Goal: Information Seeking & Learning: Compare options

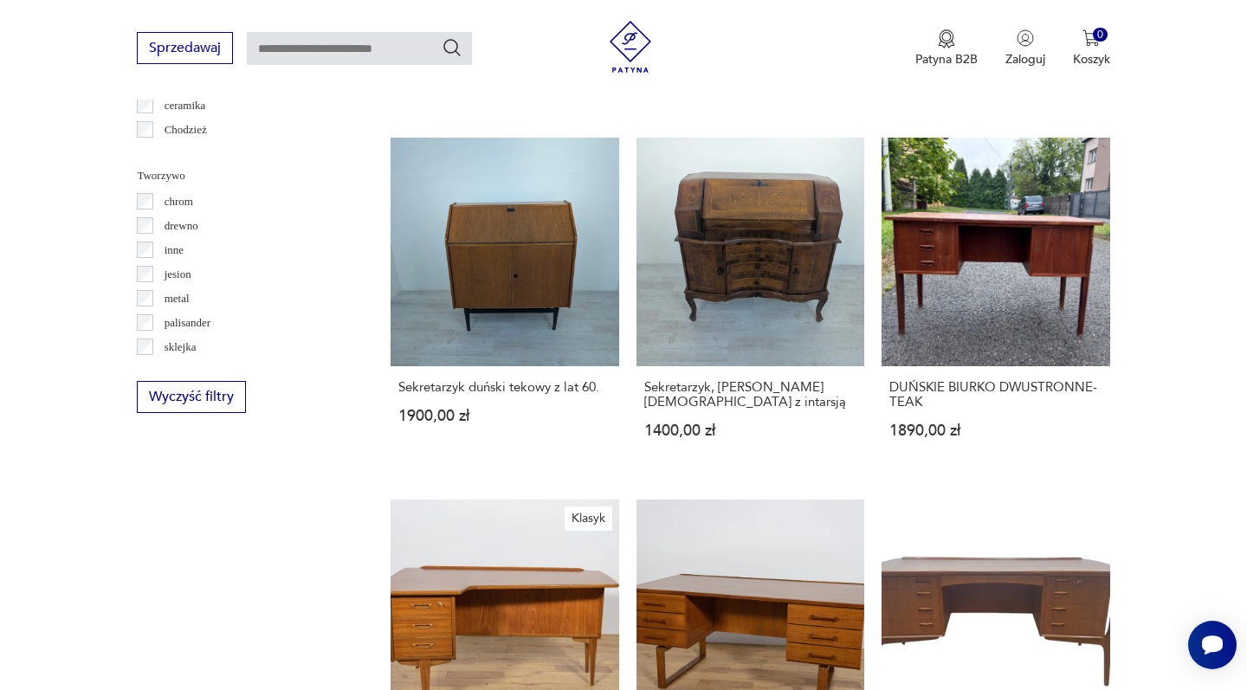
scroll to position [1821, 0]
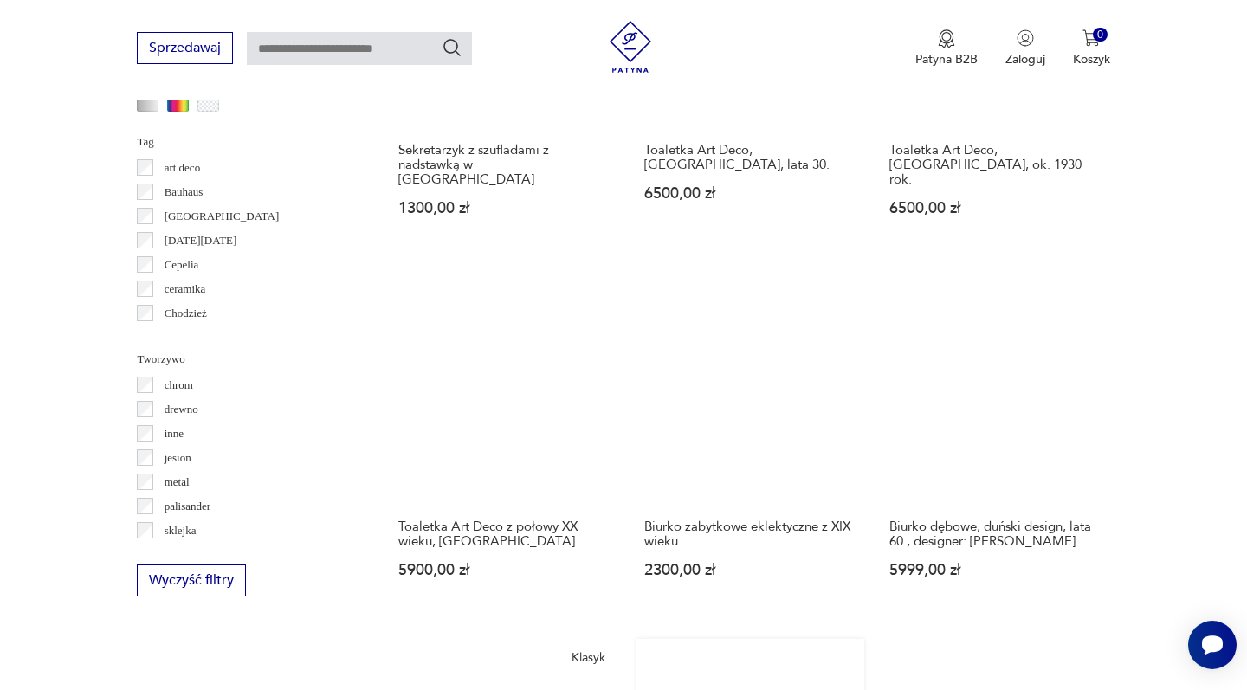
scroll to position [1669, 0]
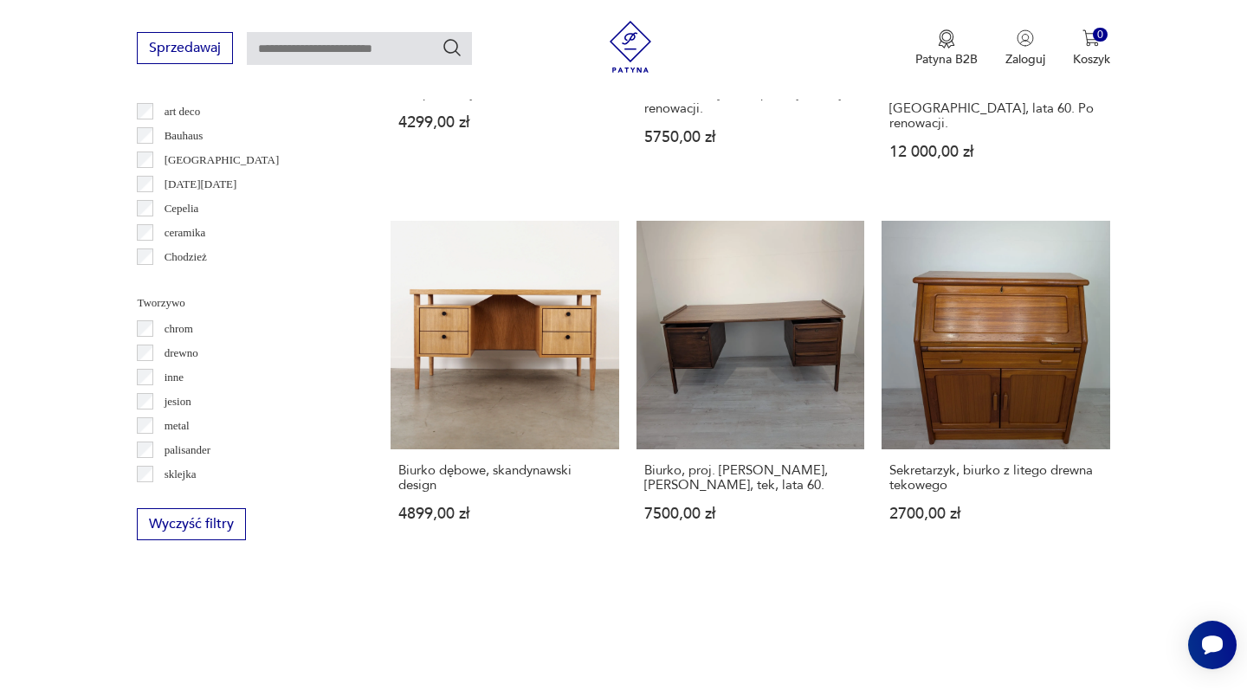
scroll to position [1678, 0]
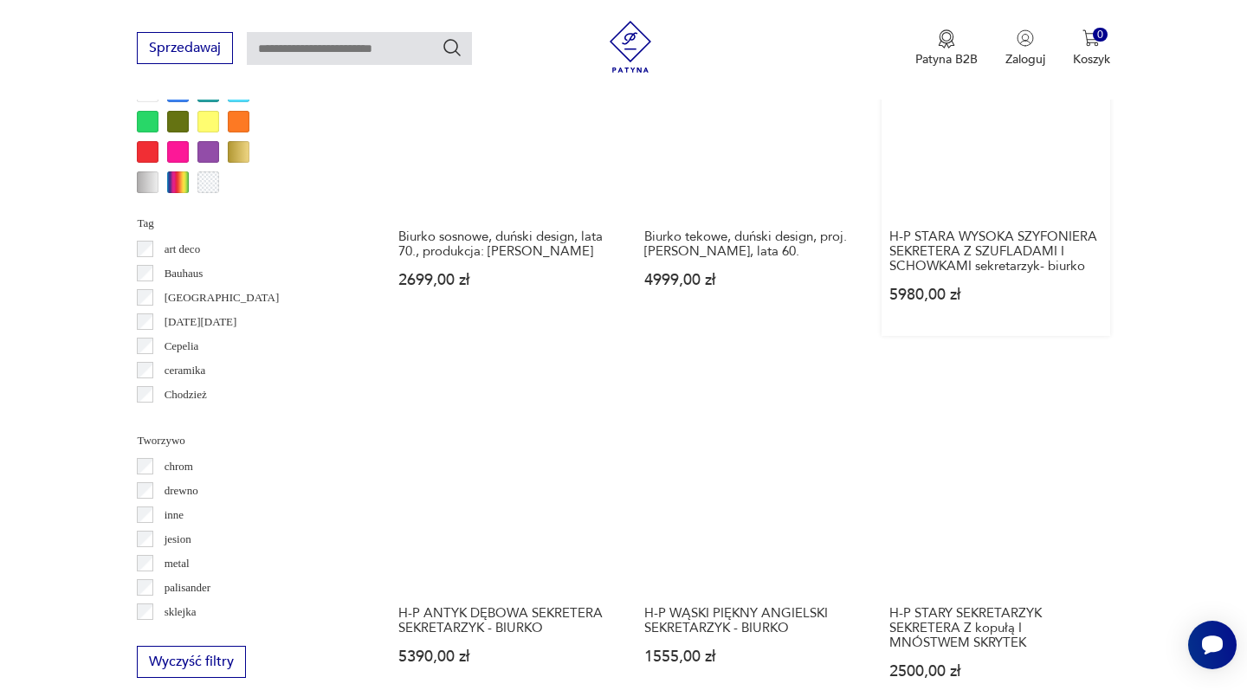
scroll to position [1590, 0]
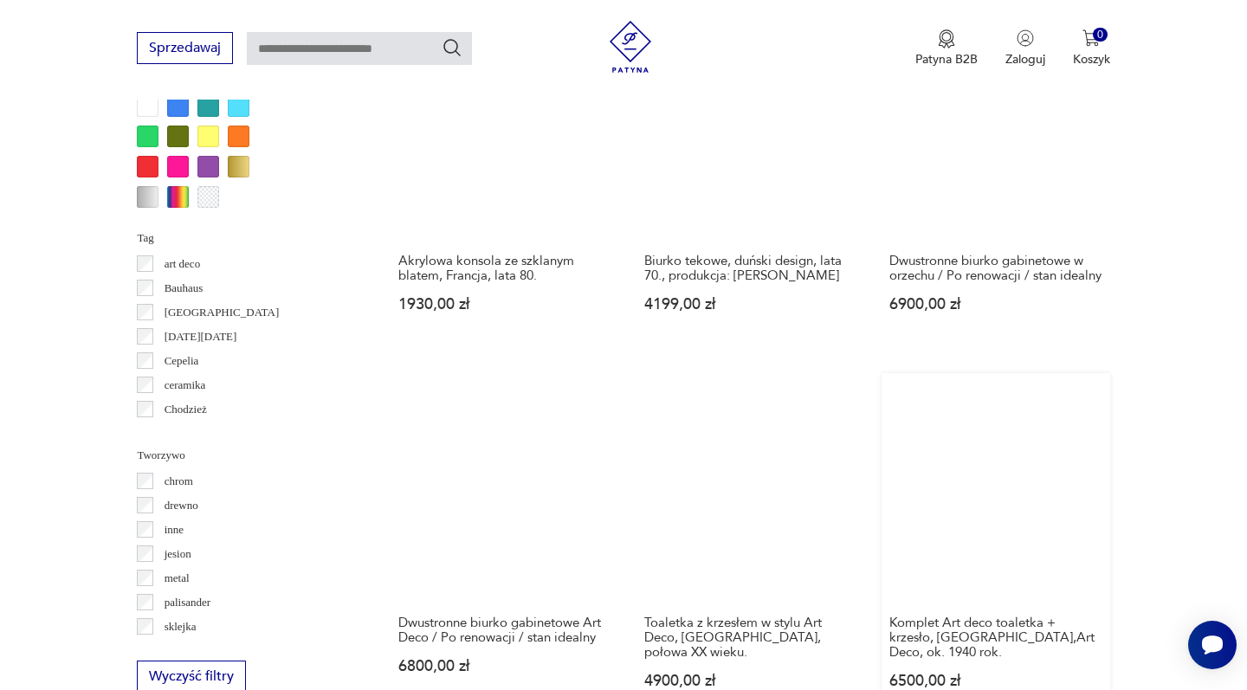
scroll to position [1536, 0]
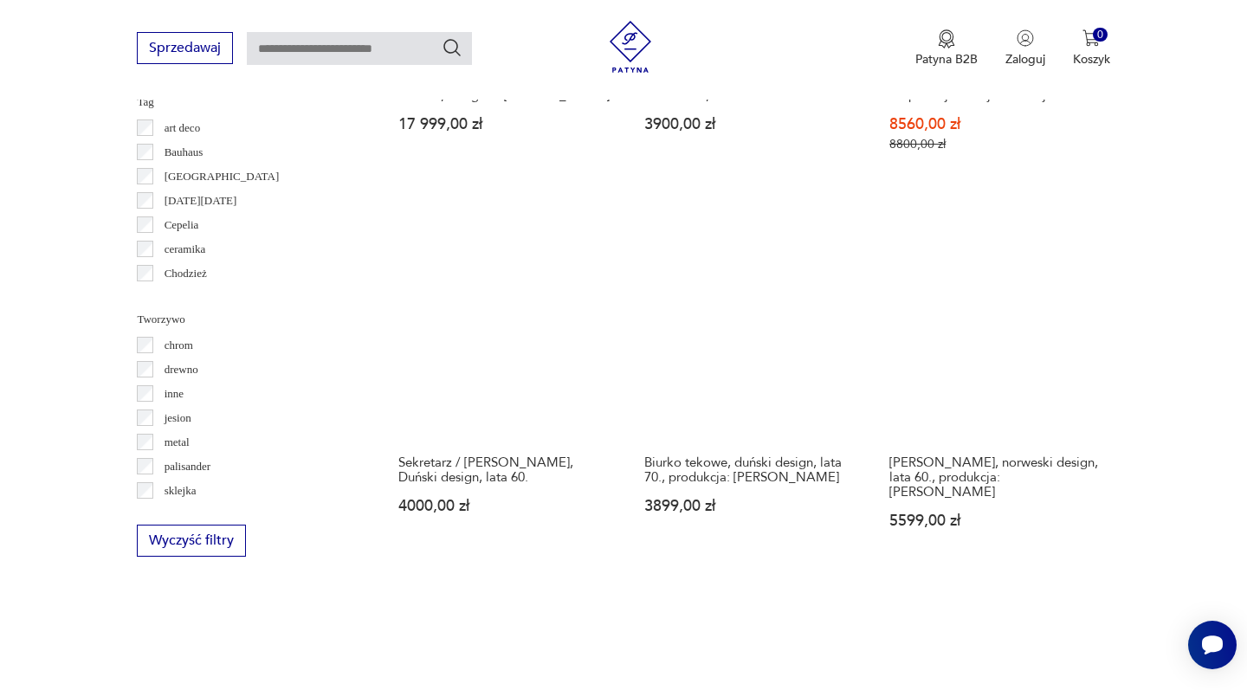
scroll to position [1709, 0]
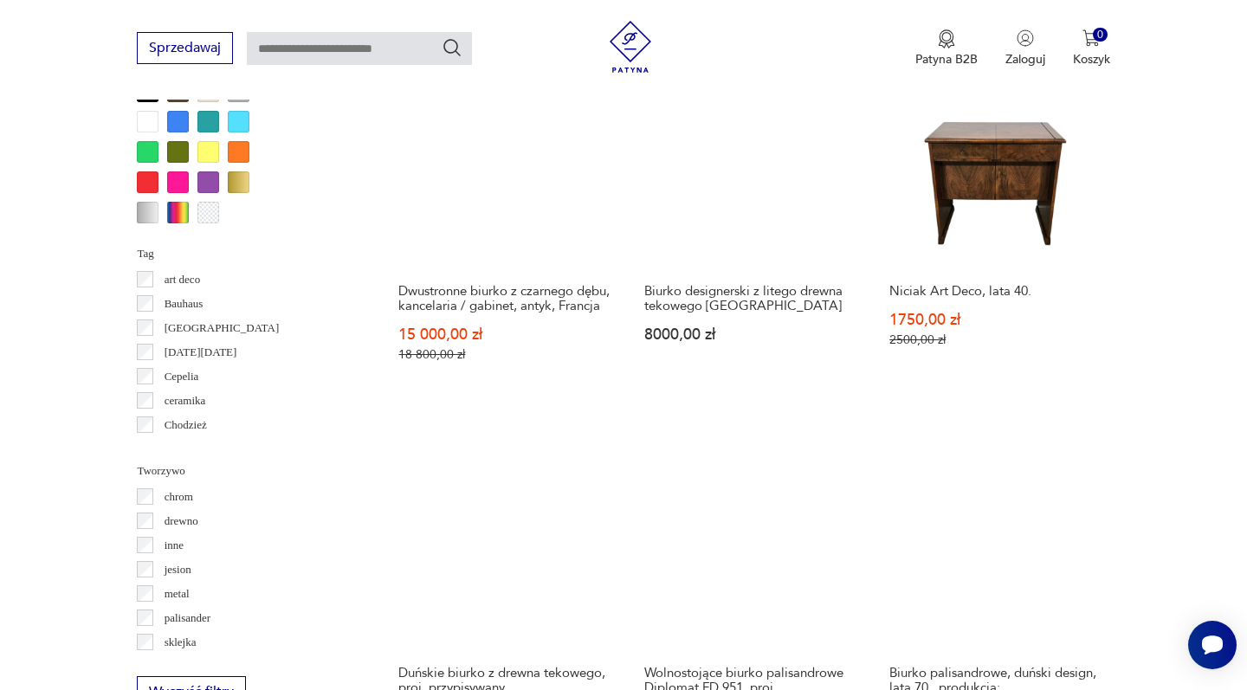
scroll to position [1507, 0]
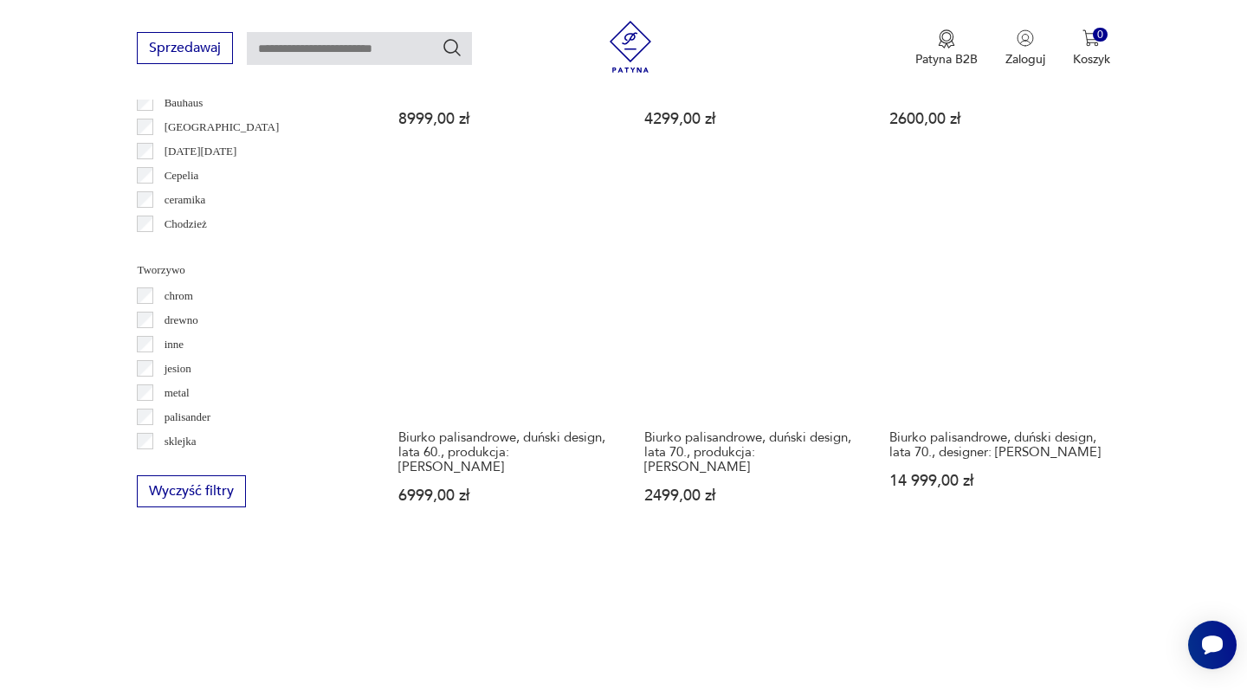
scroll to position [1600, 0]
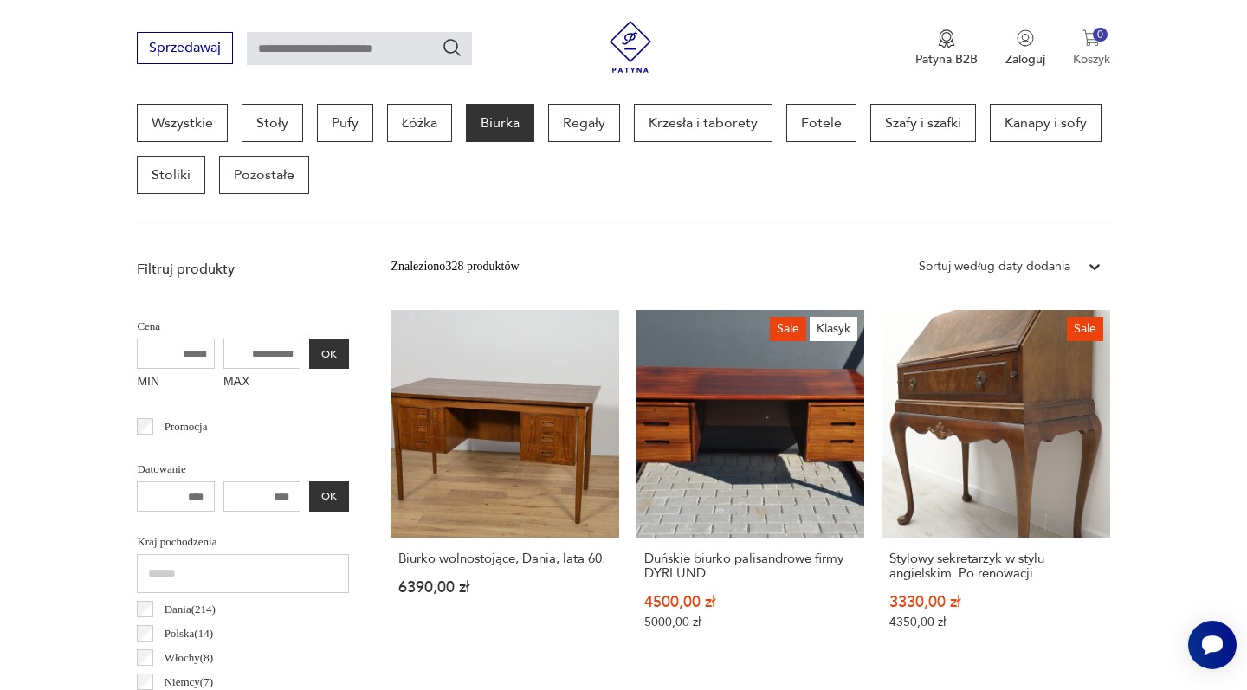
scroll to position [162, 0]
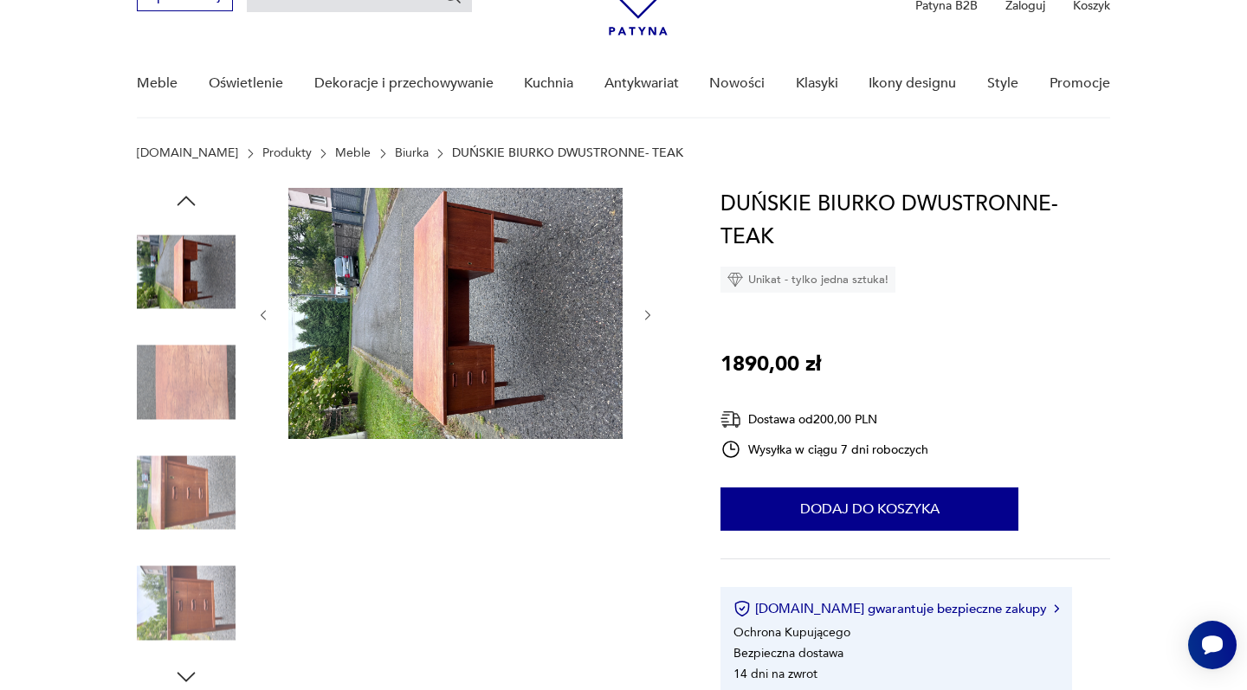
click at [187, 586] on img at bounding box center [186, 603] width 99 height 99
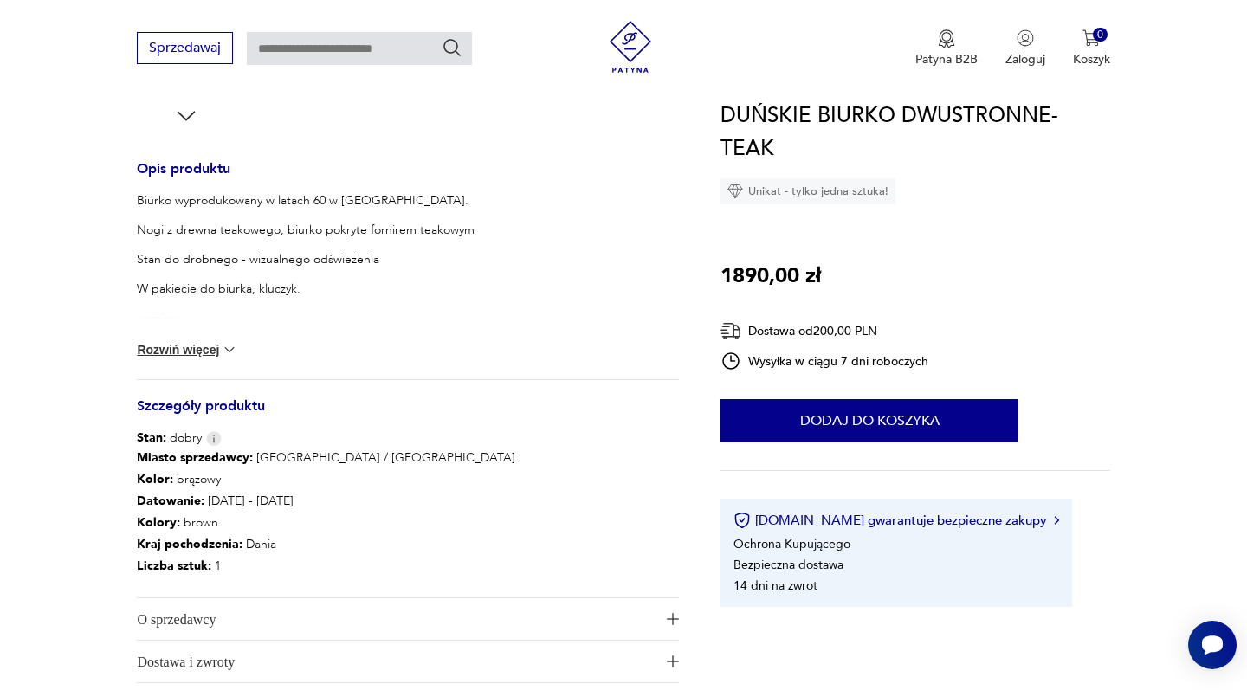
scroll to position [682, 0]
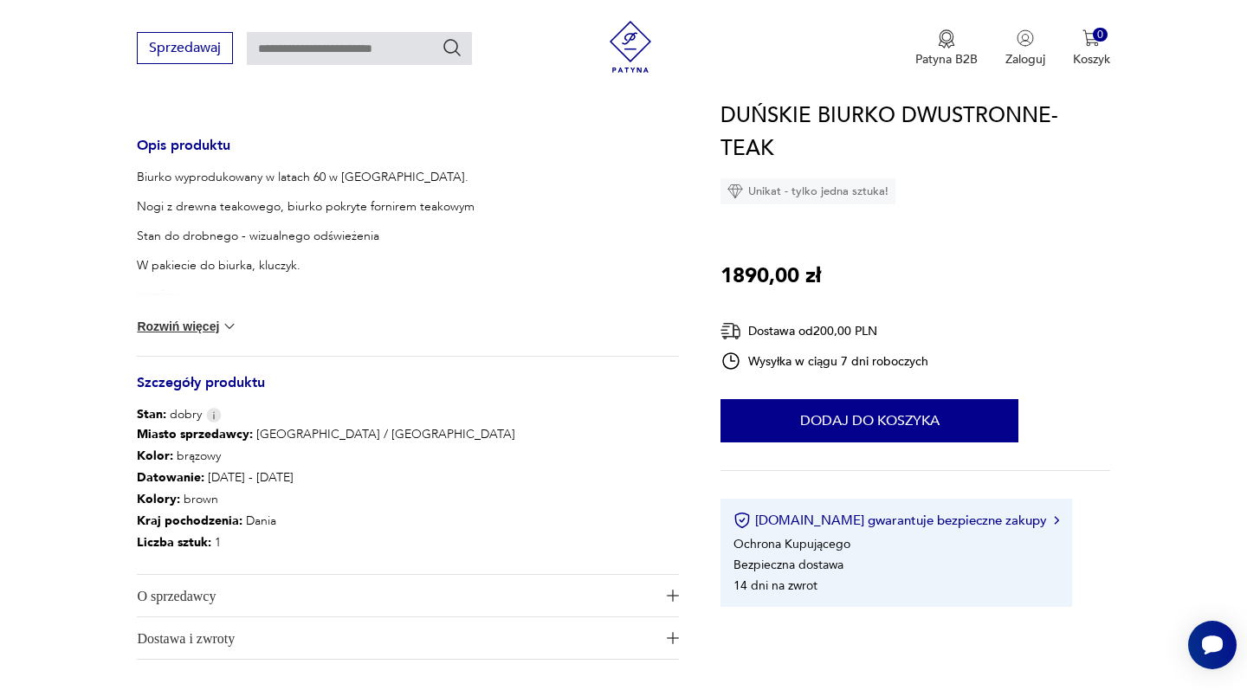
click at [225, 587] on span "O sprzedawcy" at bounding box center [396, 596] width 518 height 42
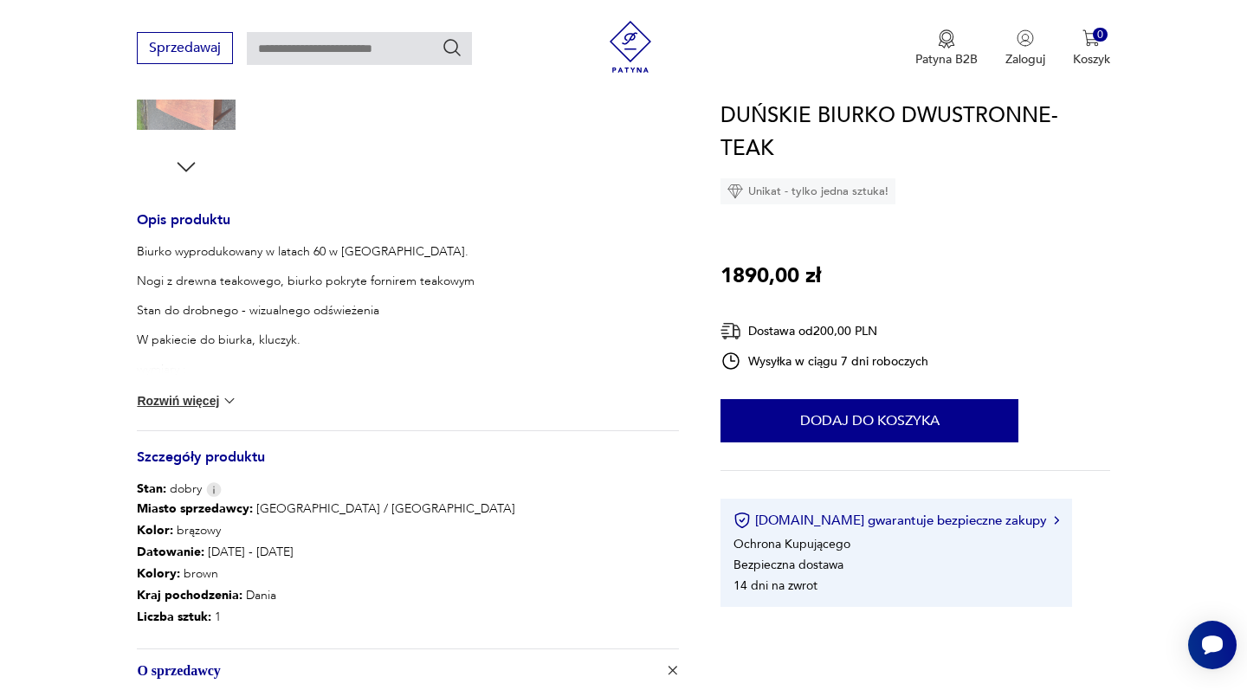
scroll to position [353, 0]
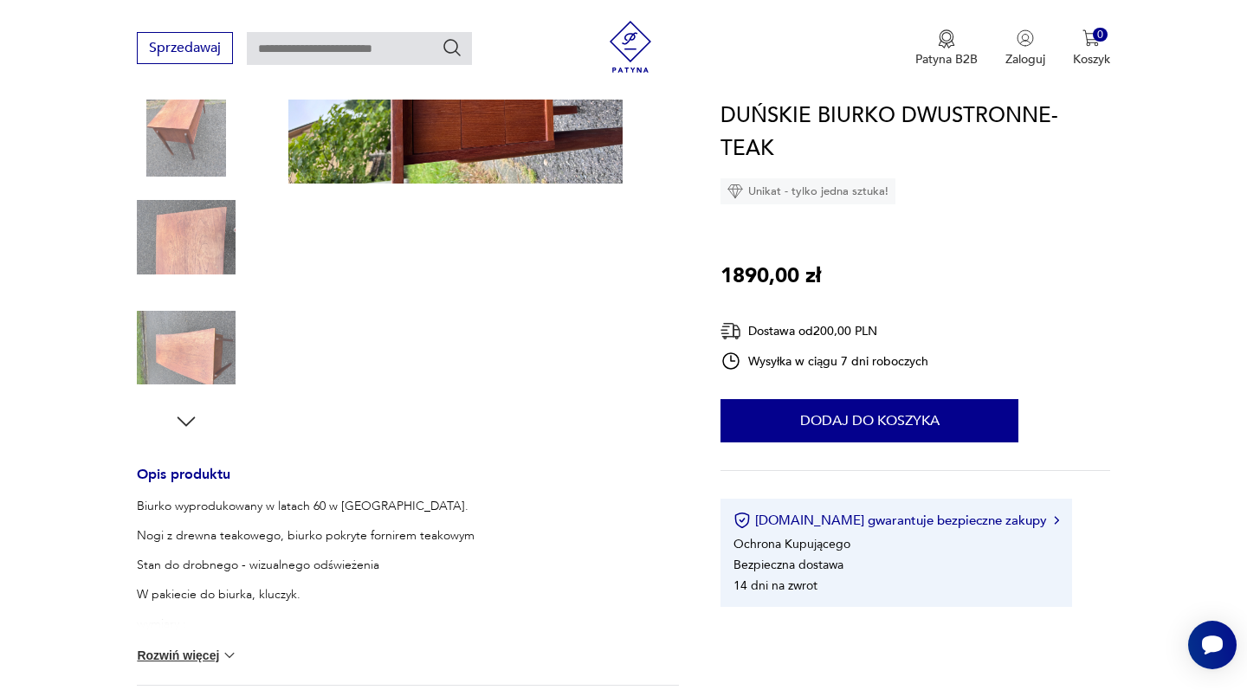
click at [174, 235] on img at bounding box center [186, 237] width 99 height 99
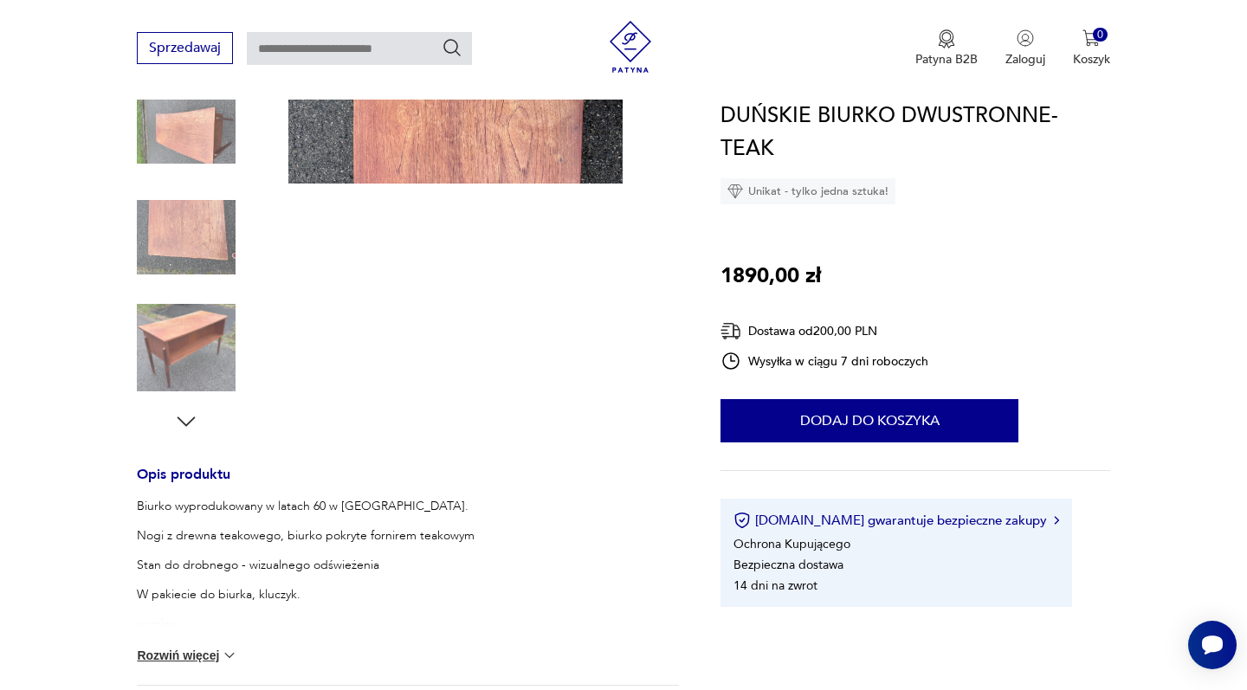
click at [188, 256] on img at bounding box center [186, 237] width 99 height 99
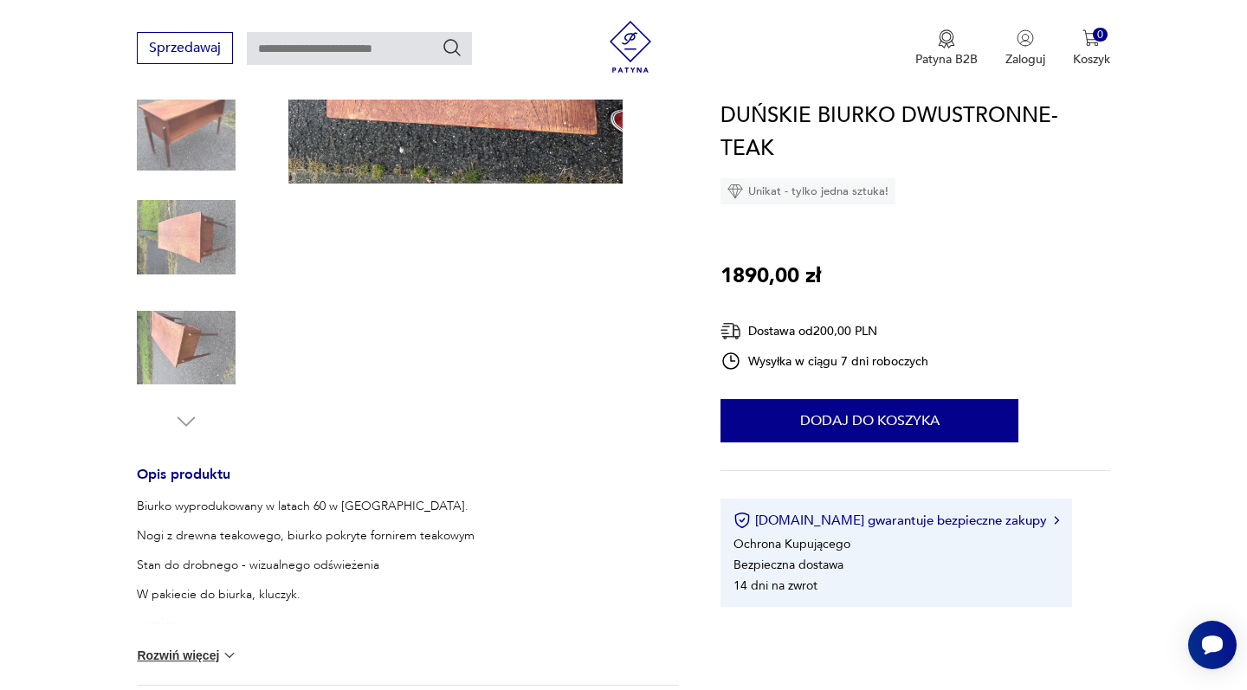
click at [201, 177] on img at bounding box center [186, 127] width 99 height 99
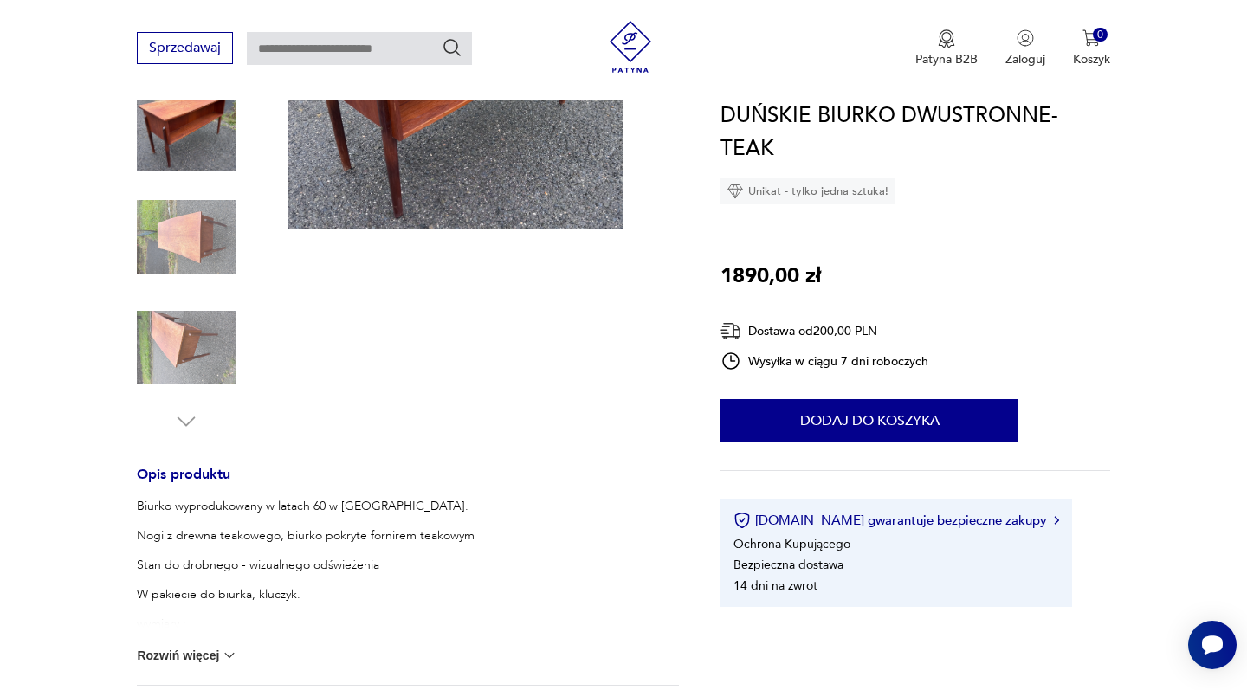
scroll to position [184, 0]
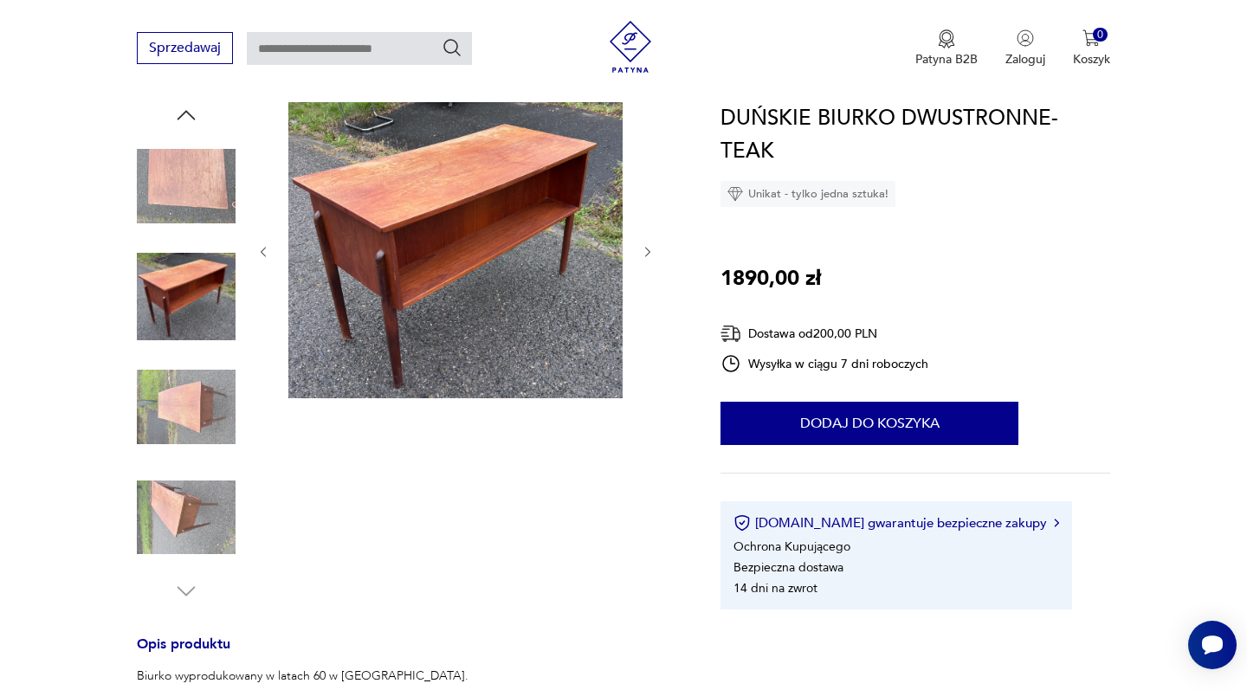
click at [201, 428] on img at bounding box center [186, 407] width 99 height 99
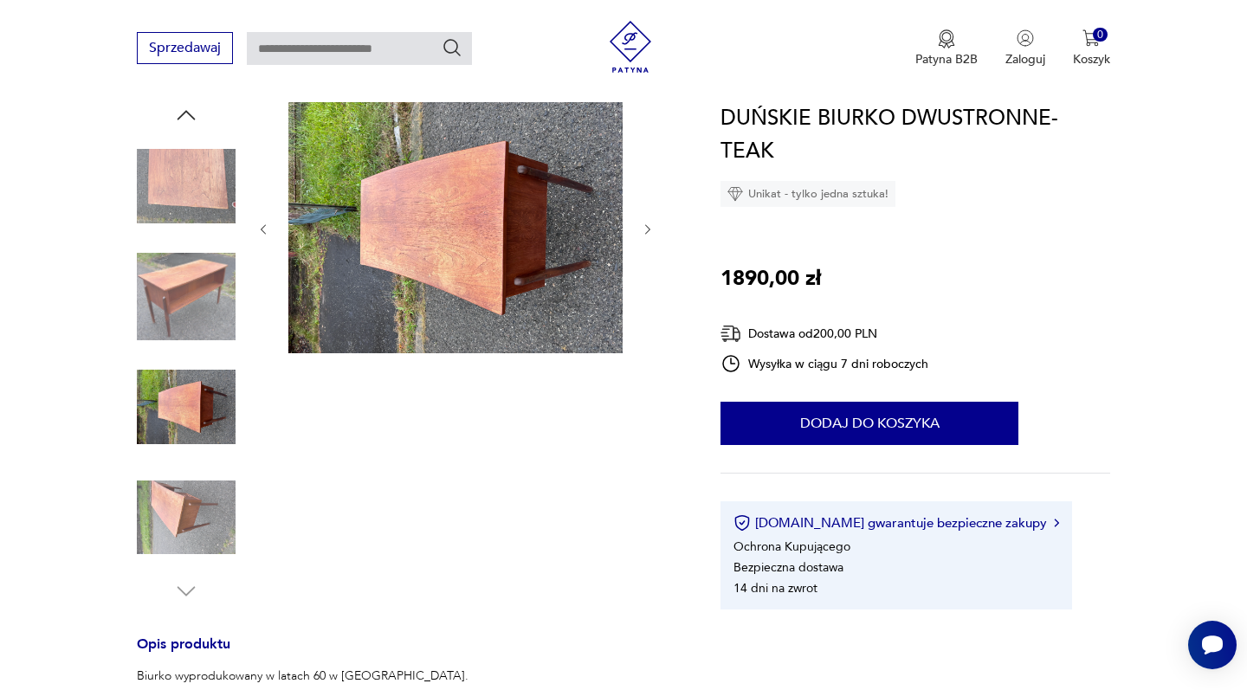
click at [190, 519] on img at bounding box center [186, 517] width 99 height 99
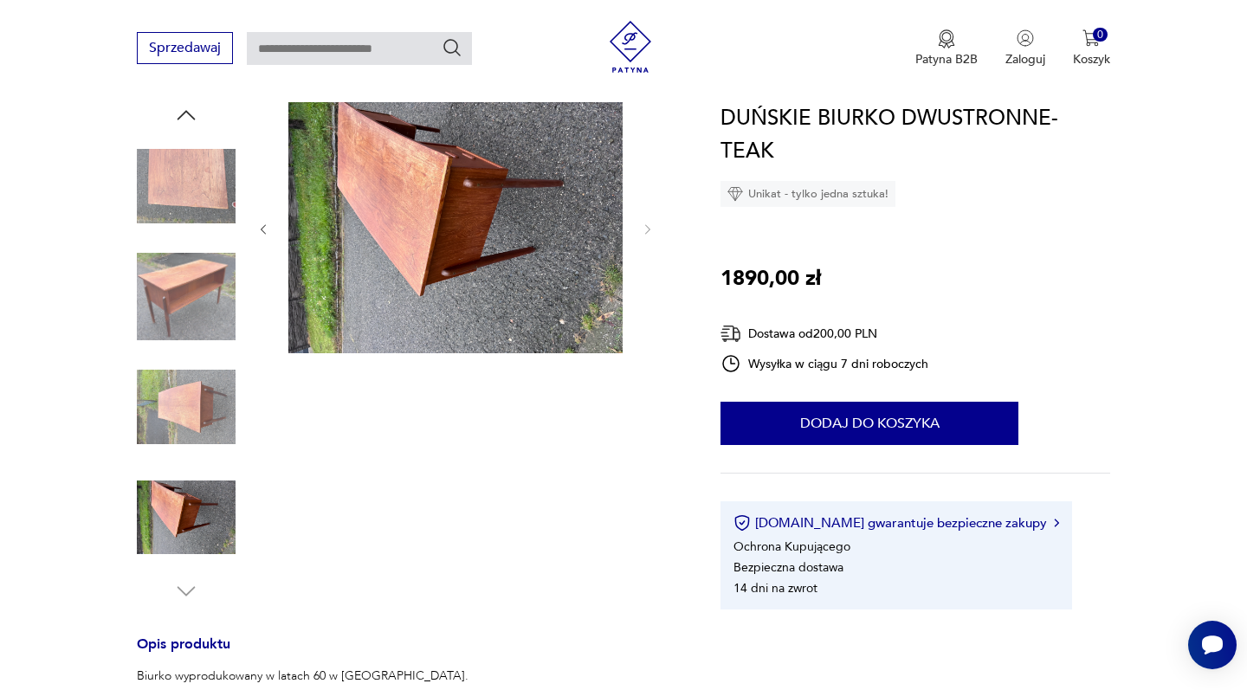
scroll to position [61, 0]
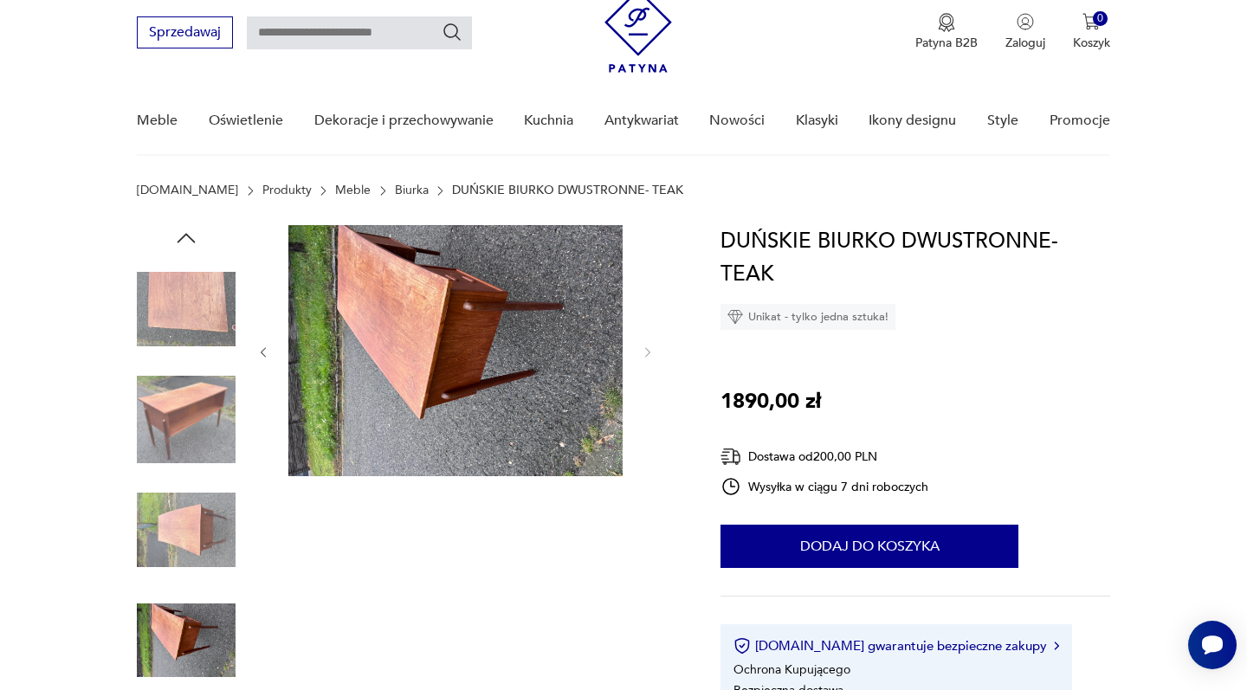
click at [186, 231] on icon "button" at bounding box center [186, 238] width 26 height 26
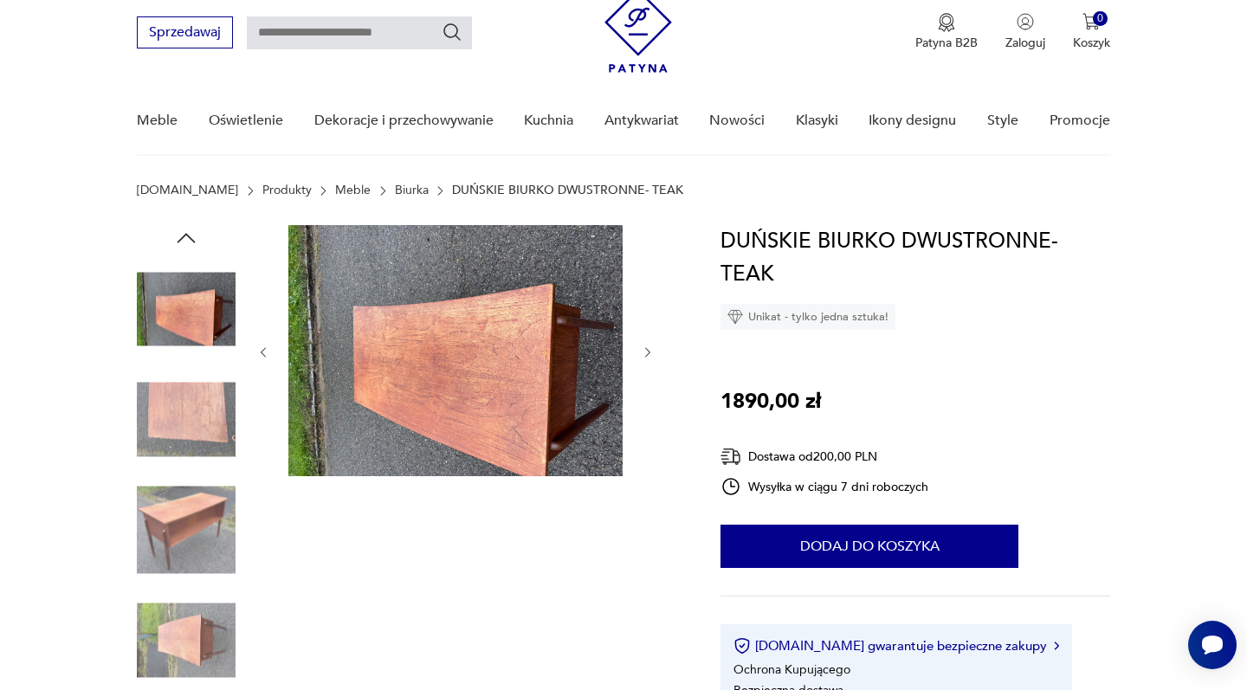
click at [194, 316] on img at bounding box center [186, 309] width 99 height 99
click at [189, 236] on icon "button" at bounding box center [186, 238] width 18 height 10
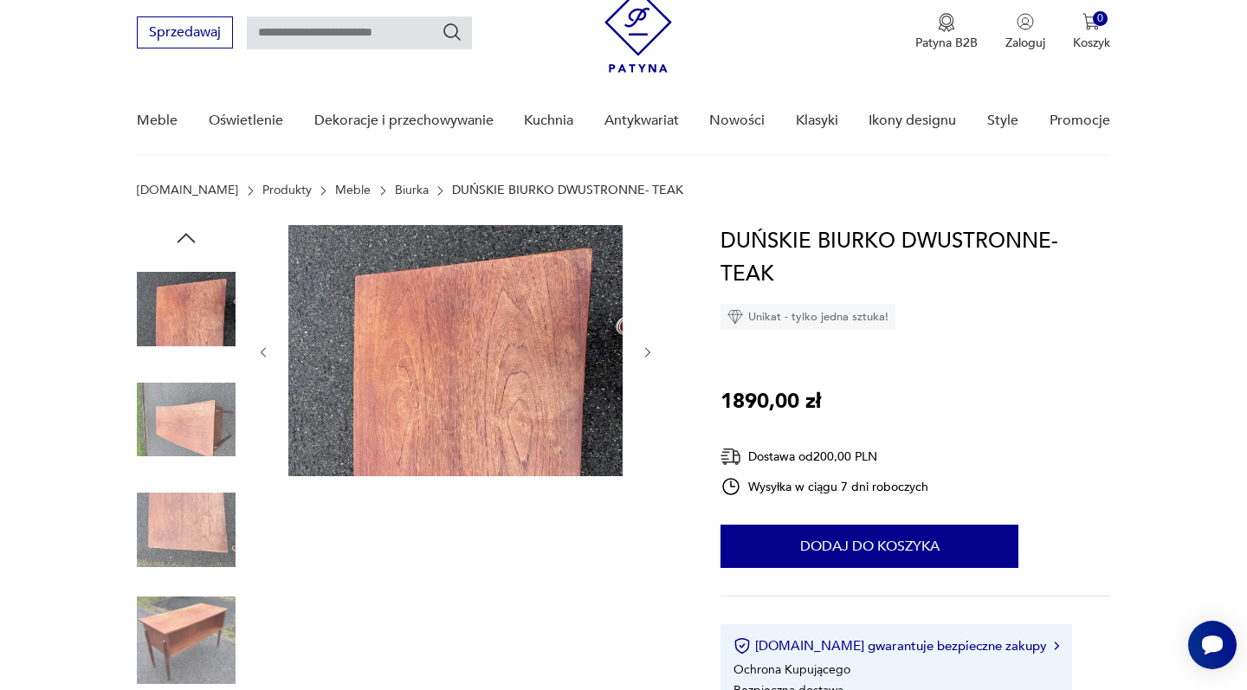
click at [185, 232] on icon "button" at bounding box center [186, 238] width 26 height 26
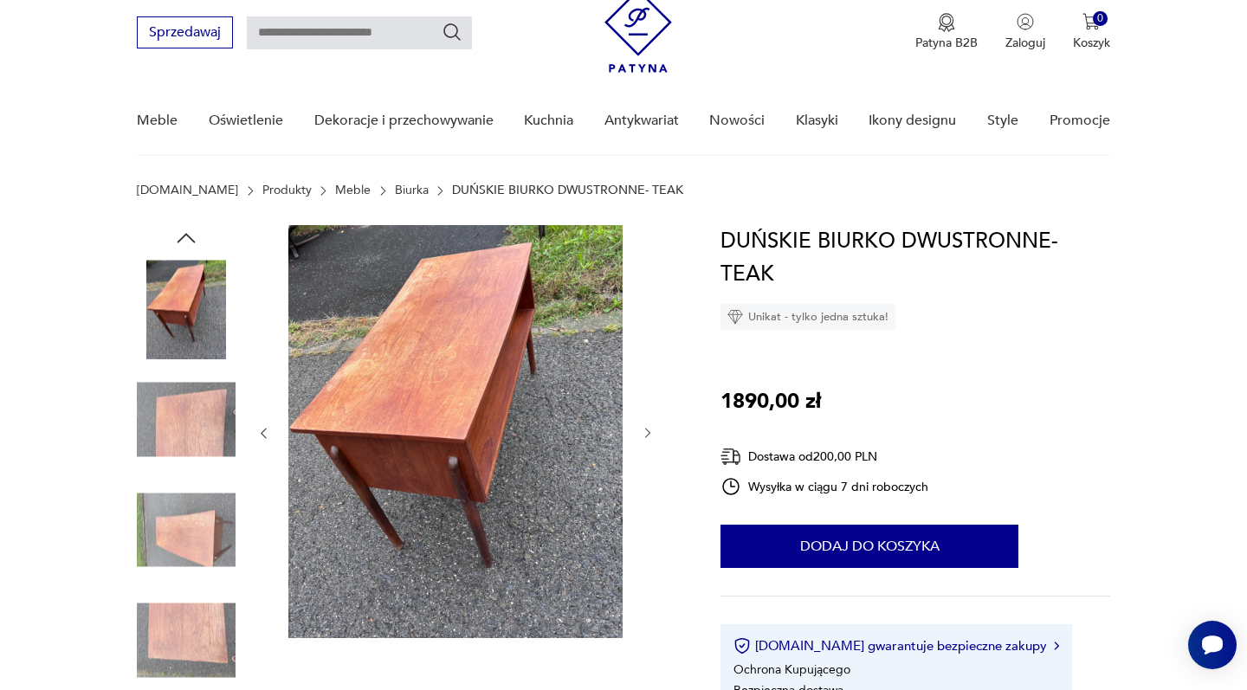
click at [189, 235] on icon "button" at bounding box center [186, 238] width 18 height 10
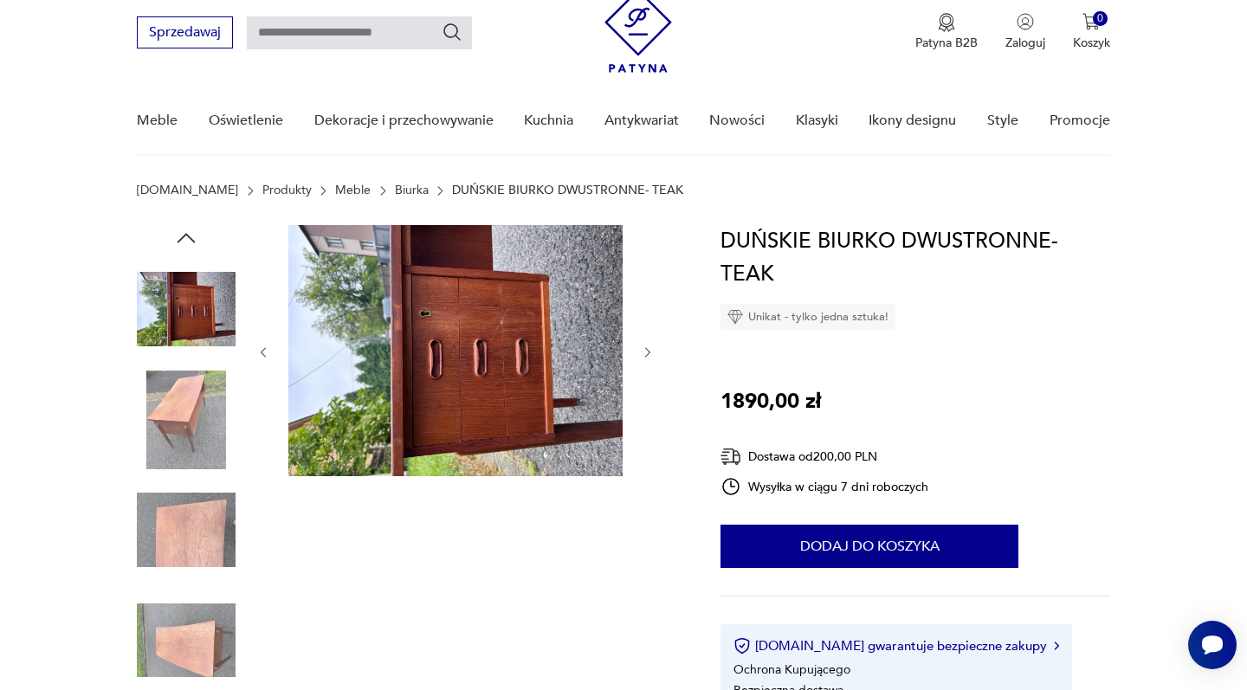
click at [187, 235] on icon "button" at bounding box center [186, 238] width 18 height 10
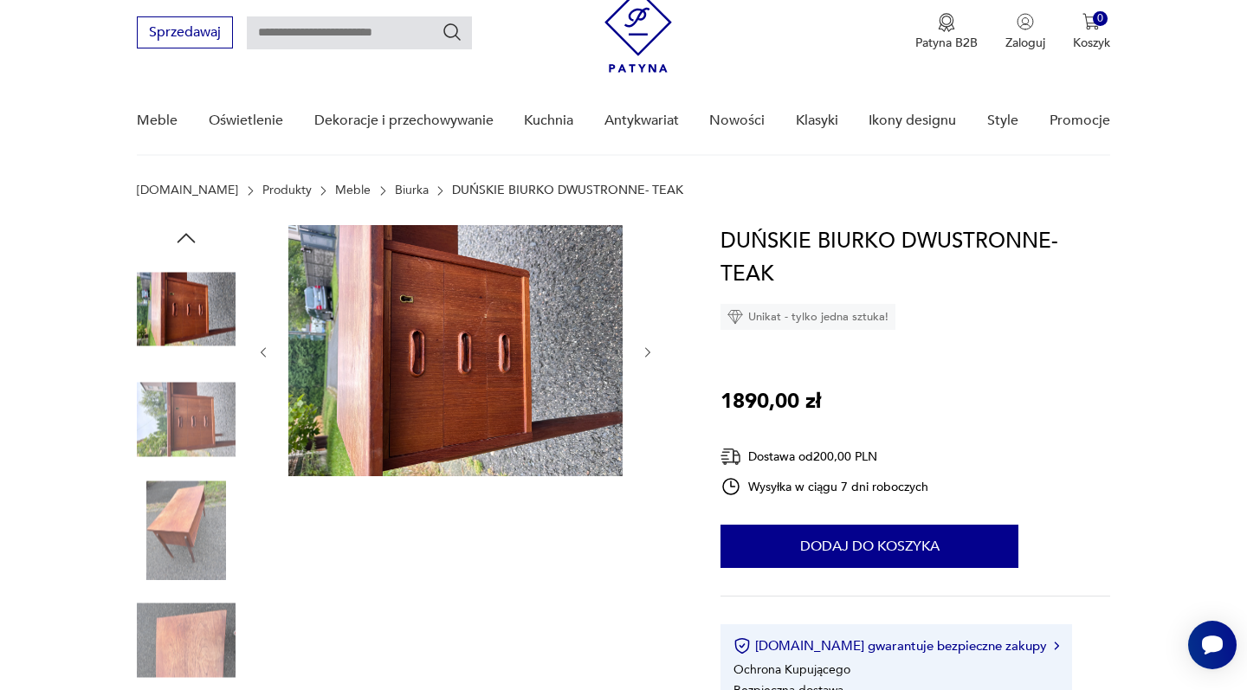
click at [188, 232] on icon "button" at bounding box center [186, 238] width 26 height 26
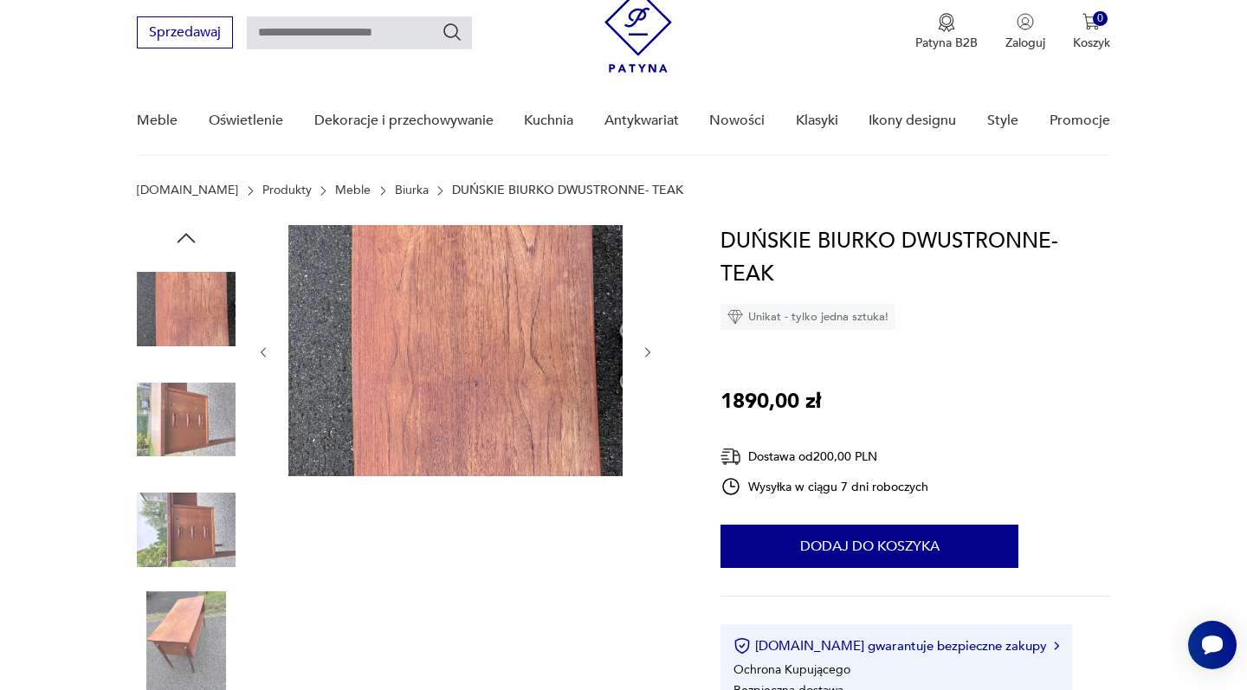
click at [187, 233] on icon "button" at bounding box center [186, 238] width 26 height 26
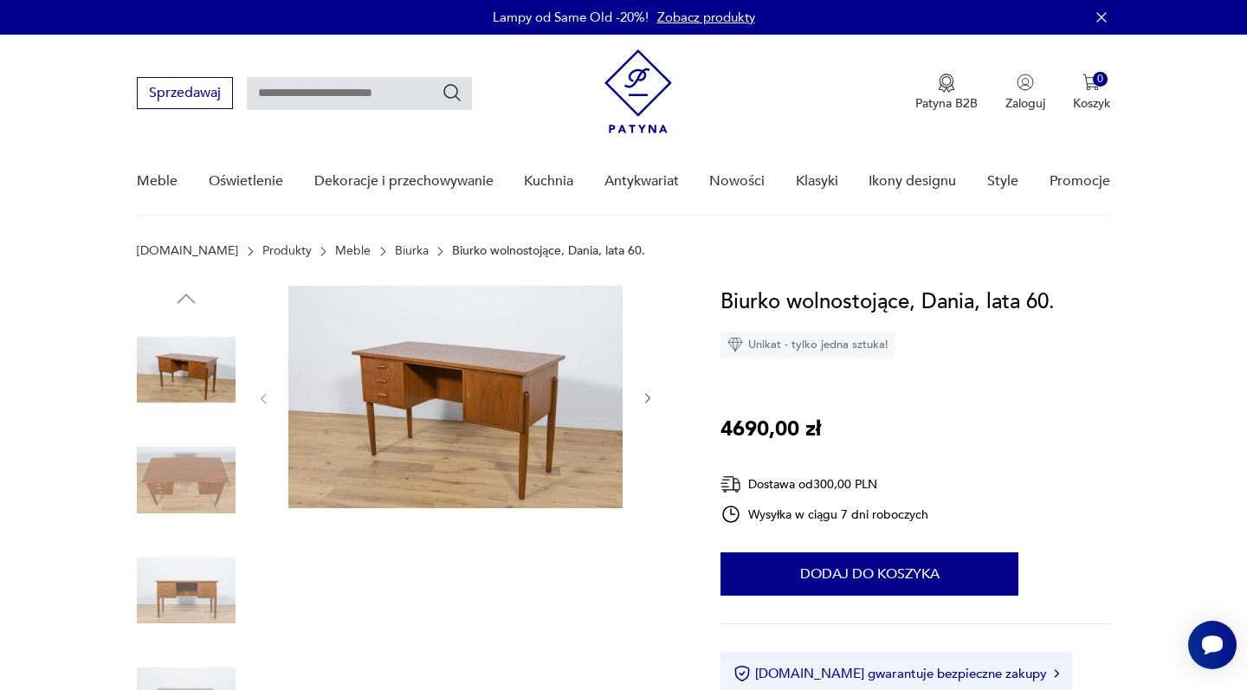
click at [184, 578] on img at bounding box center [186, 590] width 99 height 99
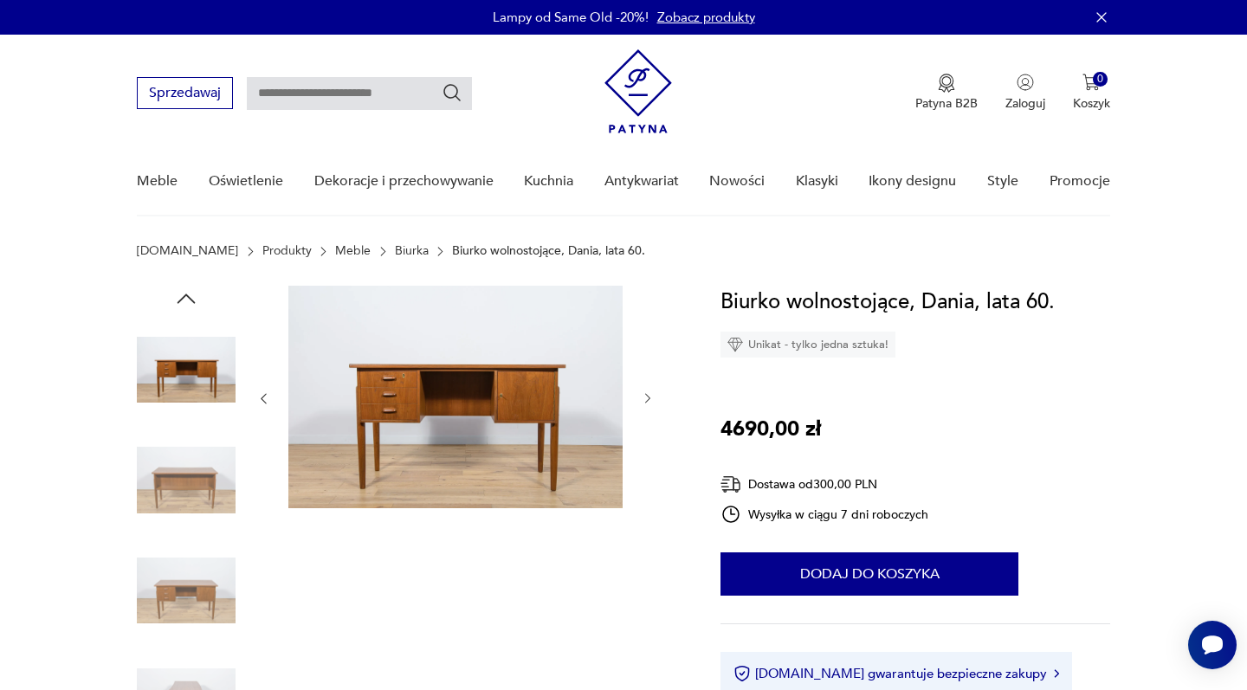
click at [177, 366] on img at bounding box center [186, 369] width 99 height 99
click at [188, 477] on img at bounding box center [186, 480] width 99 height 99
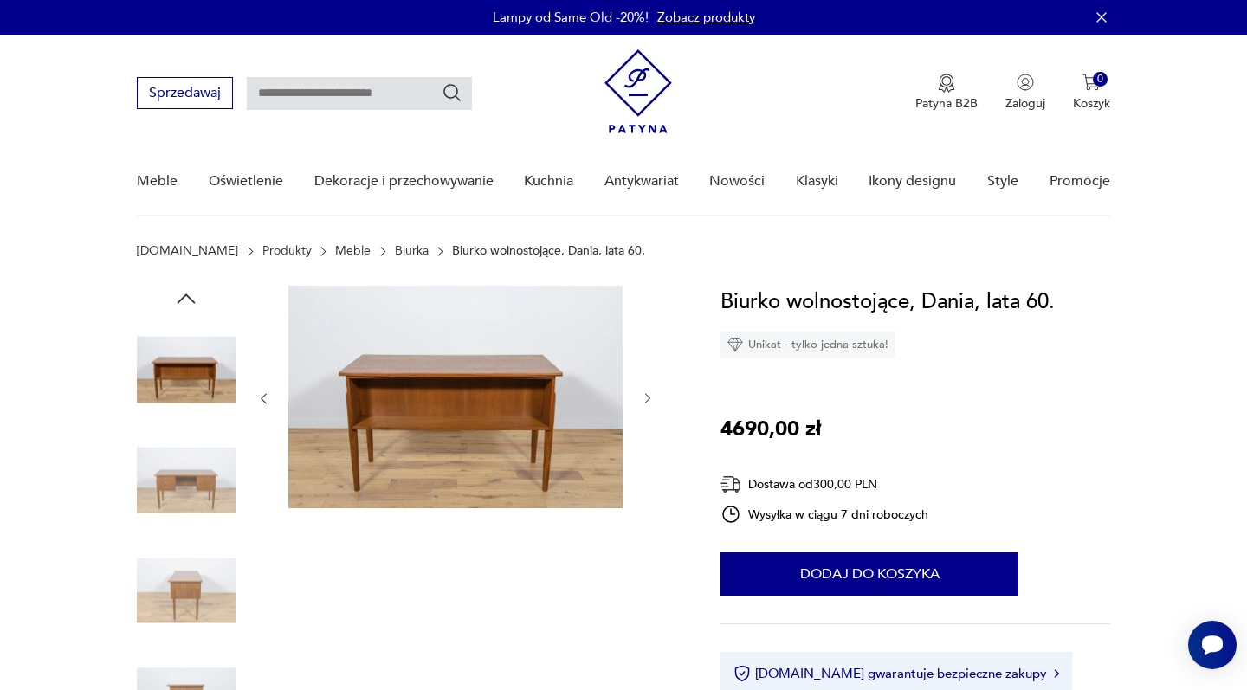
click at [190, 584] on img at bounding box center [186, 590] width 99 height 99
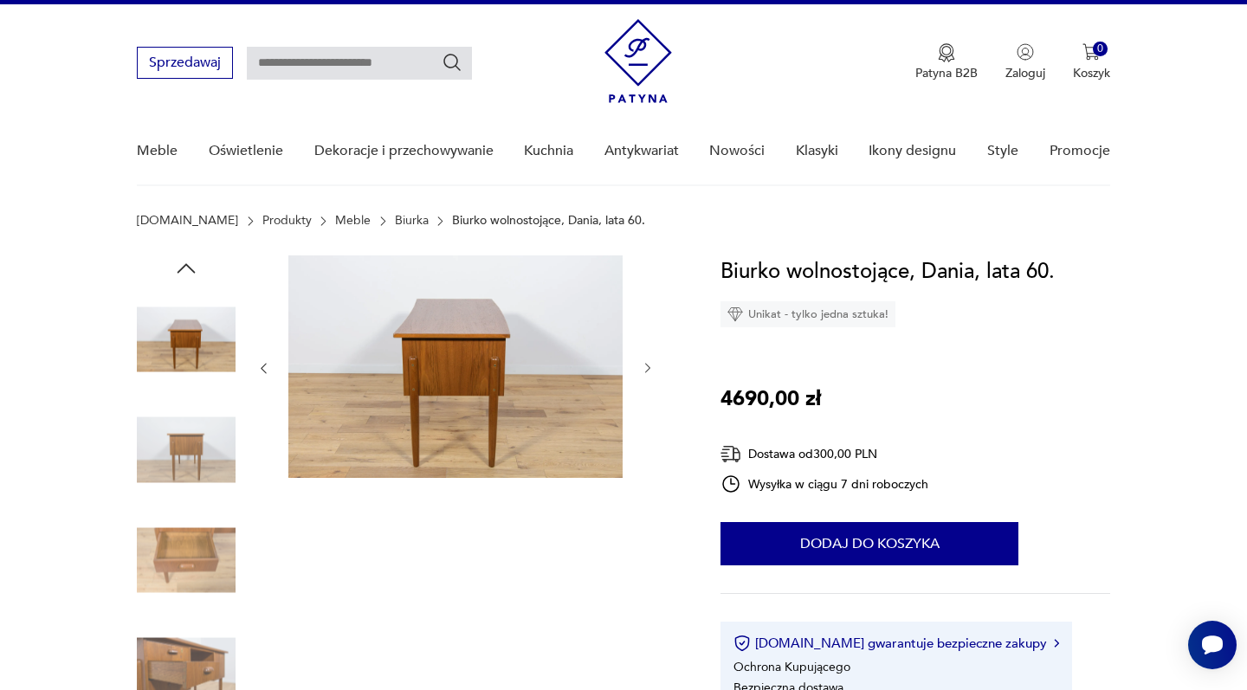
scroll to position [32, 0]
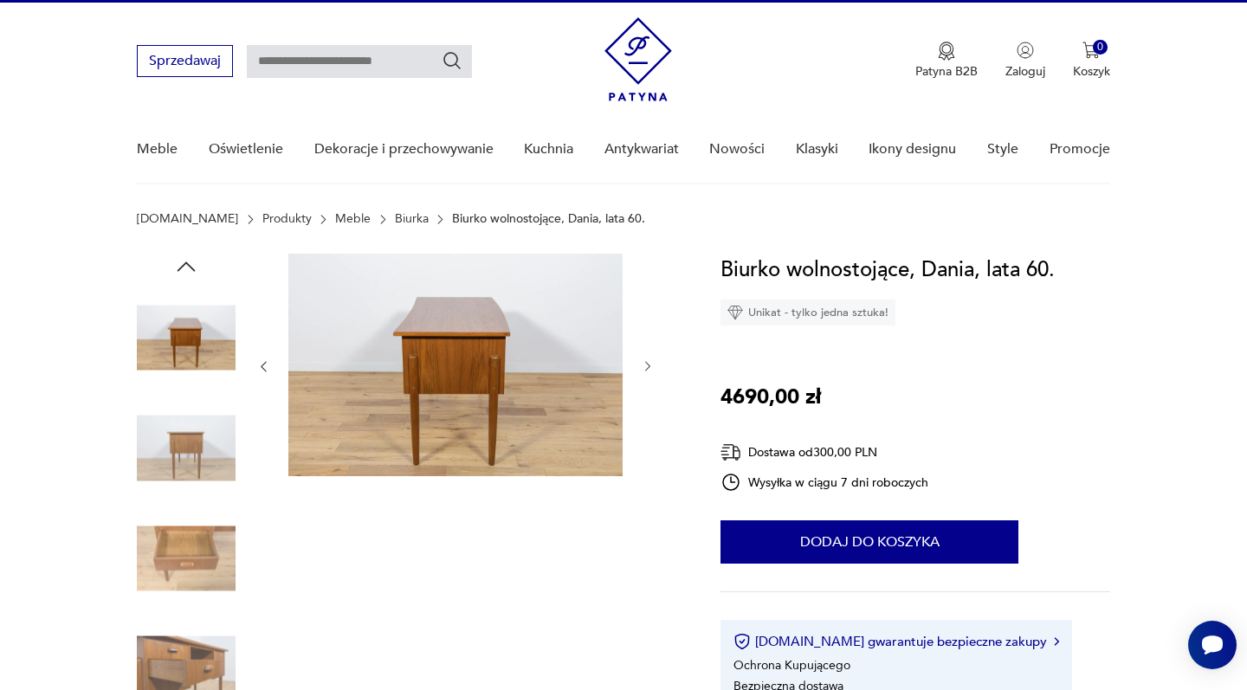
click at [188, 540] on img at bounding box center [186, 558] width 99 height 99
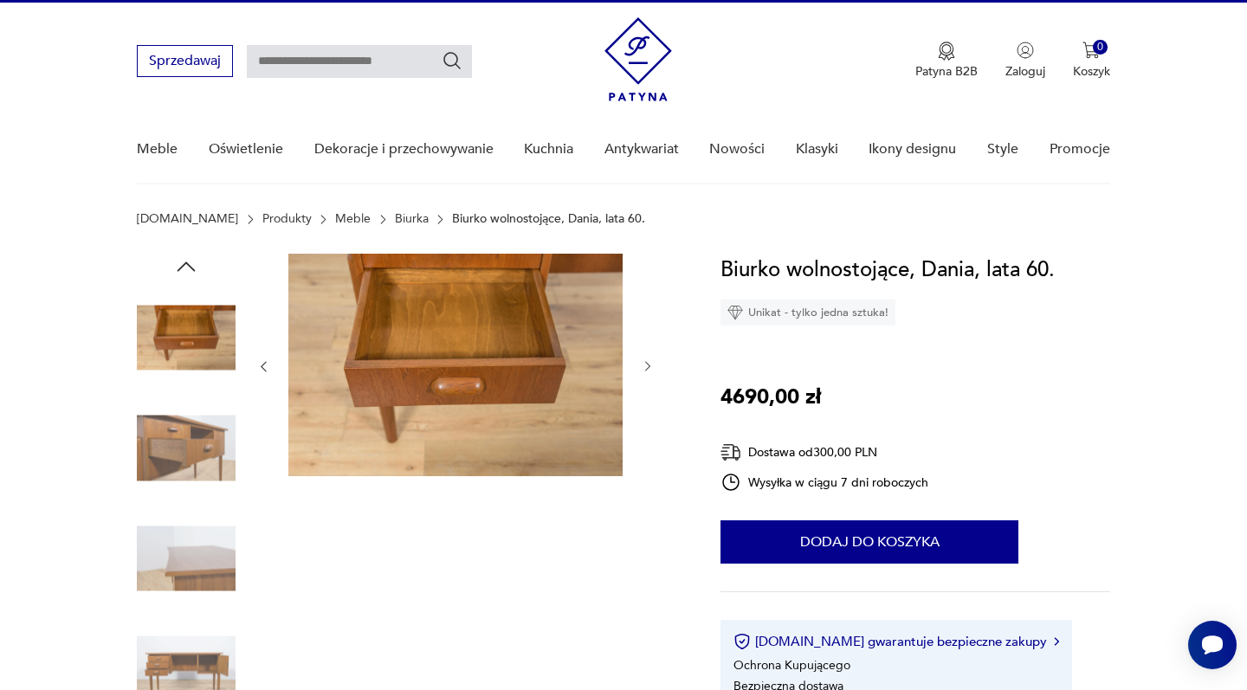
click at [185, 592] on img at bounding box center [186, 558] width 99 height 99
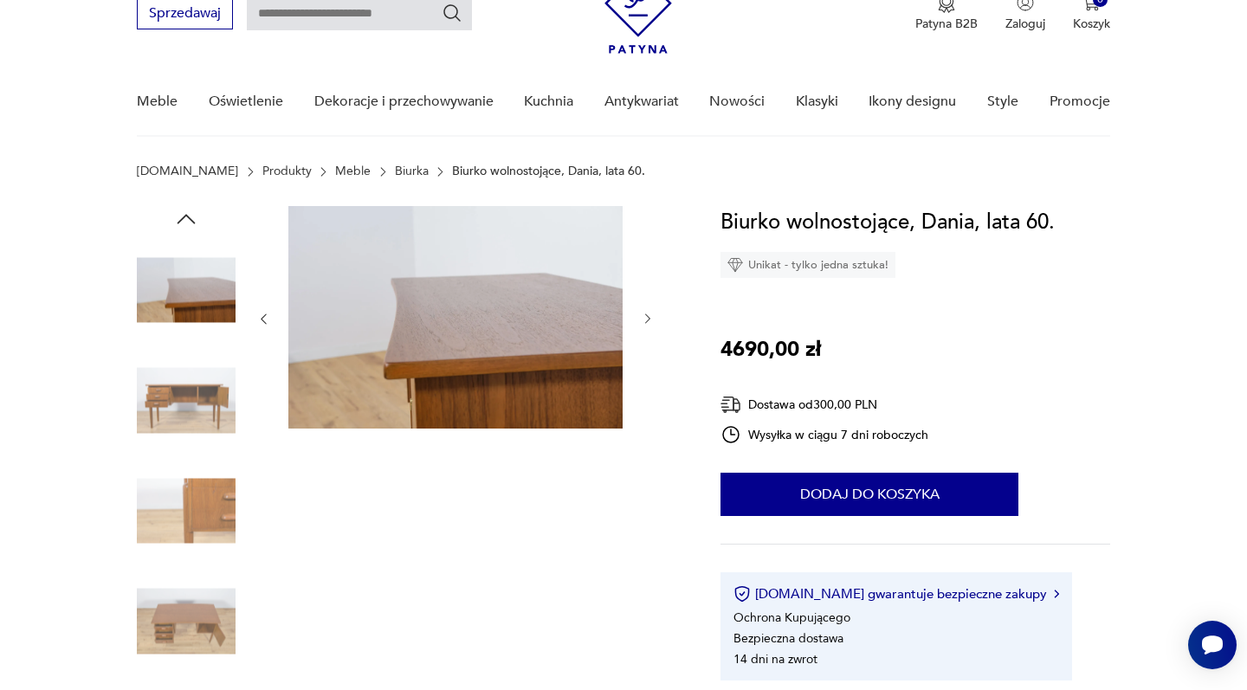
scroll to position [119, 0]
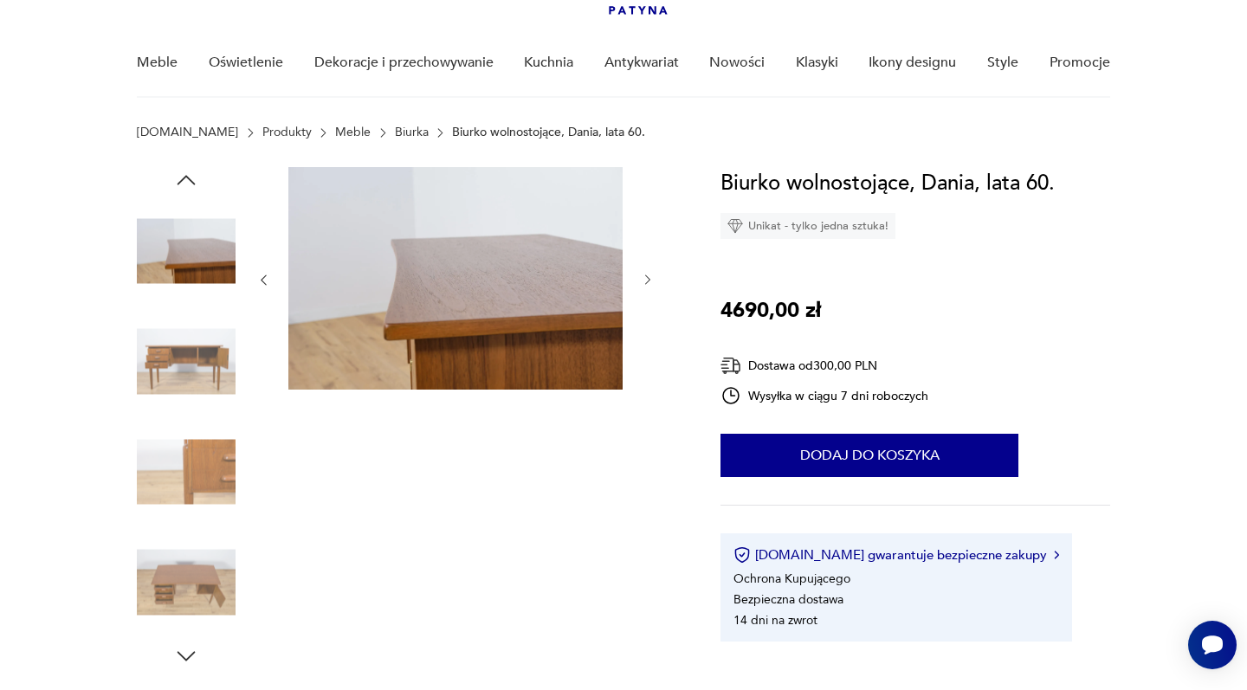
click at [397, 328] on img at bounding box center [455, 278] width 334 height 222
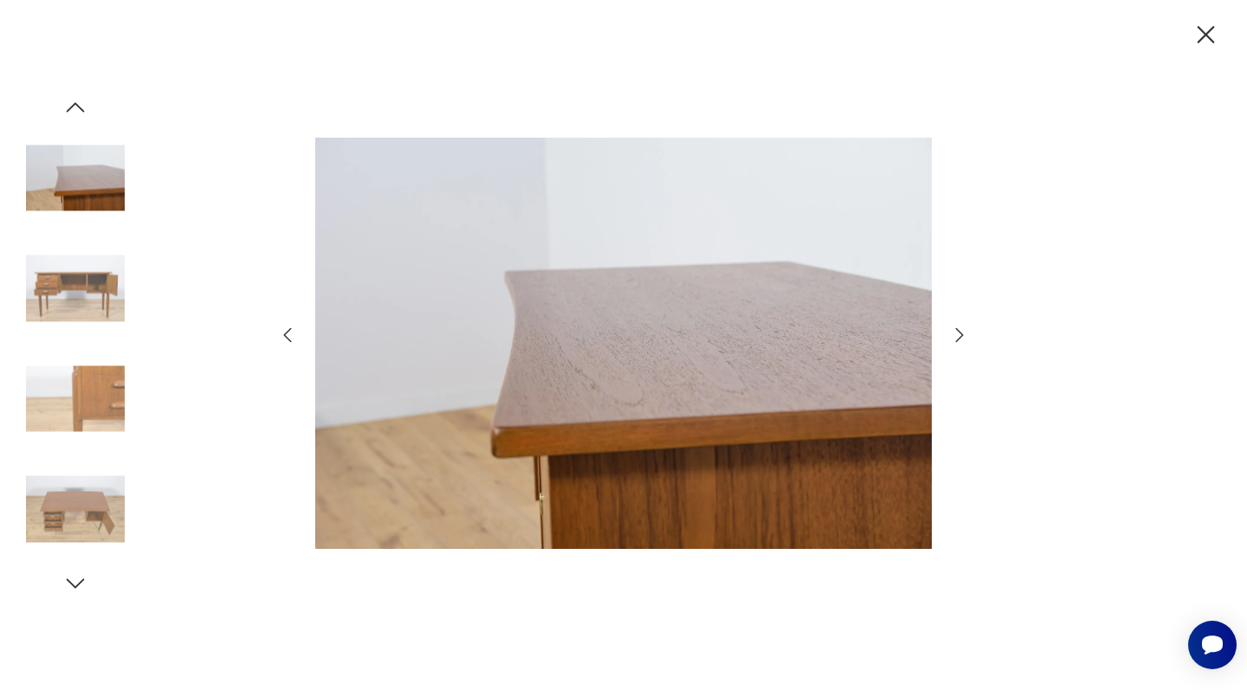
click at [1208, 35] on icon "button" at bounding box center [1205, 35] width 30 height 30
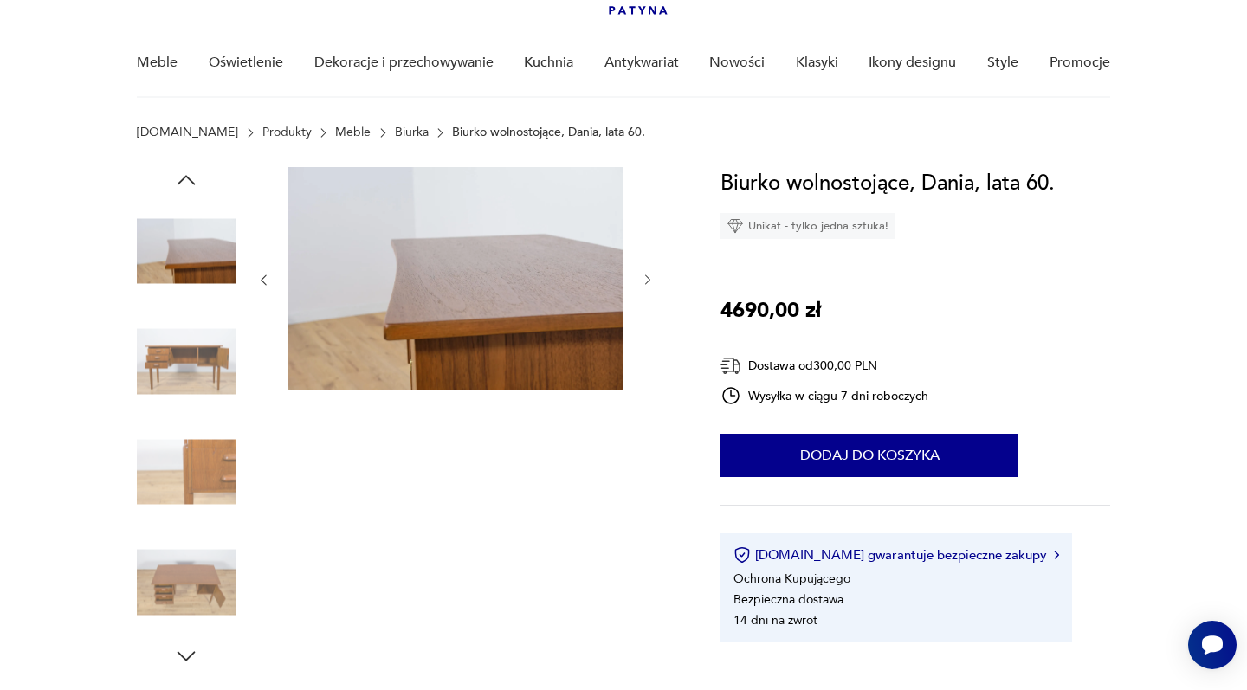
click at [198, 577] on img at bounding box center [186, 582] width 99 height 99
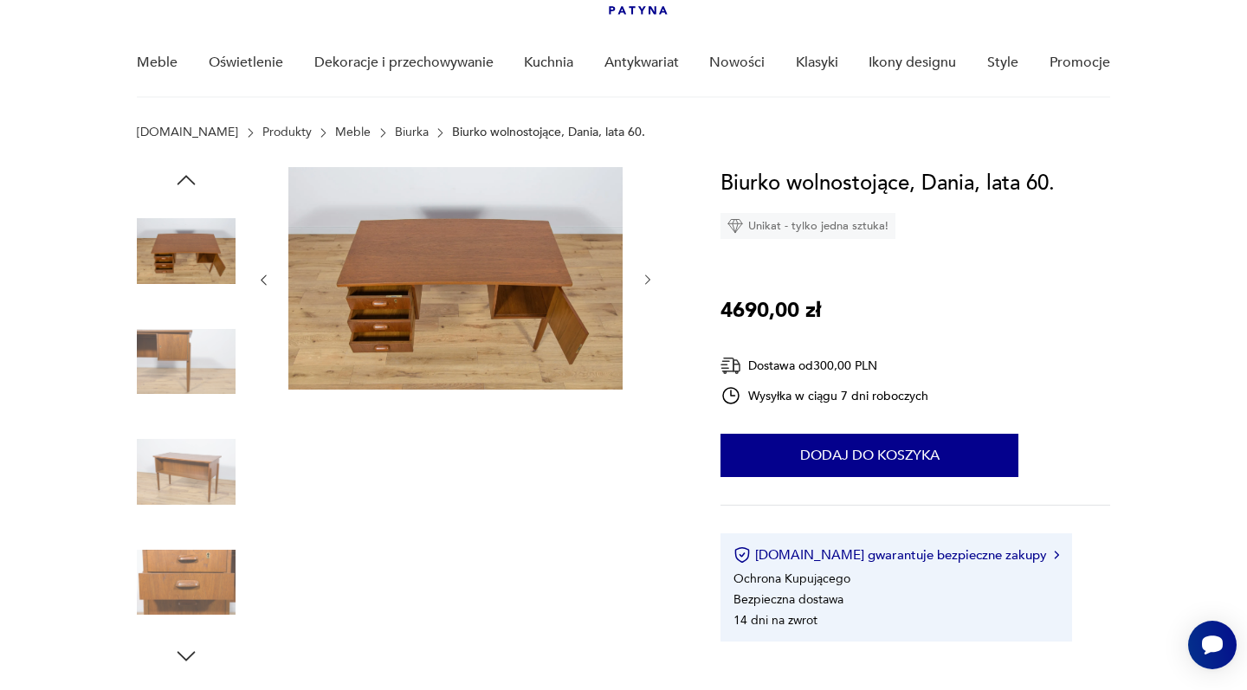
click at [184, 652] on icon "button" at bounding box center [186, 656] width 26 height 26
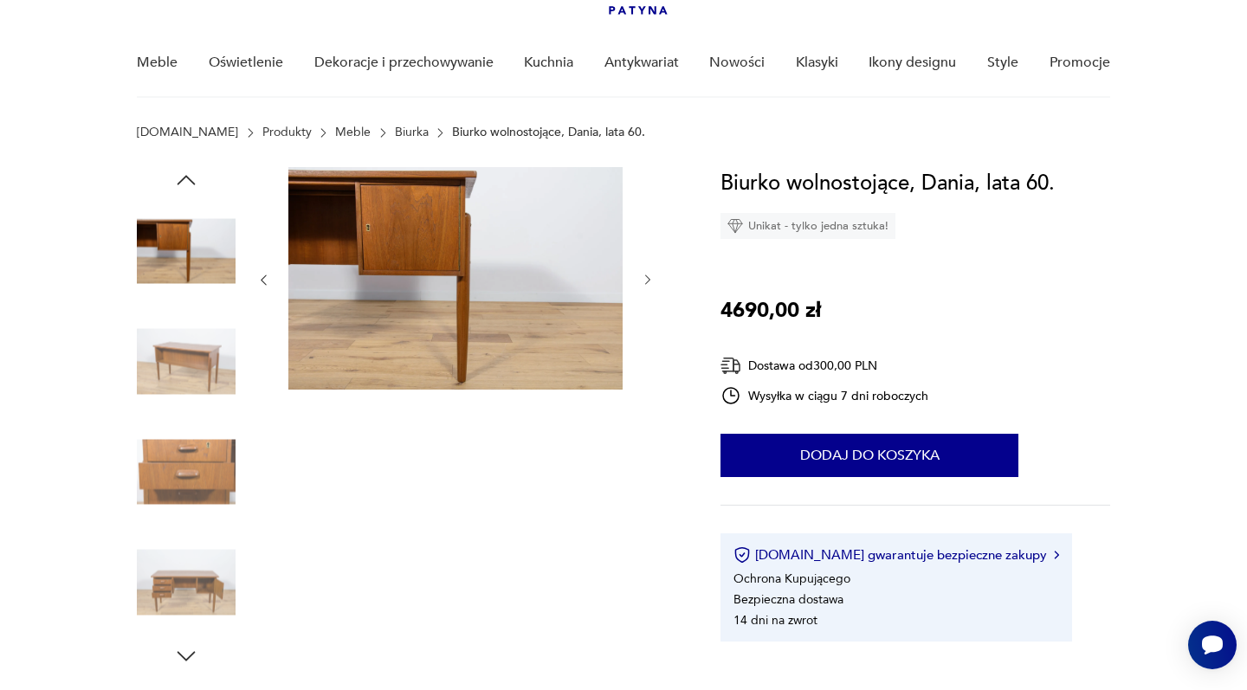
click at [177, 571] on img at bounding box center [186, 582] width 99 height 99
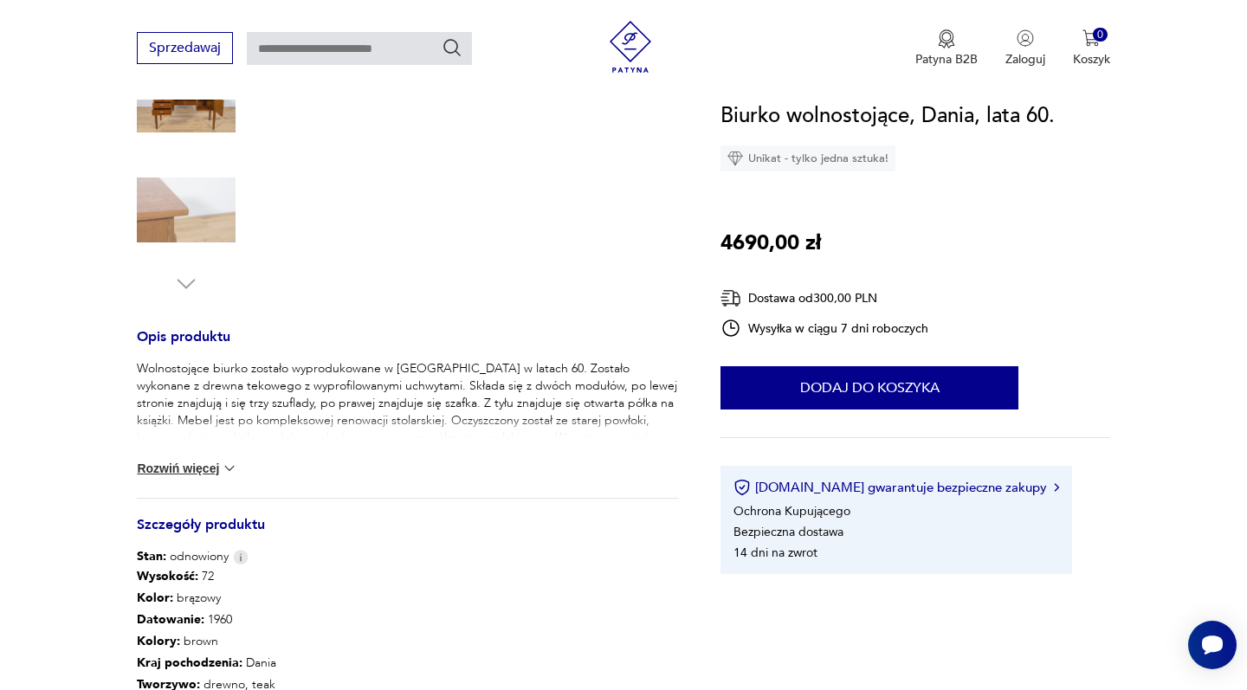
scroll to position [496, 0]
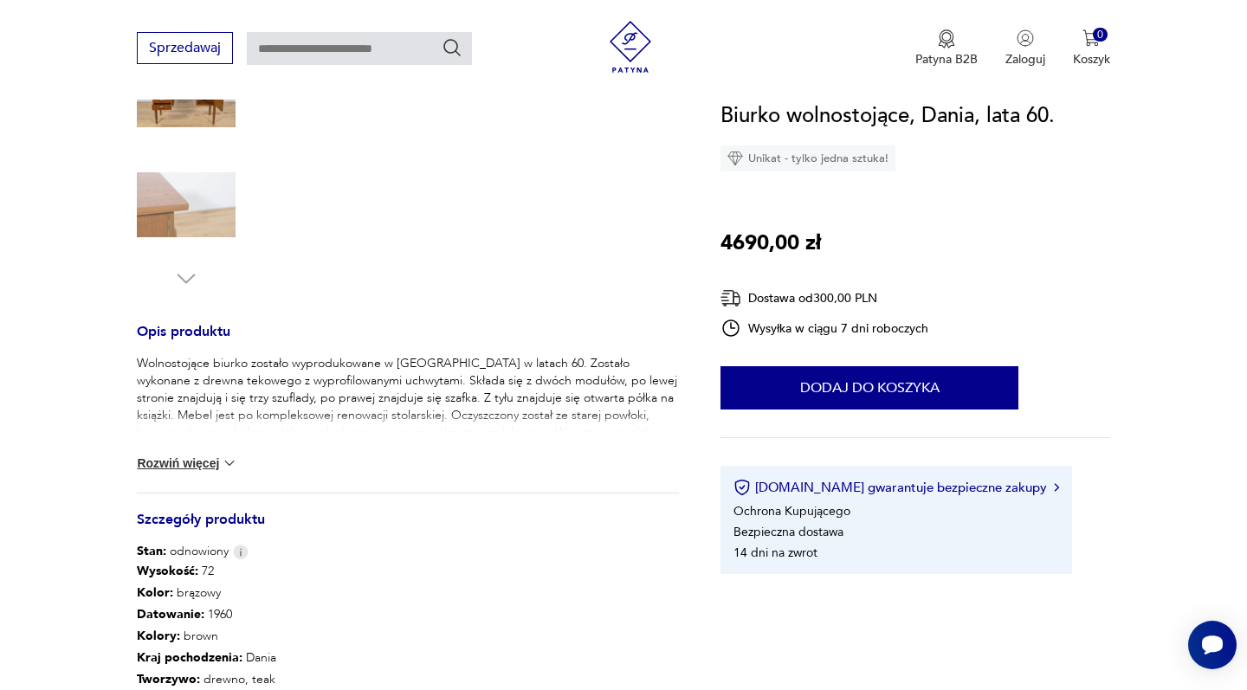
click at [221, 460] on img at bounding box center [229, 463] width 17 height 17
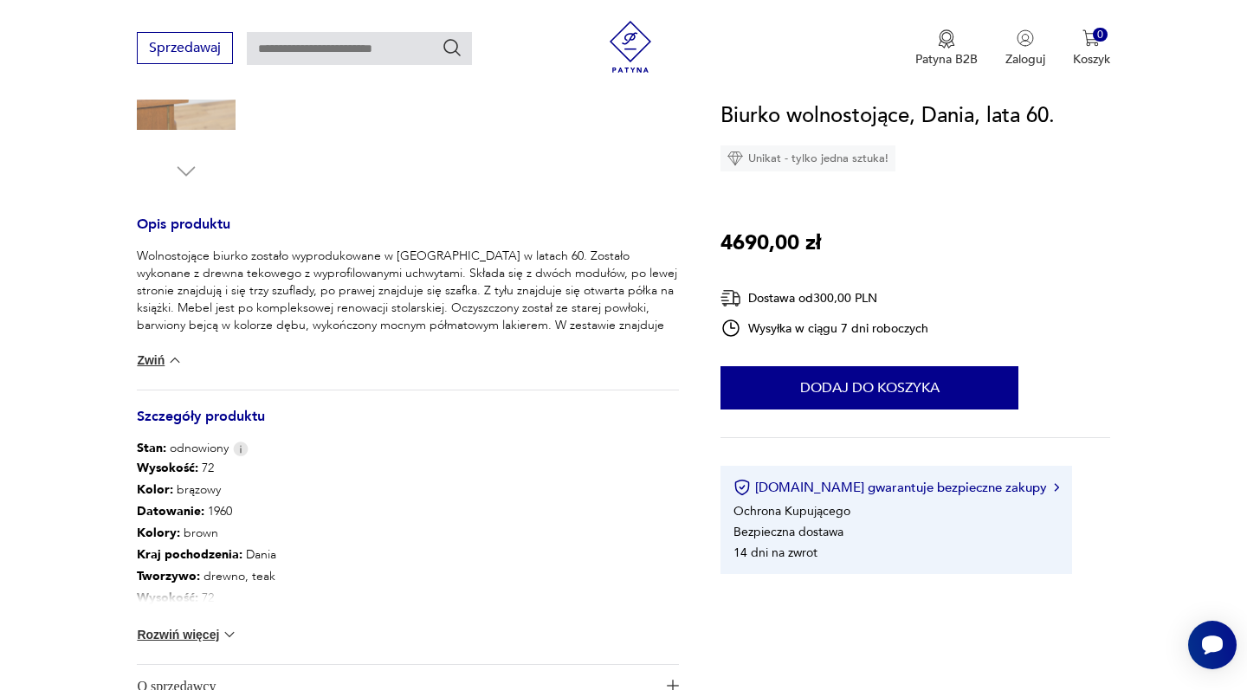
scroll to position [638, 0]
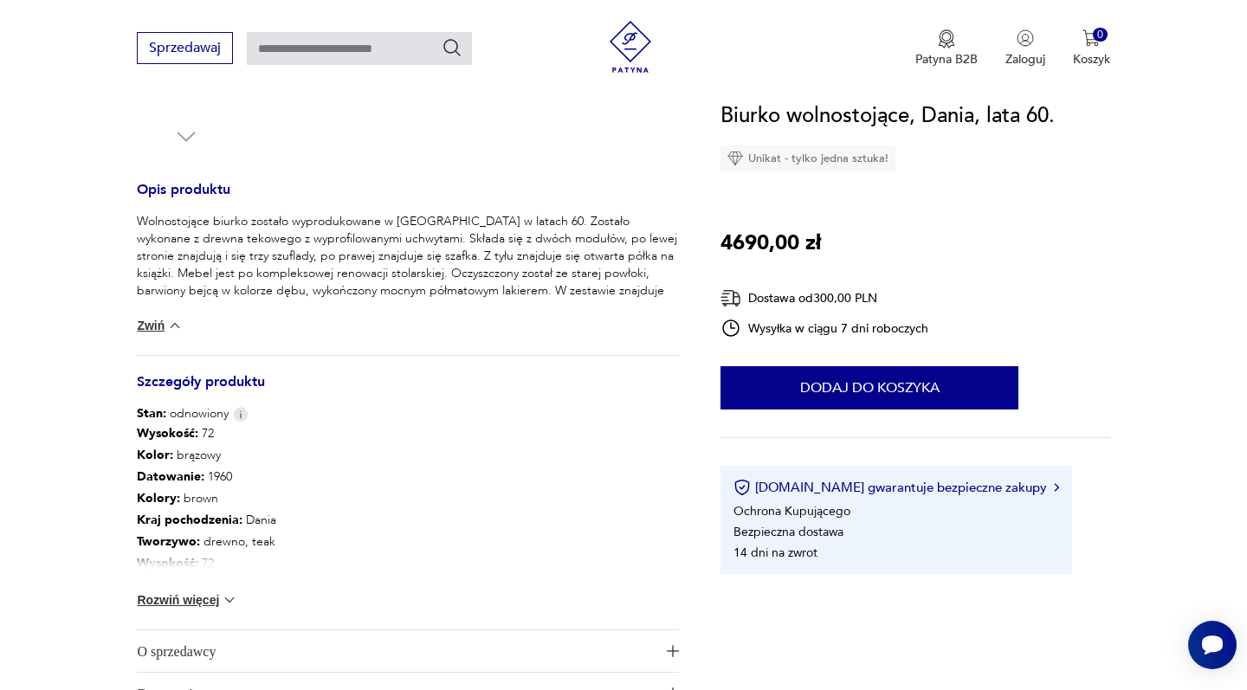
click at [177, 598] on button "Rozwiń więcej" at bounding box center [187, 599] width 100 height 17
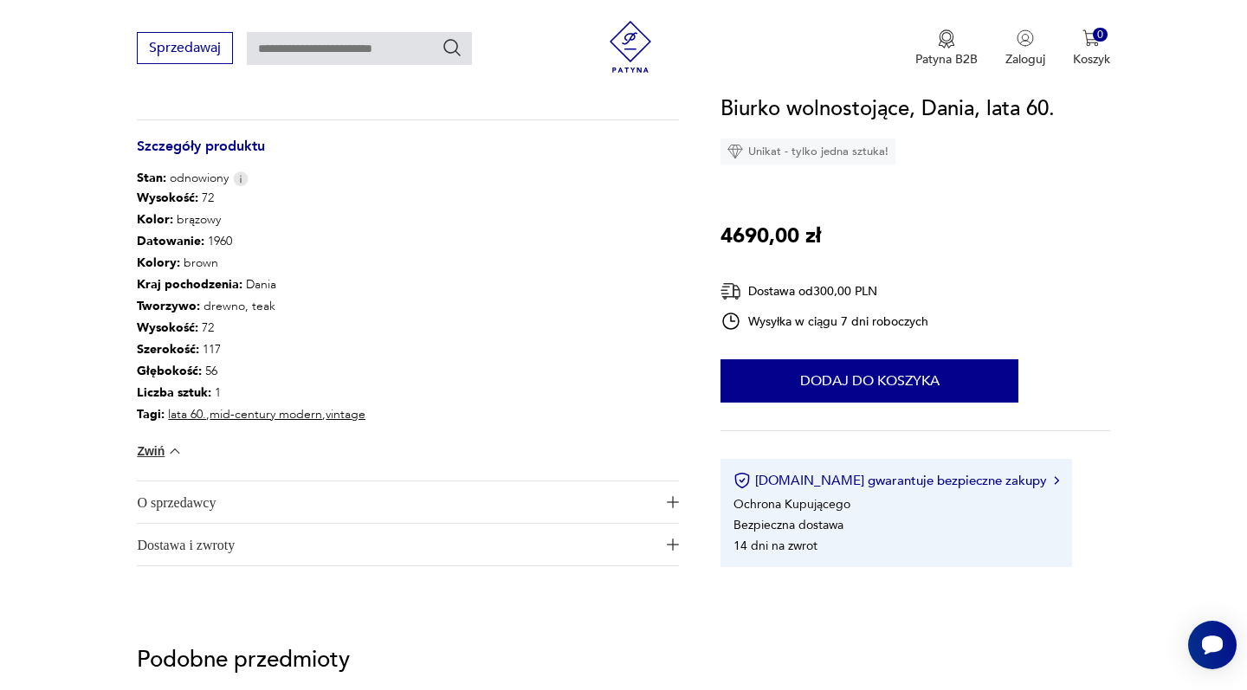
scroll to position [874, 0]
click at [194, 501] on span "O sprzedawcy" at bounding box center [396, 501] width 518 height 42
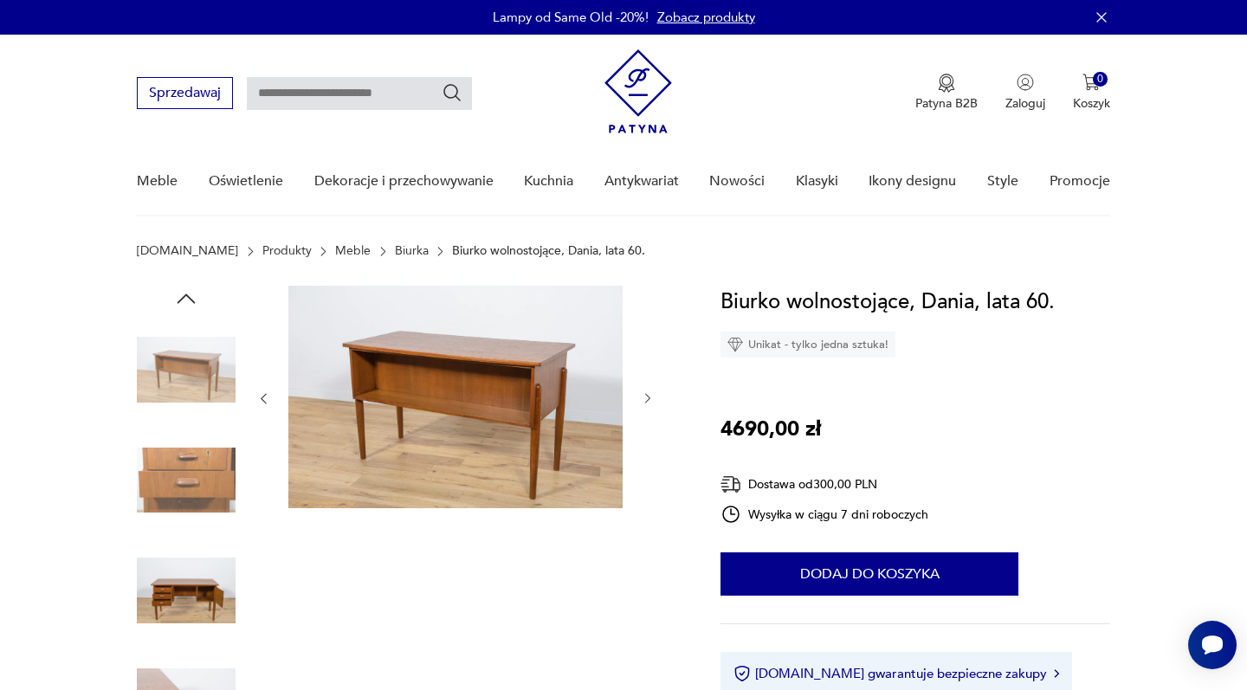
scroll to position [0, 0]
click at [201, 493] on img at bounding box center [186, 480] width 99 height 99
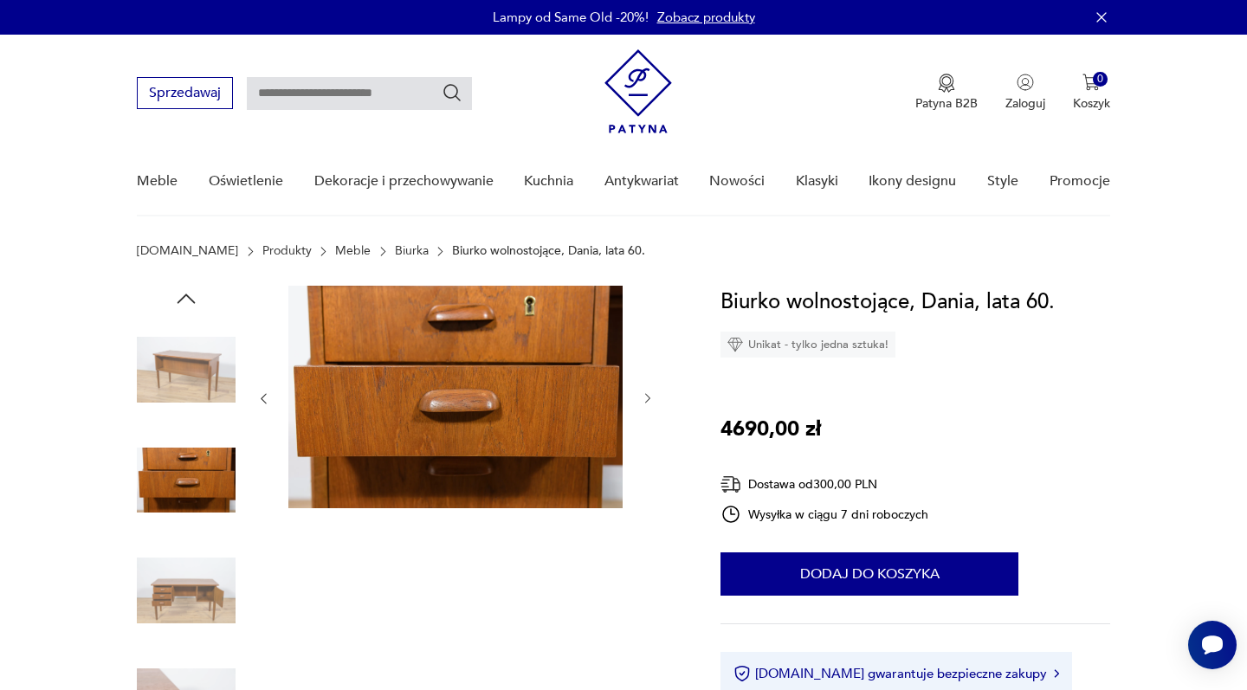
click at [195, 586] on img at bounding box center [186, 590] width 99 height 99
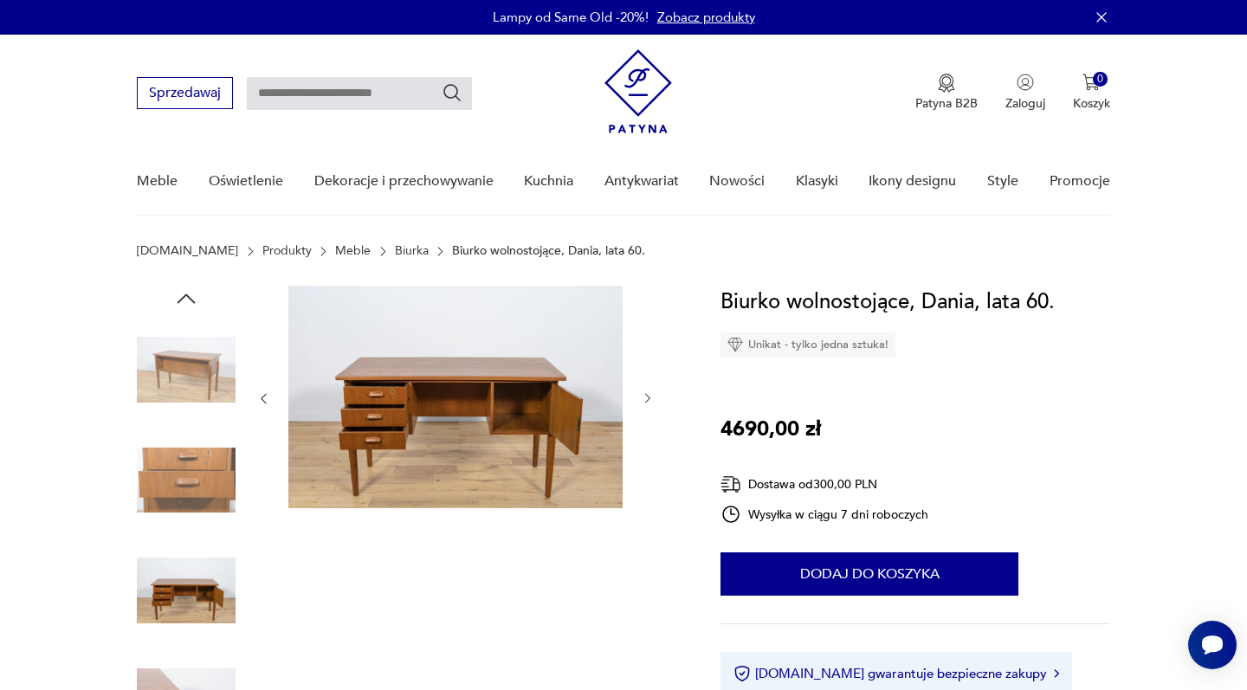
click at [184, 388] on img at bounding box center [186, 369] width 99 height 99
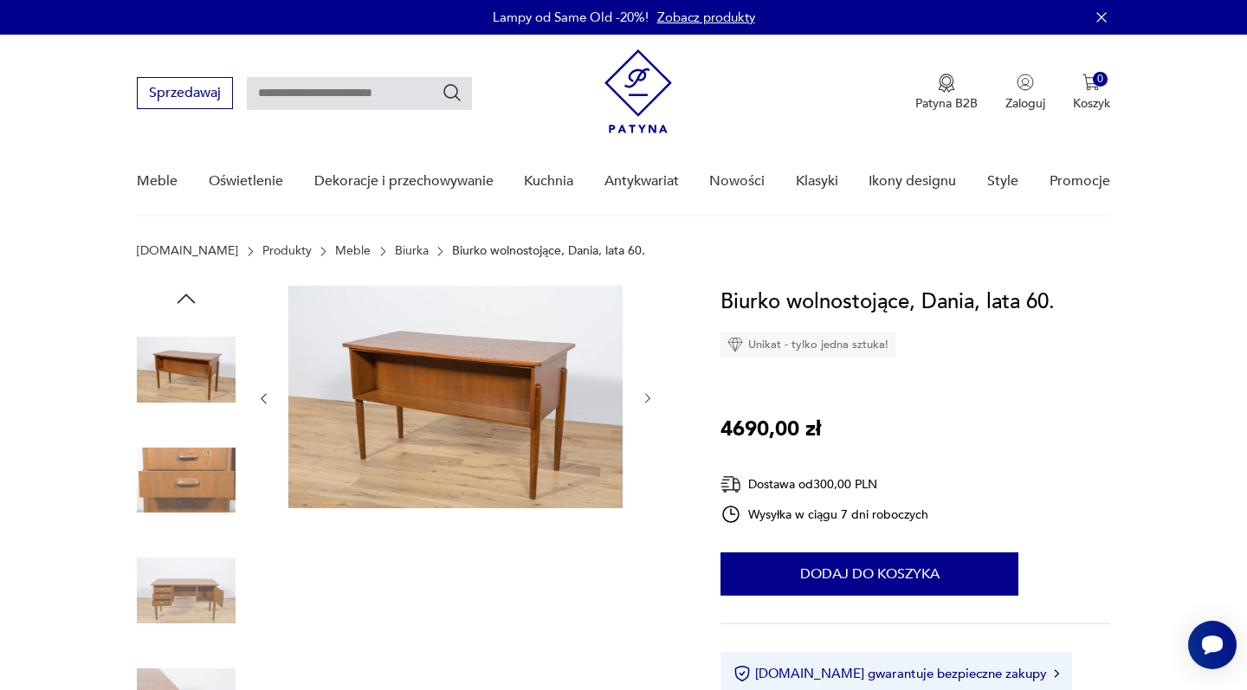
click at [182, 479] on img at bounding box center [186, 480] width 99 height 99
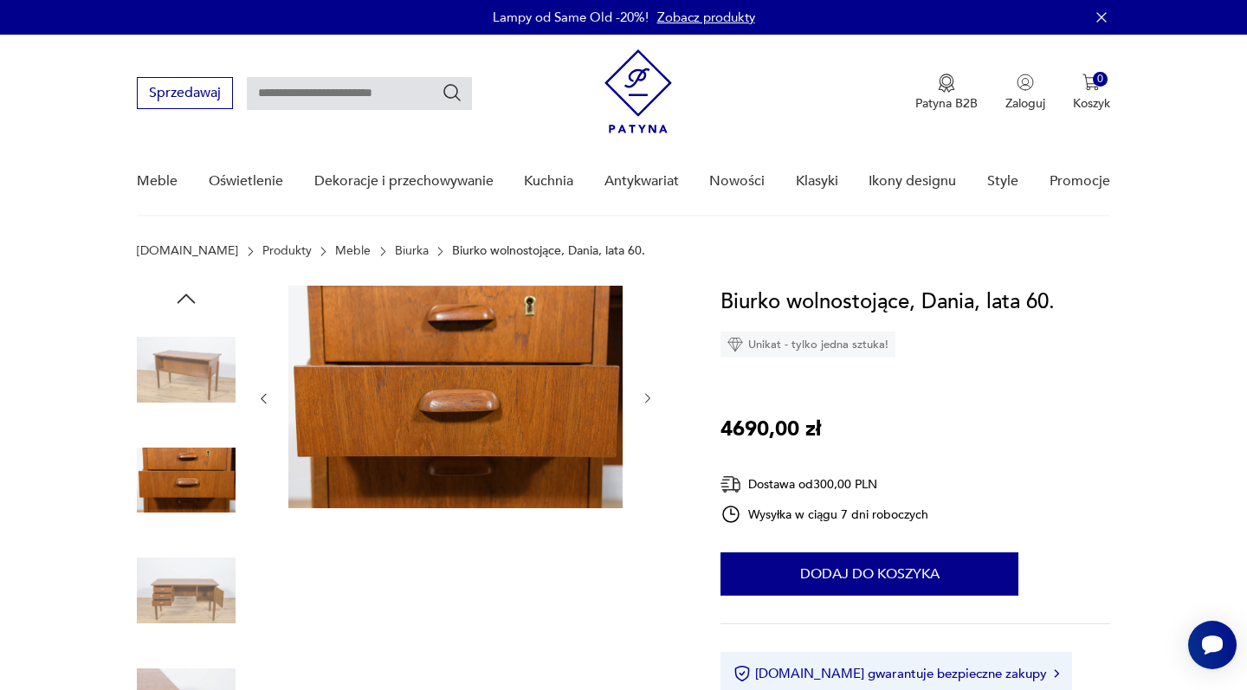
click at [164, 397] on img at bounding box center [186, 369] width 99 height 99
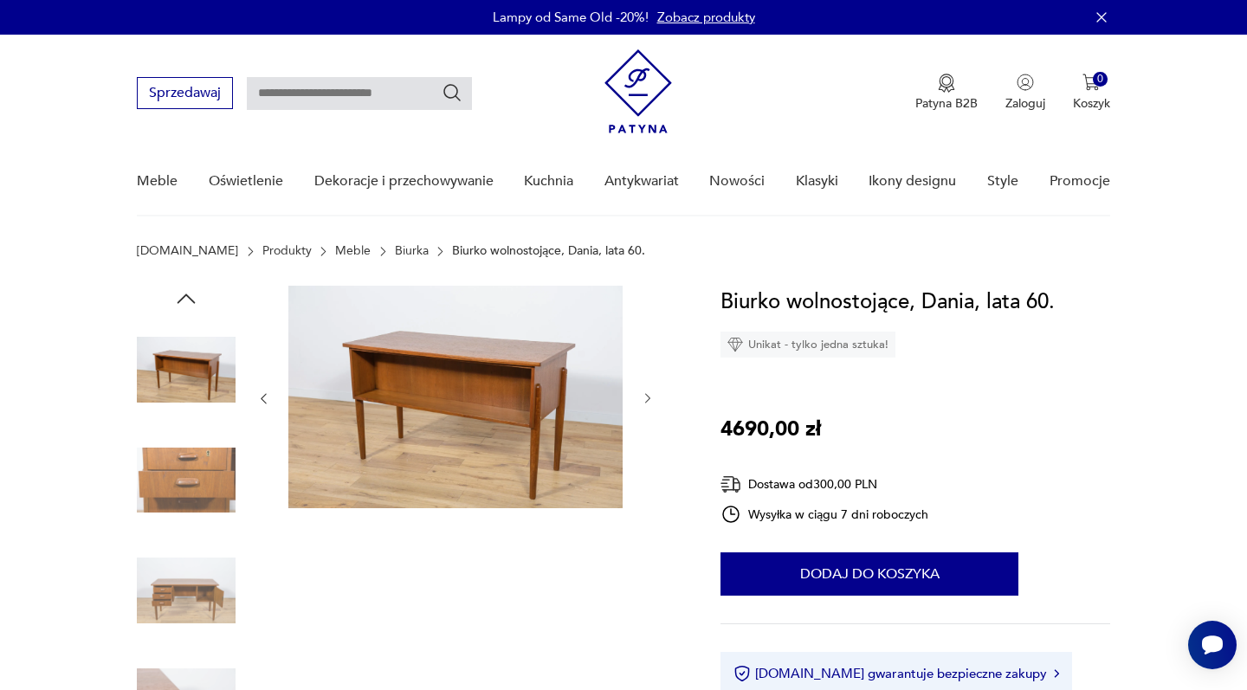
click at [164, 567] on img at bounding box center [186, 590] width 99 height 99
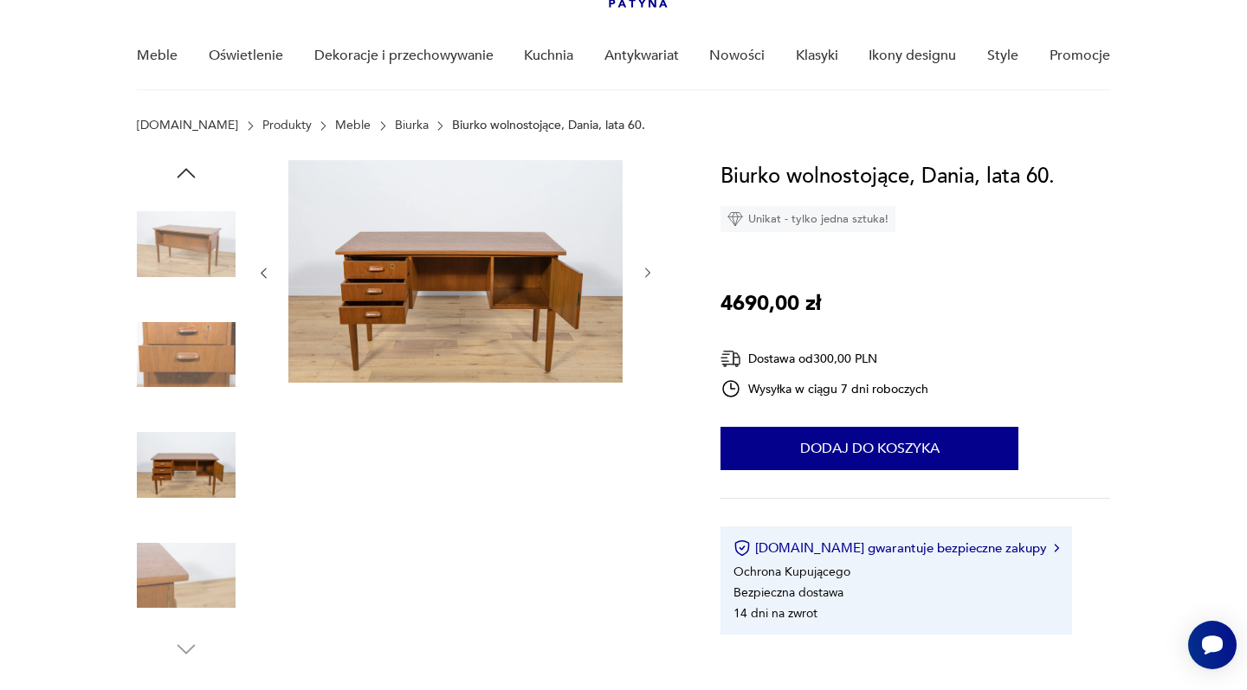
scroll to position [178, 0]
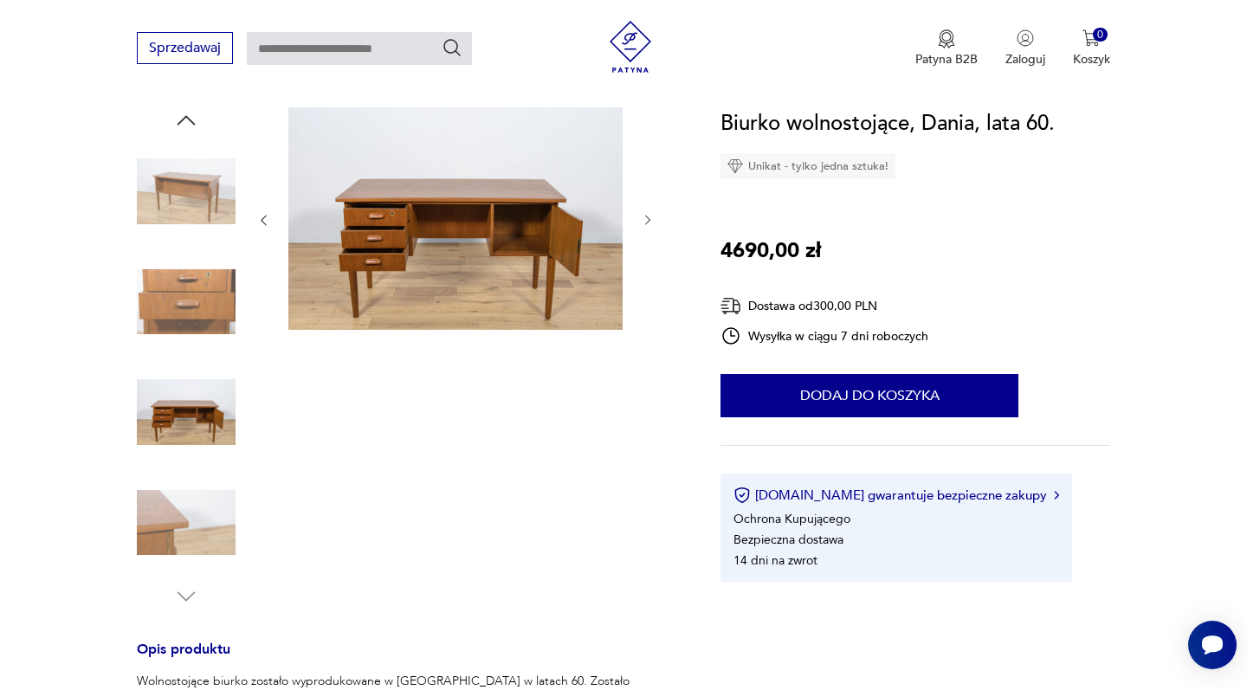
click at [167, 513] on img at bounding box center [186, 523] width 99 height 99
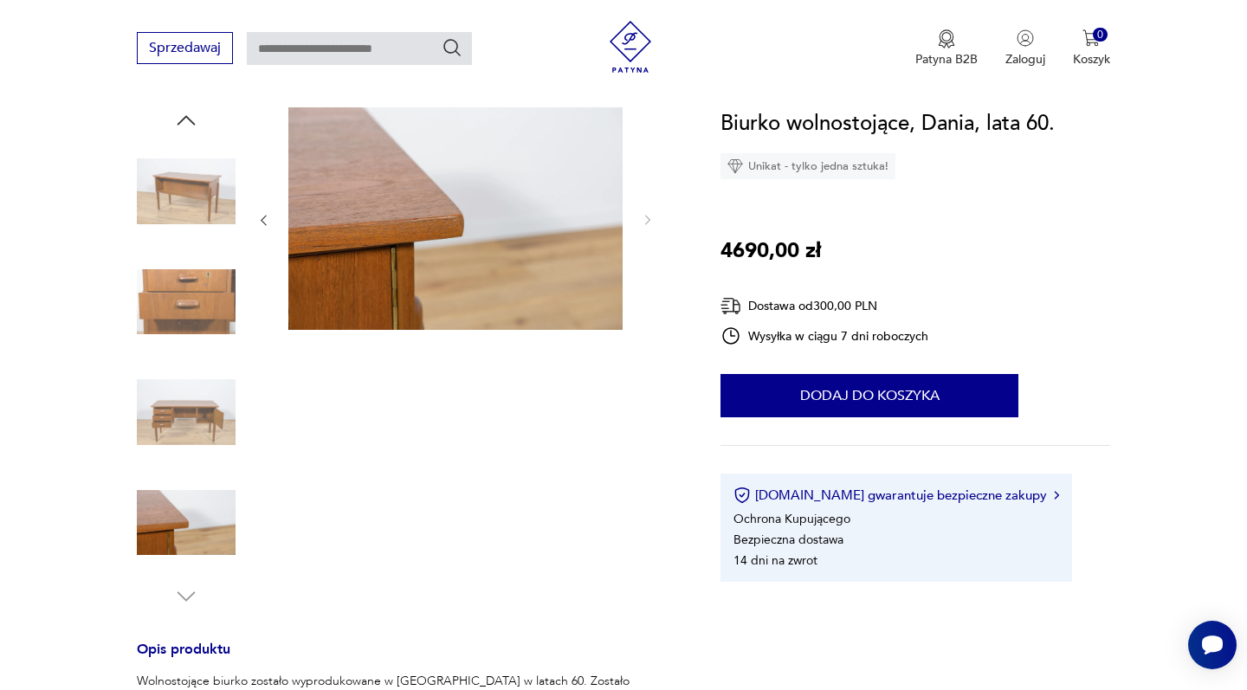
click at [175, 400] on img at bounding box center [186, 412] width 99 height 99
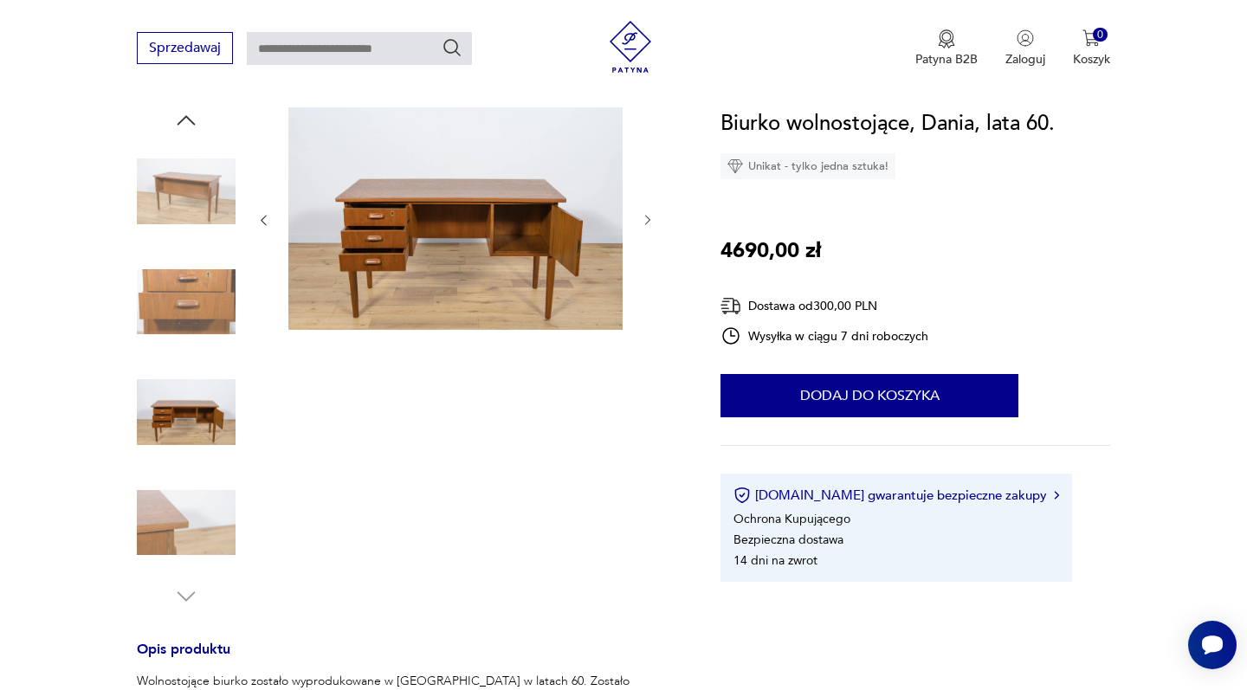
click at [179, 268] on img at bounding box center [186, 302] width 99 height 99
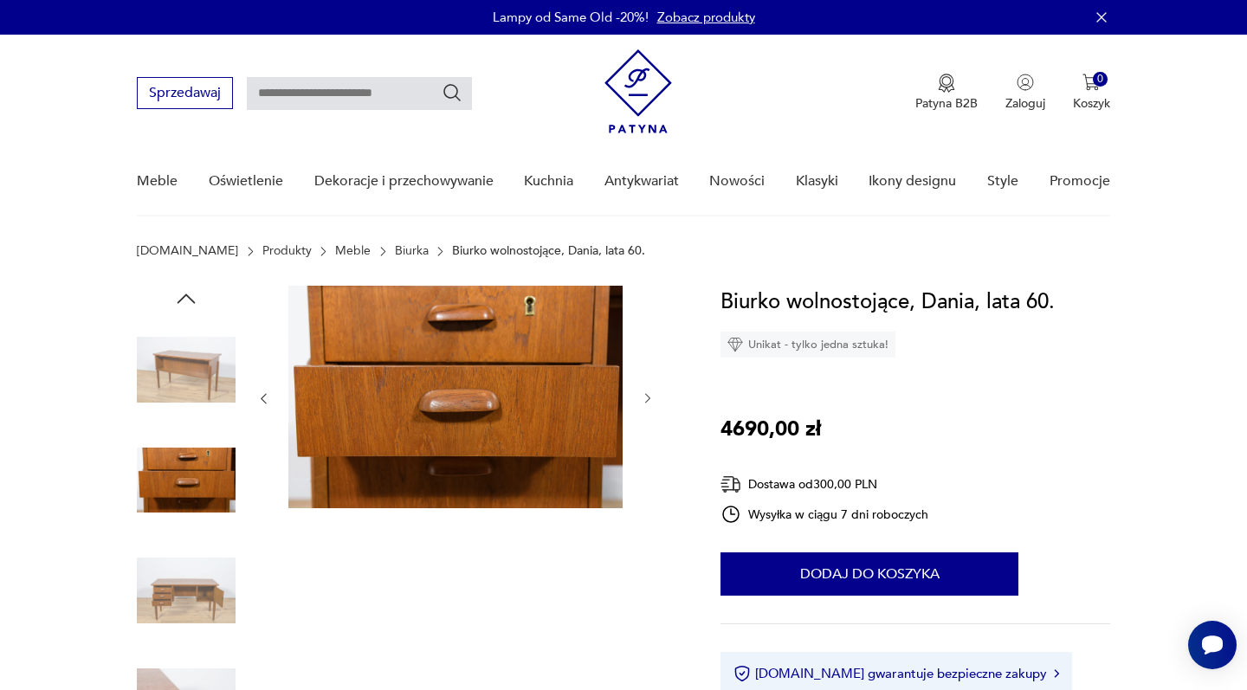
scroll to position [0, 0]
click at [195, 363] on img at bounding box center [186, 369] width 99 height 99
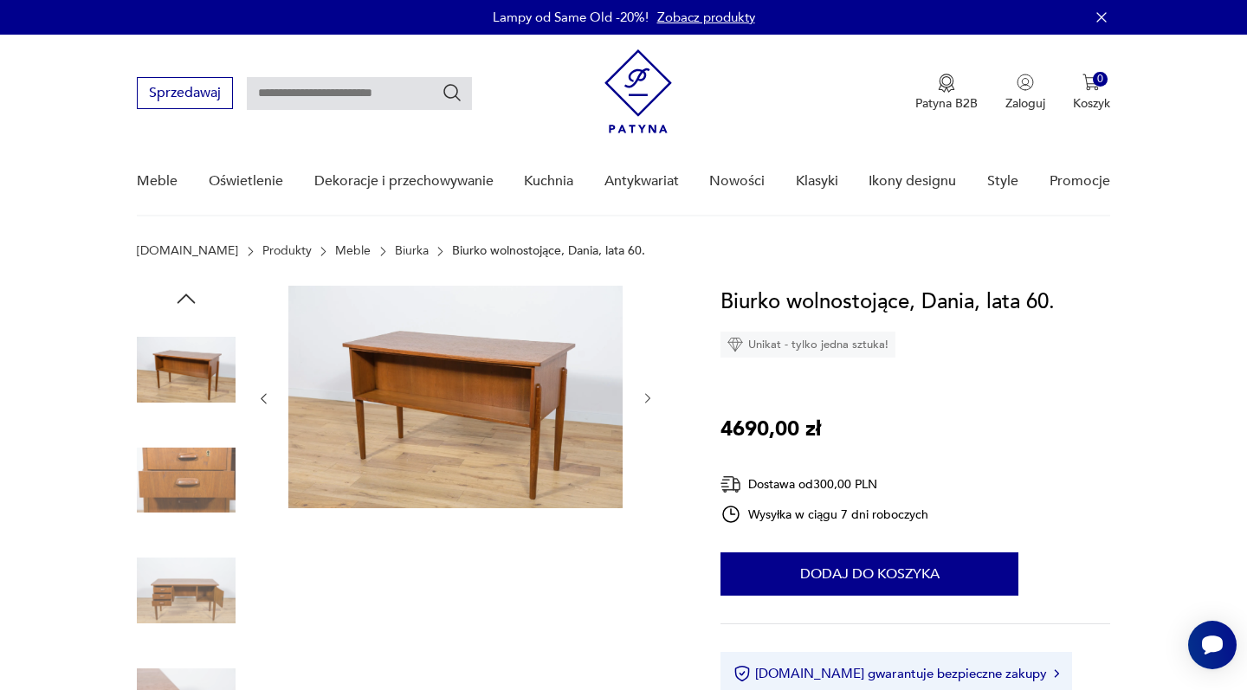
click at [188, 474] on img at bounding box center [186, 480] width 99 height 99
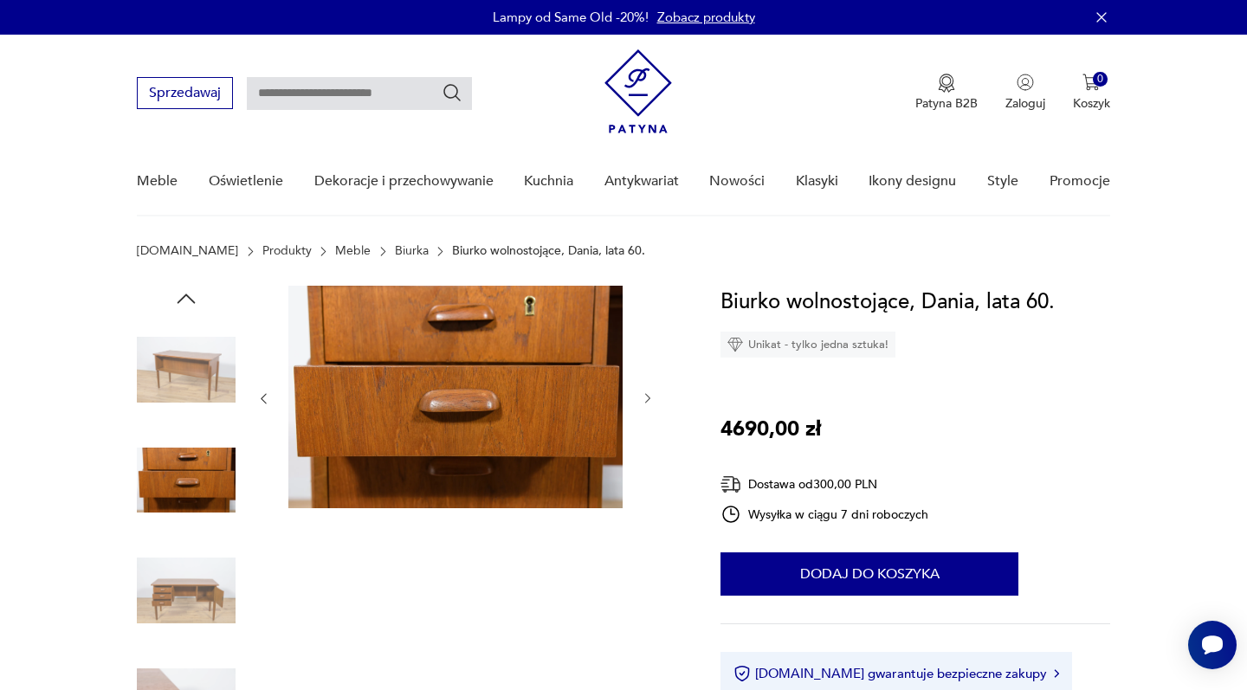
click at [188, 564] on img at bounding box center [186, 590] width 99 height 99
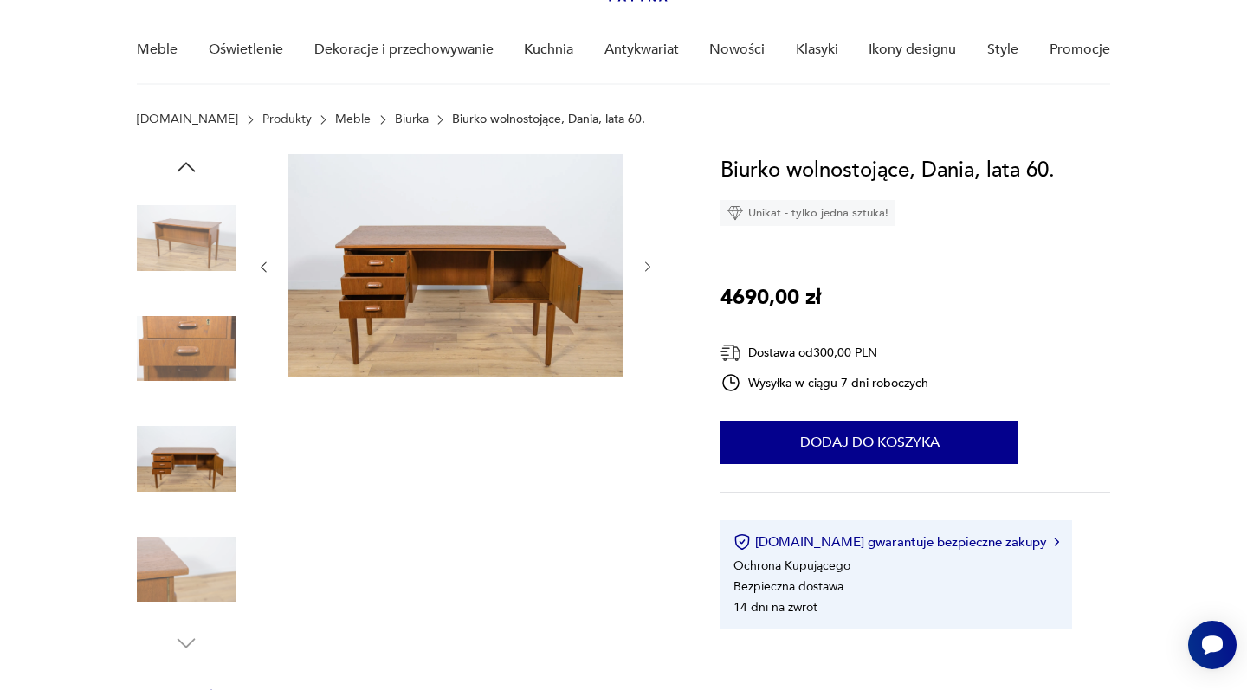
scroll to position [177, 0]
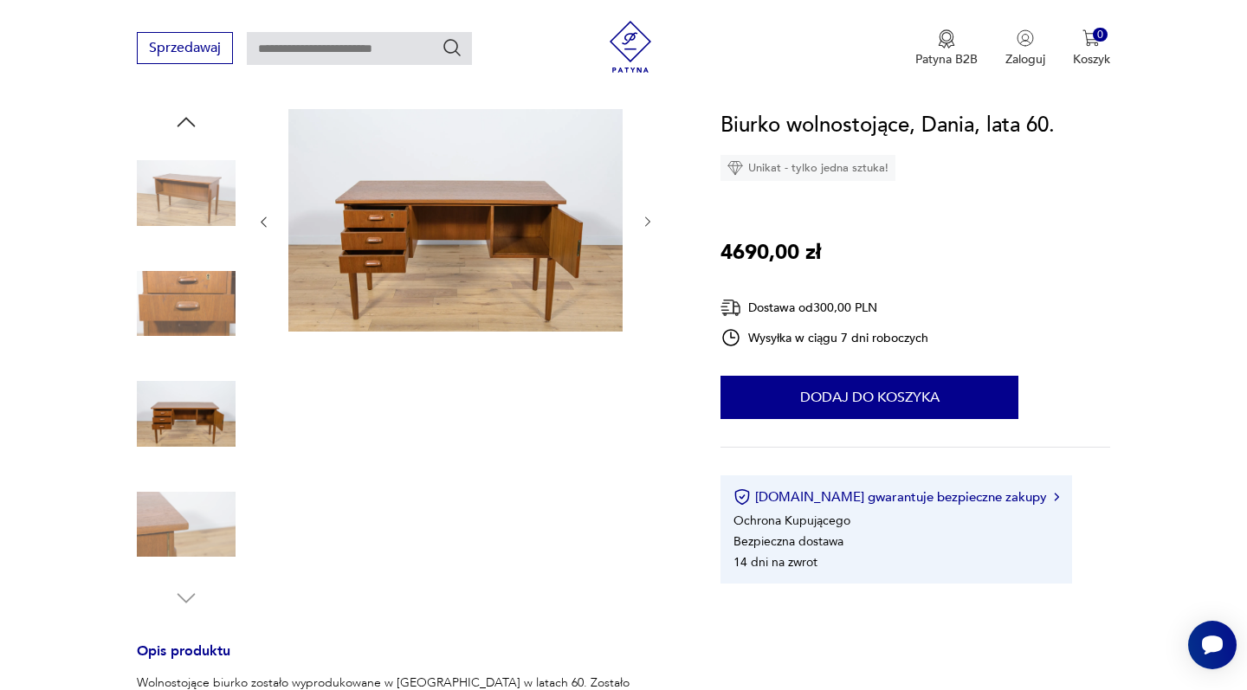
click at [171, 528] on img at bounding box center [186, 524] width 99 height 99
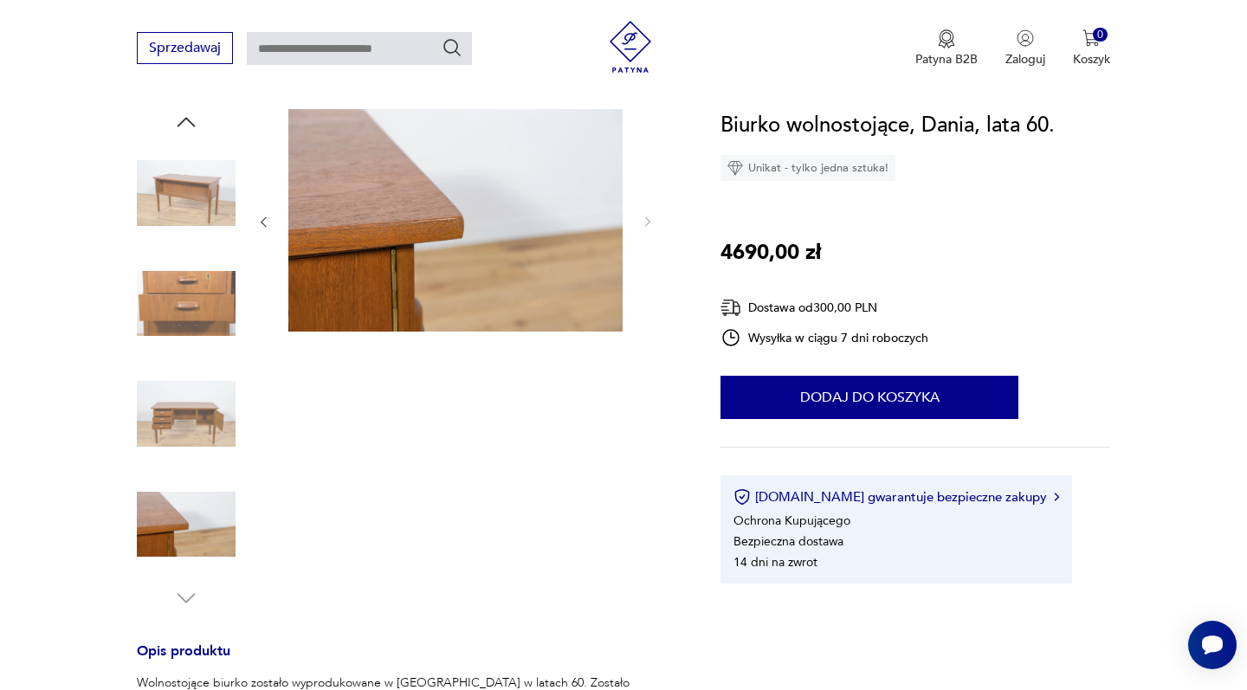
click at [174, 300] on img at bounding box center [186, 304] width 99 height 99
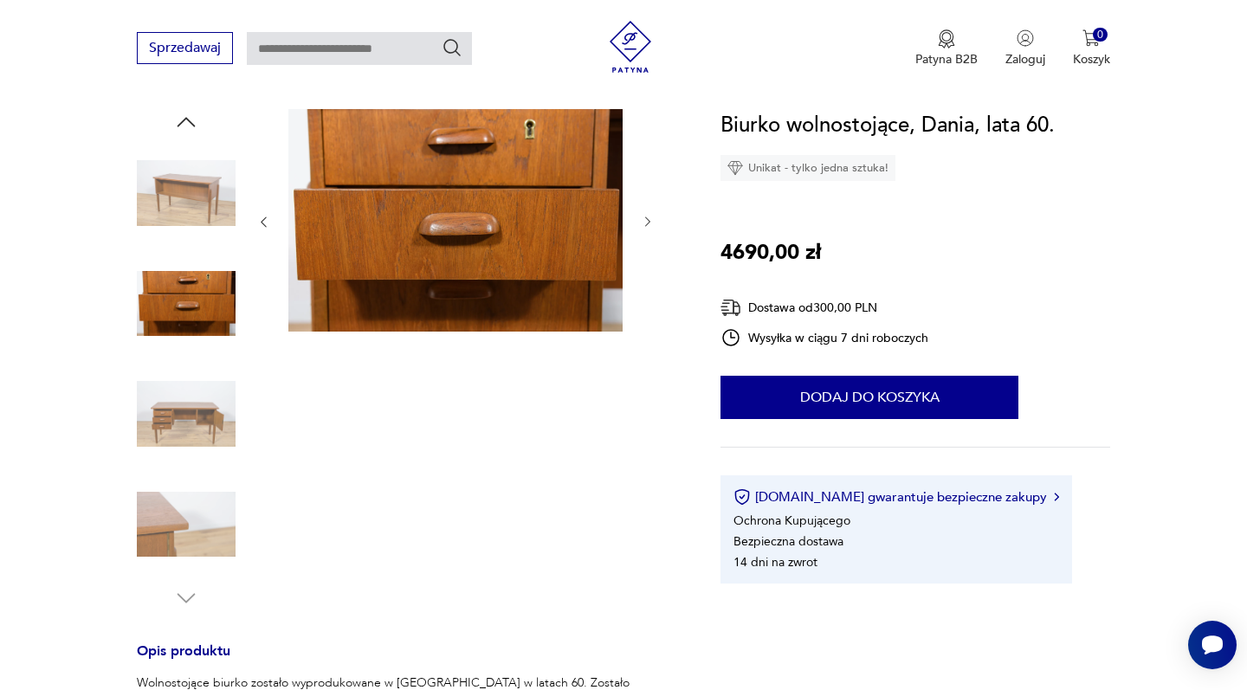
click at [175, 212] on img at bounding box center [186, 193] width 99 height 99
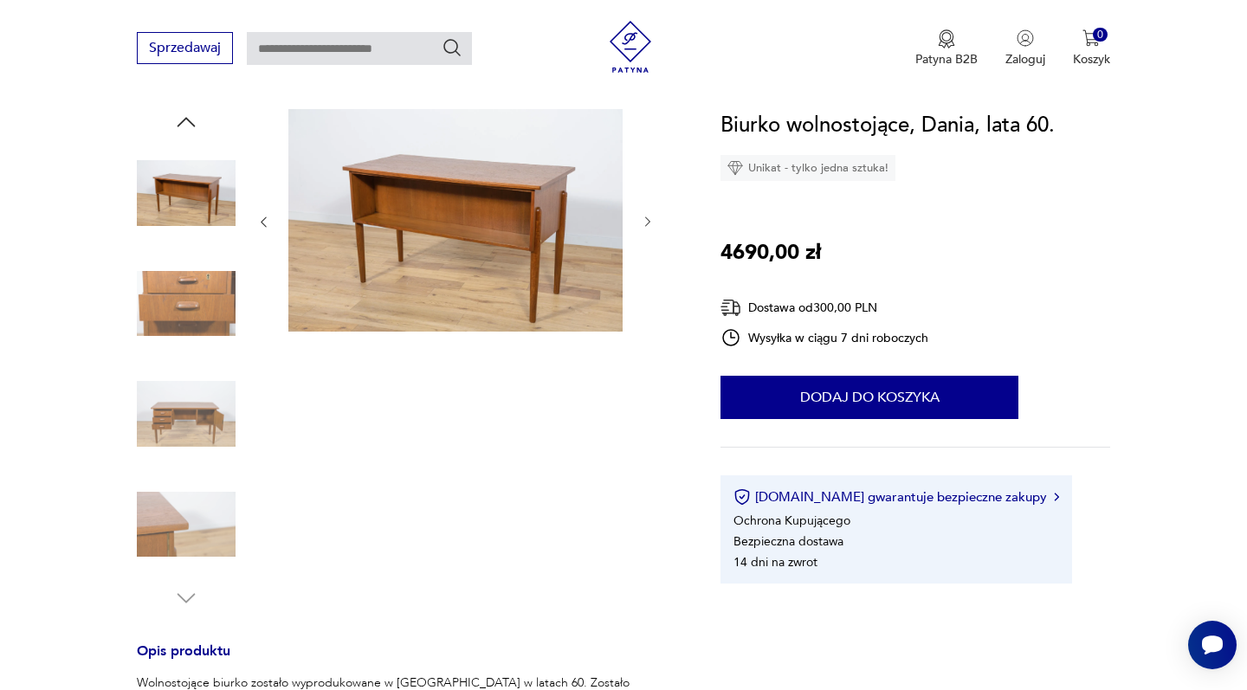
click at [180, 274] on img at bounding box center [186, 304] width 99 height 99
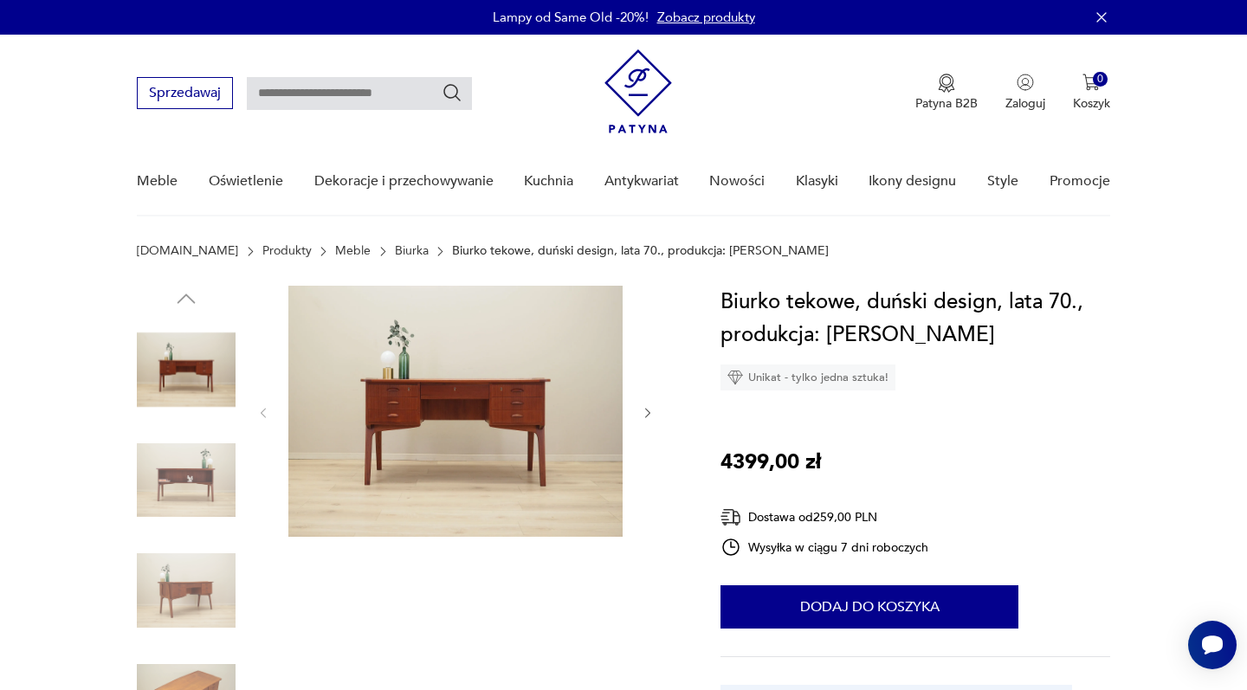
click at [184, 484] on img at bounding box center [186, 480] width 99 height 99
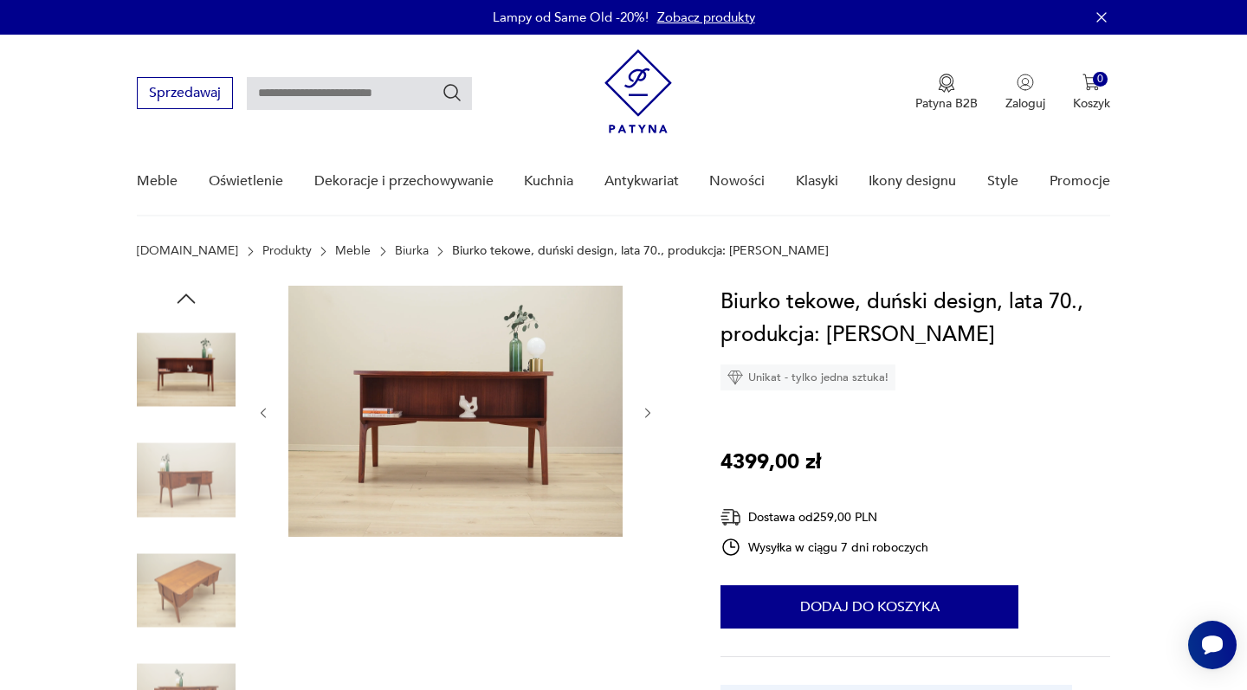
click at [194, 572] on img at bounding box center [186, 590] width 99 height 99
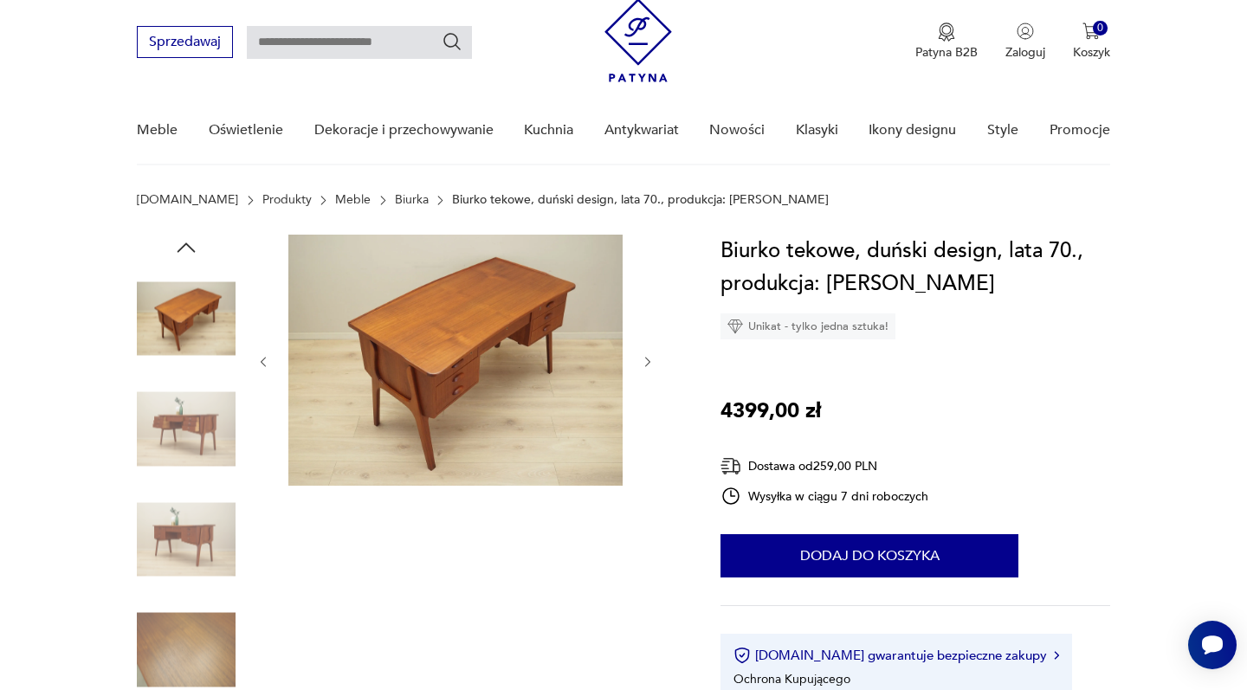
scroll to position [51, 0]
click at [189, 630] on img at bounding box center [186, 650] width 99 height 99
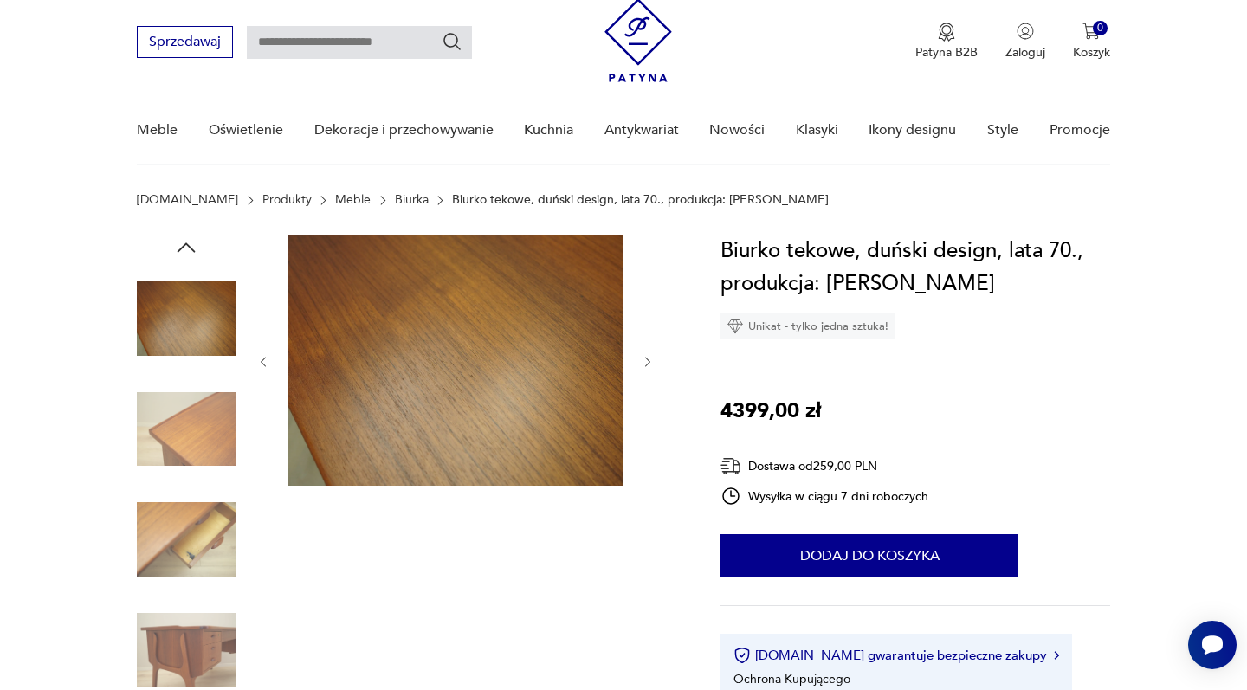
click at [189, 658] on img at bounding box center [186, 650] width 99 height 99
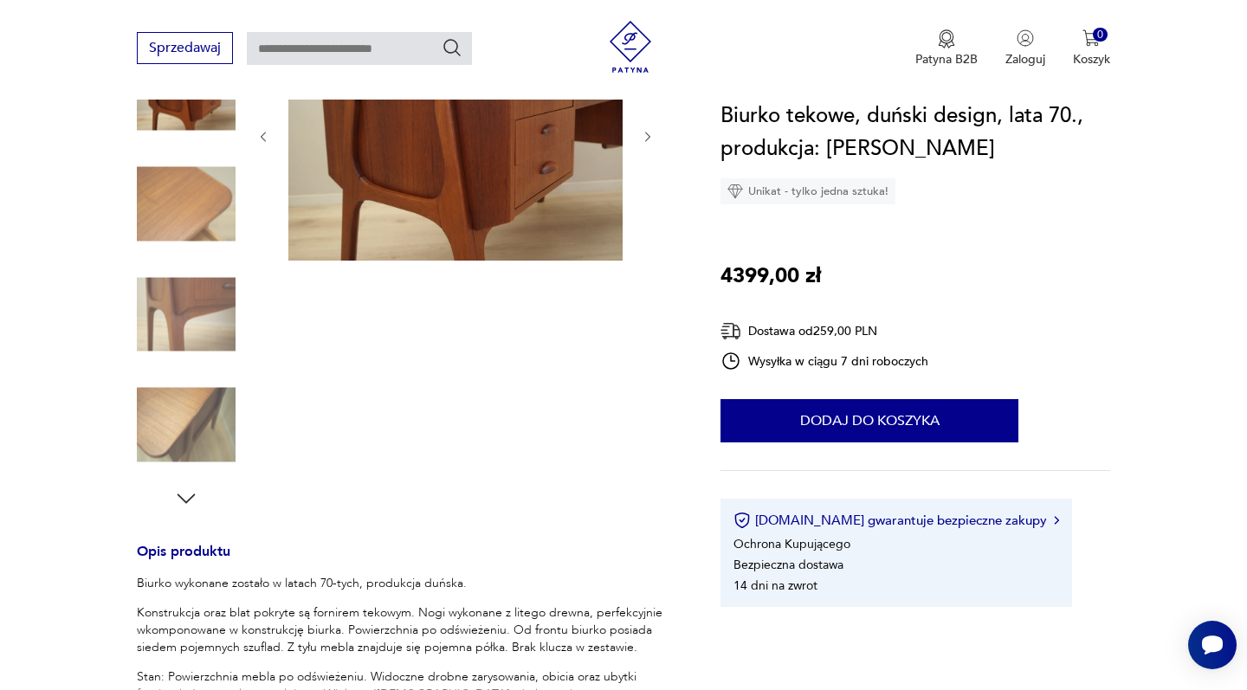
scroll to position [417, 0]
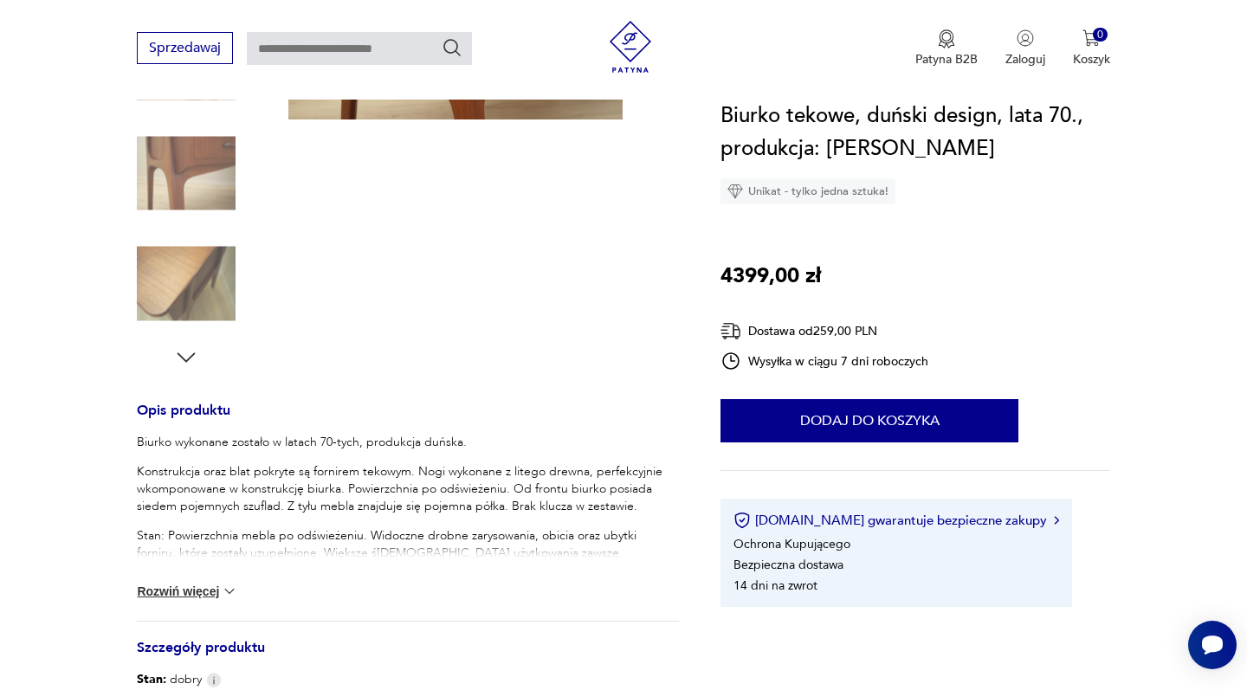
click at [197, 596] on button "Rozwiń więcej" at bounding box center [187, 591] width 100 height 17
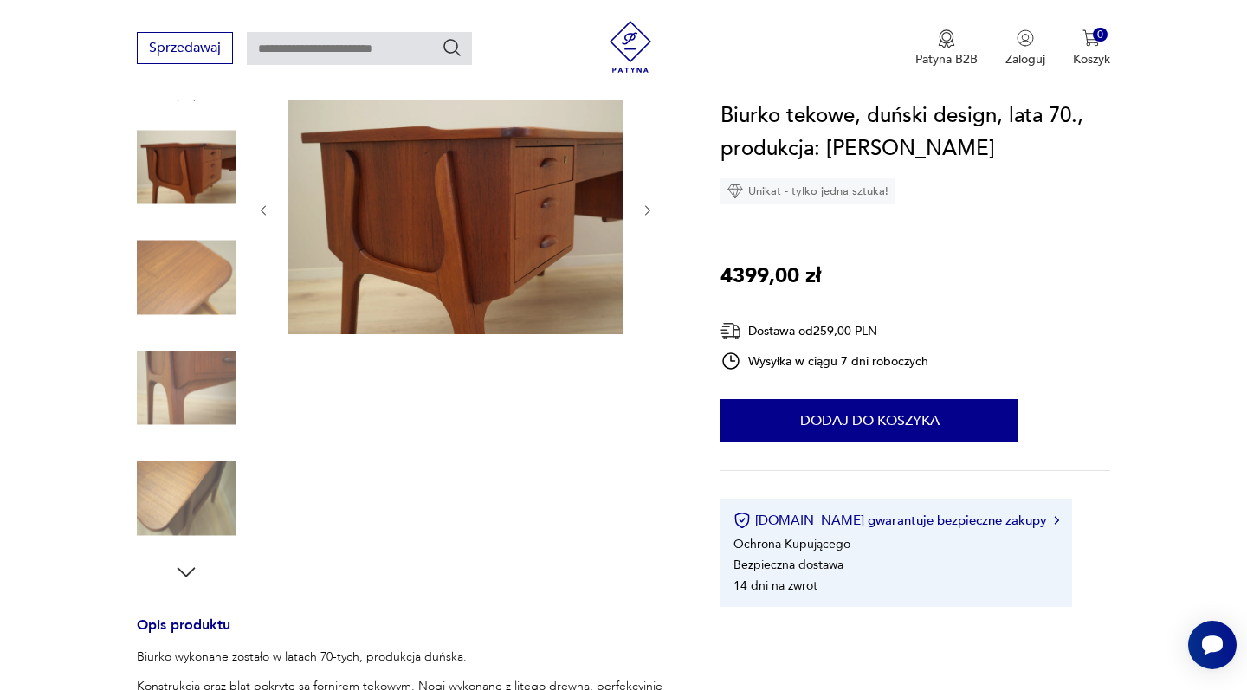
scroll to position [180, 0]
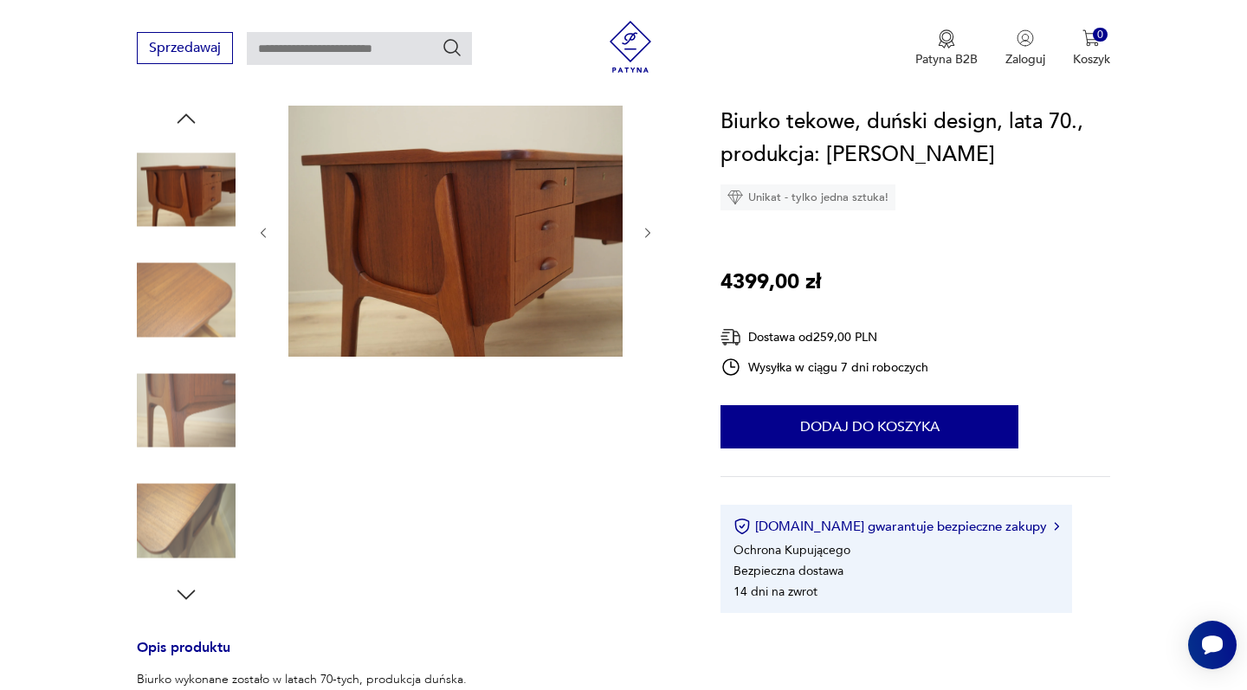
click at [170, 197] on img at bounding box center [186, 189] width 99 height 99
click at [553, 239] on img at bounding box center [455, 231] width 334 height 251
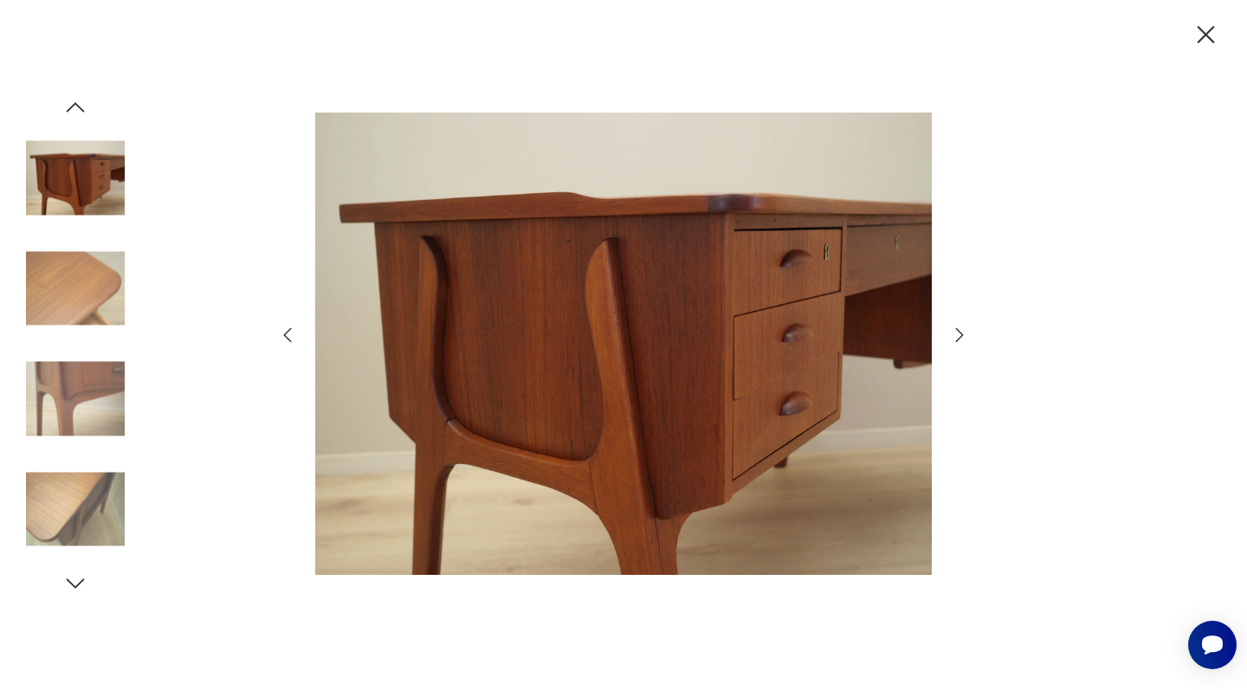
click at [959, 332] on icon "button" at bounding box center [960, 334] width 8 height 14
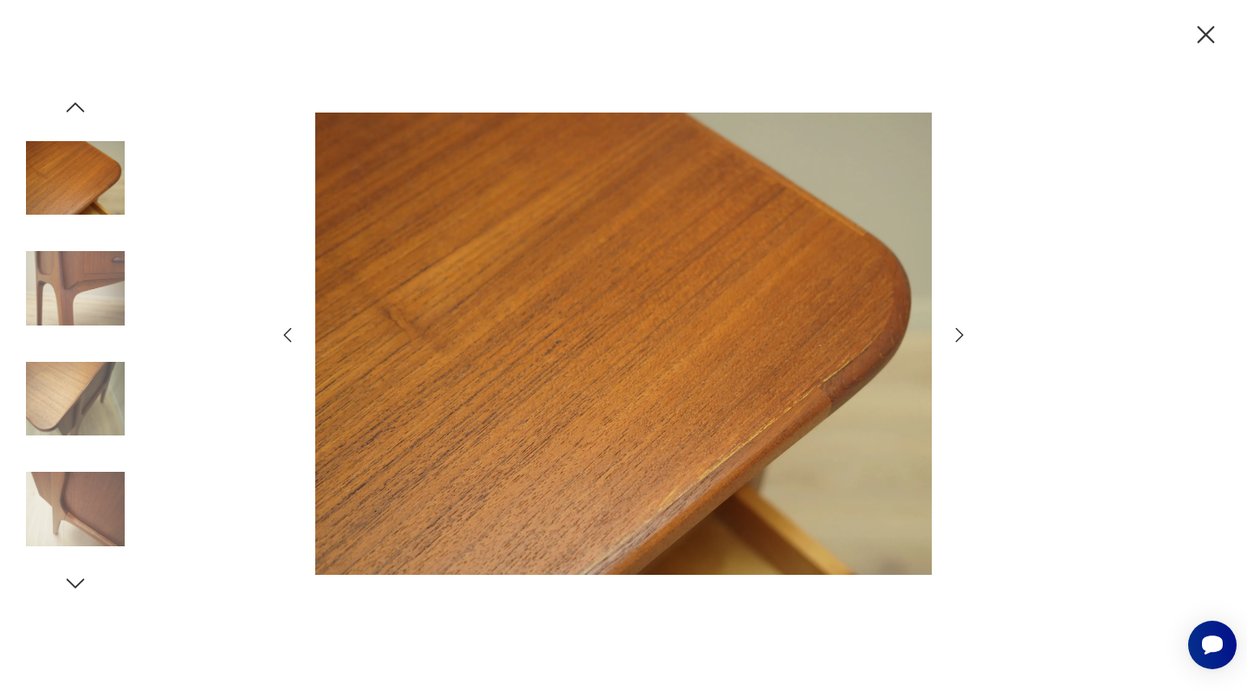
click at [958, 333] on icon "button" at bounding box center [959, 335] width 21 height 21
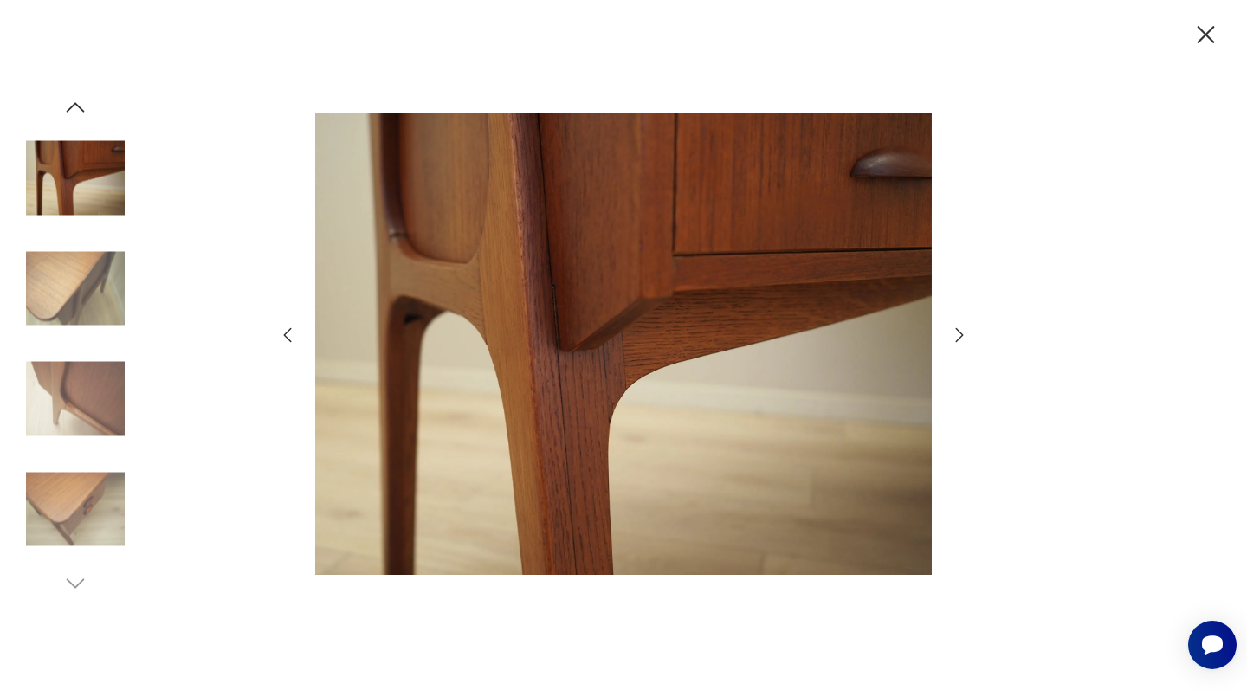
click at [958, 334] on icon "button" at bounding box center [959, 335] width 21 height 21
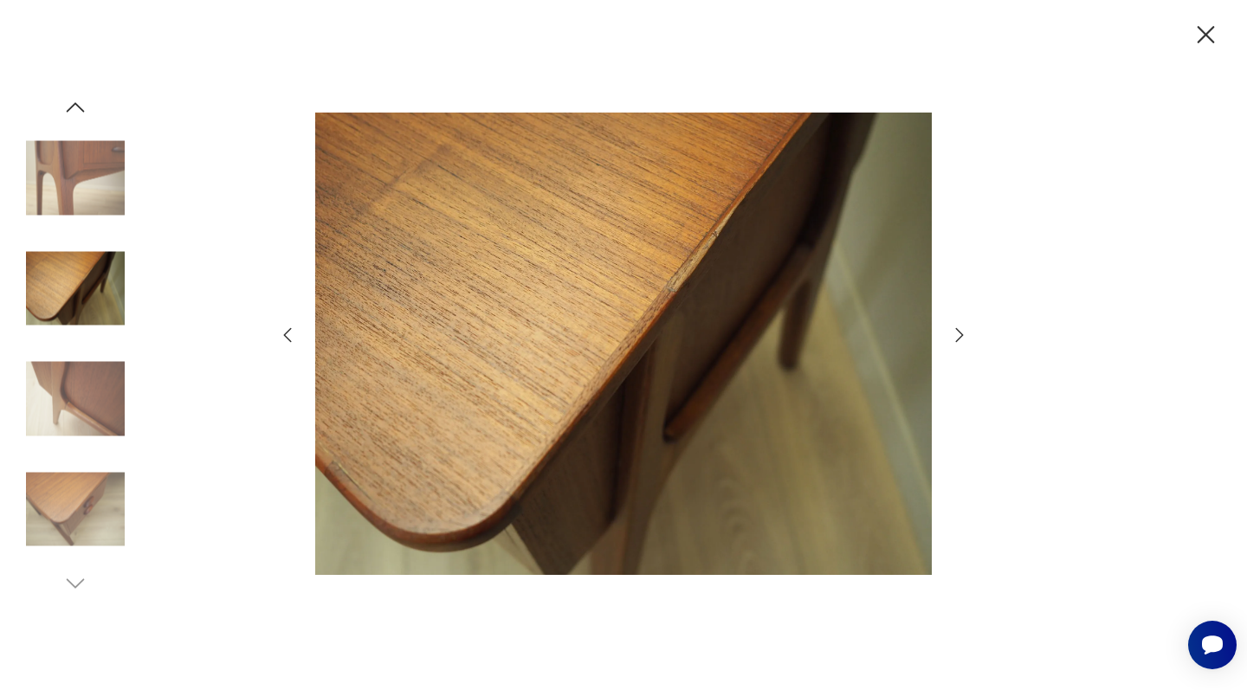
click at [958, 335] on icon "button" at bounding box center [959, 335] width 21 height 21
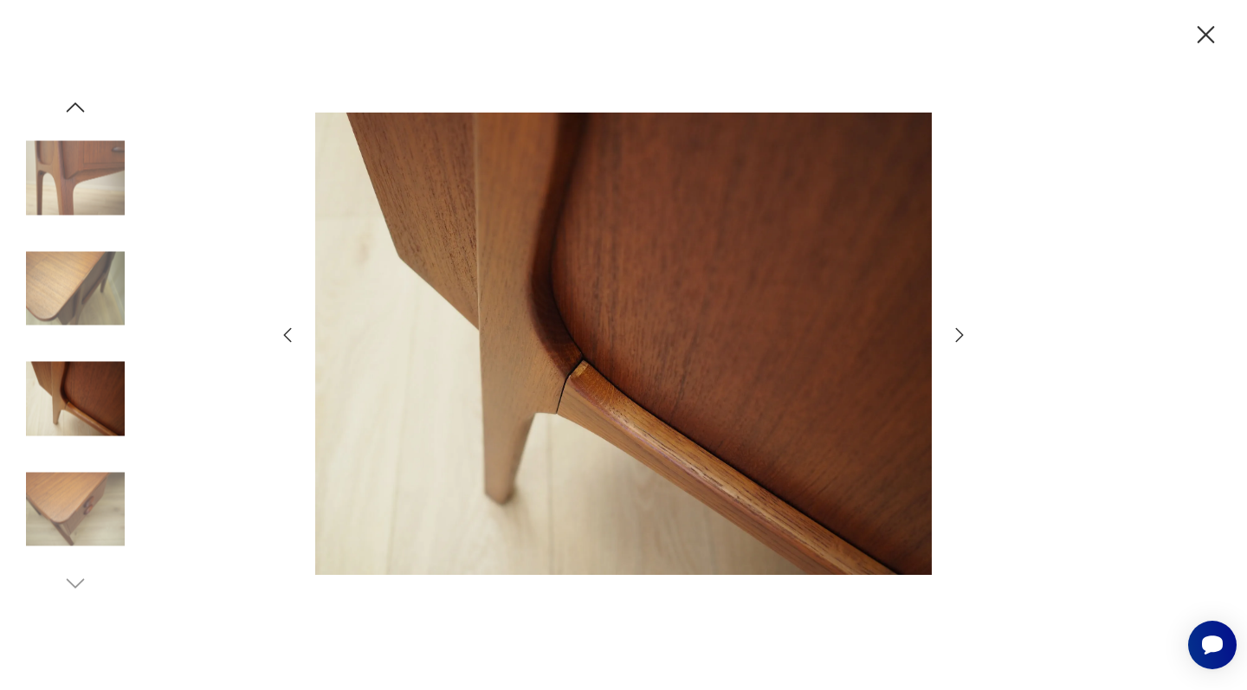
click at [958, 335] on icon "button" at bounding box center [959, 335] width 21 height 21
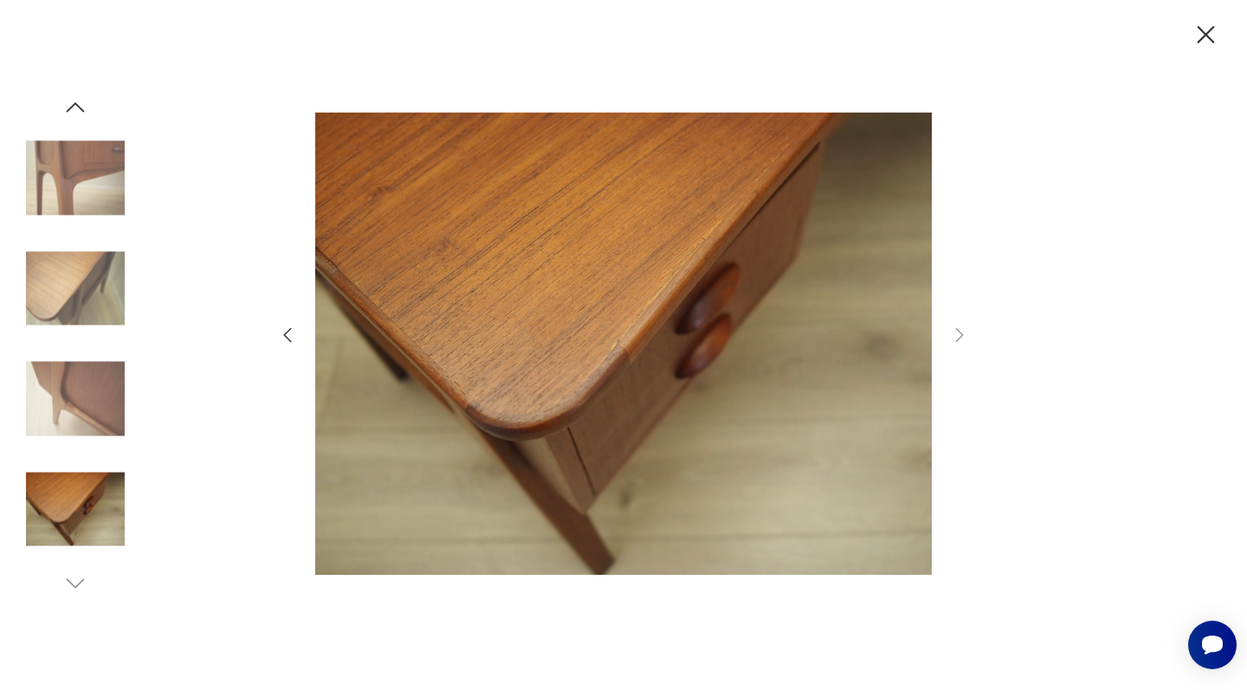
click at [1206, 26] on icon "button" at bounding box center [1205, 35] width 30 height 30
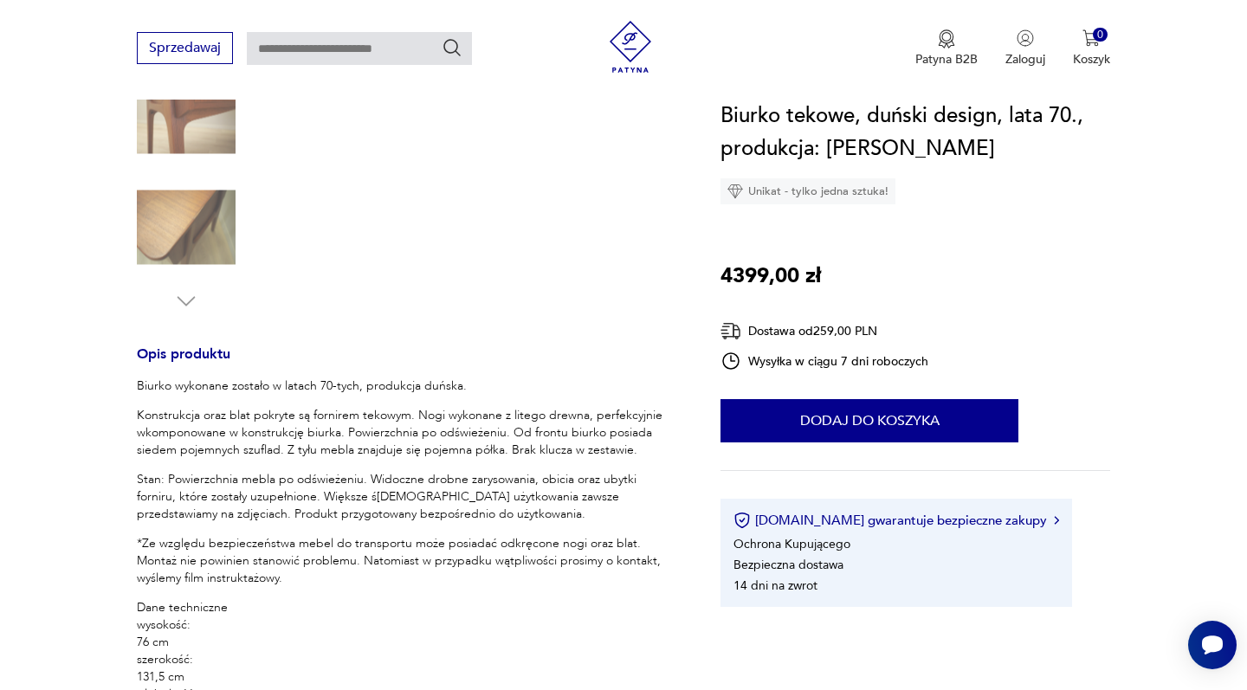
scroll to position [187, 0]
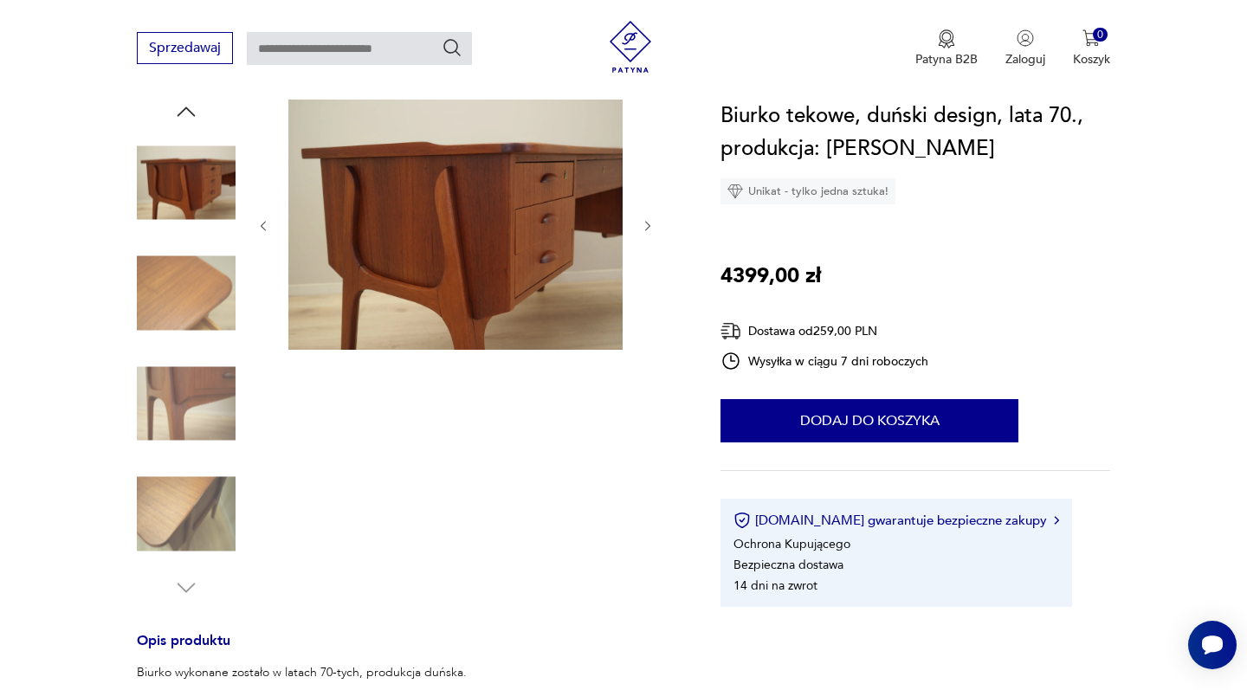
click at [201, 199] on img at bounding box center [186, 182] width 99 height 99
click at [265, 223] on icon "button" at bounding box center [263, 226] width 5 height 10
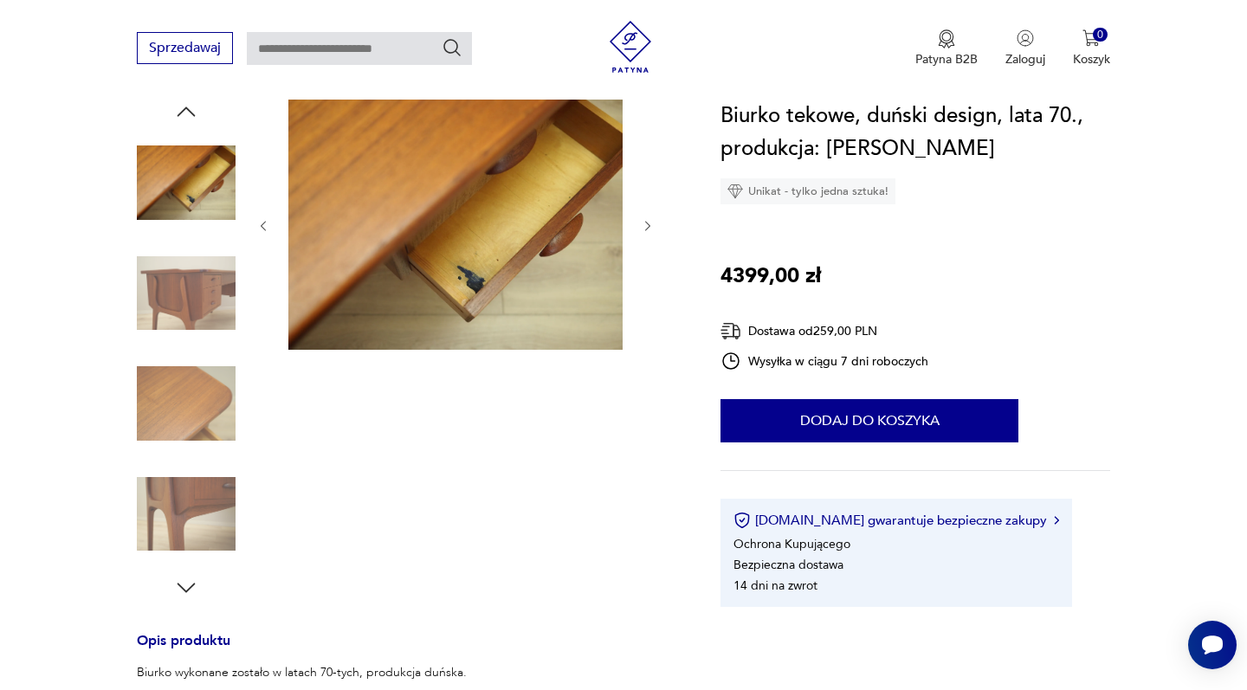
click at [265, 225] on icon "button" at bounding box center [263, 226] width 15 height 15
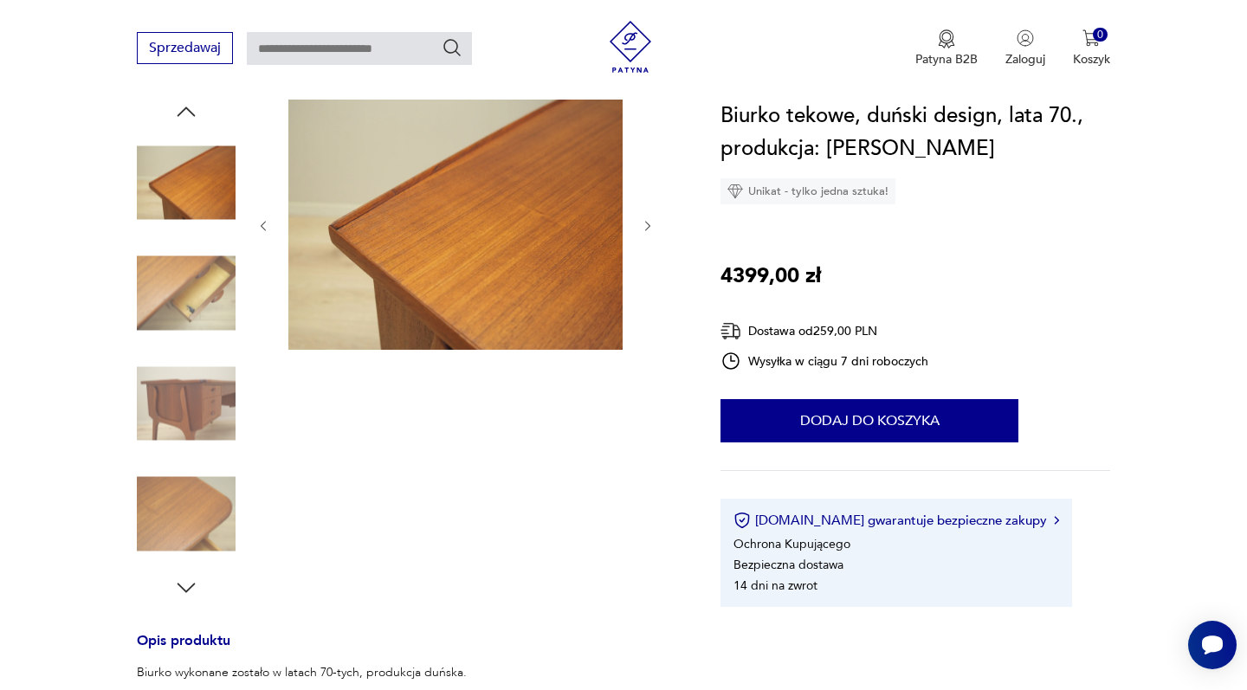
click at [649, 227] on icon "button" at bounding box center [647, 226] width 5 height 10
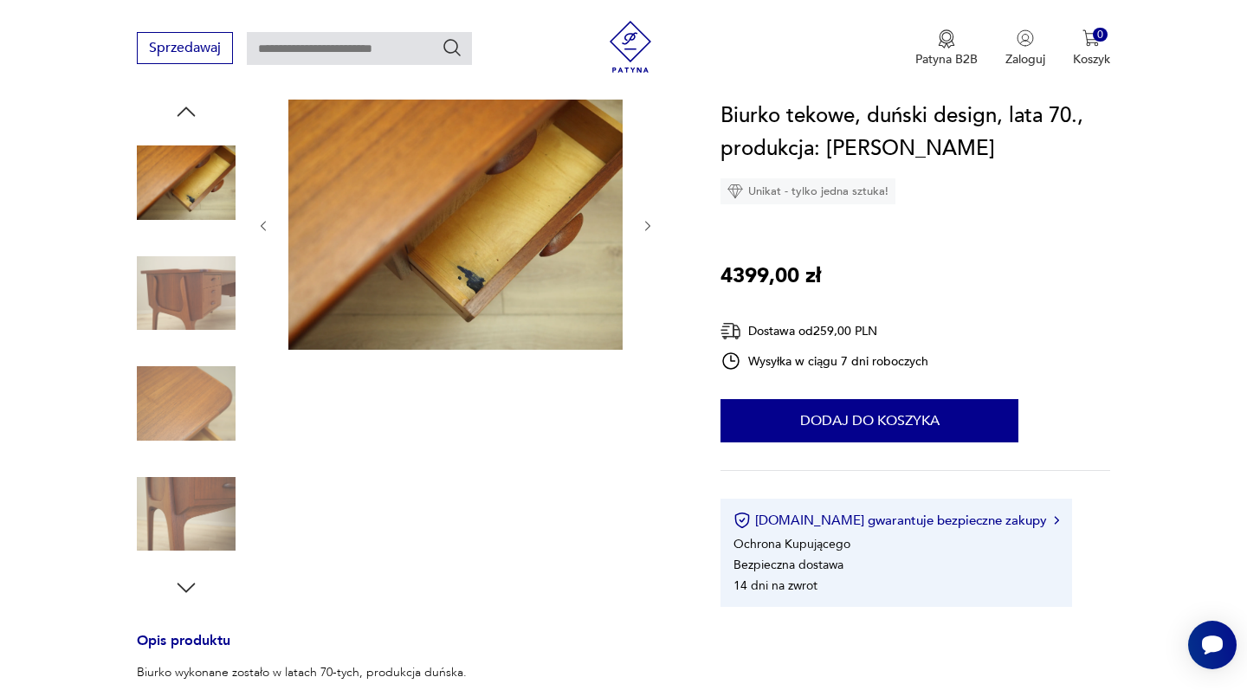
click at [466, 243] on img at bounding box center [455, 224] width 334 height 251
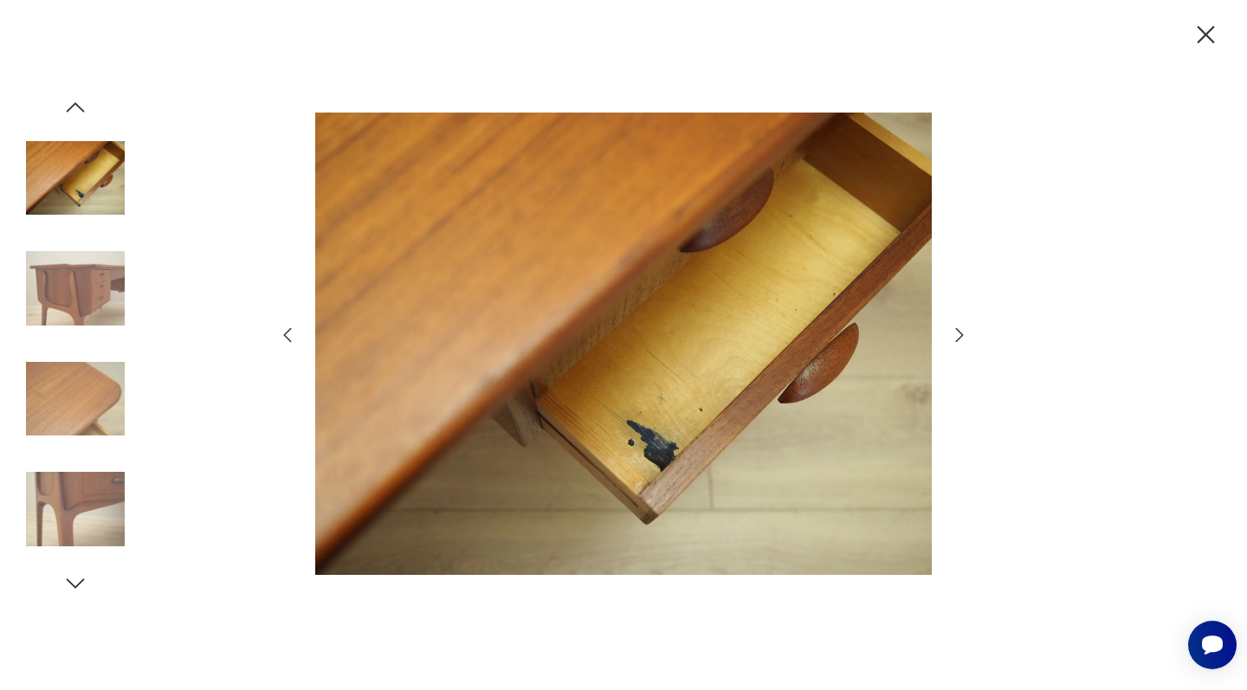
click at [959, 333] on icon "button" at bounding box center [959, 335] width 21 height 21
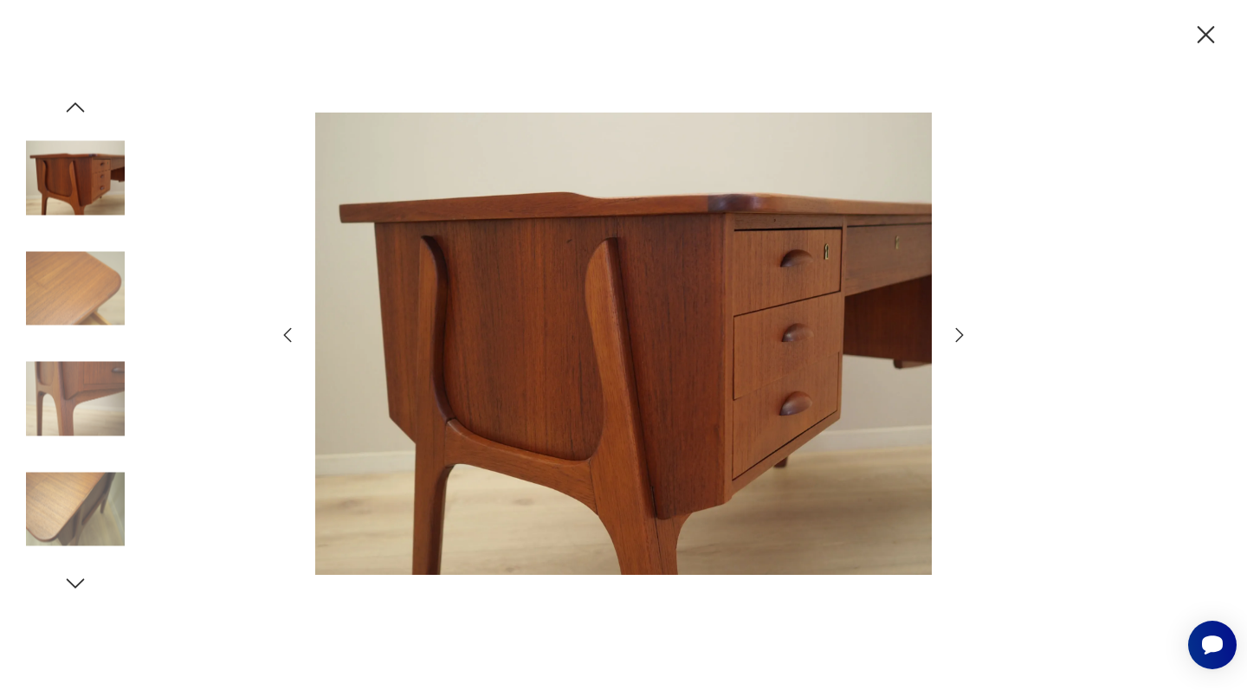
click at [959, 333] on icon "button" at bounding box center [959, 335] width 21 height 21
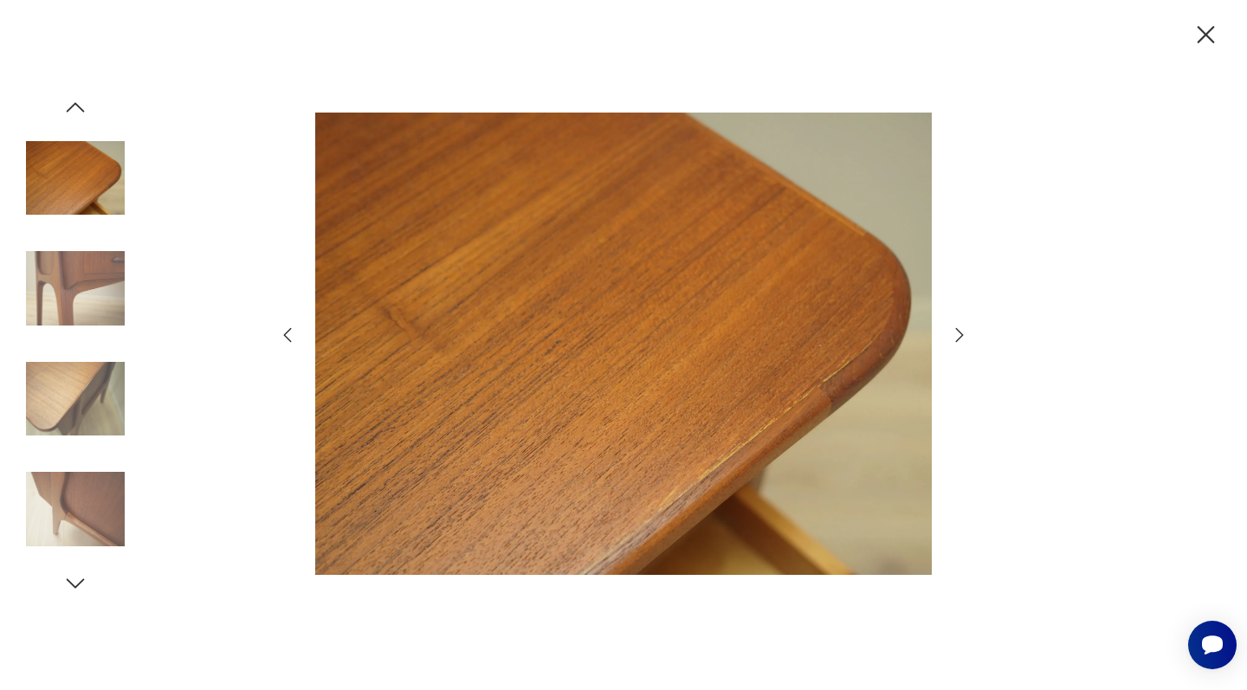
click at [959, 333] on icon "button" at bounding box center [959, 335] width 21 height 21
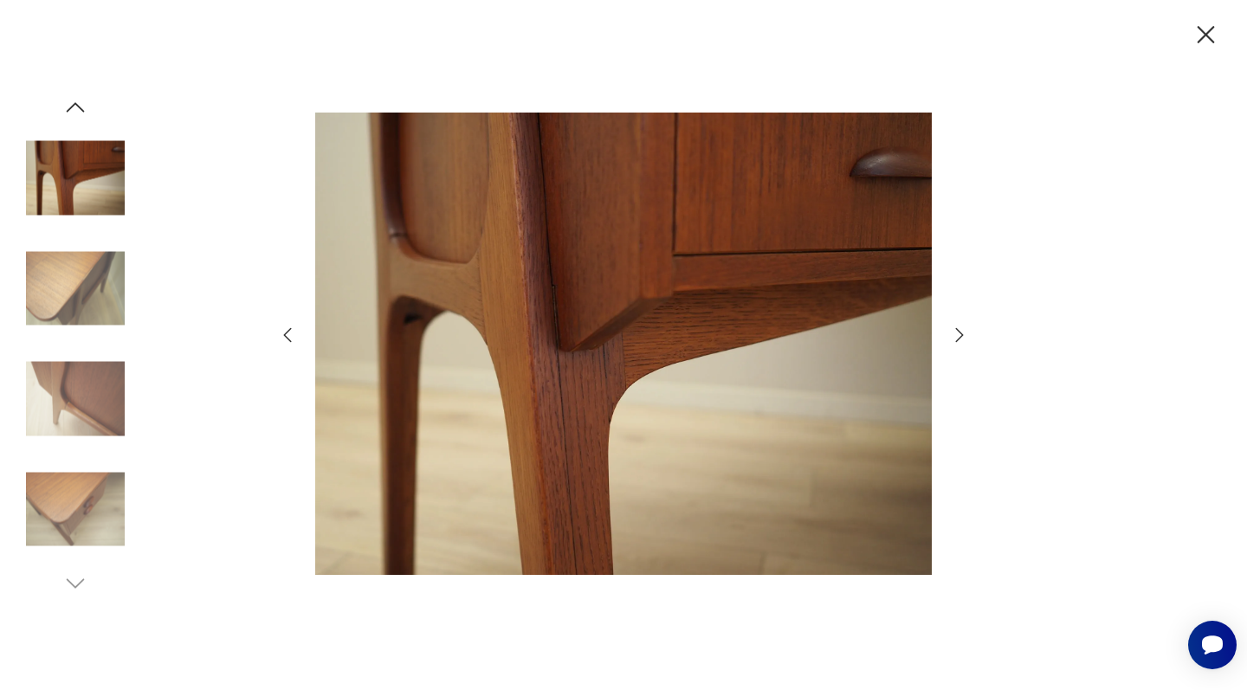
click at [959, 333] on icon "button" at bounding box center [959, 335] width 21 height 21
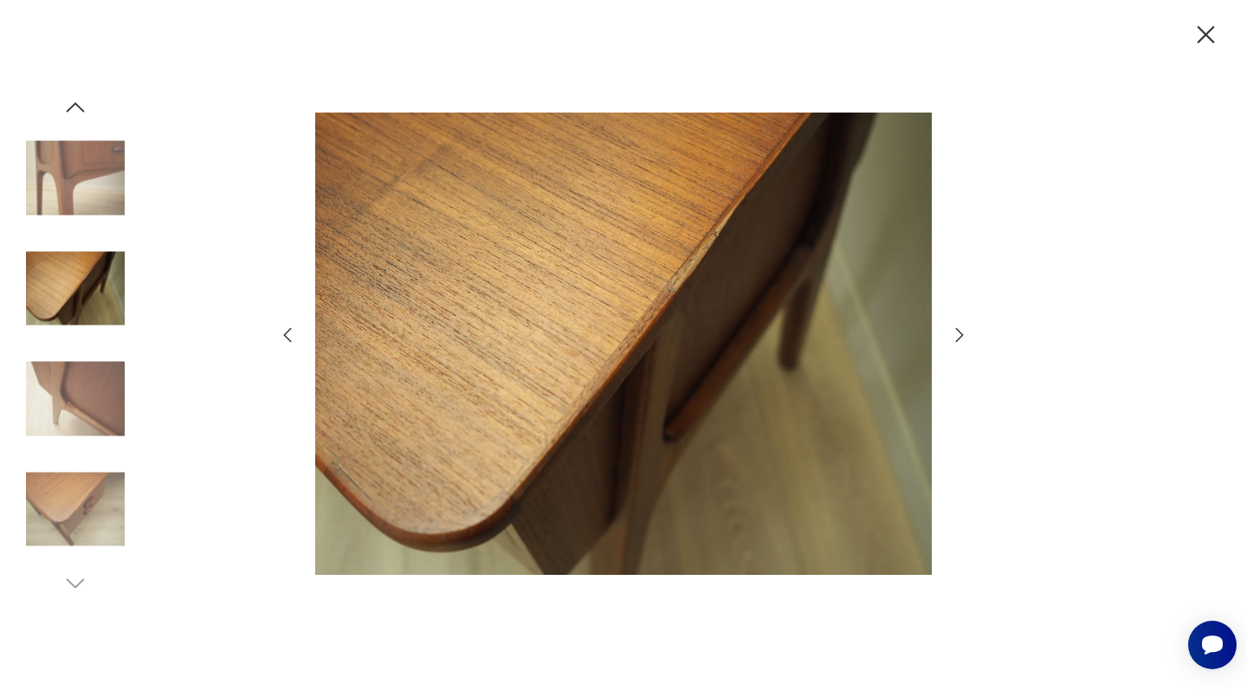
click at [959, 333] on icon "button" at bounding box center [959, 335] width 21 height 21
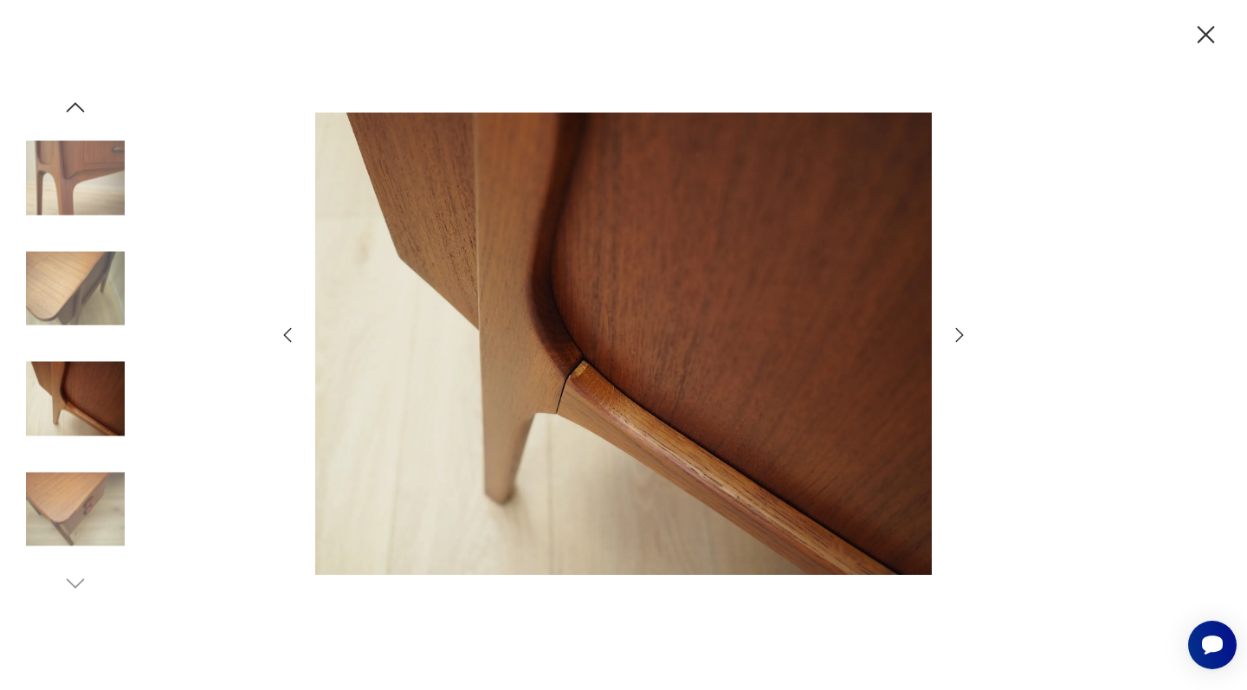
click at [959, 335] on icon "button" at bounding box center [959, 335] width 21 height 21
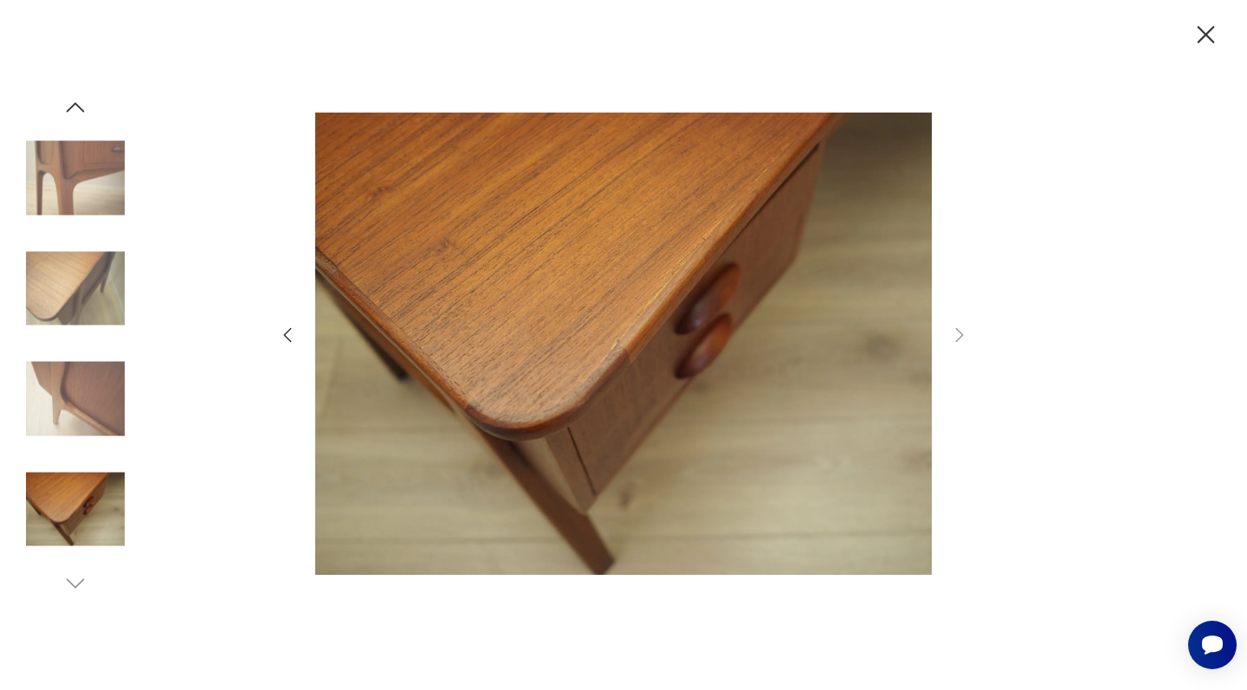
click at [1205, 37] on icon "button" at bounding box center [1205, 35] width 30 height 30
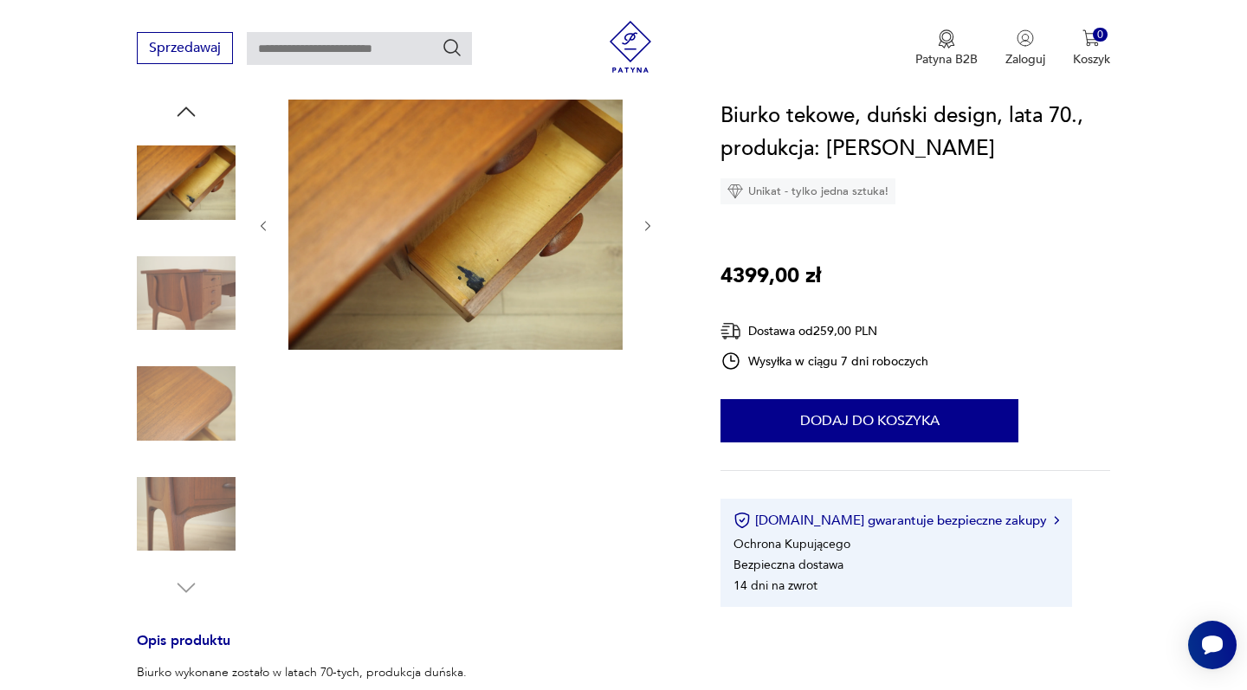
click at [186, 111] on icon "button" at bounding box center [186, 112] width 26 height 26
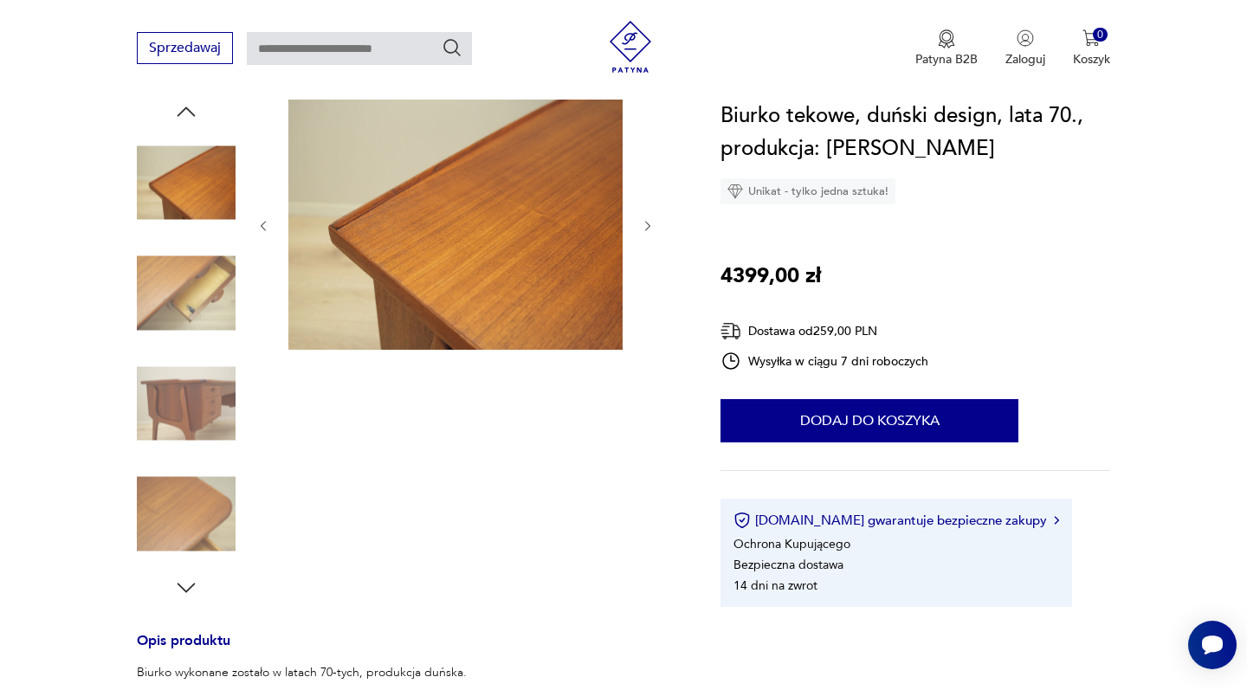
click at [185, 113] on icon "button" at bounding box center [186, 112] width 26 height 26
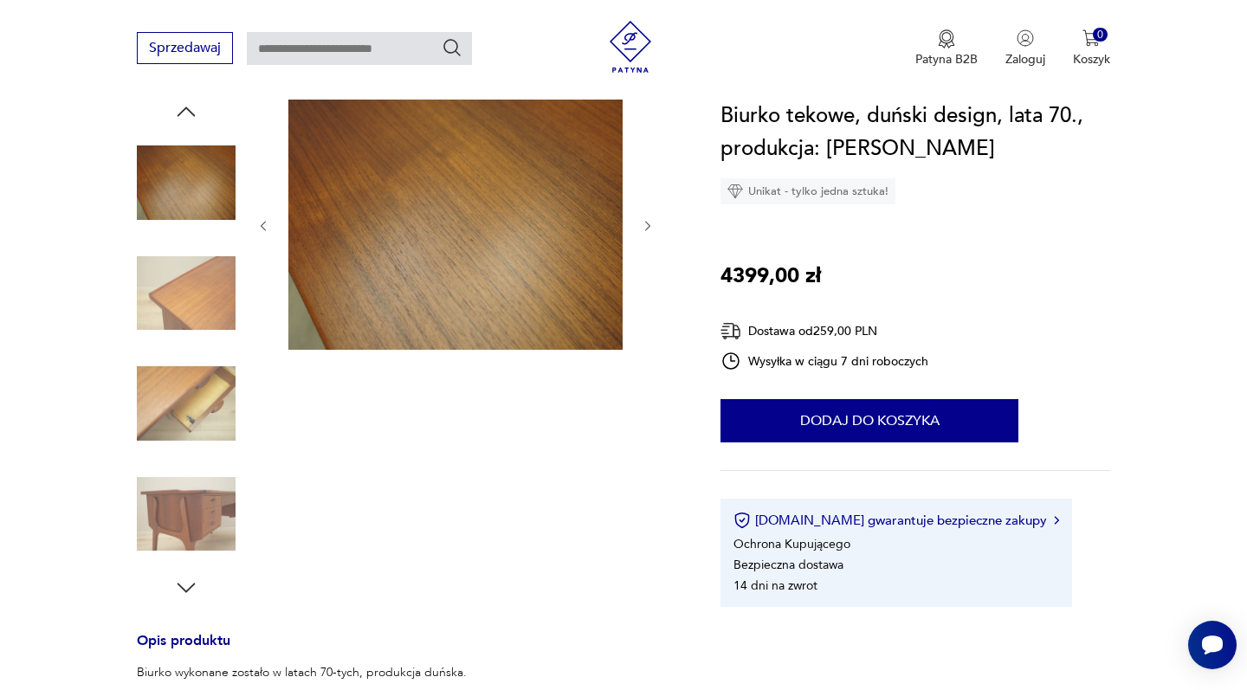
click at [185, 113] on icon "button" at bounding box center [186, 112] width 26 height 26
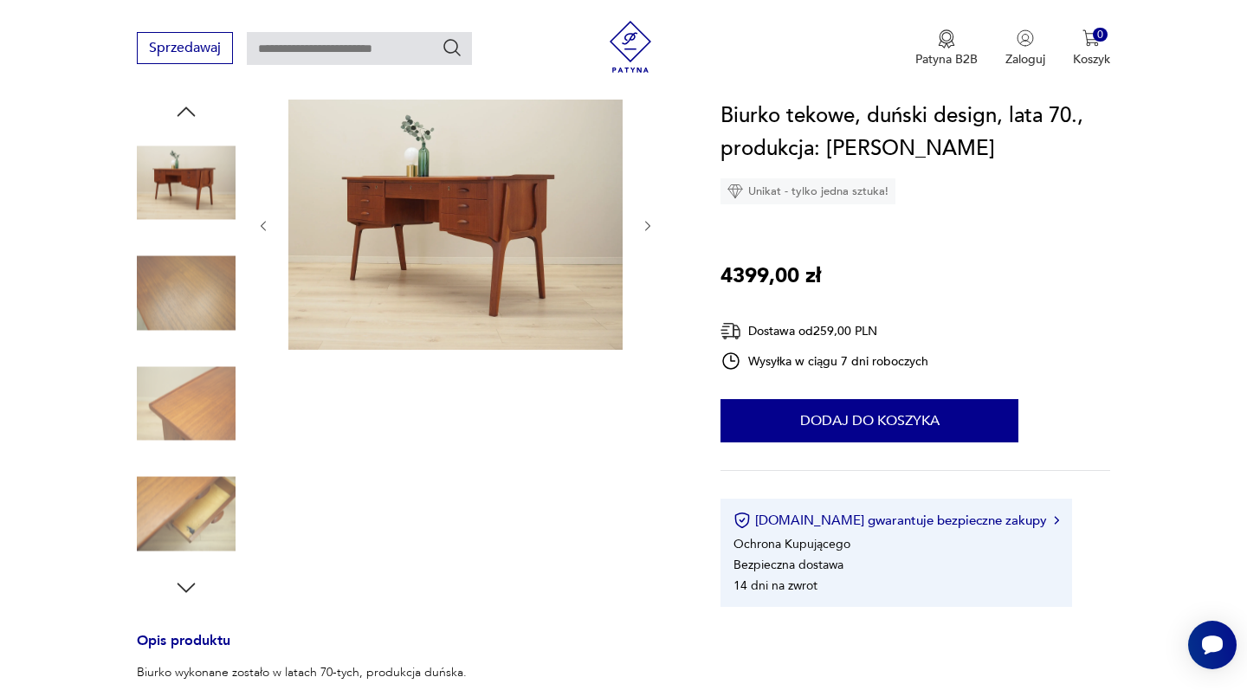
click at [185, 113] on icon "button" at bounding box center [186, 112] width 26 height 26
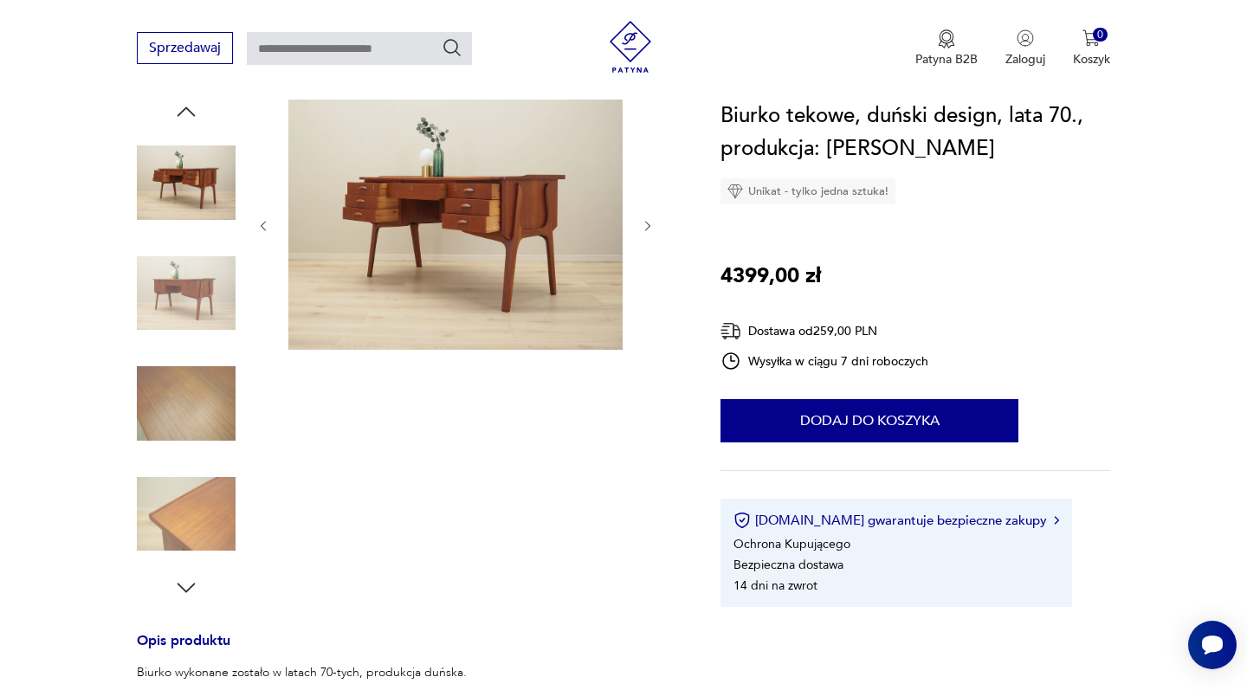
click at [405, 212] on img at bounding box center [455, 224] width 334 height 251
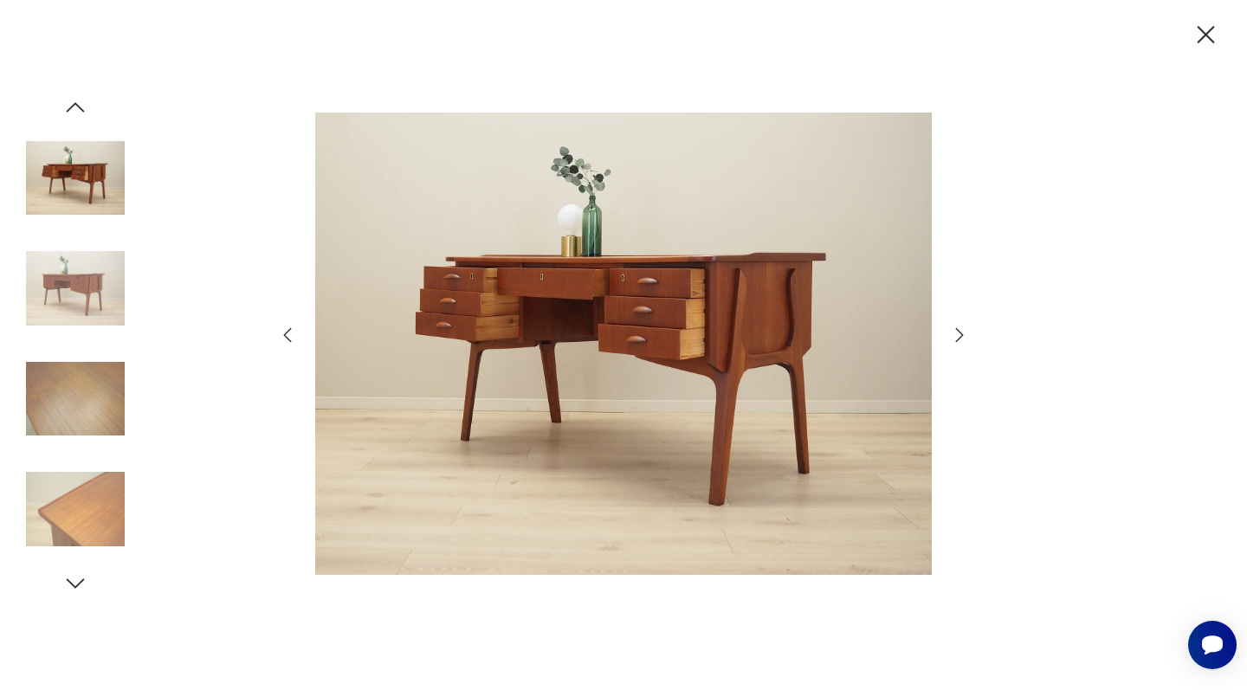
click at [1210, 31] on icon "button" at bounding box center [1205, 34] width 17 height 17
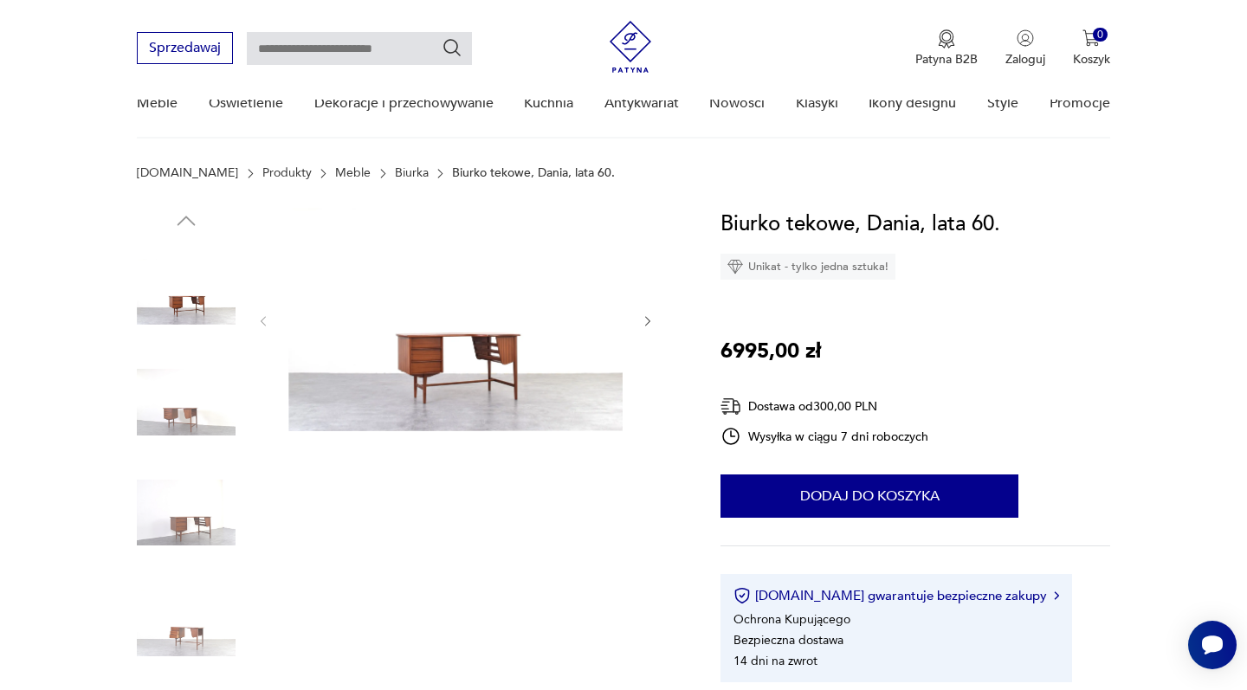
scroll to position [510, 0]
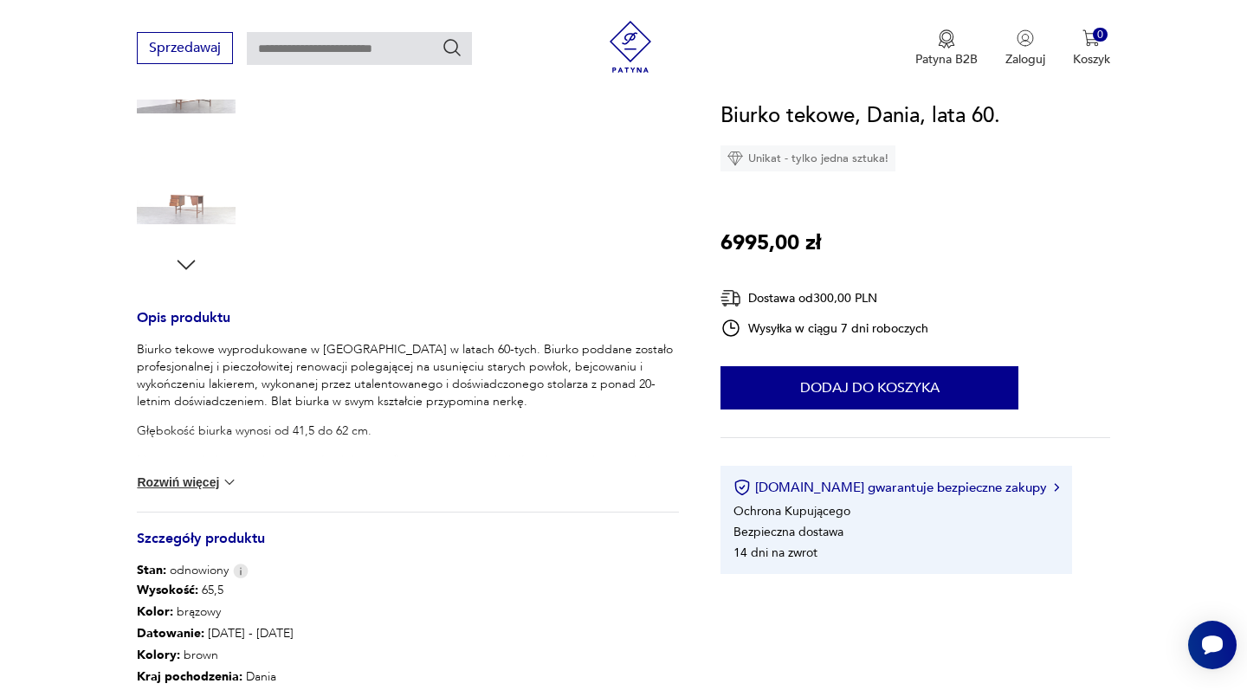
click at [214, 480] on button "Rozwiń więcej" at bounding box center [187, 482] width 100 height 17
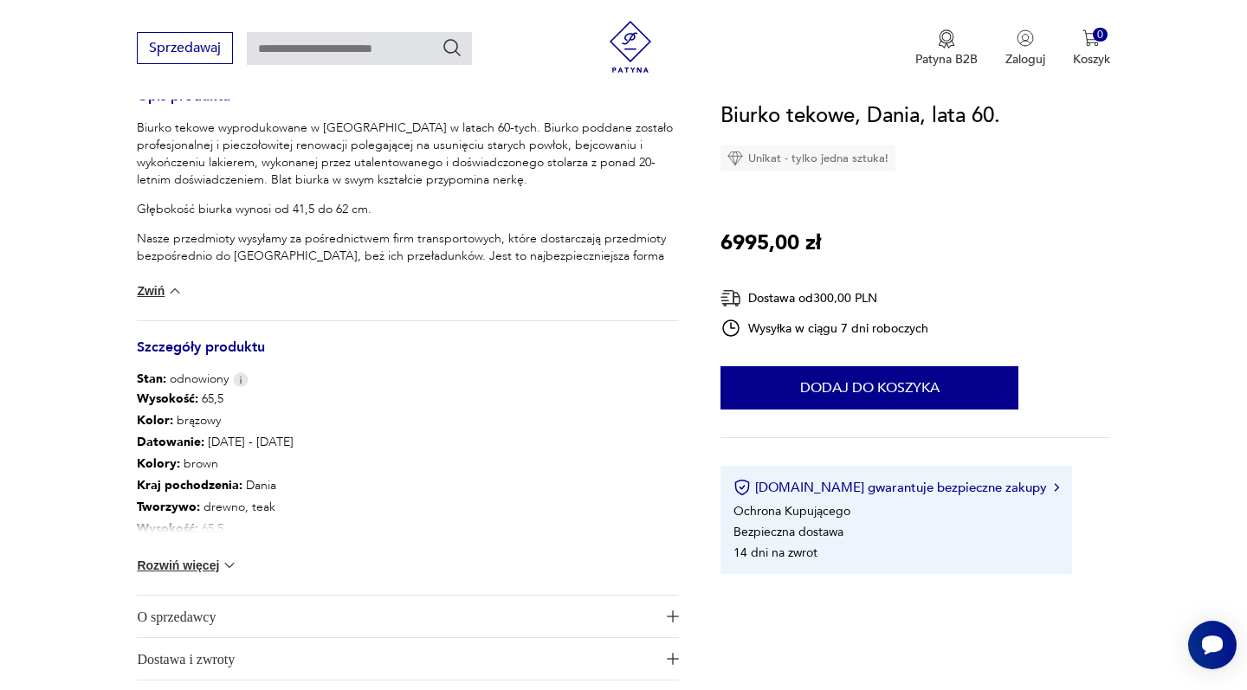
scroll to position [815, 0]
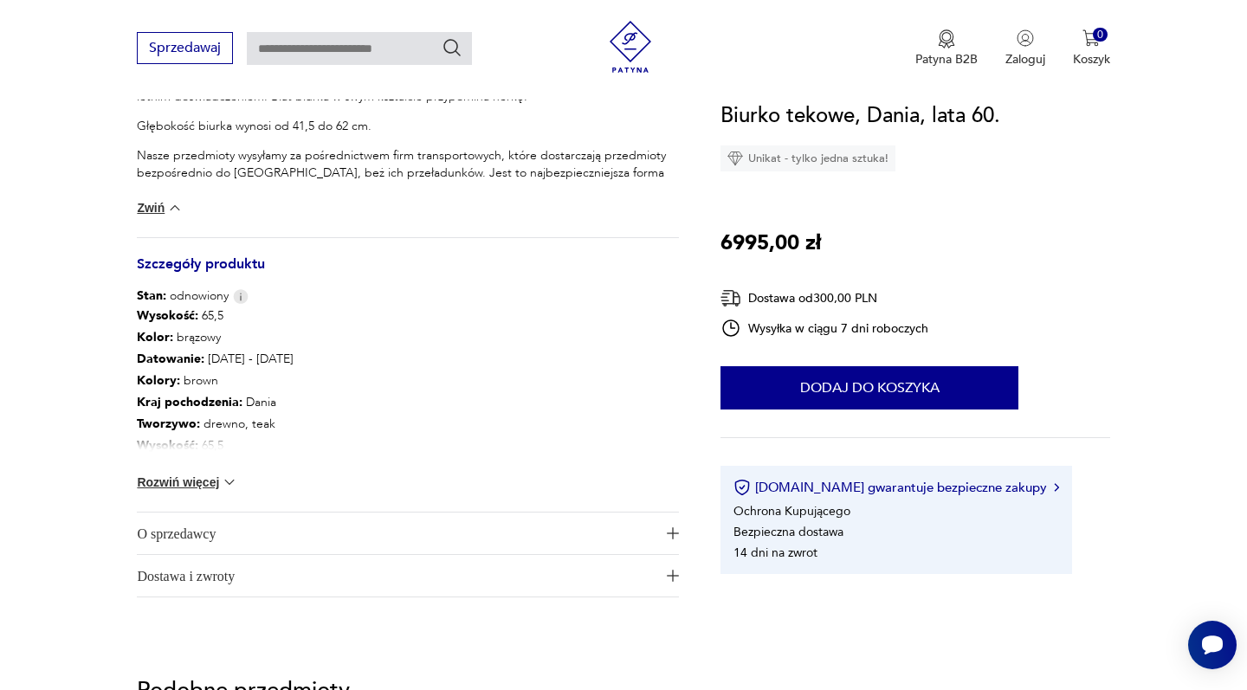
click at [203, 485] on button "Rozwiń więcej" at bounding box center [187, 482] width 100 height 17
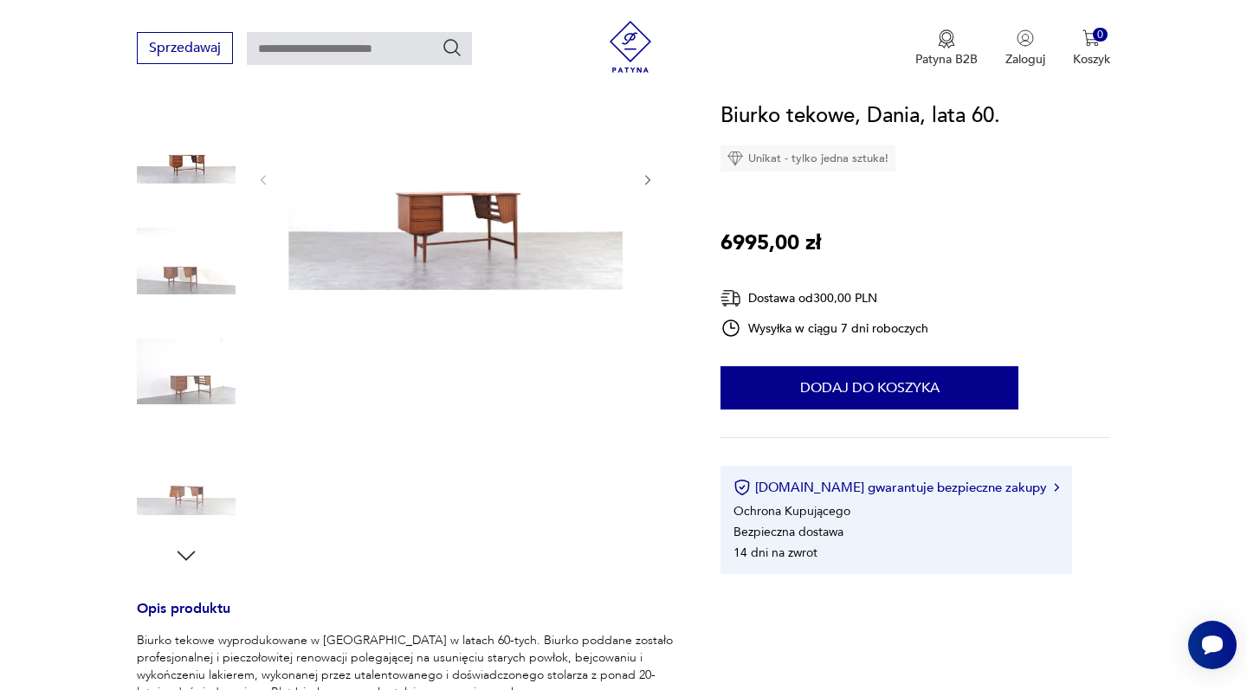
scroll to position [161, 0]
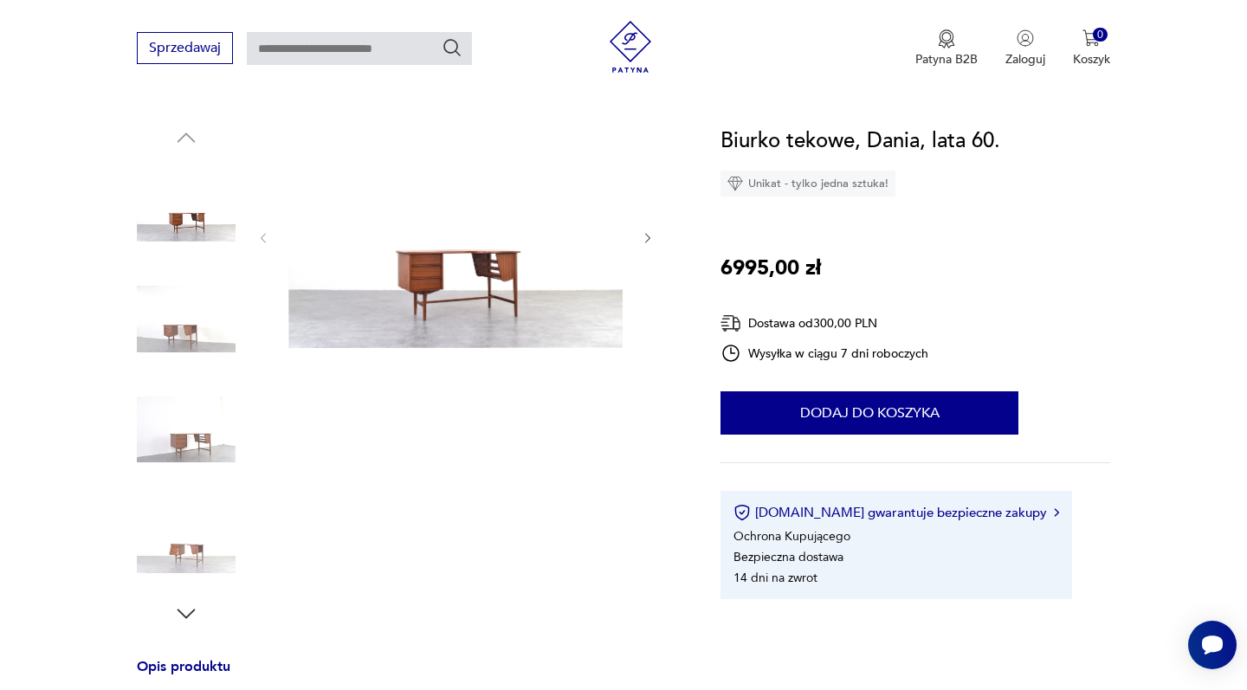
click at [198, 326] on img at bounding box center [186, 319] width 99 height 99
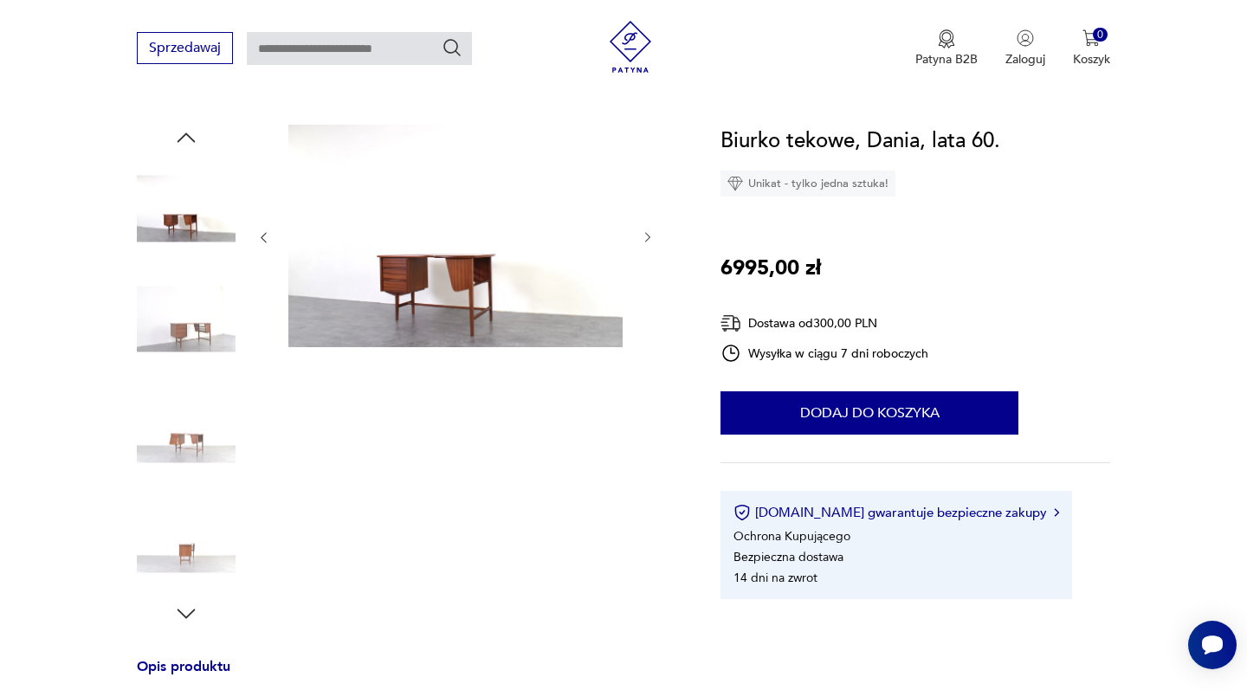
click at [182, 442] on img at bounding box center [186, 429] width 99 height 99
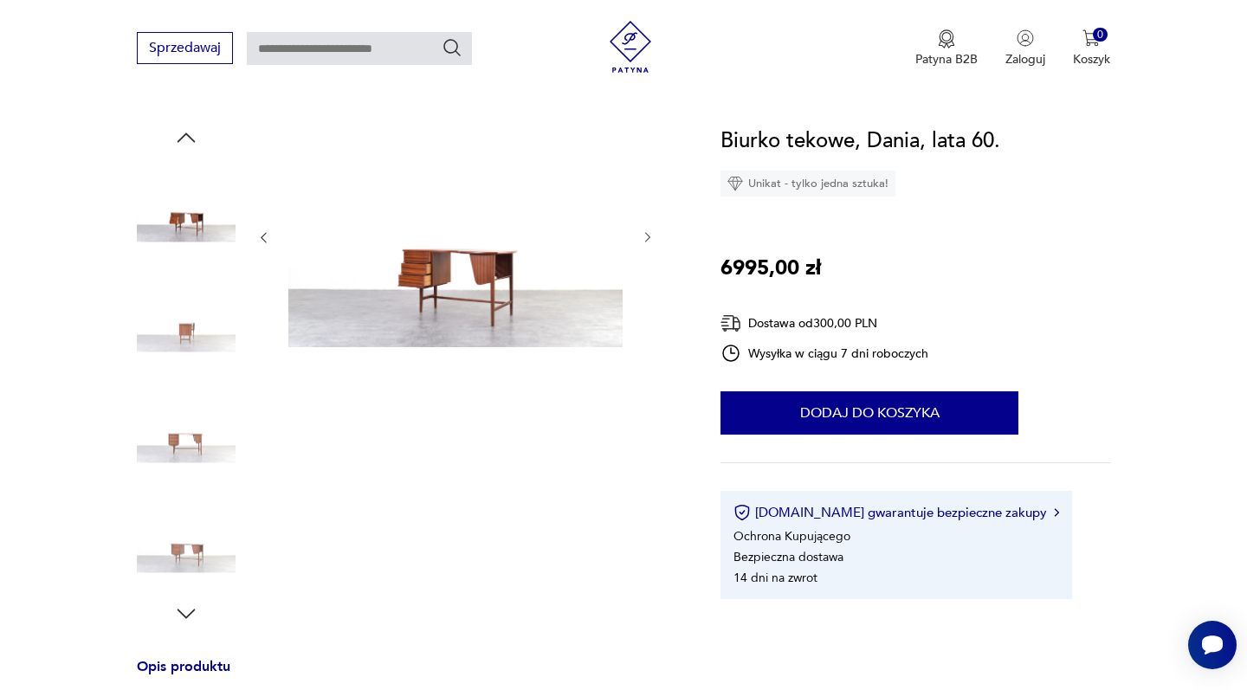
click at [181, 545] on img at bounding box center [186, 540] width 99 height 99
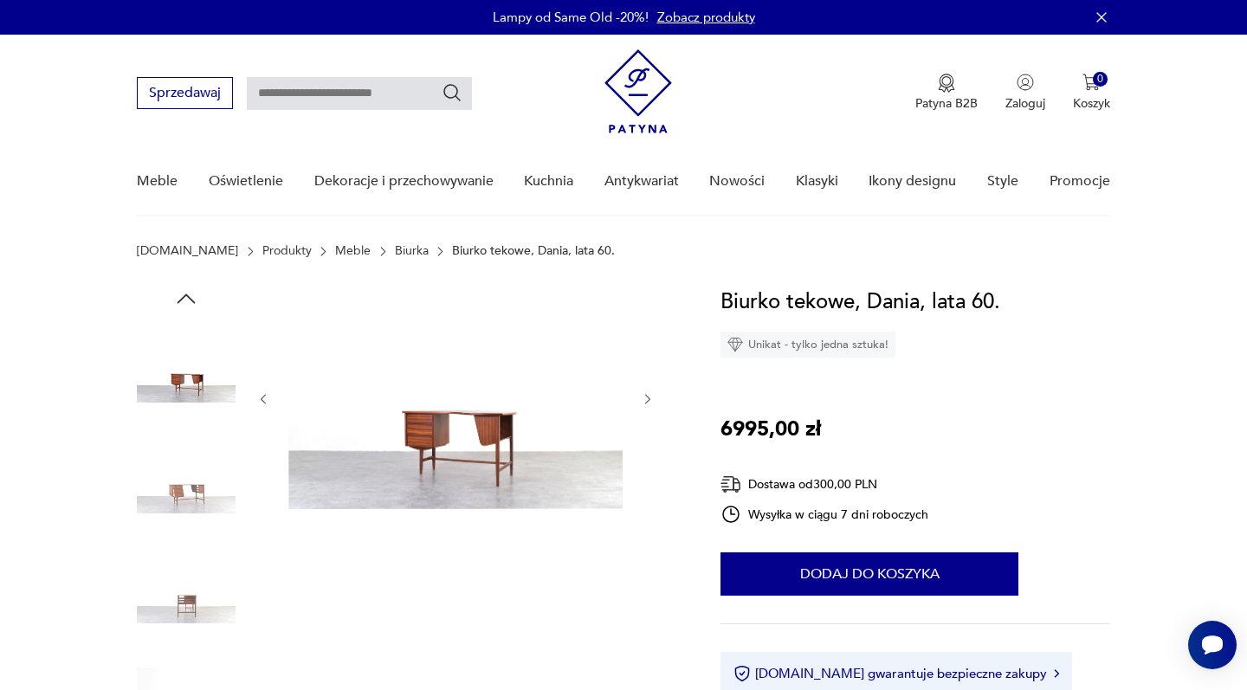
scroll to position [0, 0]
click at [184, 384] on img at bounding box center [186, 369] width 99 height 99
click at [187, 297] on icon "button" at bounding box center [186, 299] width 26 height 26
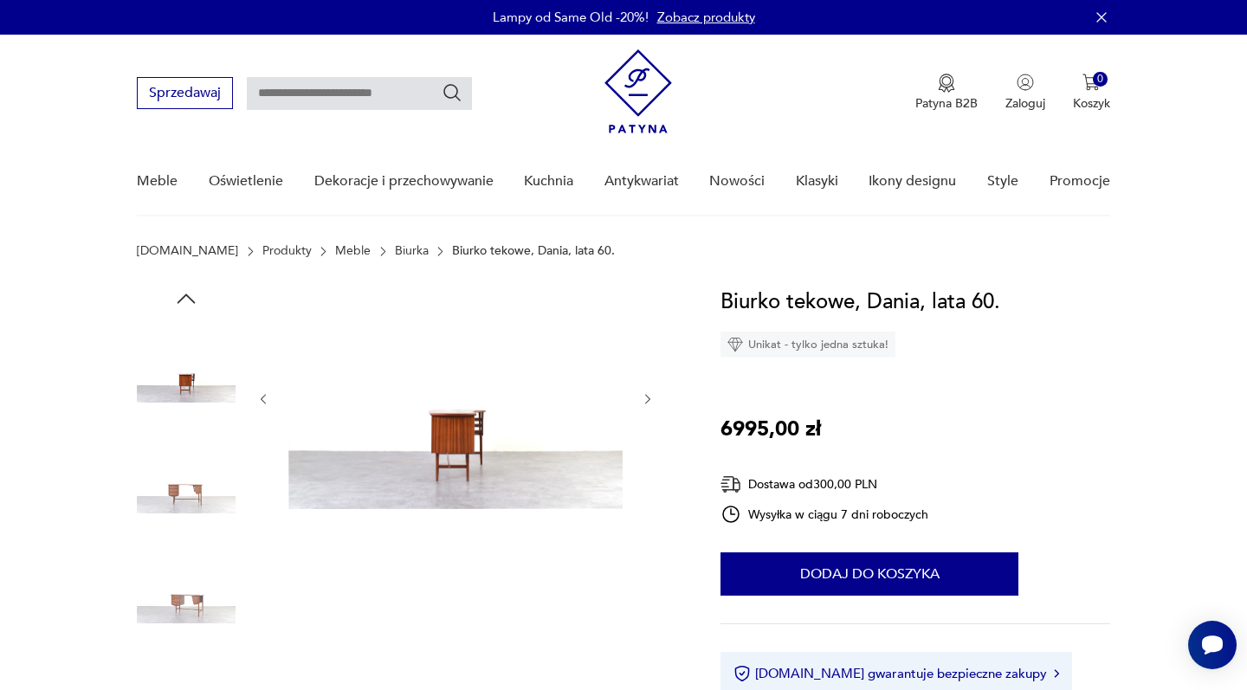
click at [187, 297] on icon "button" at bounding box center [186, 299] width 26 height 26
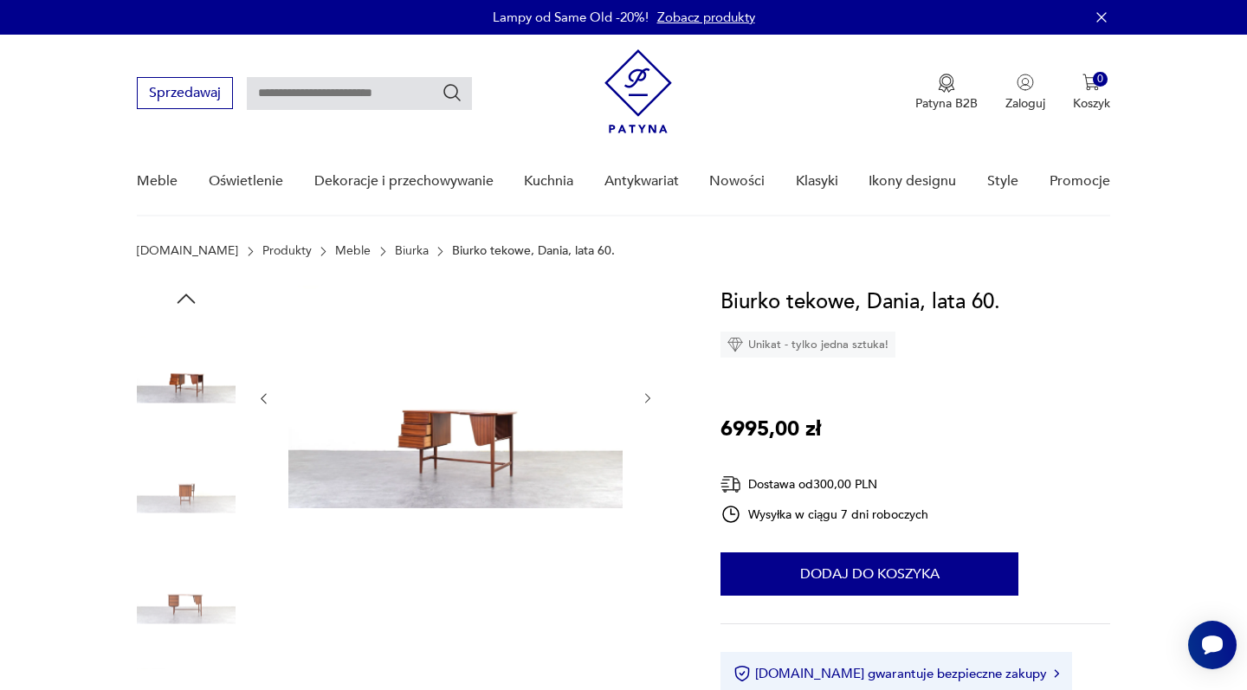
click at [184, 388] on img at bounding box center [186, 369] width 99 height 99
click at [413, 419] on img at bounding box center [455, 397] width 334 height 222
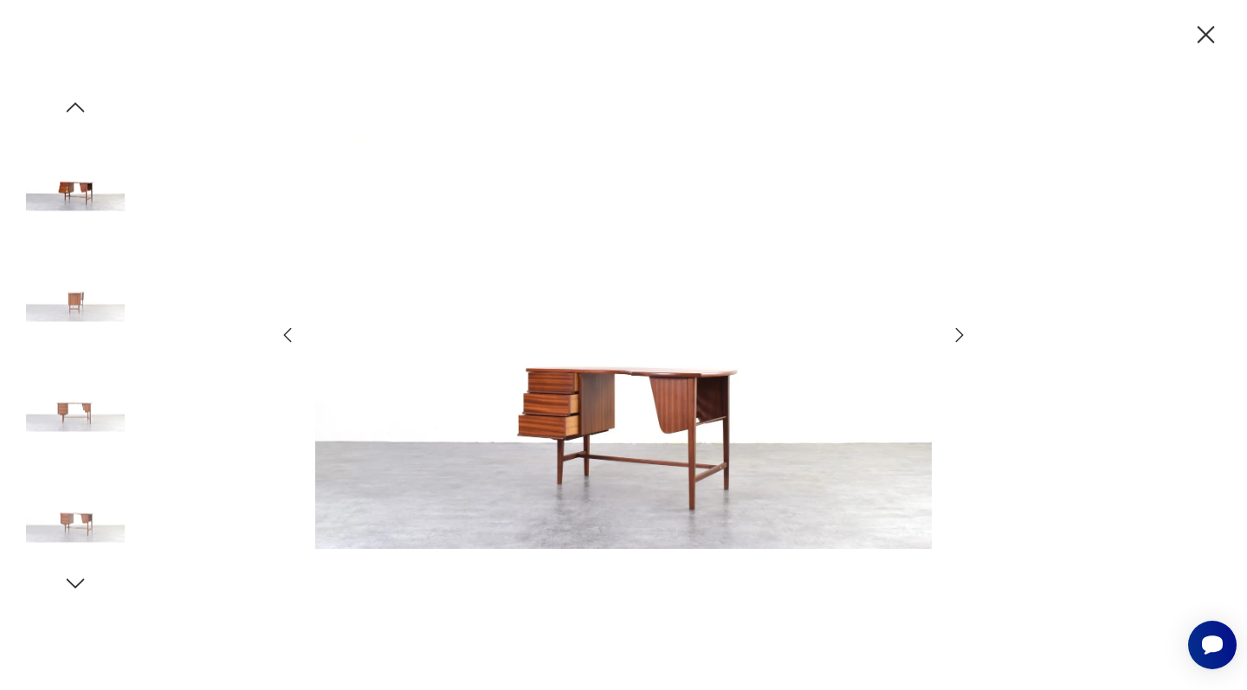
click at [1207, 35] on icon "button" at bounding box center [1205, 34] width 17 height 17
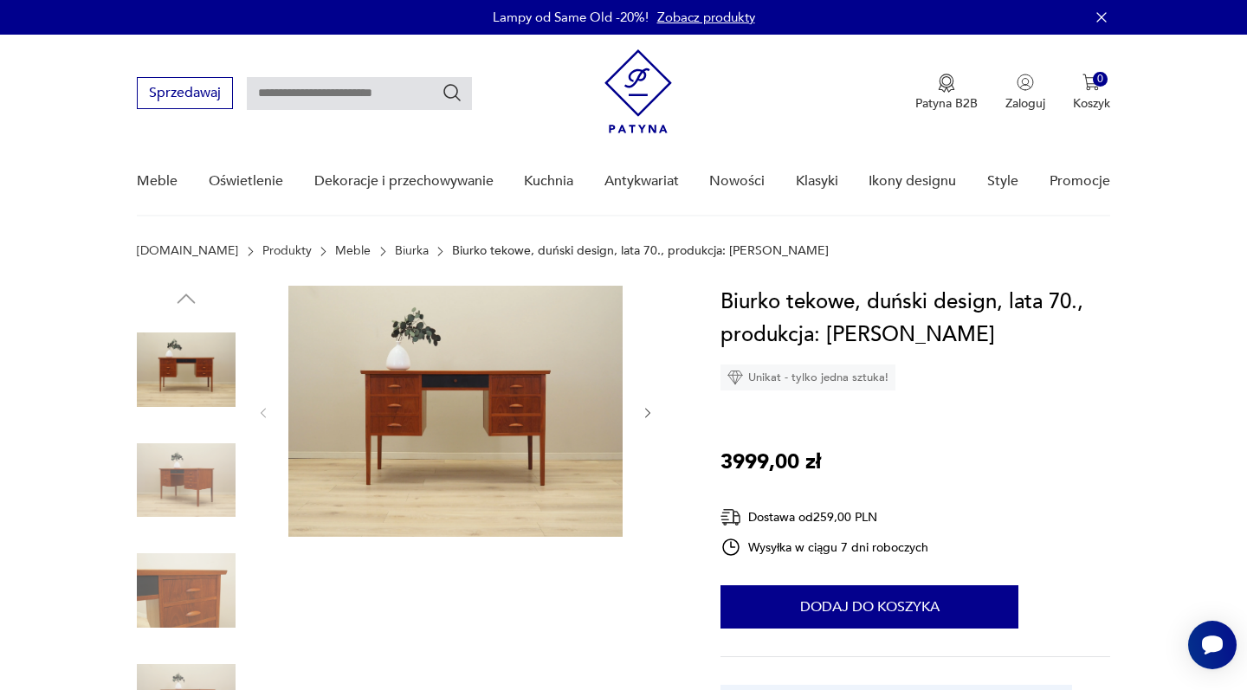
click at [195, 484] on img at bounding box center [186, 480] width 99 height 99
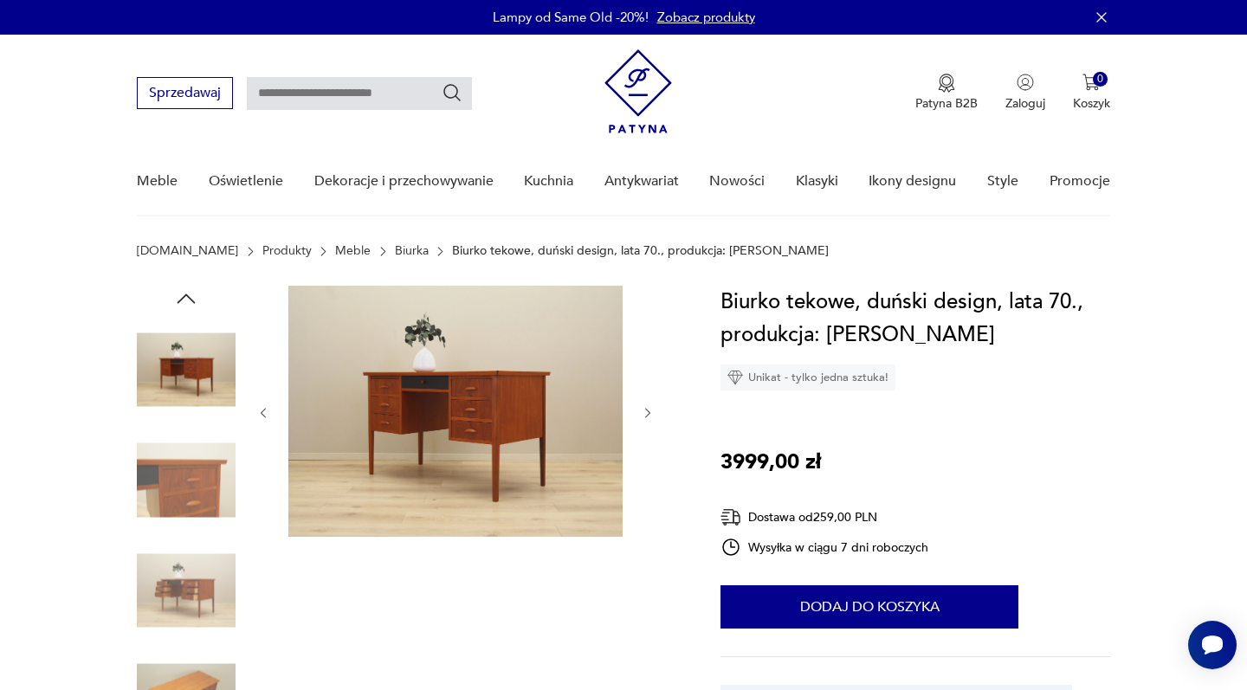
click at [648, 409] on icon "button" at bounding box center [648, 413] width 15 height 15
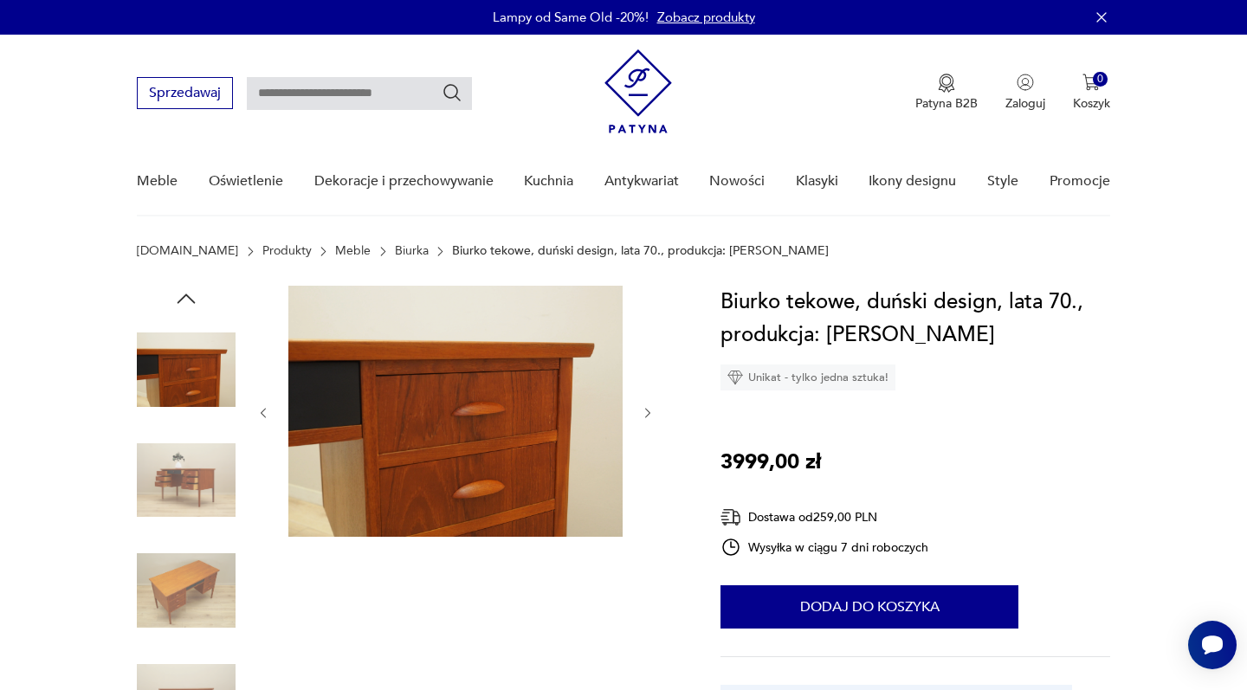
click at [648, 410] on icon "button" at bounding box center [648, 413] width 15 height 15
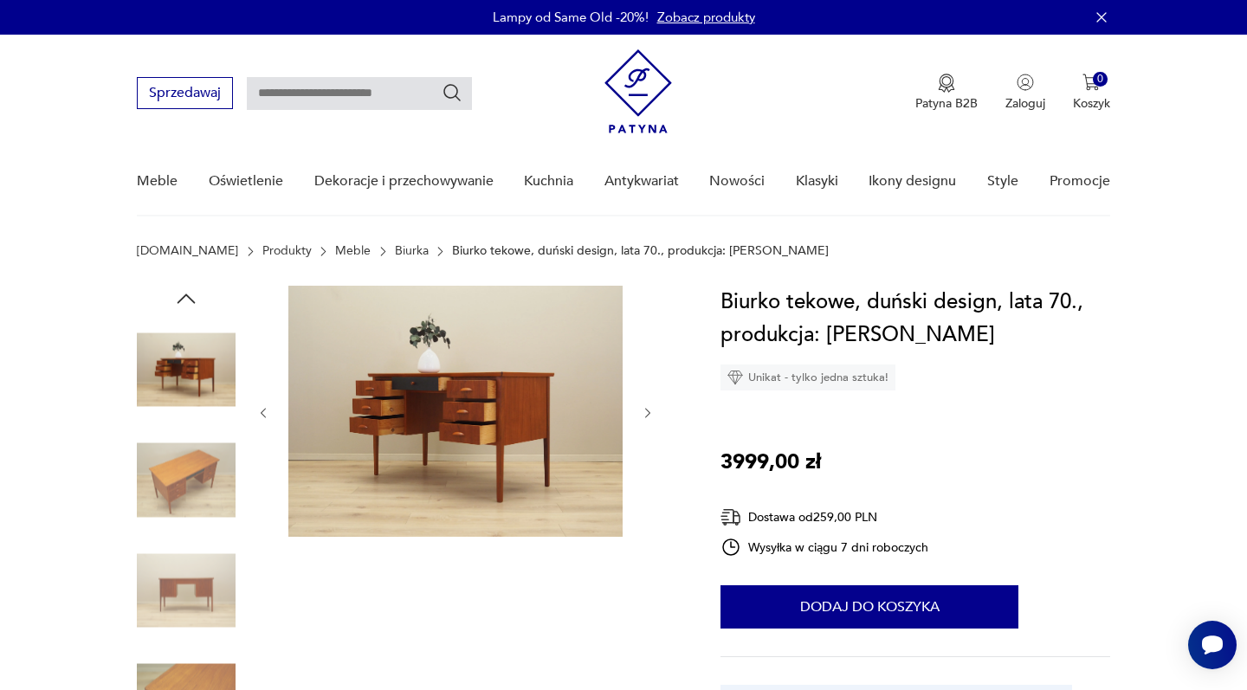
click at [648, 411] on icon "button" at bounding box center [647, 413] width 5 height 10
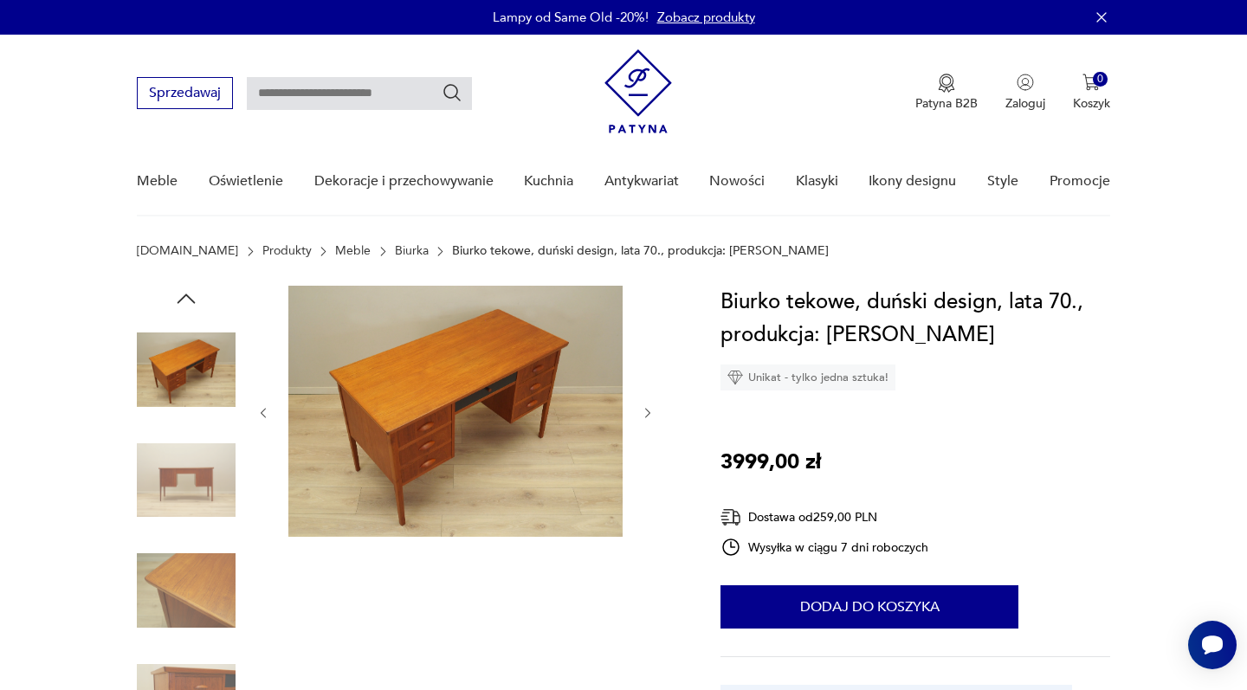
click at [648, 412] on icon "button" at bounding box center [648, 413] width 15 height 15
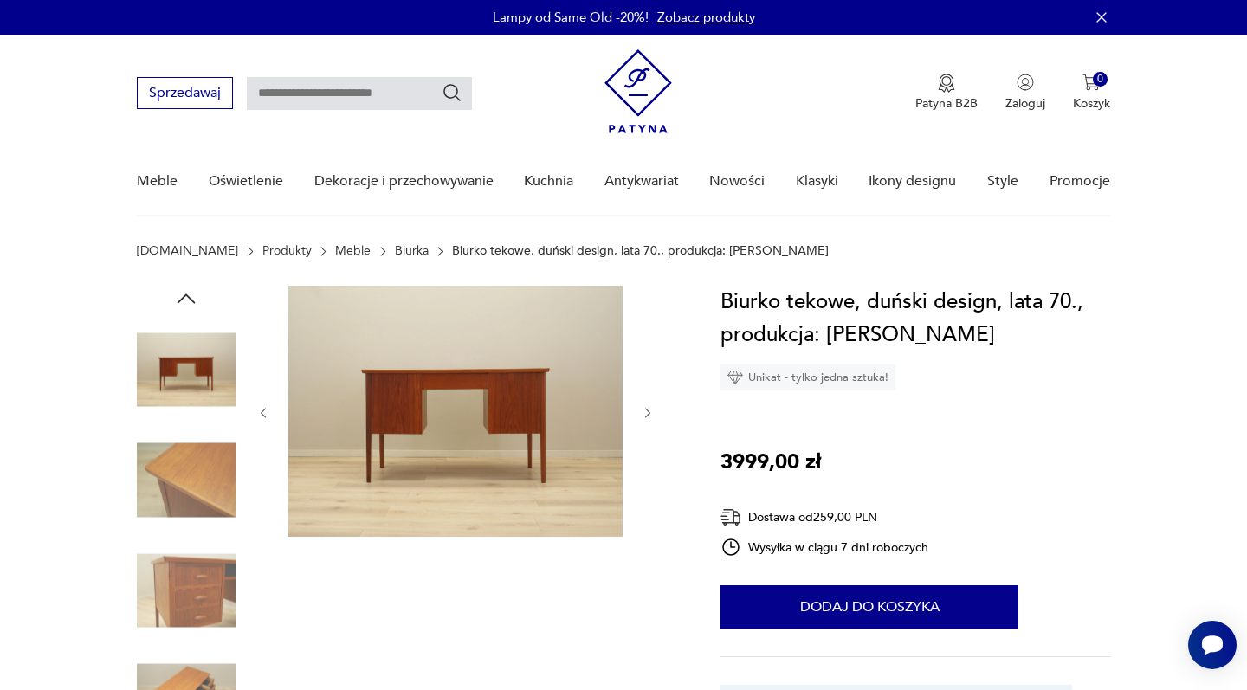
click at [648, 413] on icon "button" at bounding box center [648, 413] width 15 height 15
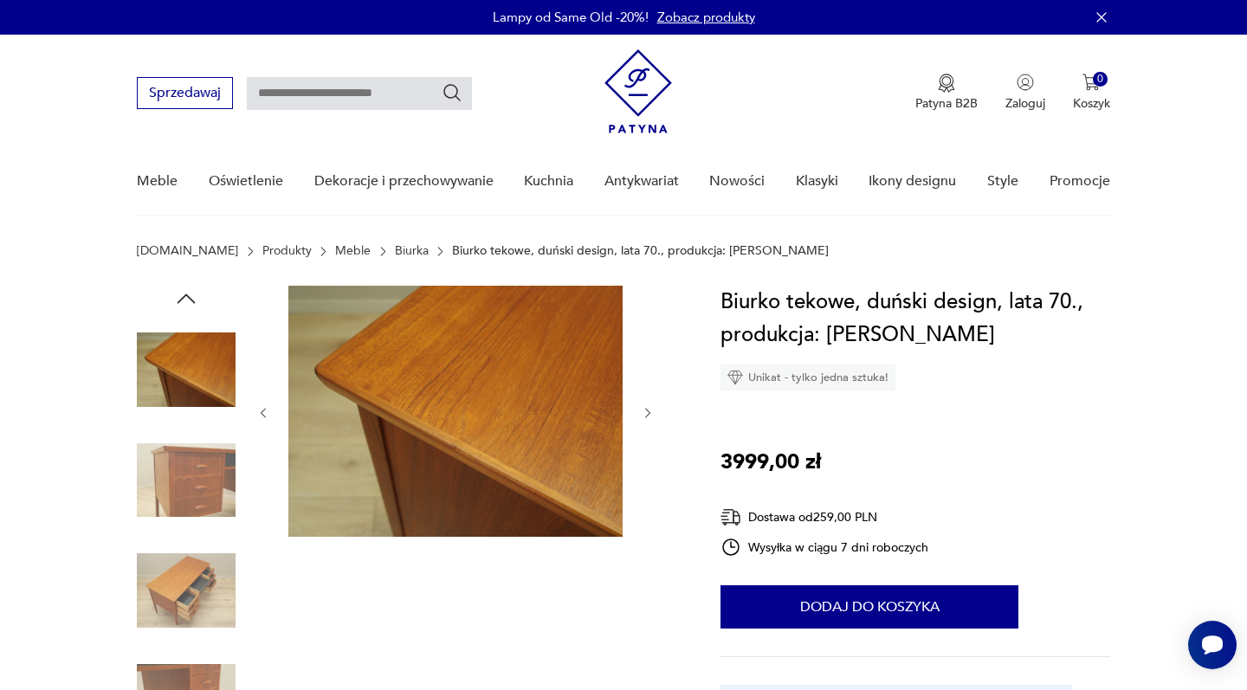
click at [648, 414] on icon "button" at bounding box center [648, 413] width 15 height 15
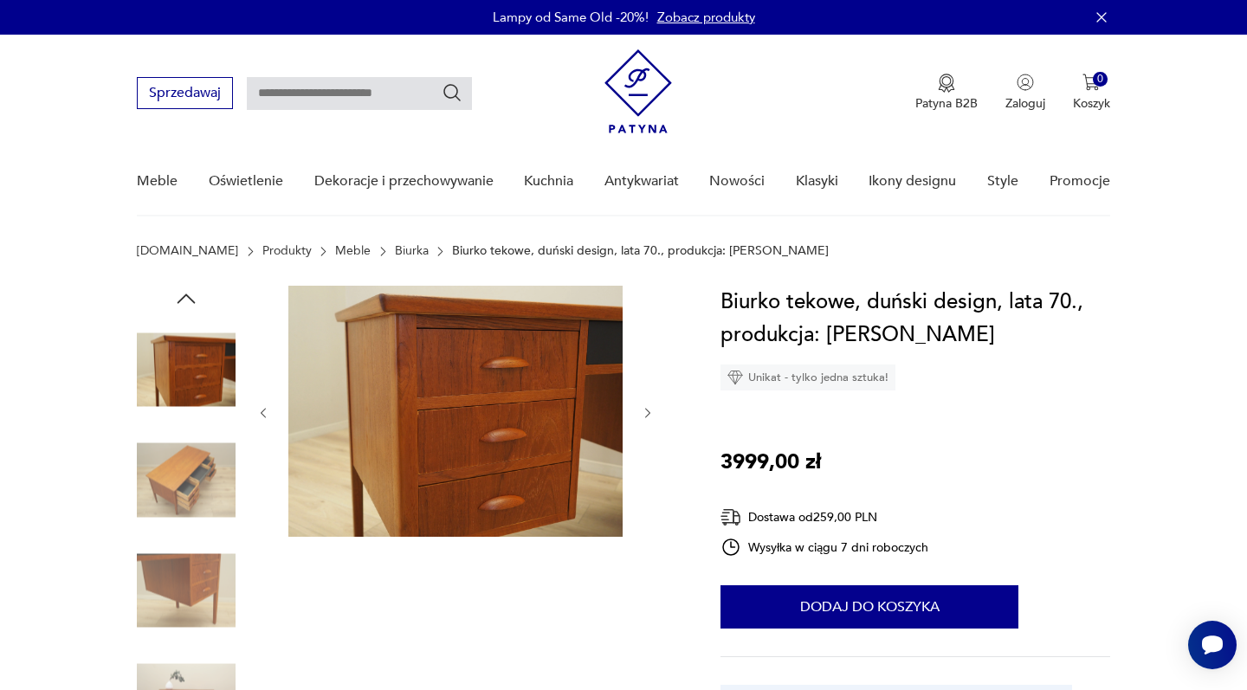
click at [648, 414] on icon "button" at bounding box center [648, 413] width 15 height 15
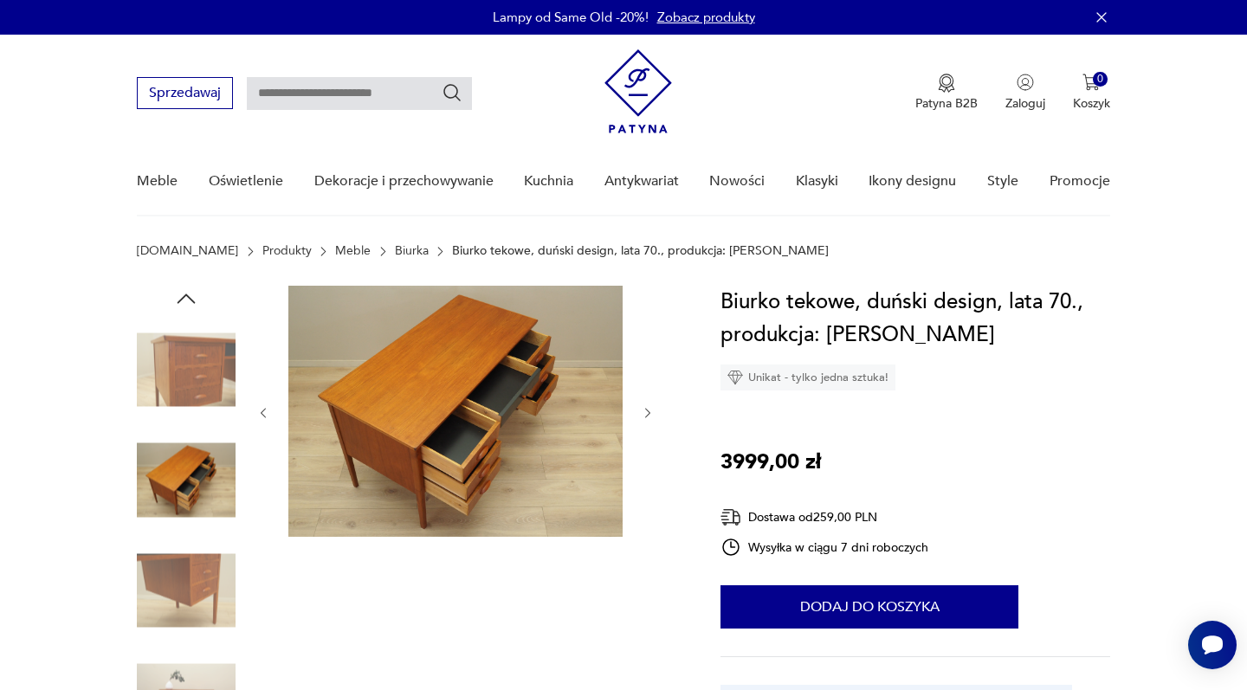
click at [648, 414] on icon "button" at bounding box center [648, 413] width 15 height 15
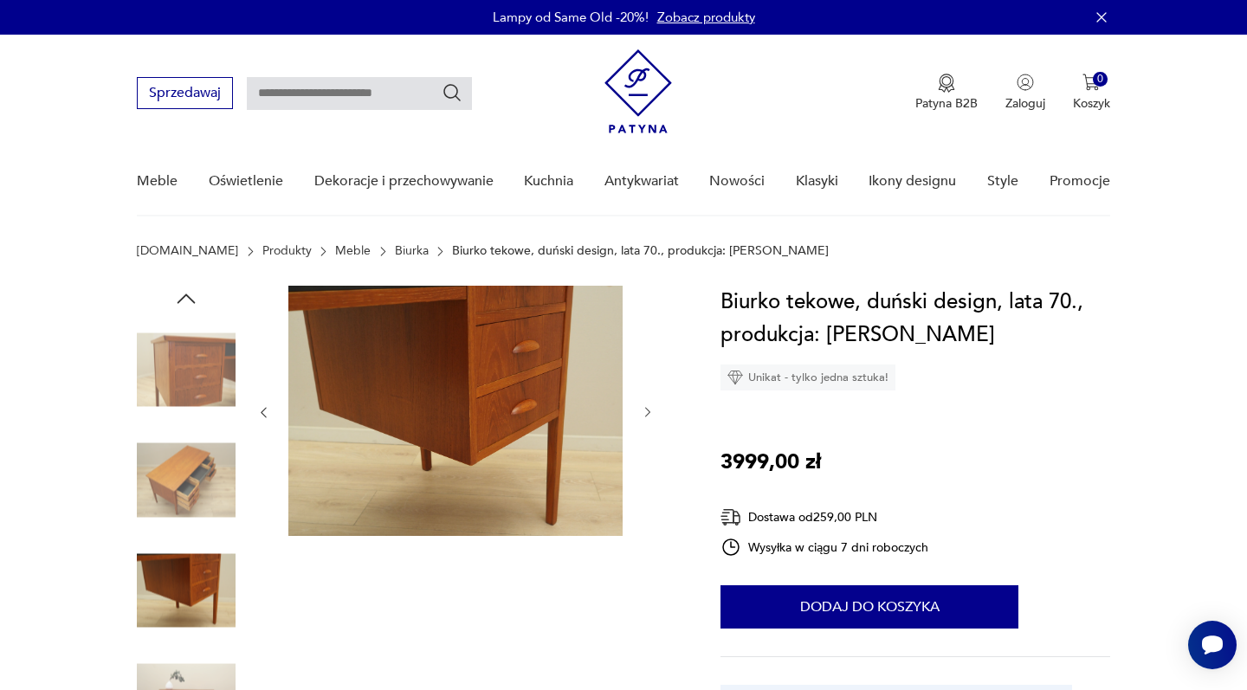
click at [648, 414] on icon "button" at bounding box center [648, 412] width 15 height 15
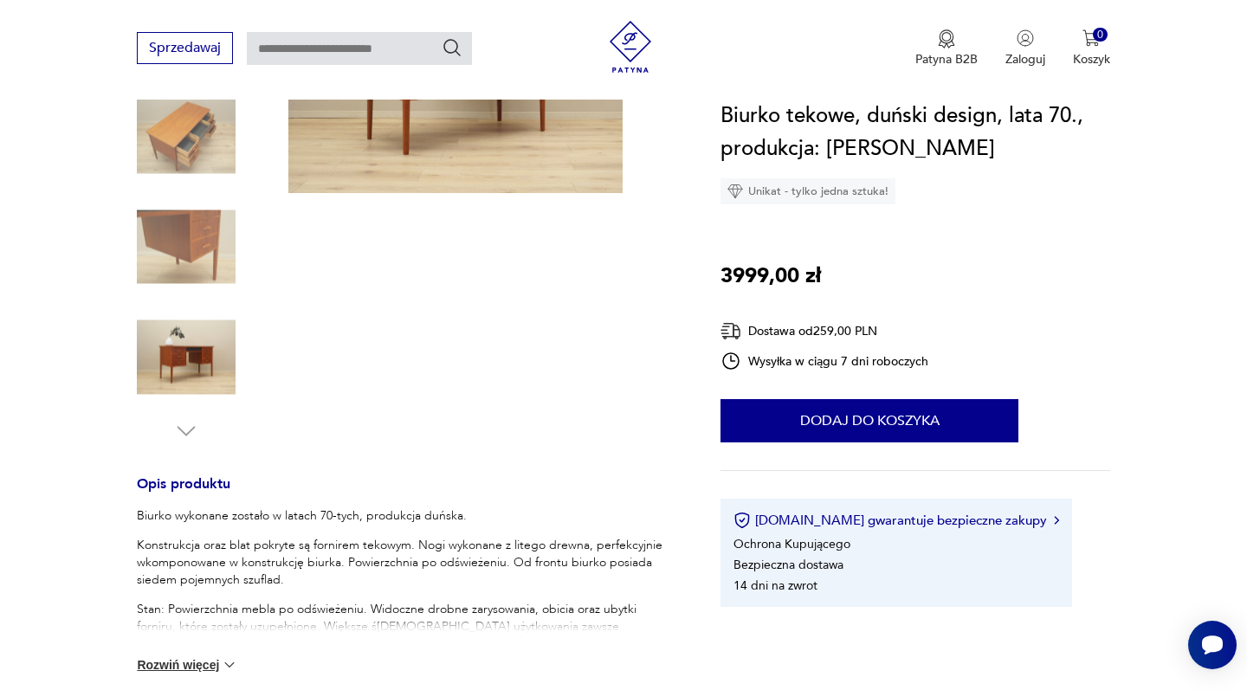
scroll to position [429, 0]
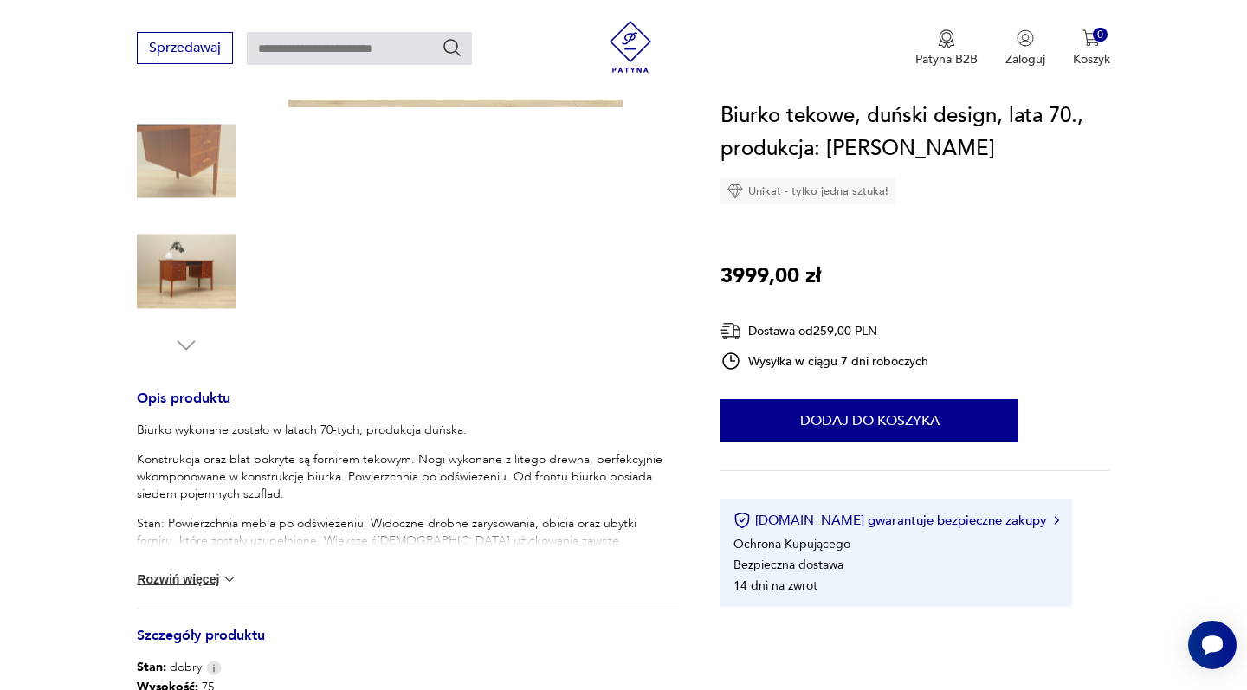
click at [185, 584] on button "Rozwiń więcej" at bounding box center [187, 579] width 100 height 17
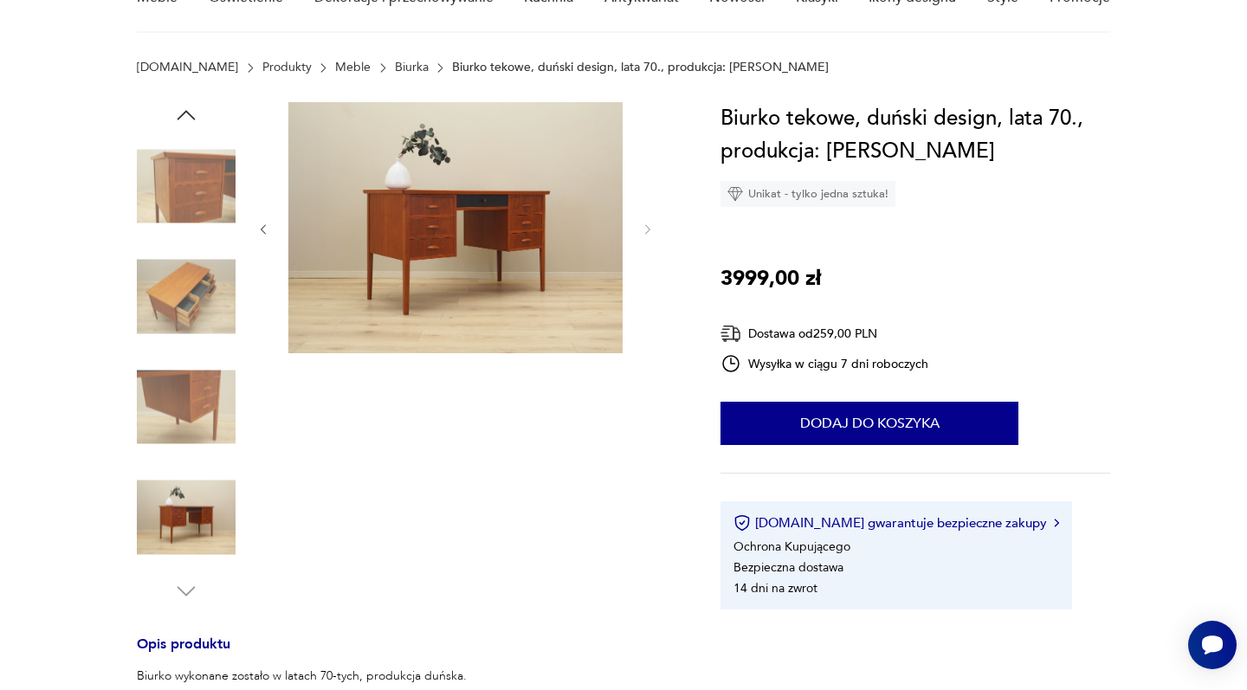
scroll to position [130, 0]
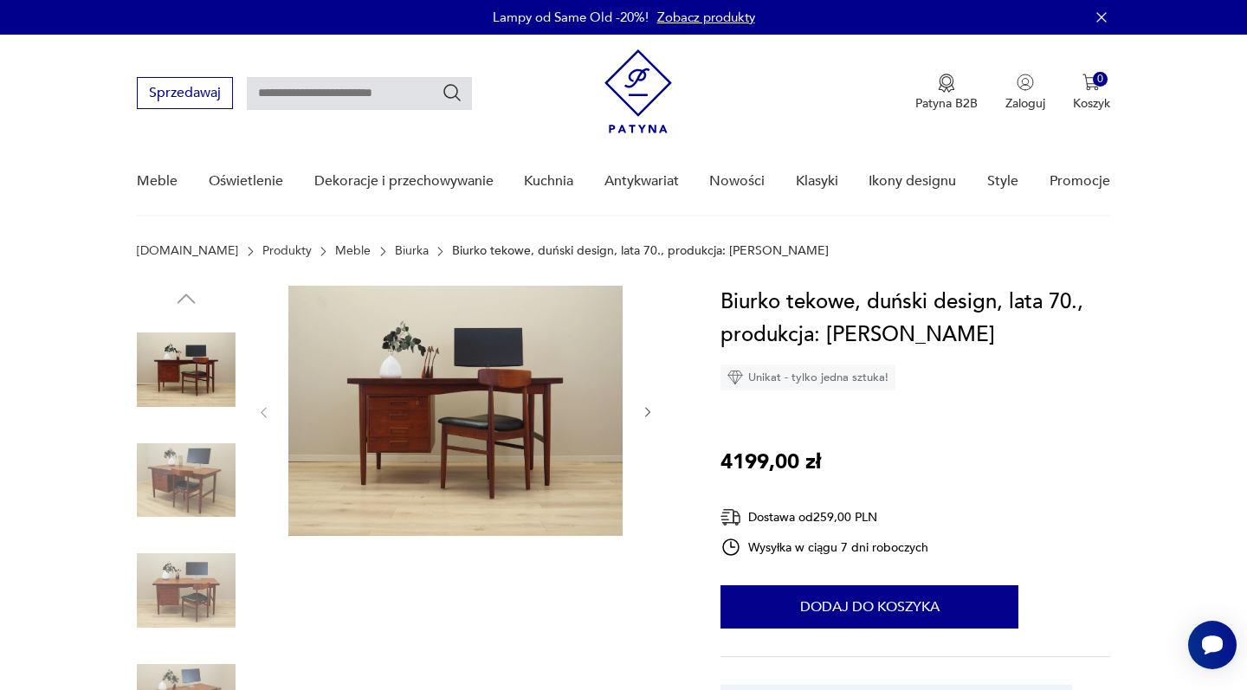
click at [201, 382] on img at bounding box center [186, 369] width 99 height 99
click at [468, 397] on img at bounding box center [455, 411] width 334 height 250
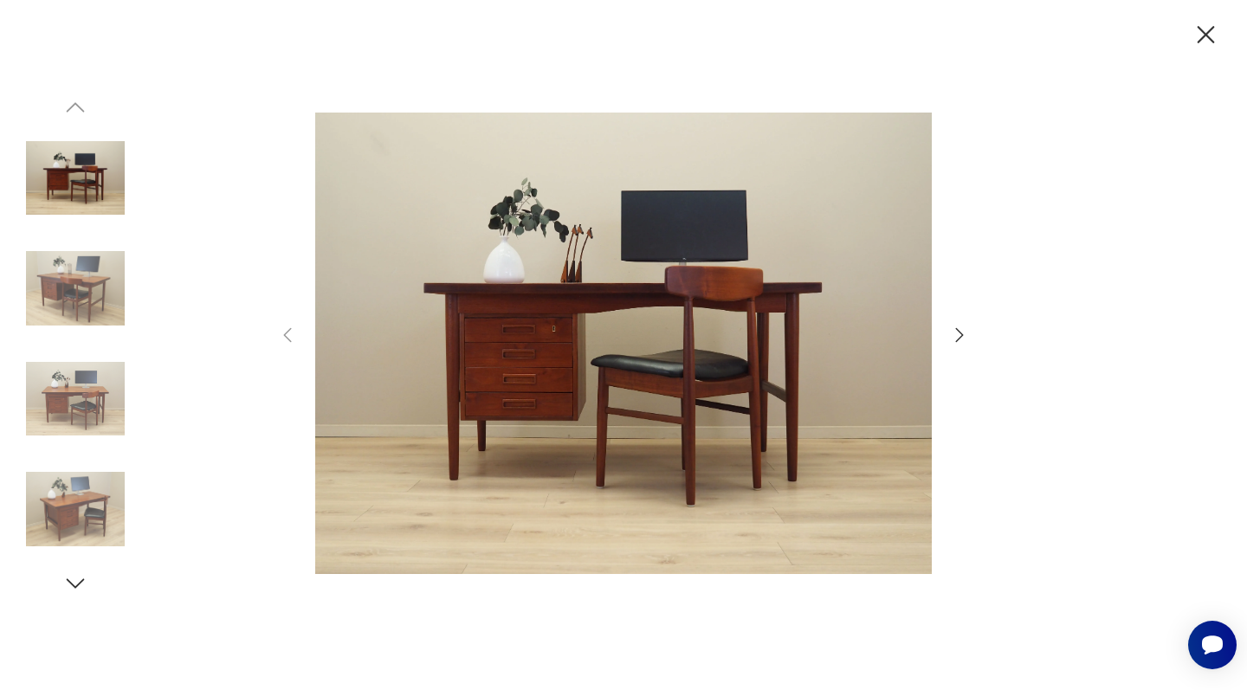
click at [959, 333] on icon "button" at bounding box center [959, 335] width 21 height 21
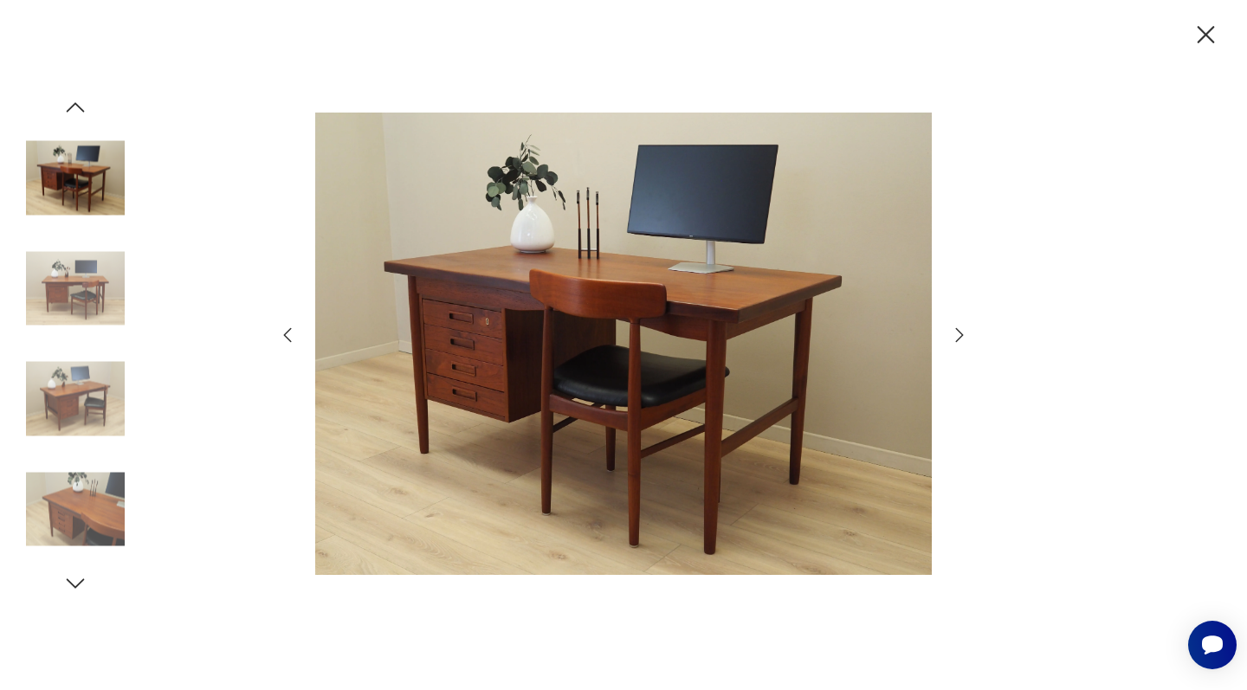
click at [961, 332] on icon "button" at bounding box center [960, 334] width 8 height 14
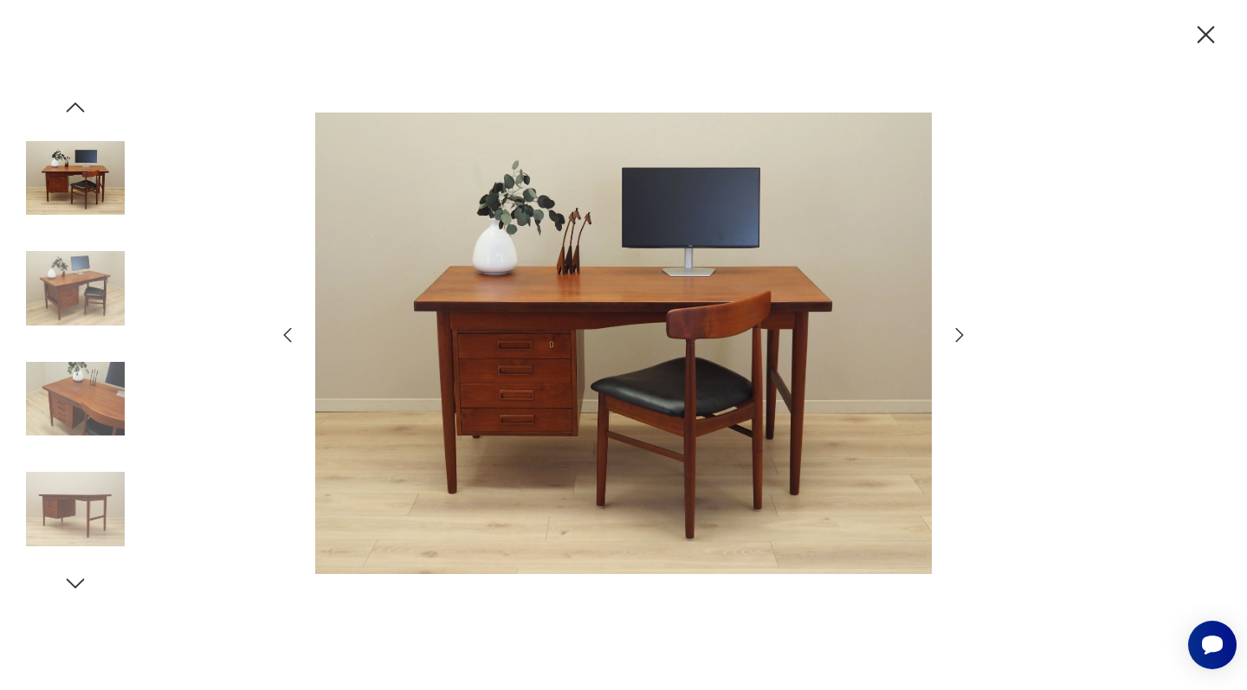
click at [961, 332] on icon "button" at bounding box center [960, 334] width 8 height 14
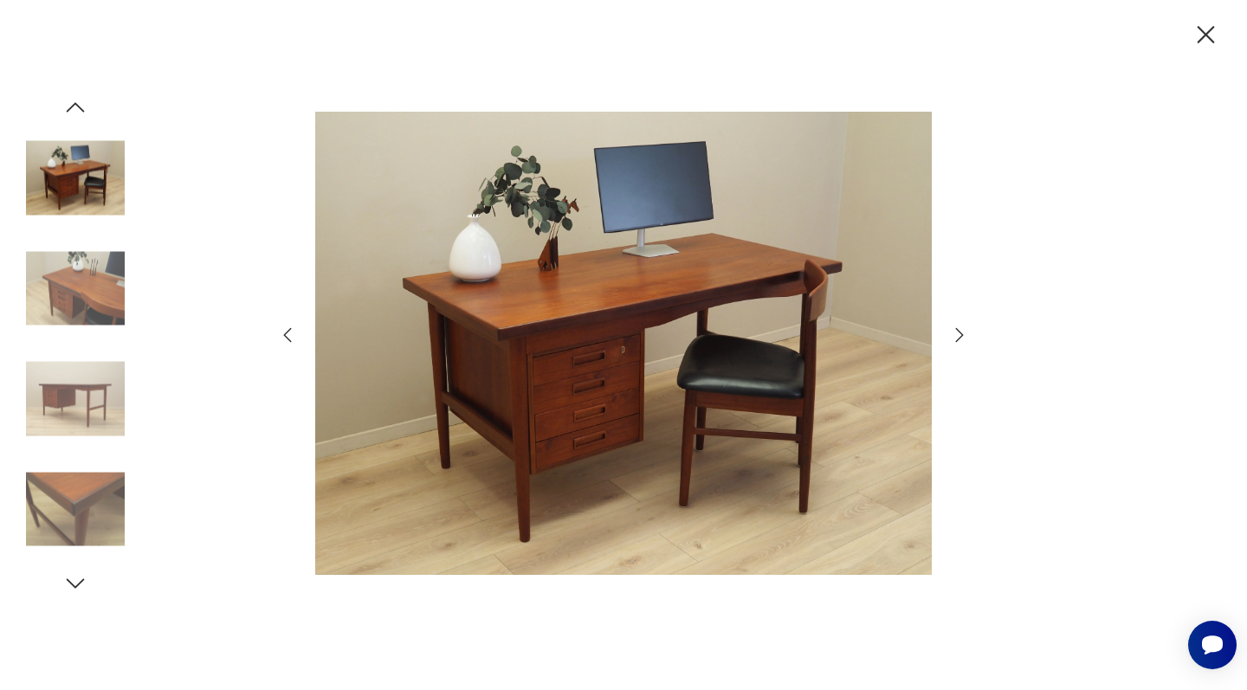
click at [961, 334] on icon "button" at bounding box center [959, 335] width 21 height 21
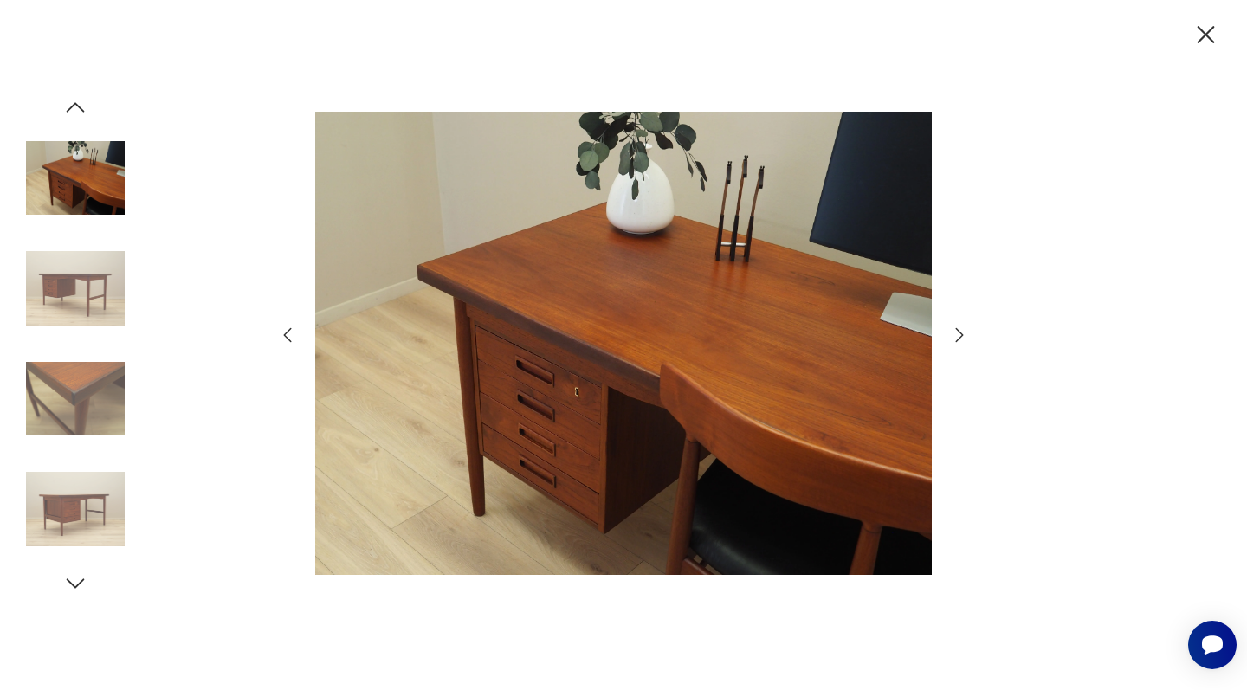
click at [961, 334] on icon "button" at bounding box center [959, 335] width 21 height 21
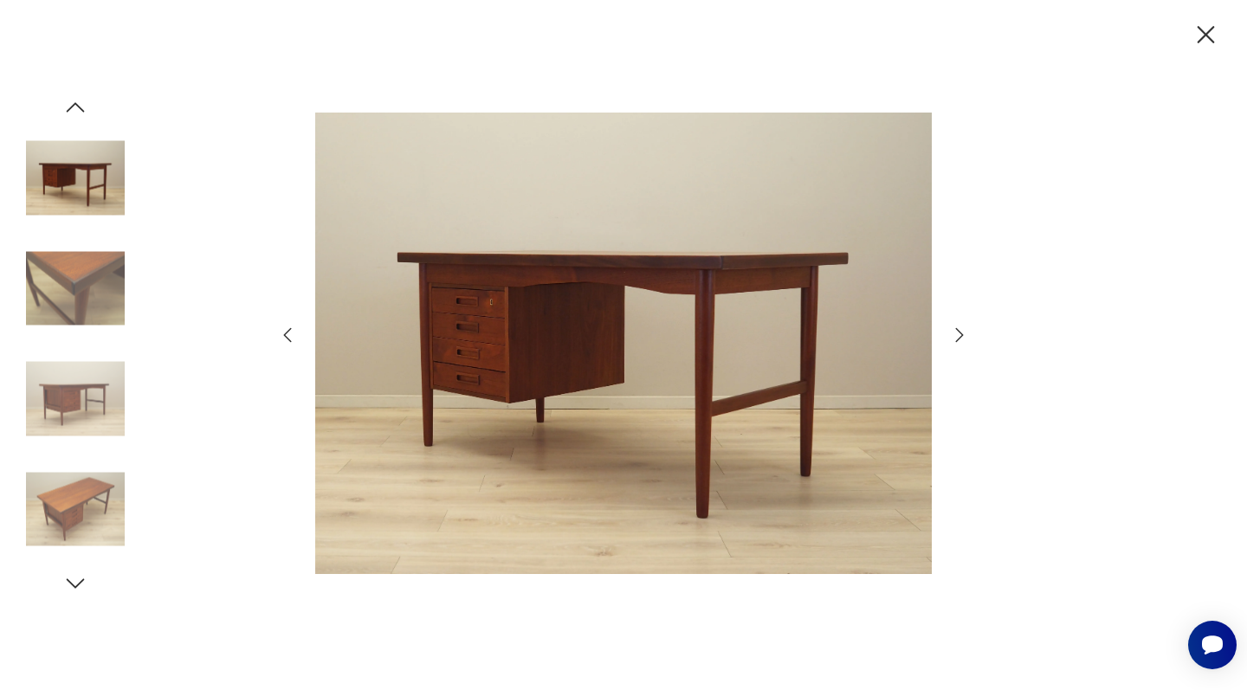
click at [961, 334] on icon "button" at bounding box center [959, 335] width 21 height 21
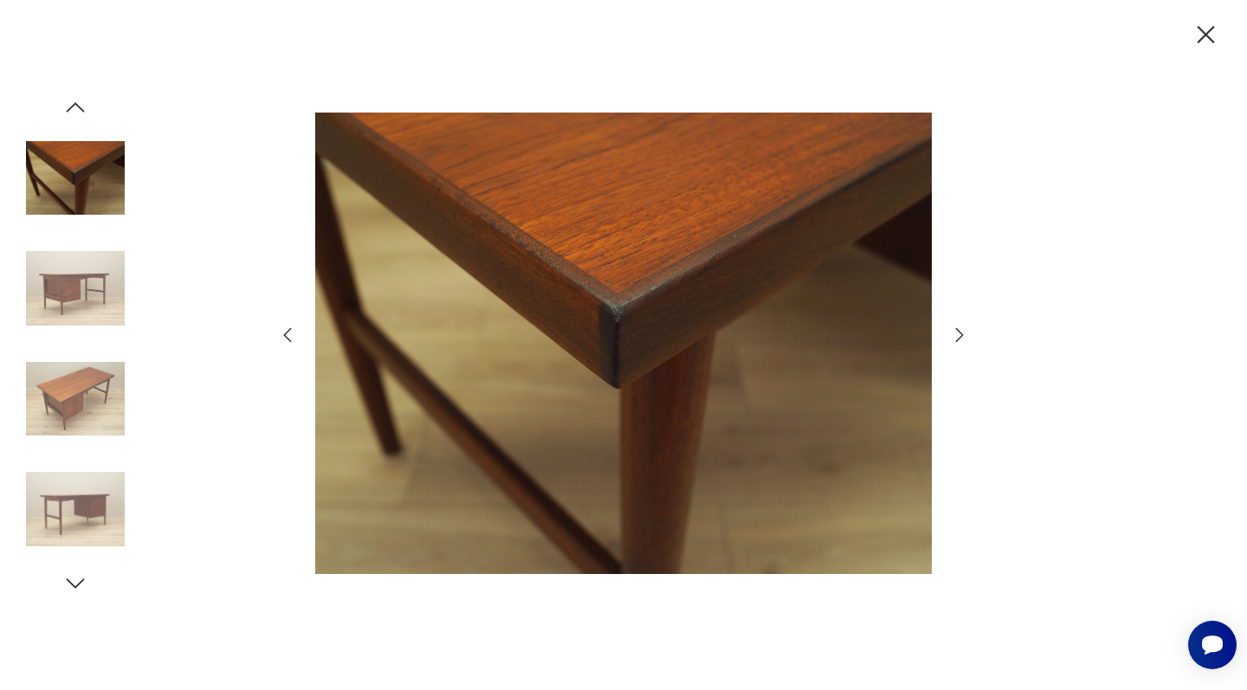
click at [961, 334] on icon "button" at bounding box center [959, 335] width 21 height 21
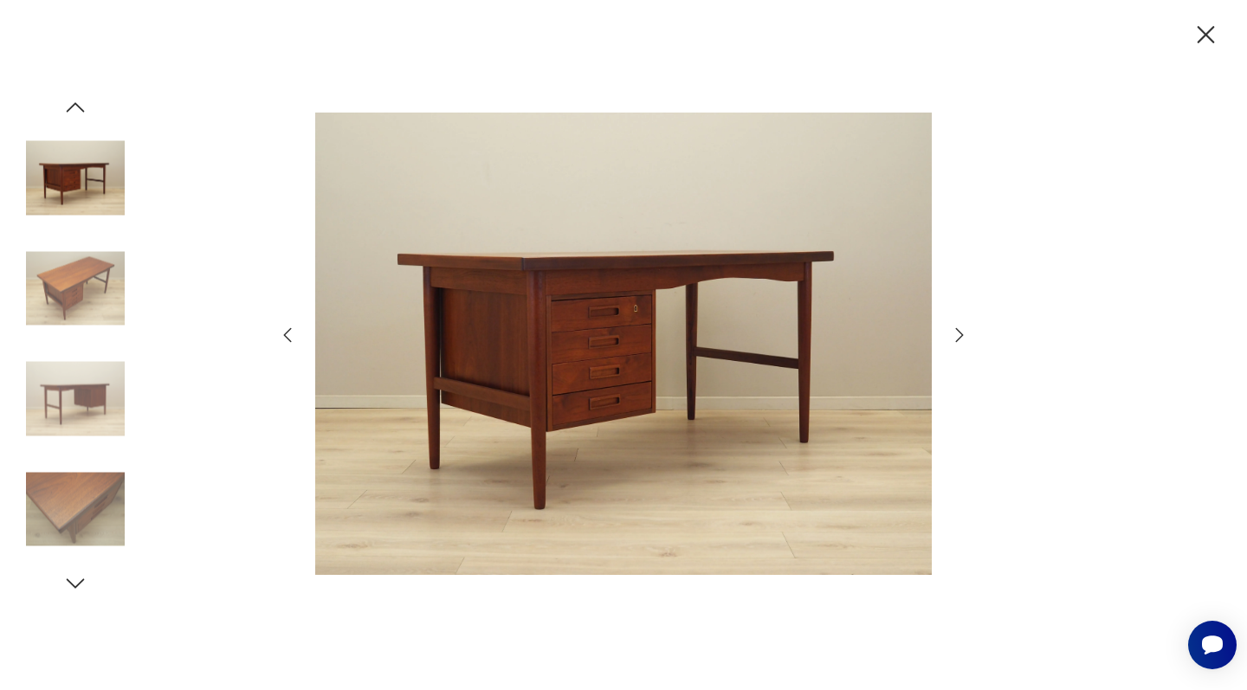
click at [961, 334] on icon "button" at bounding box center [959, 335] width 21 height 21
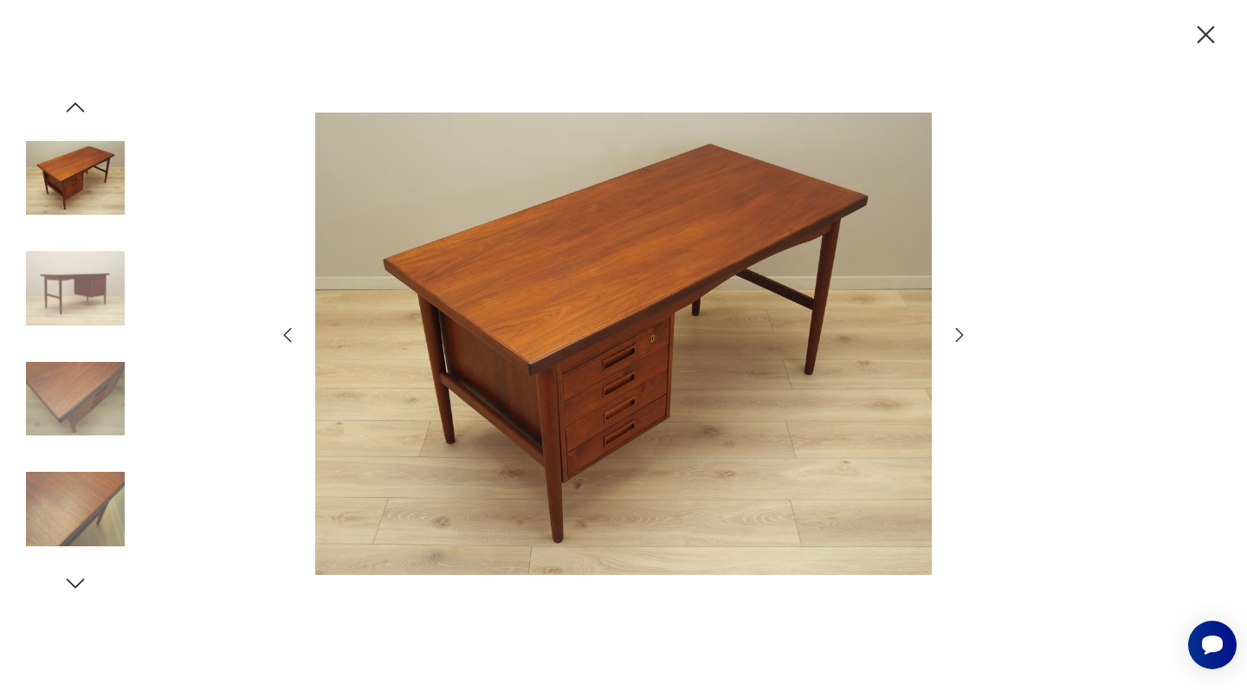
click at [961, 334] on icon "button" at bounding box center [959, 335] width 21 height 21
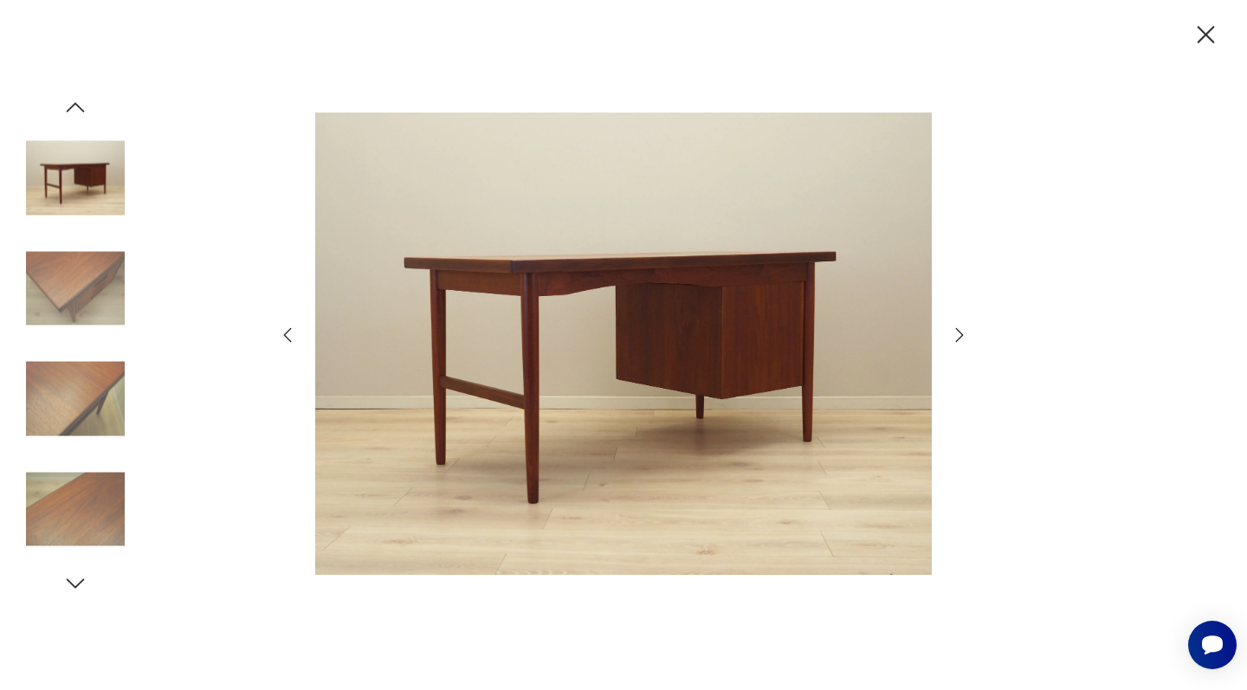
click at [961, 334] on icon "button" at bounding box center [959, 335] width 21 height 21
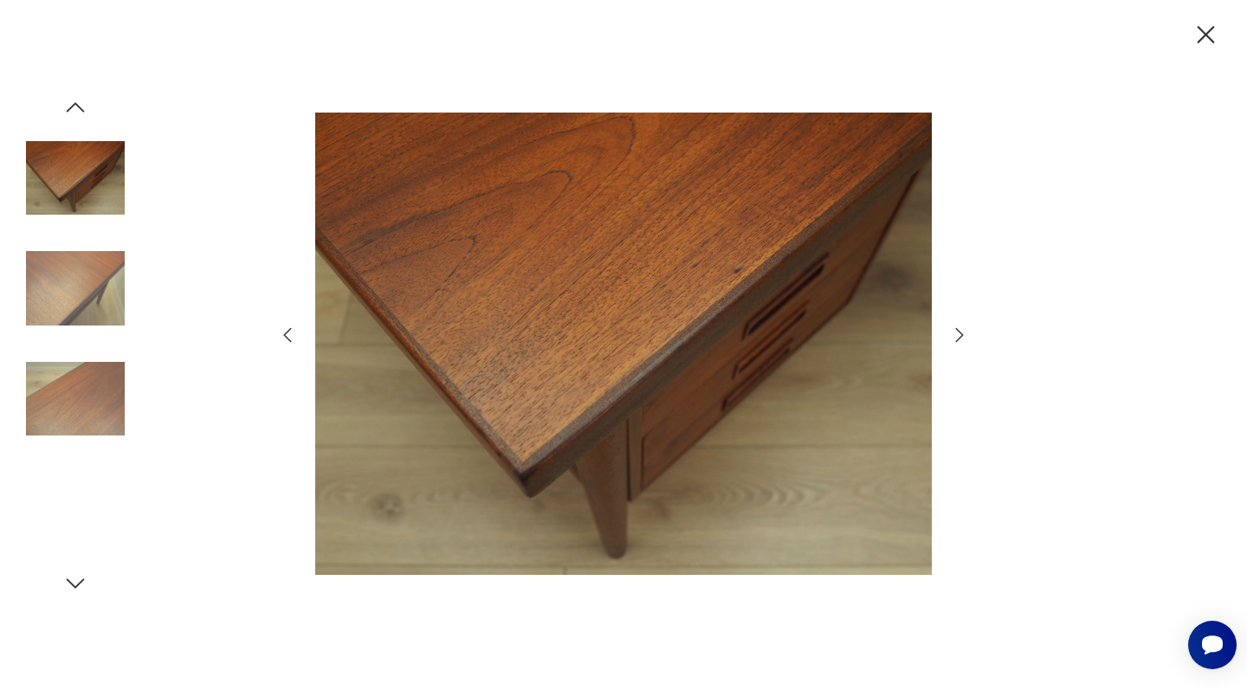
click at [961, 334] on icon "button" at bounding box center [959, 335] width 21 height 21
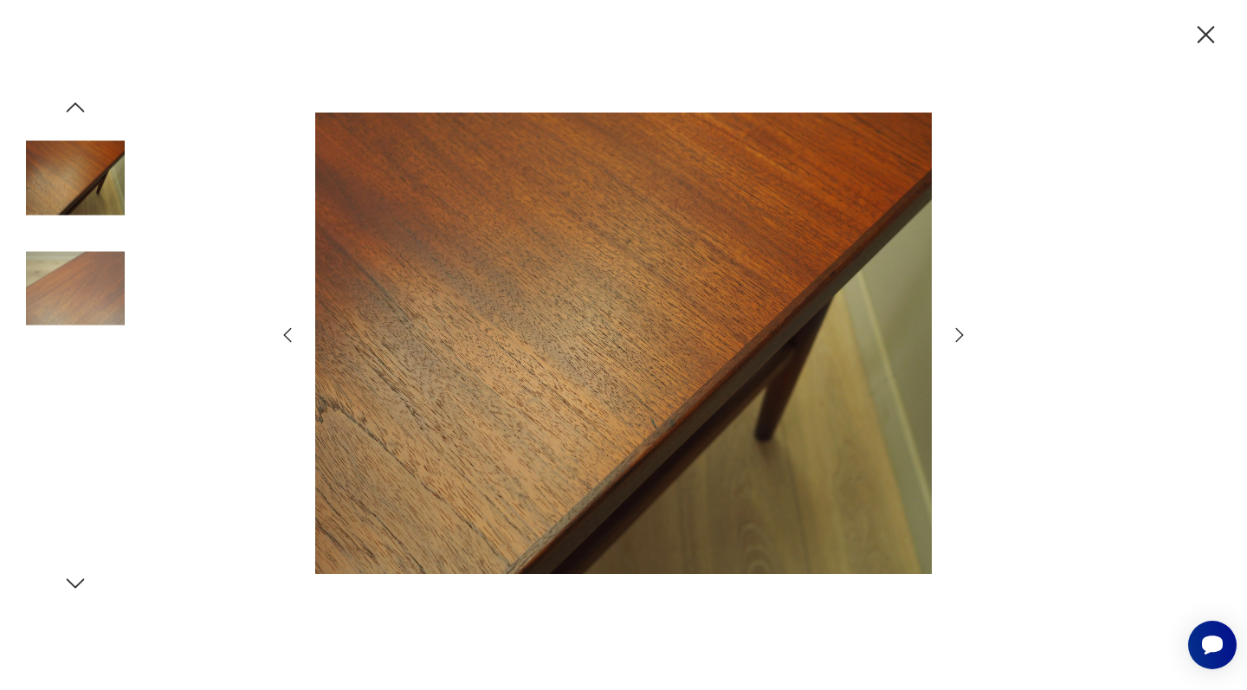
click at [961, 334] on icon "button" at bounding box center [959, 335] width 21 height 21
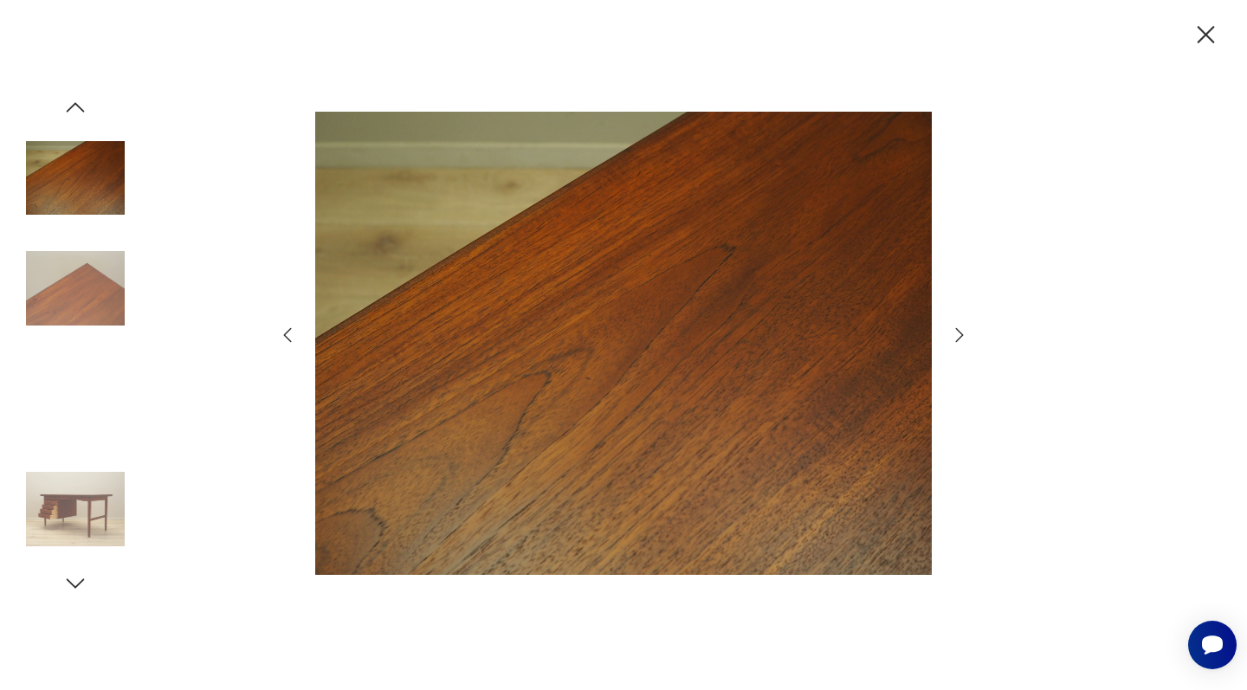
click at [961, 334] on icon "button" at bounding box center [959, 335] width 21 height 21
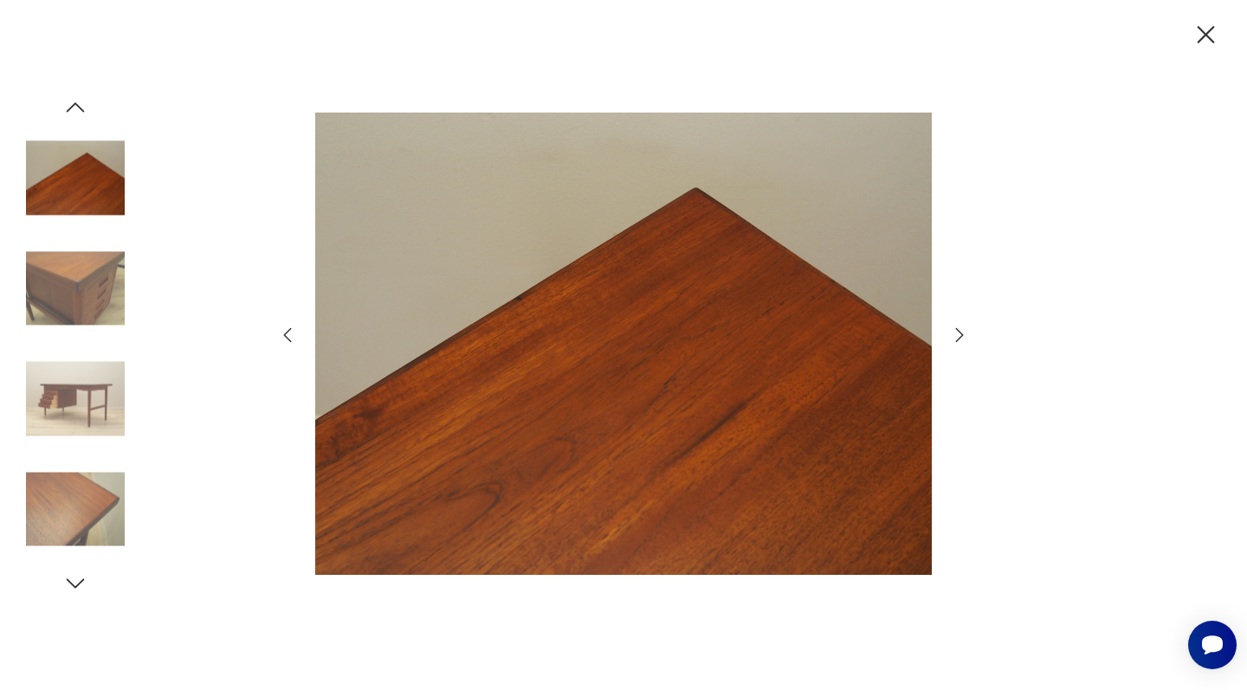
click at [961, 334] on icon "button" at bounding box center [959, 335] width 21 height 21
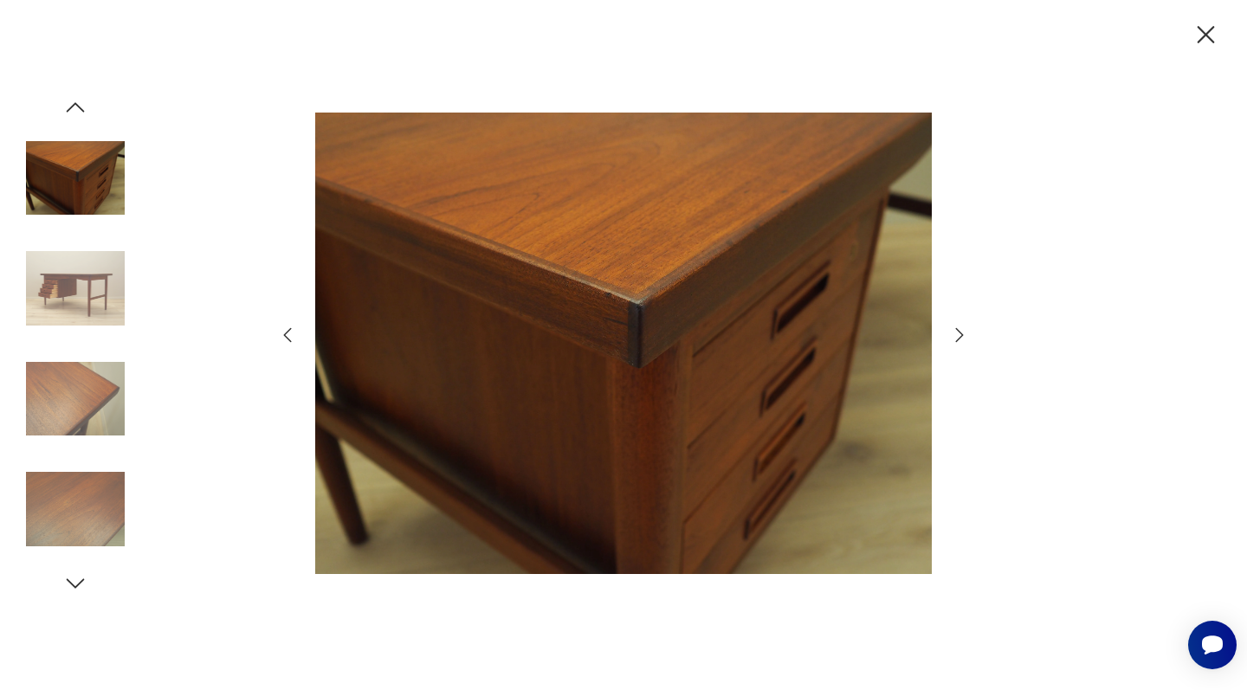
click at [961, 334] on icon "button" at bounding box center [959, 335] width 21 height 21
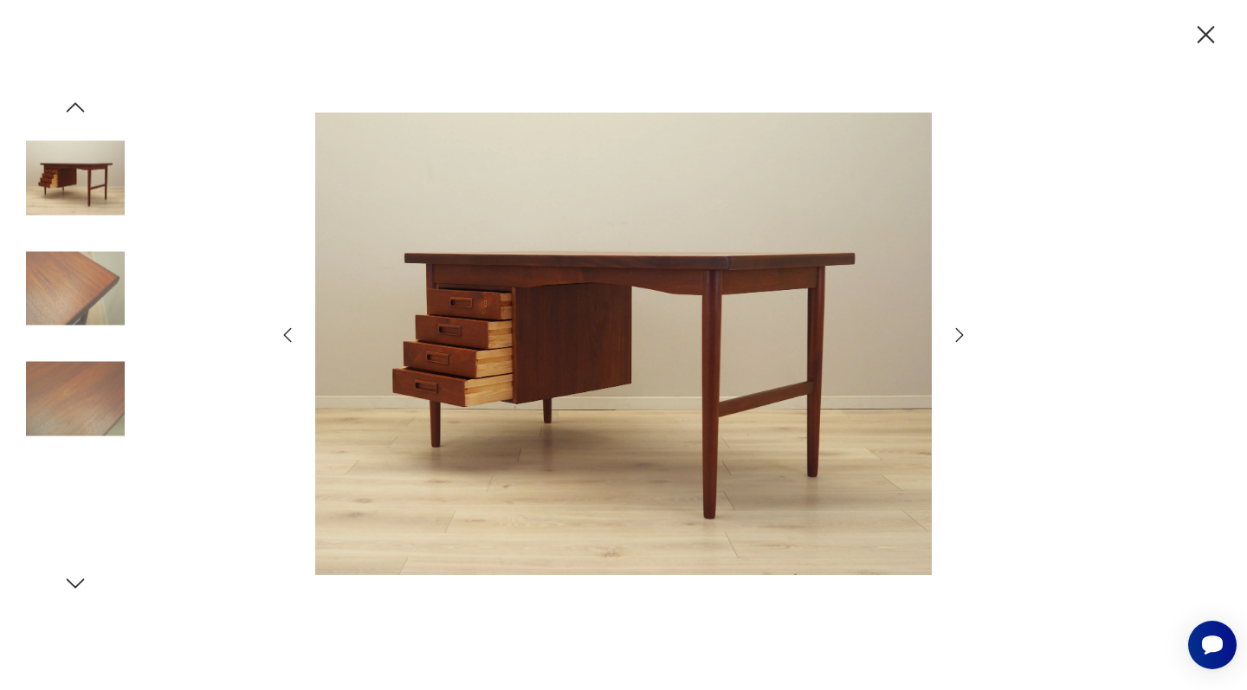
click at [961, 334] on icon "button" at bounding box center [959, 335] width 21 height 21
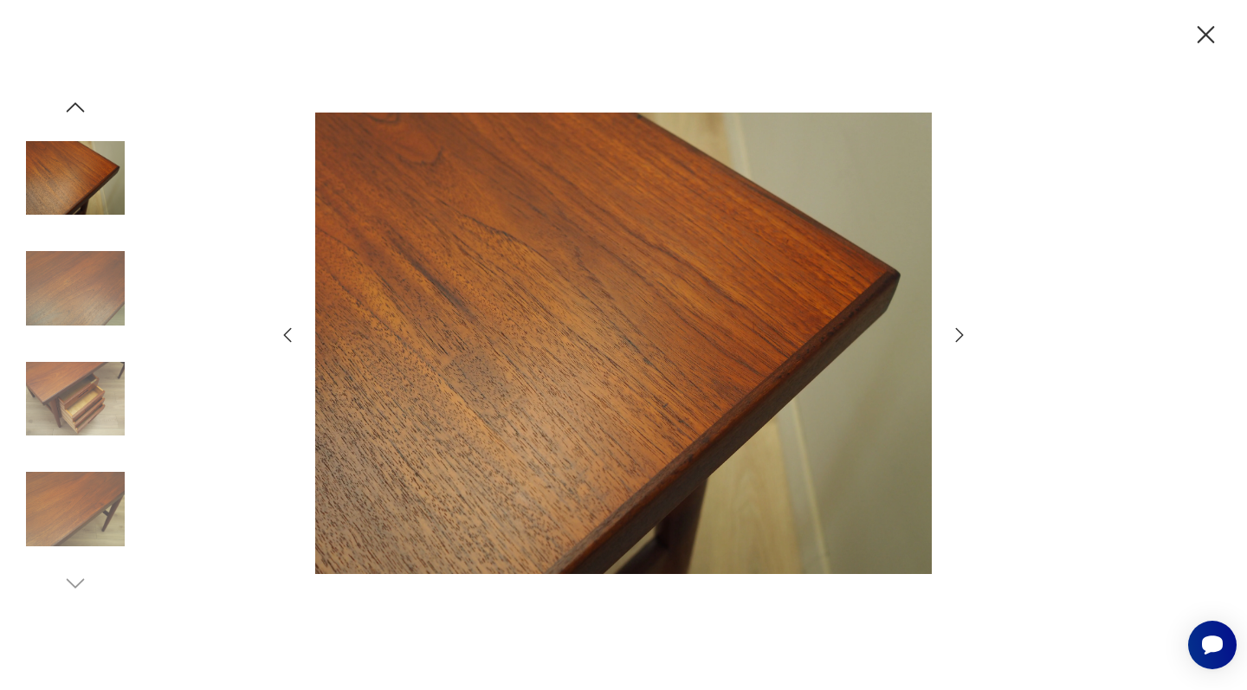
click at [1203, 38] on icon "button" at bounding box center [1205, 34] width 17 height 17
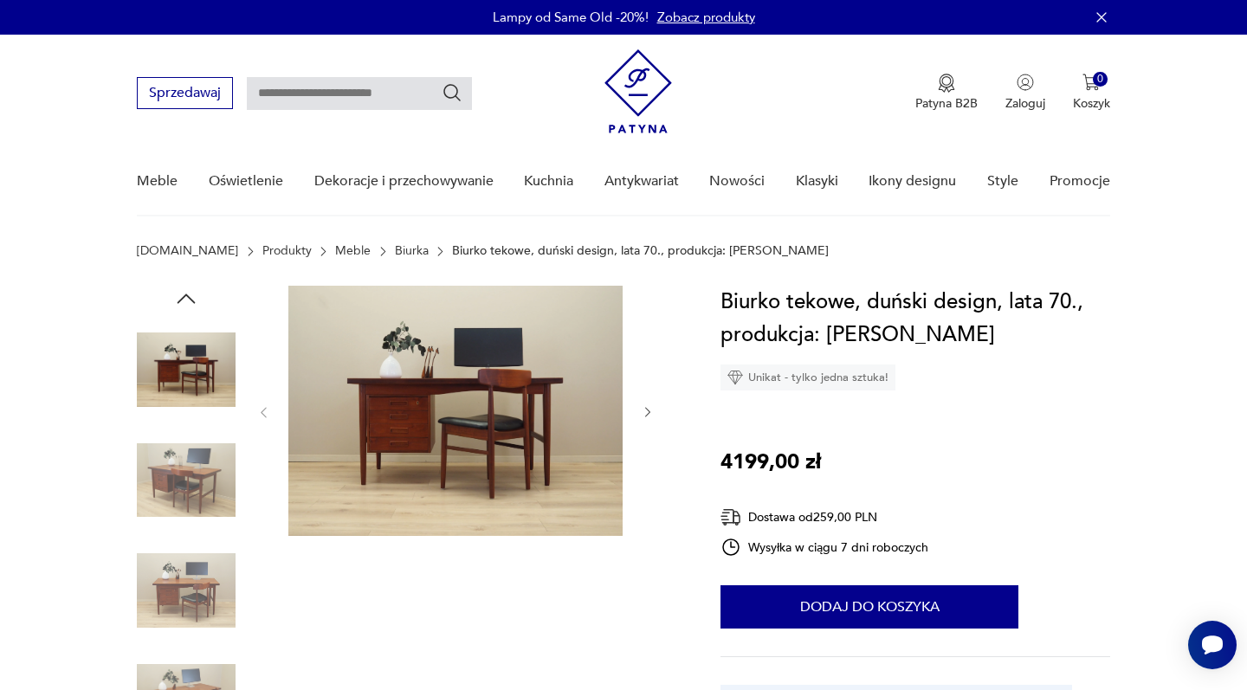
click at [650, 410] on icon "button" at bounding box center [648, 412] width 15 height 15
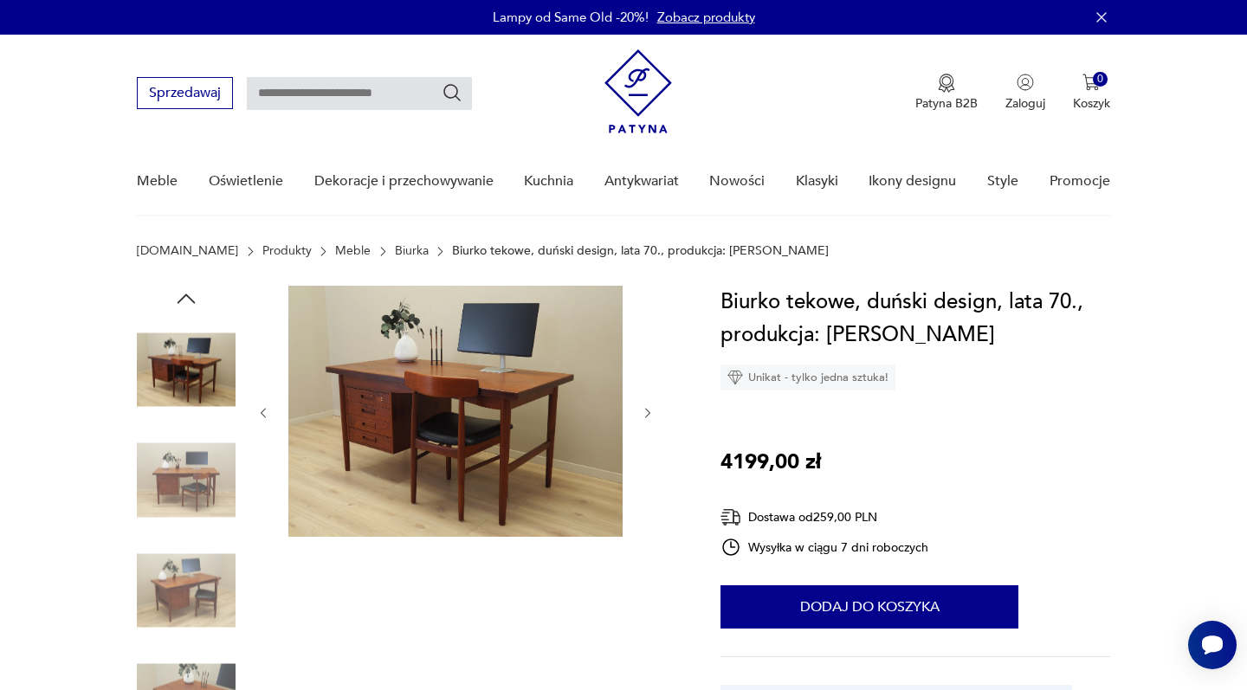
click at [650, 410] on icon "button" at bounding box center [648, 413] width 15 height 15
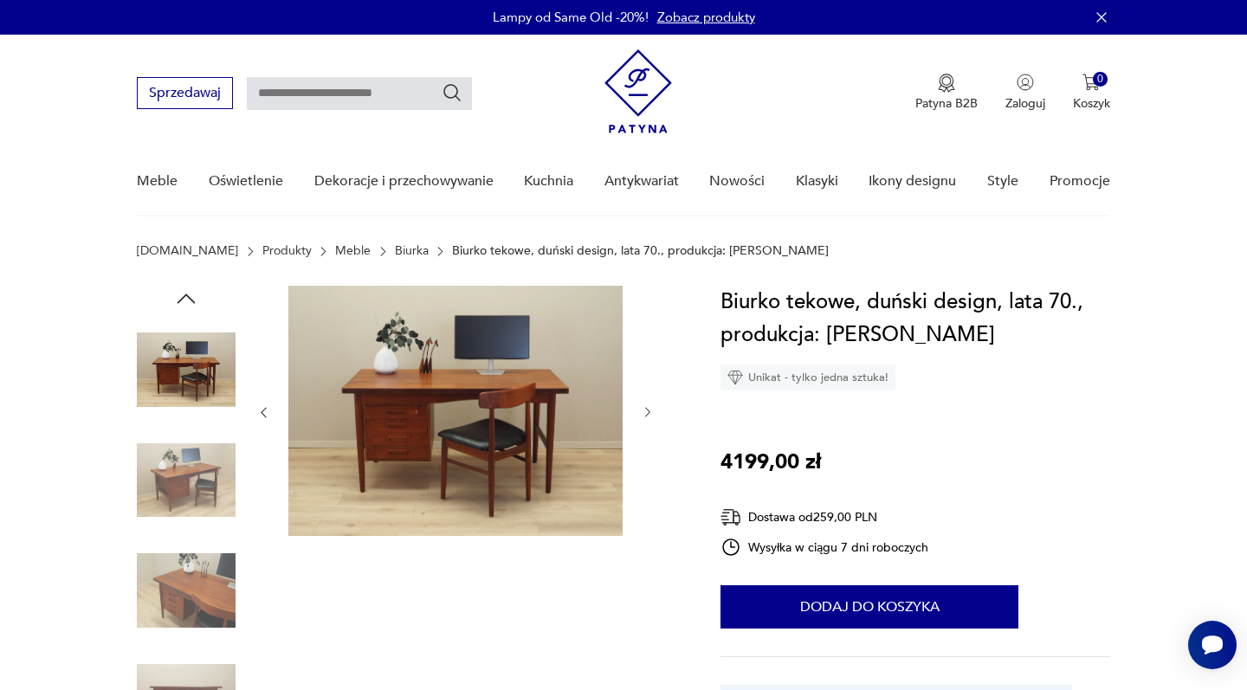
click at [650, 410] on icon "button" at bounding box center [648, 412] width 15 height 15
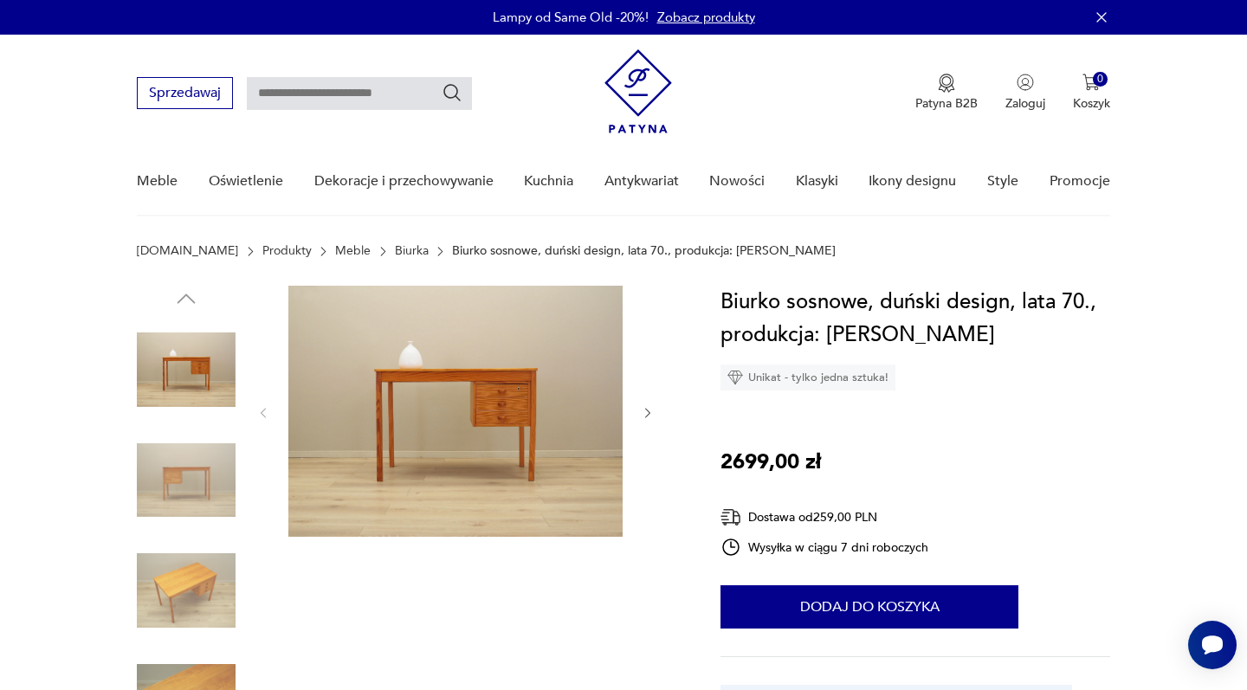
click at [644, 416] on icon "button" at bounding box center [648, 413] width 15 height 15
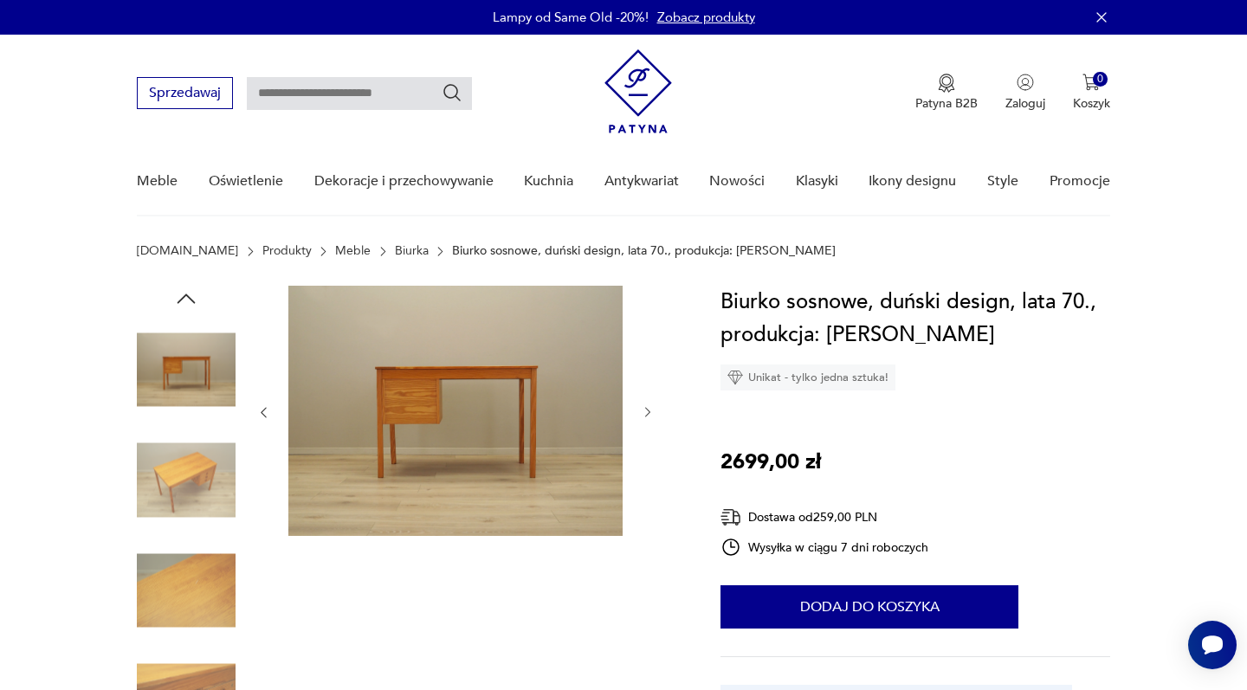
click at [644, 416] on icon "button" at bounding box center [648, 412] width 15 height 15
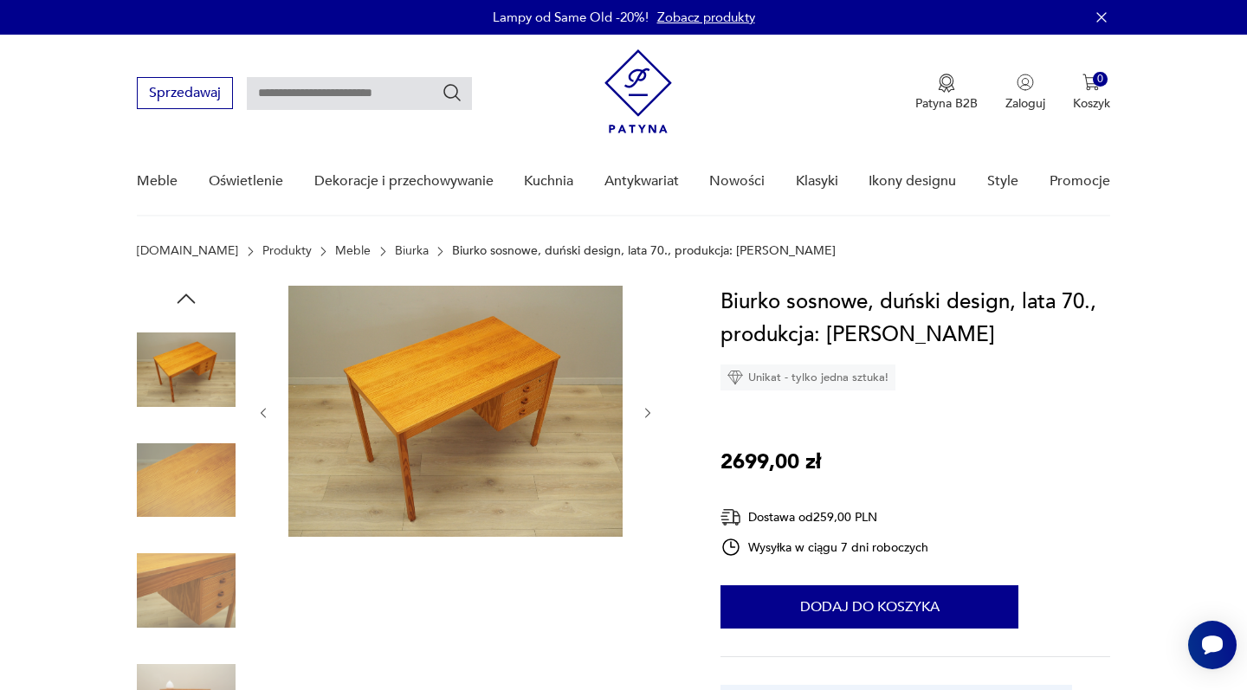
click at [644, 418] on icon "button" at bounding box center [648, 413] width 15 height 15
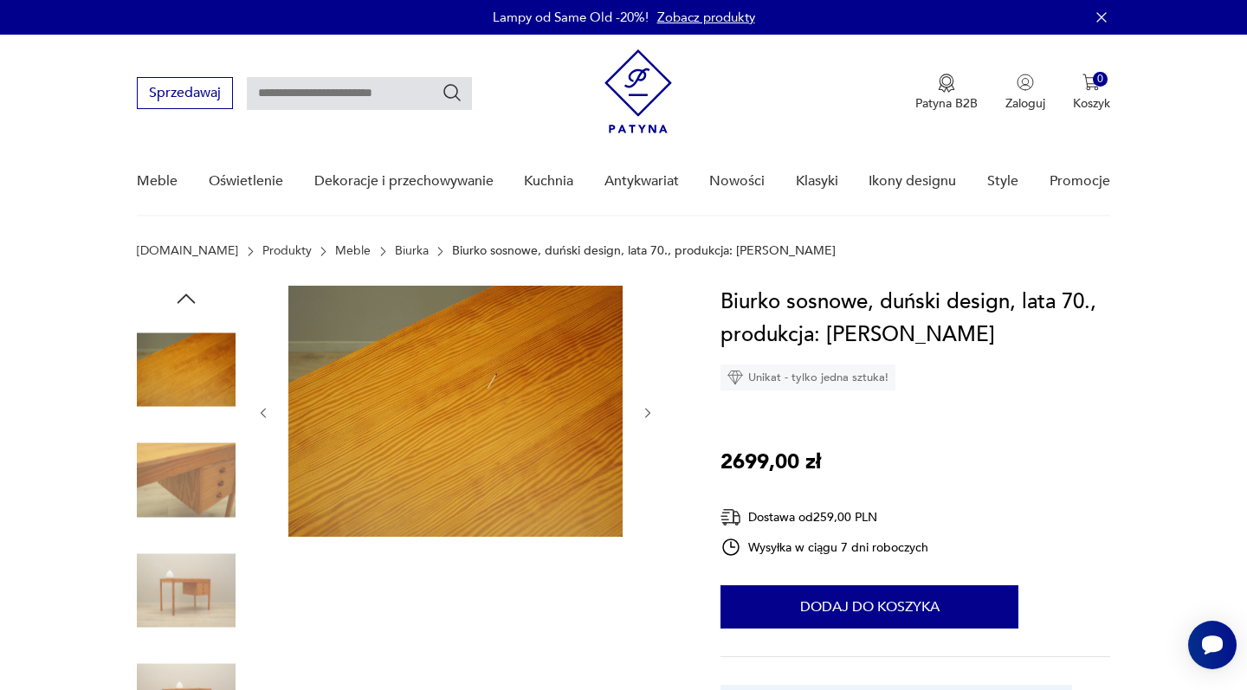
click at [644, 418] on icon "button" at bounding box center [648, 413] width 15 height 15
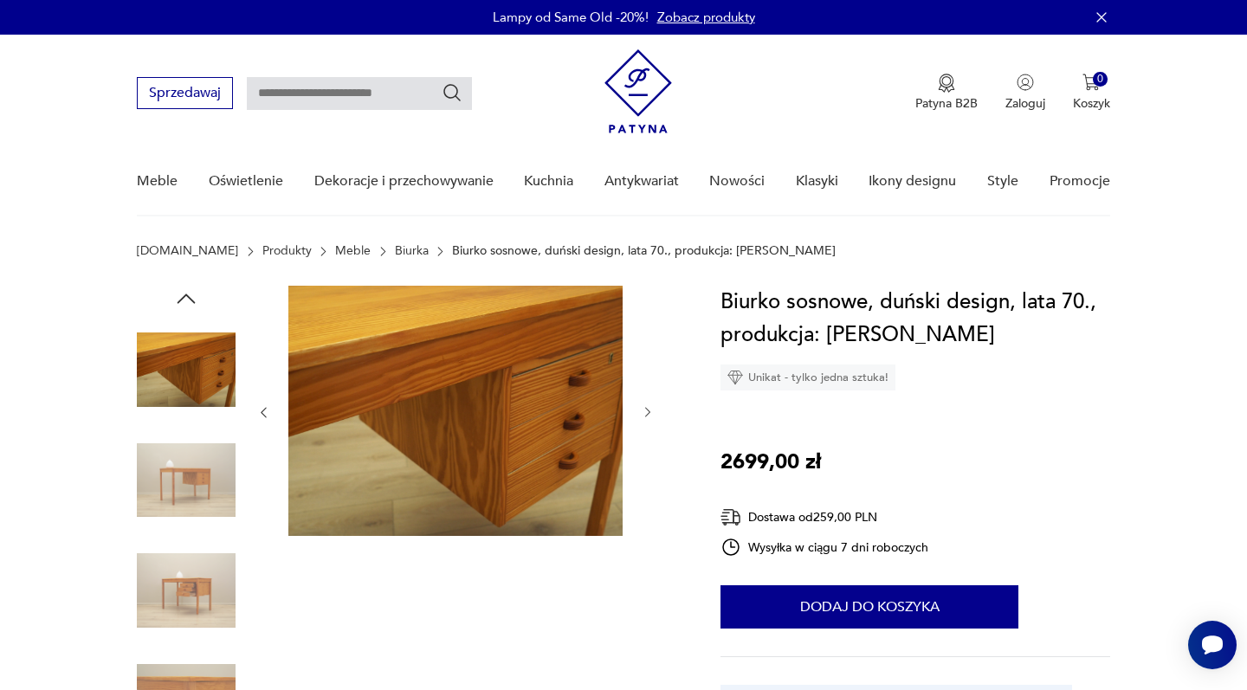
click at [644, 419] on icon "button" at bounding box center [648, 412] width 15 height 15
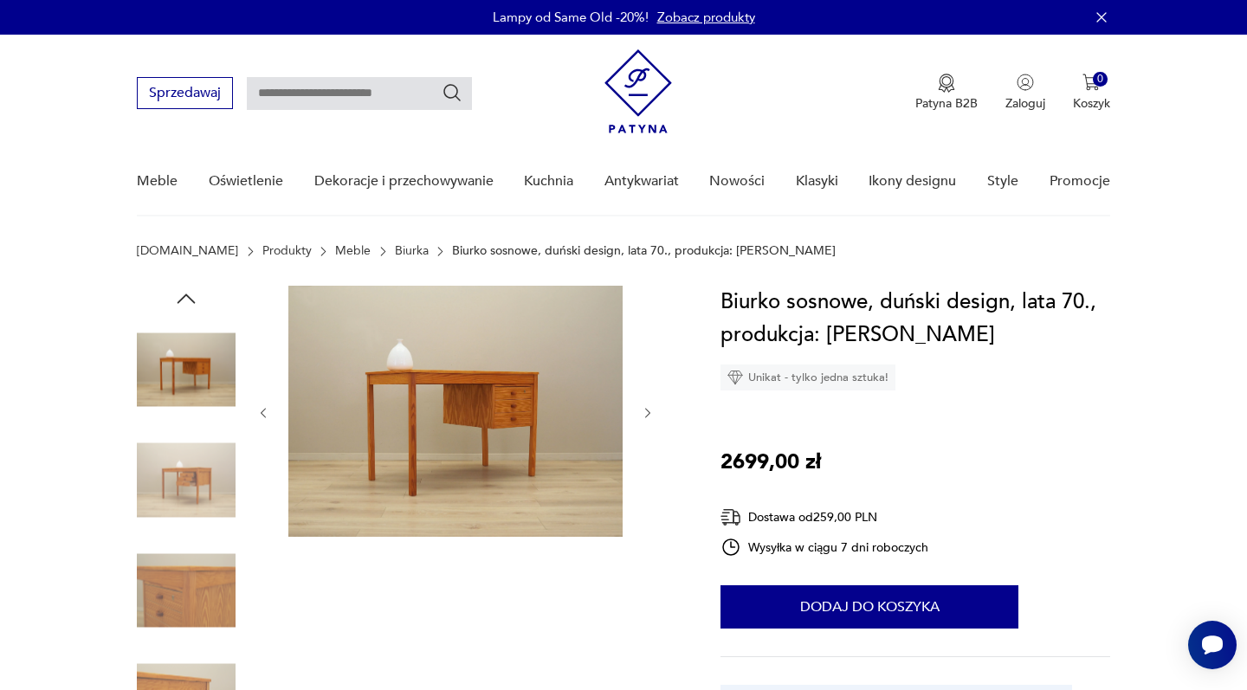
click at [648, 416] on icon "button" at bounding box center [648, 413] width 15 height 15
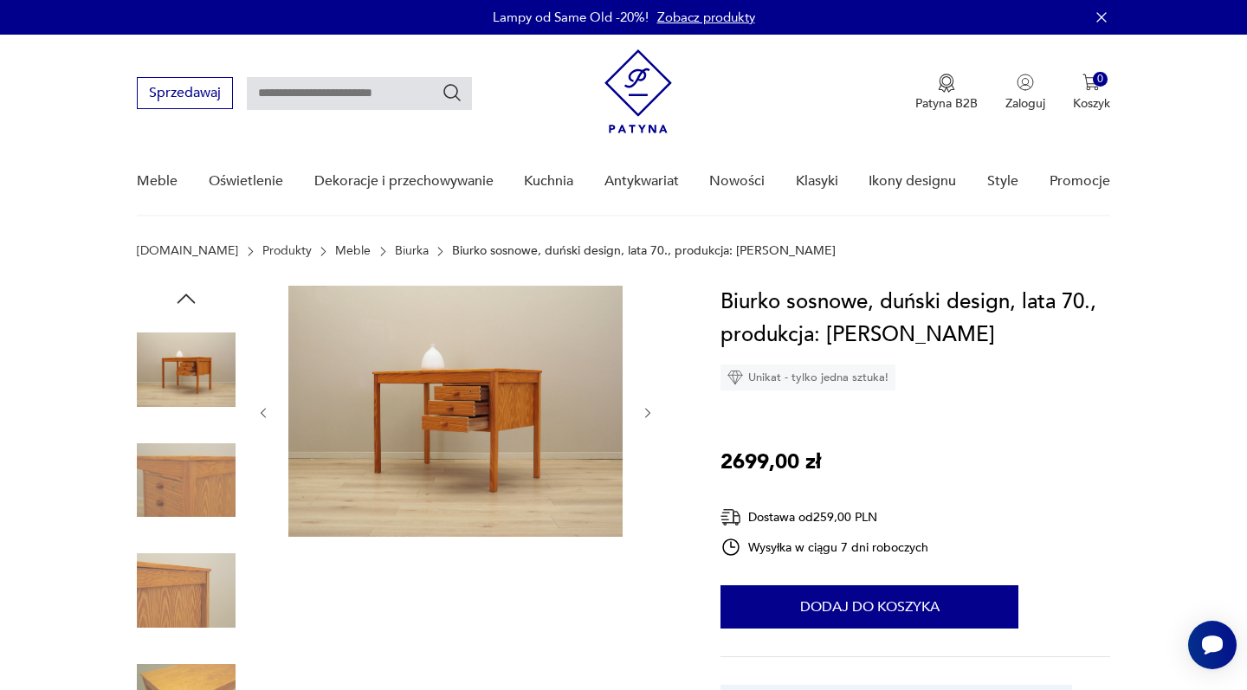
click at [648, 416] on icon "button" at bounding box center [648, 413] width 15 height 15
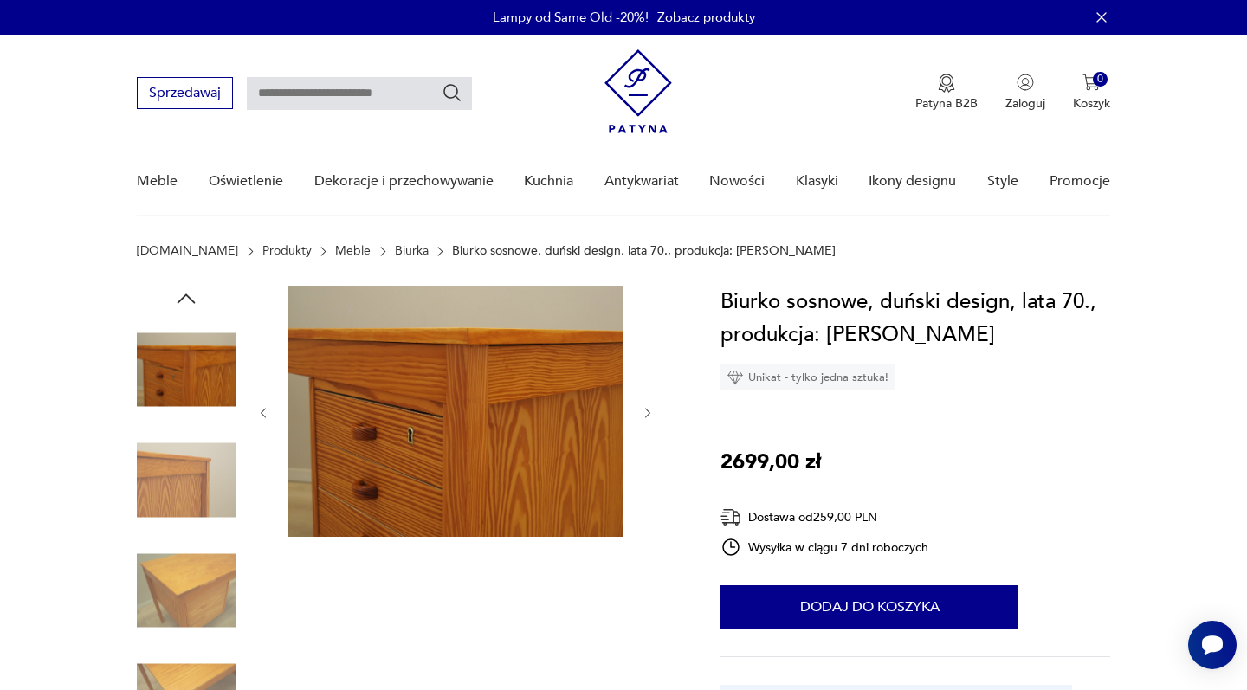
click at [648, 416] on icon "button" at bounding box center [648, 413] width 15 height 15
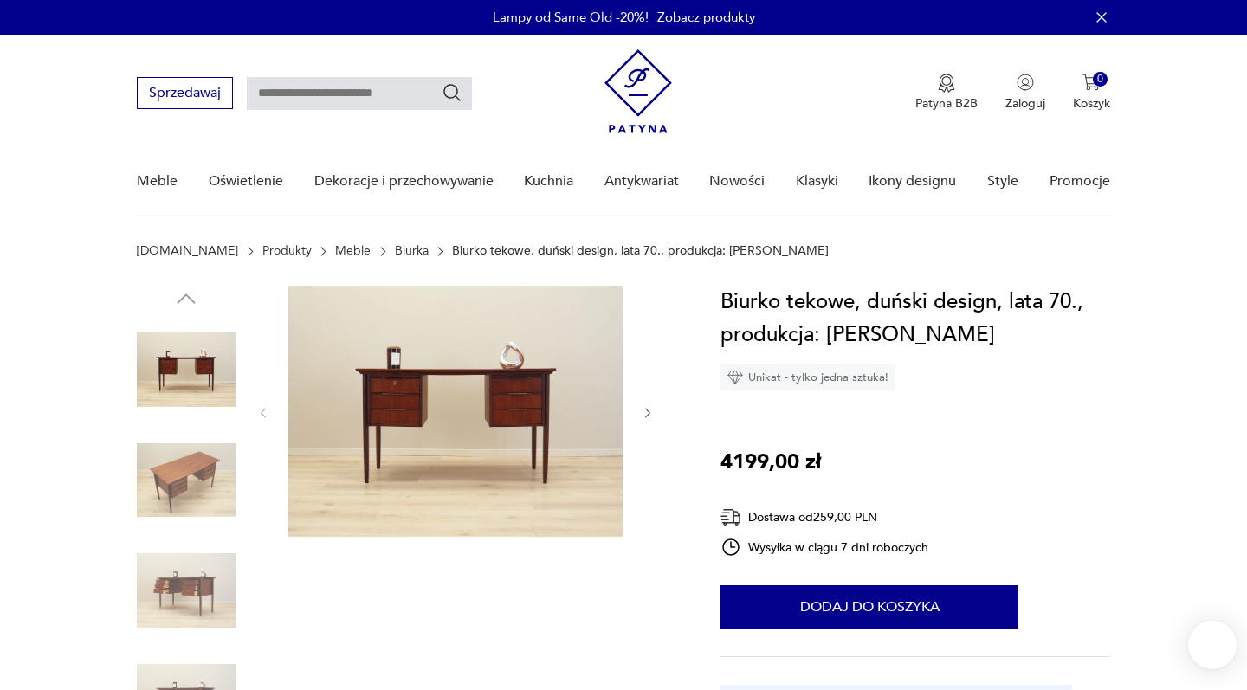
click at [177, 483] on img at bounding box center [186, 480] width 99 height 99
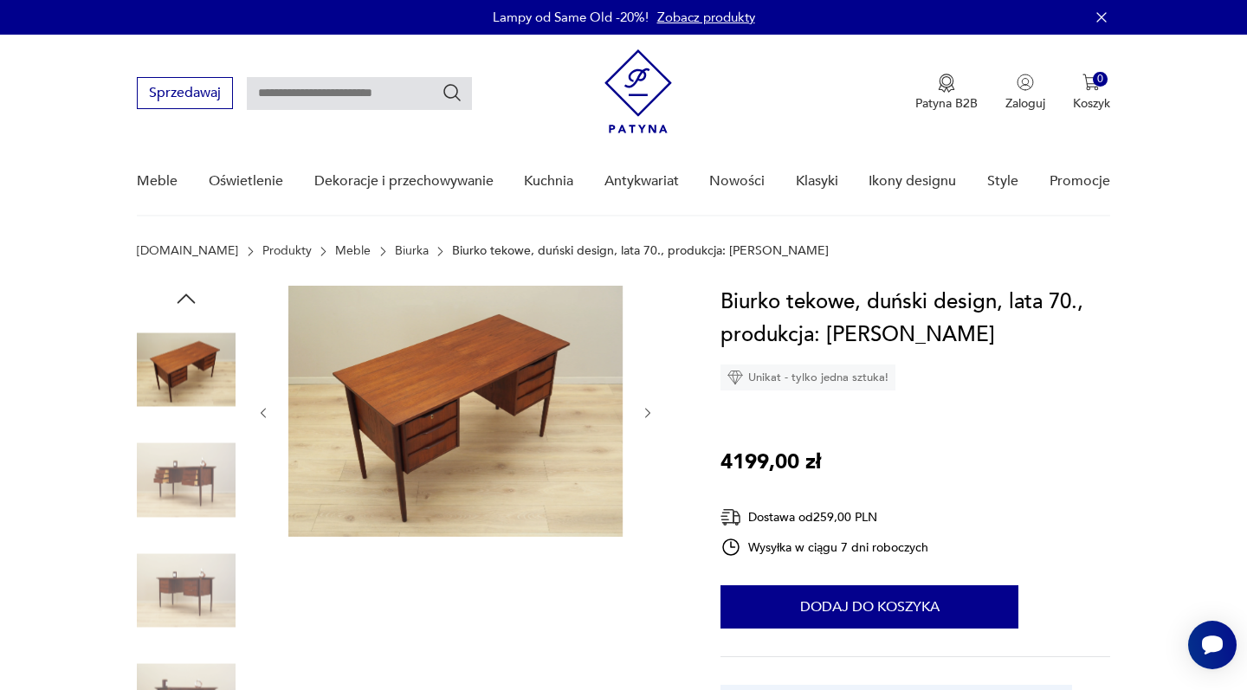
click at [190, 584] on img at bounding box center [186, 590] width 99 height 99
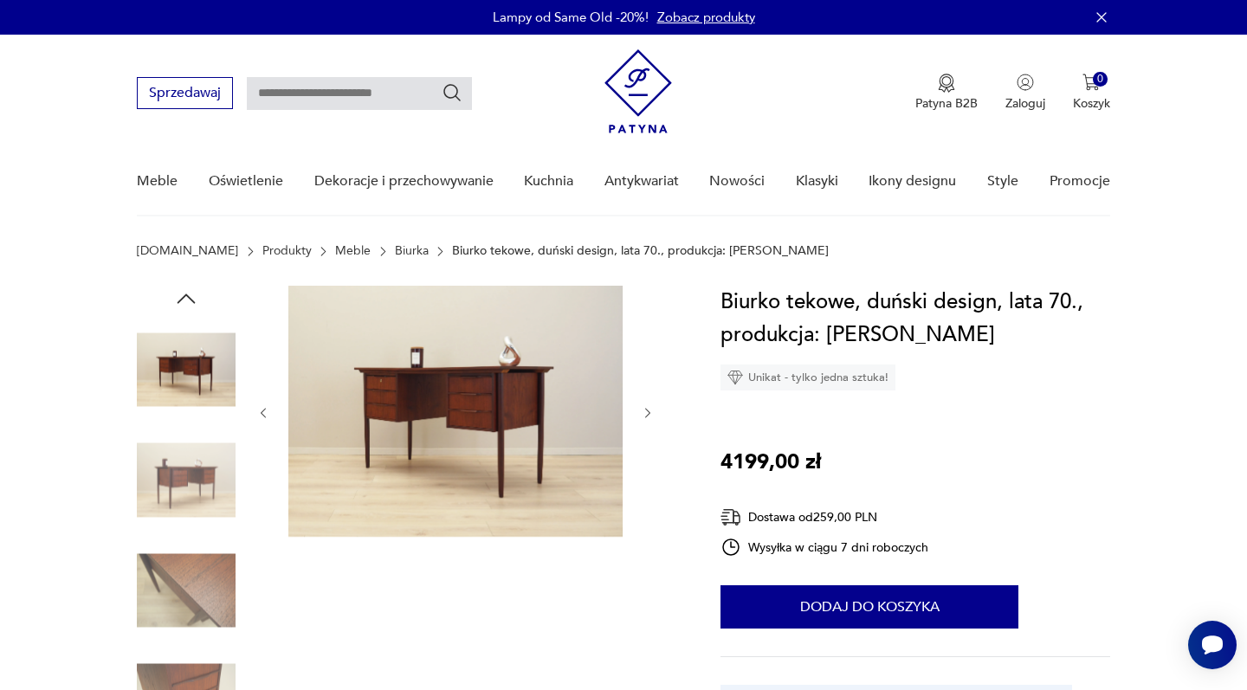
scroll to position [51, 0]
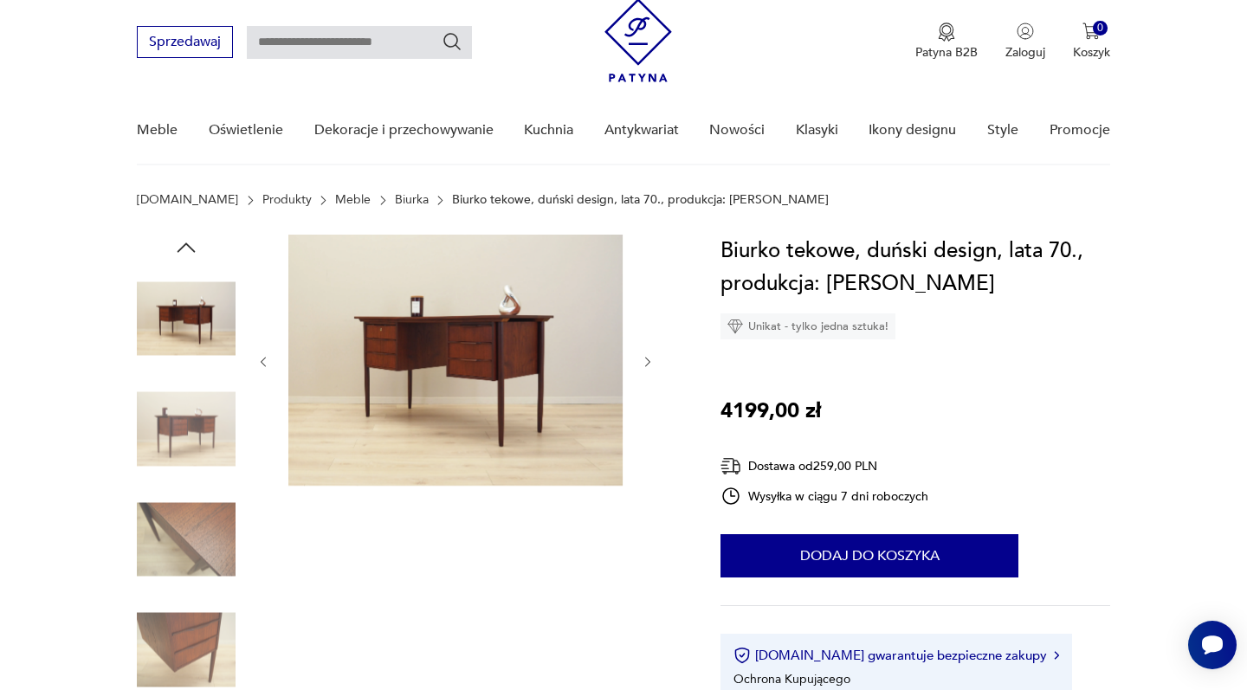
click at [184, 642] on img at bounding box center [186, 650] width 99 height 99
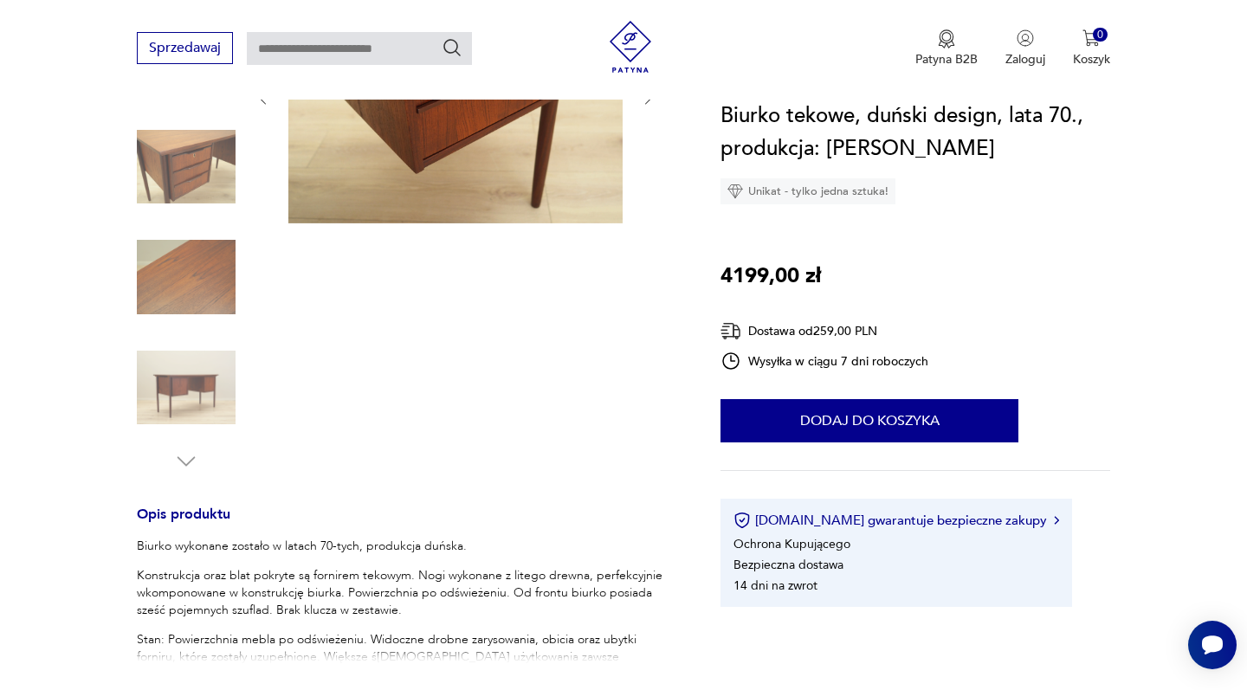
scroll to position [164, 0]
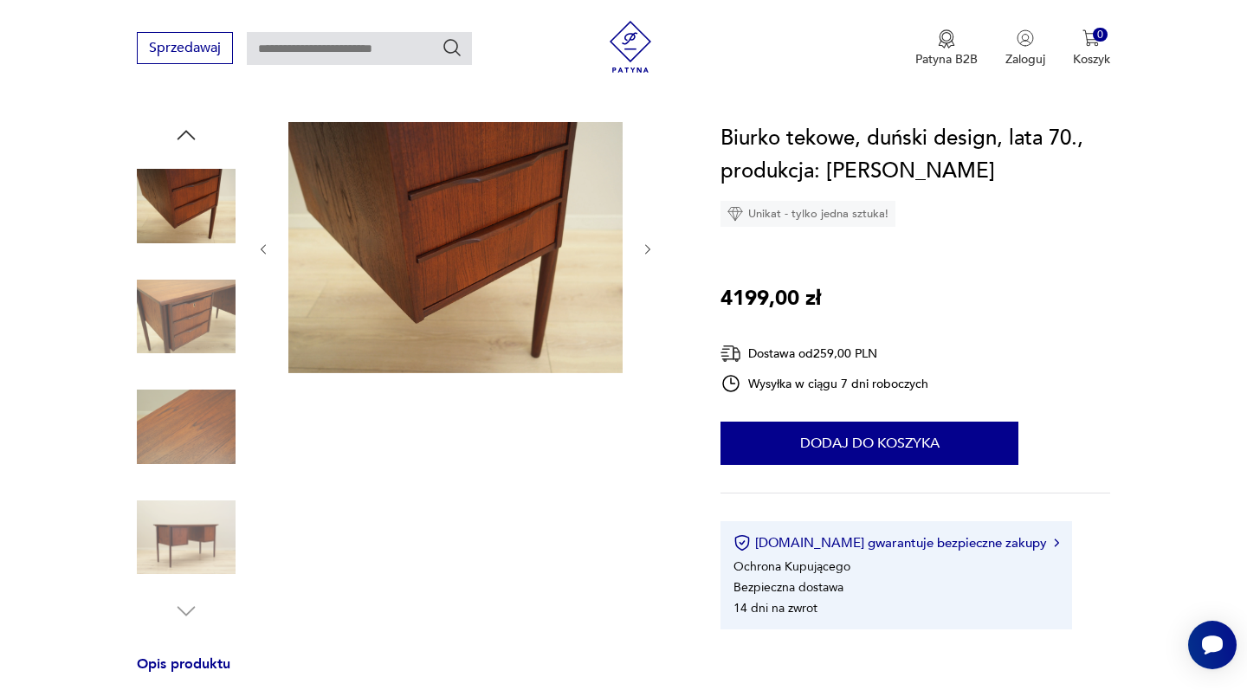
click at [200, 193] on img at bounding box center [186, 206] width 99 height 99
click at [454, 258] on img at bounding box center [455, 247] width 334 height 251
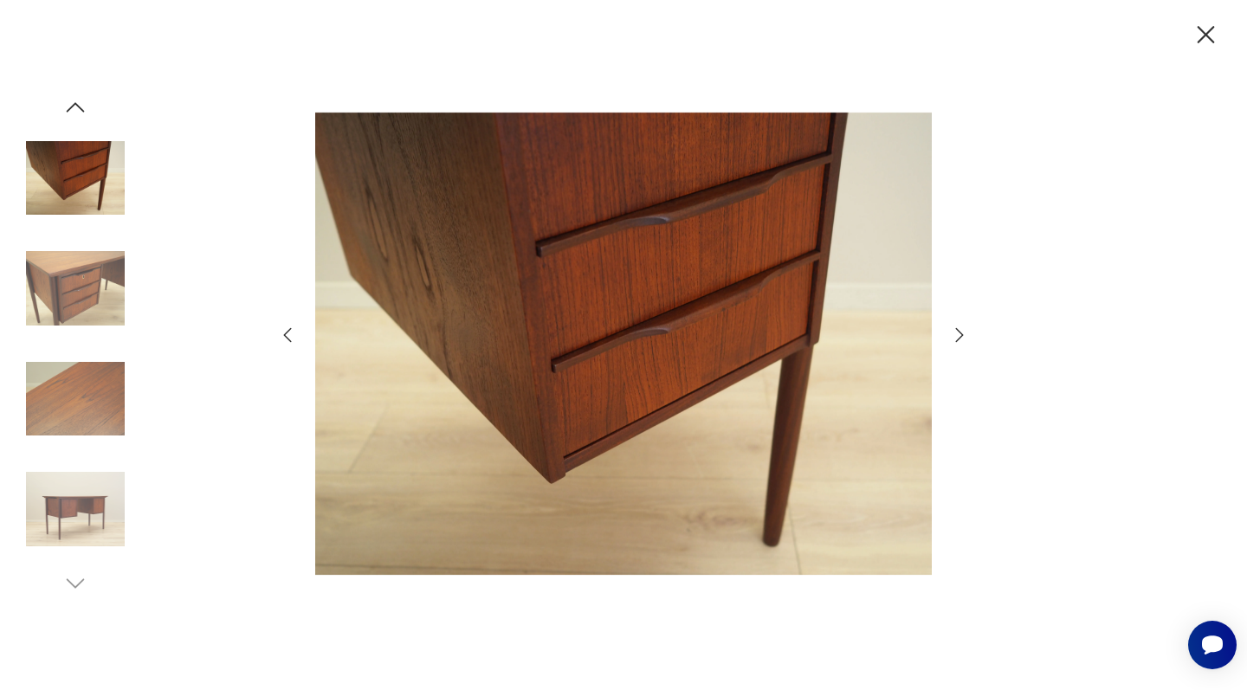
click at [959, 332] on icon "button" at bounding box center [960, 334] width 8 height 14
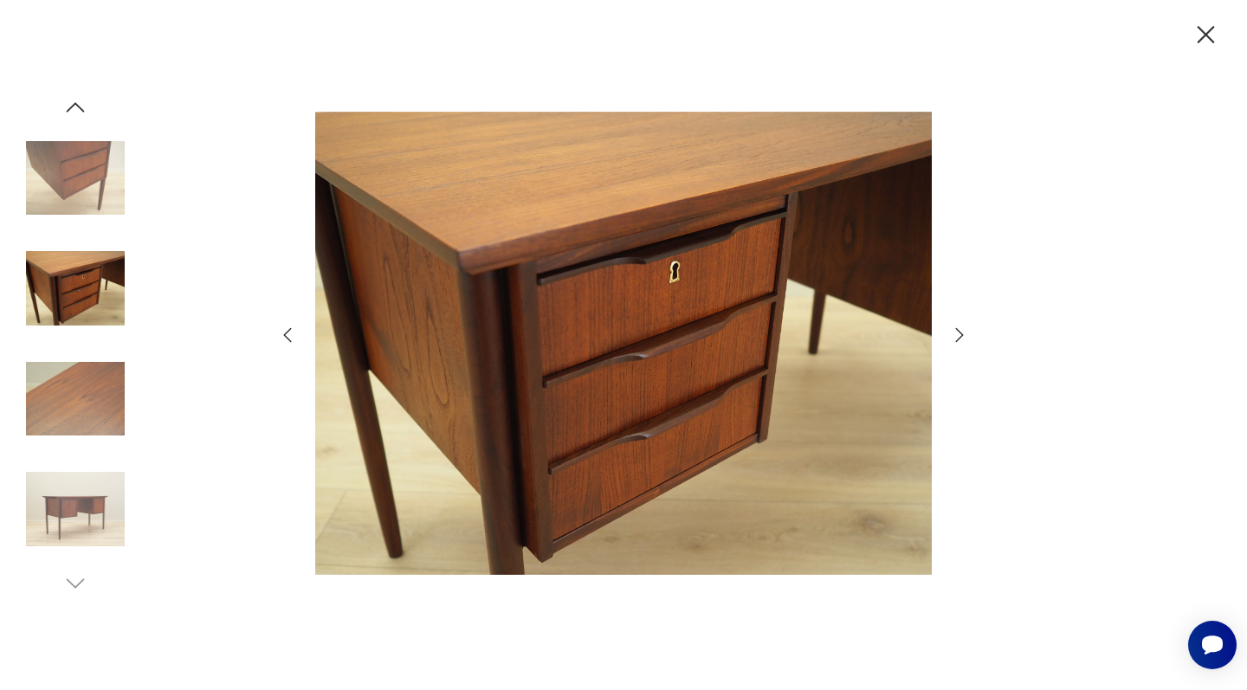
click at [959, 332] on icon "button" at bounding box center [960, 334] width 8 height 14
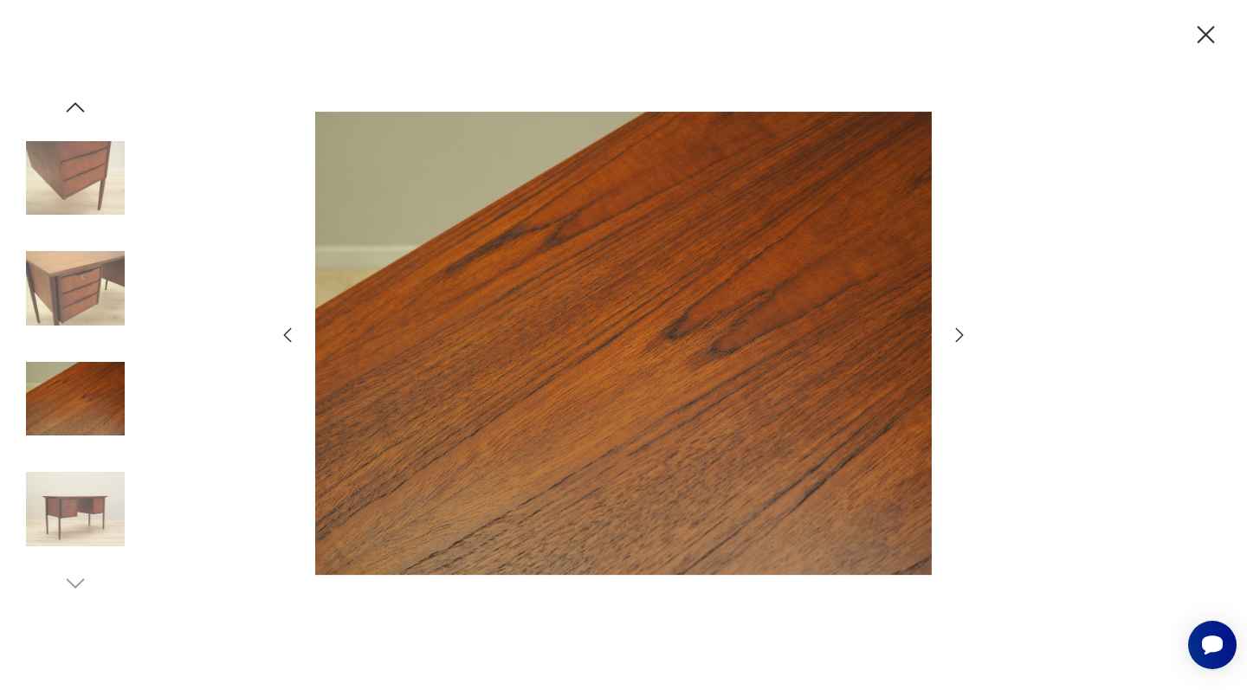
click at [959, 332] on icon "button" at bounding box center [959, 335] width 21 height 21
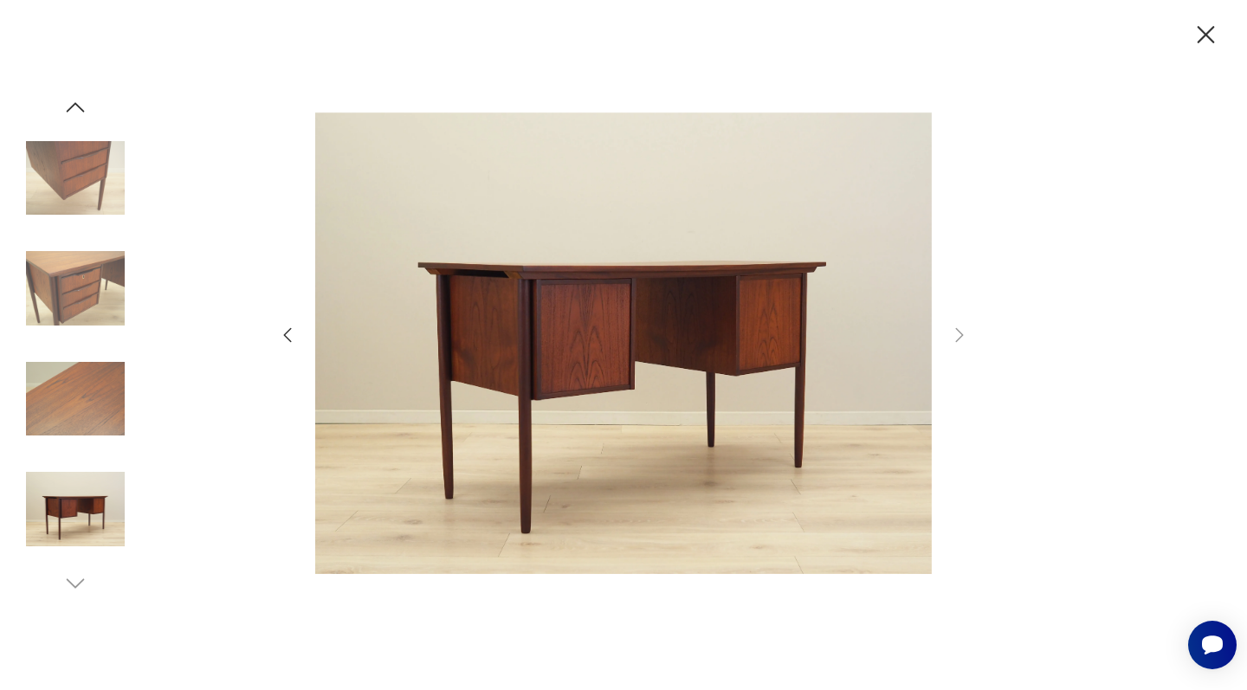
click at [287, 328] on icon "button" at bounding box center [287, 335] width 21 height 21
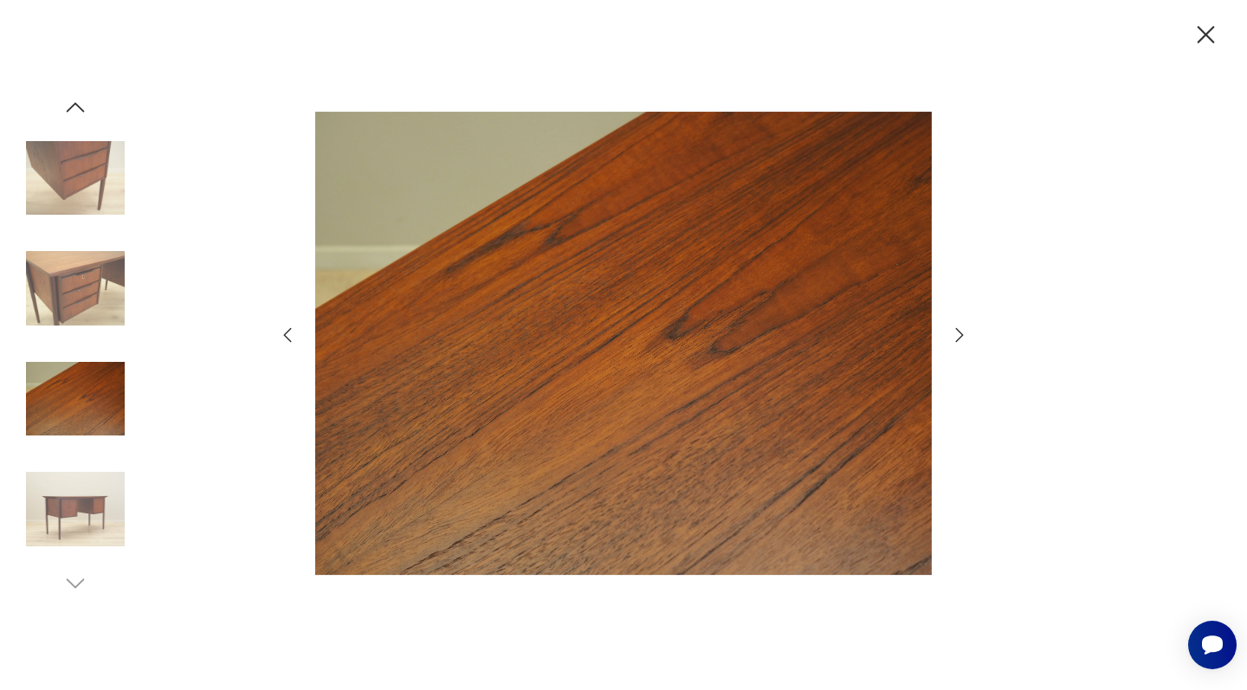
click at [287, 331] on icon "button" at bounding box center [287, 335] width 21 height 21
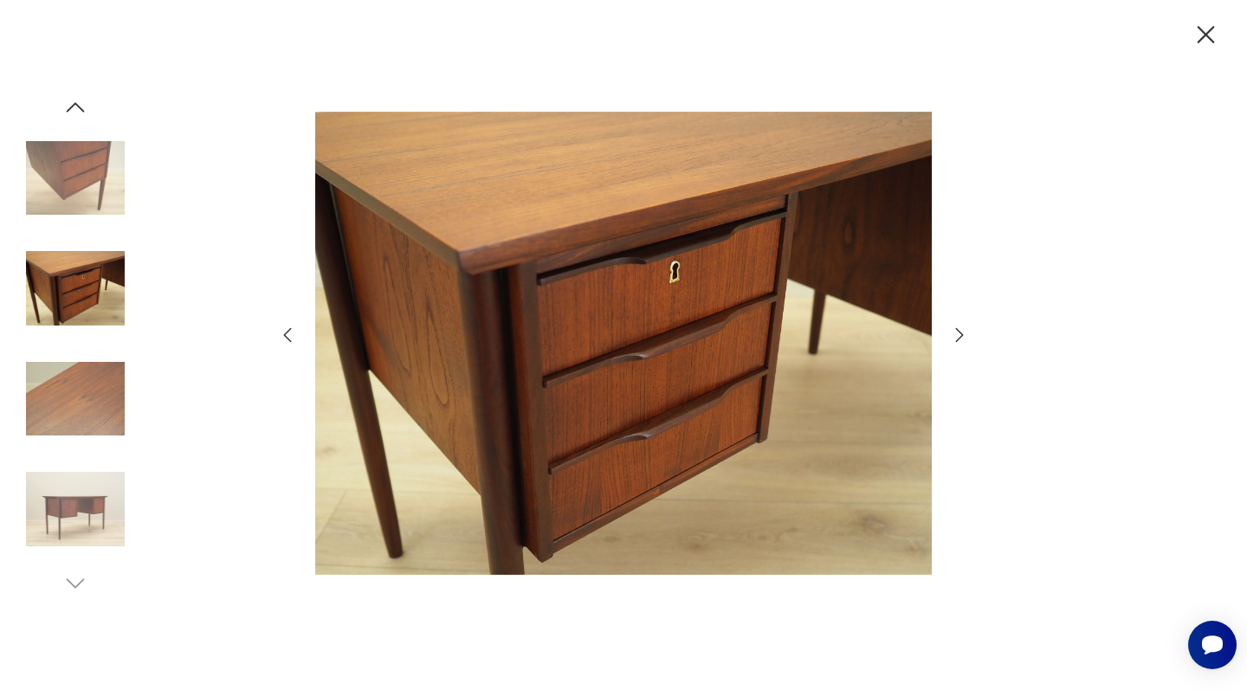
click at [287, 331] on icon "button" at bounding box center [287, 335] width 21 height 21
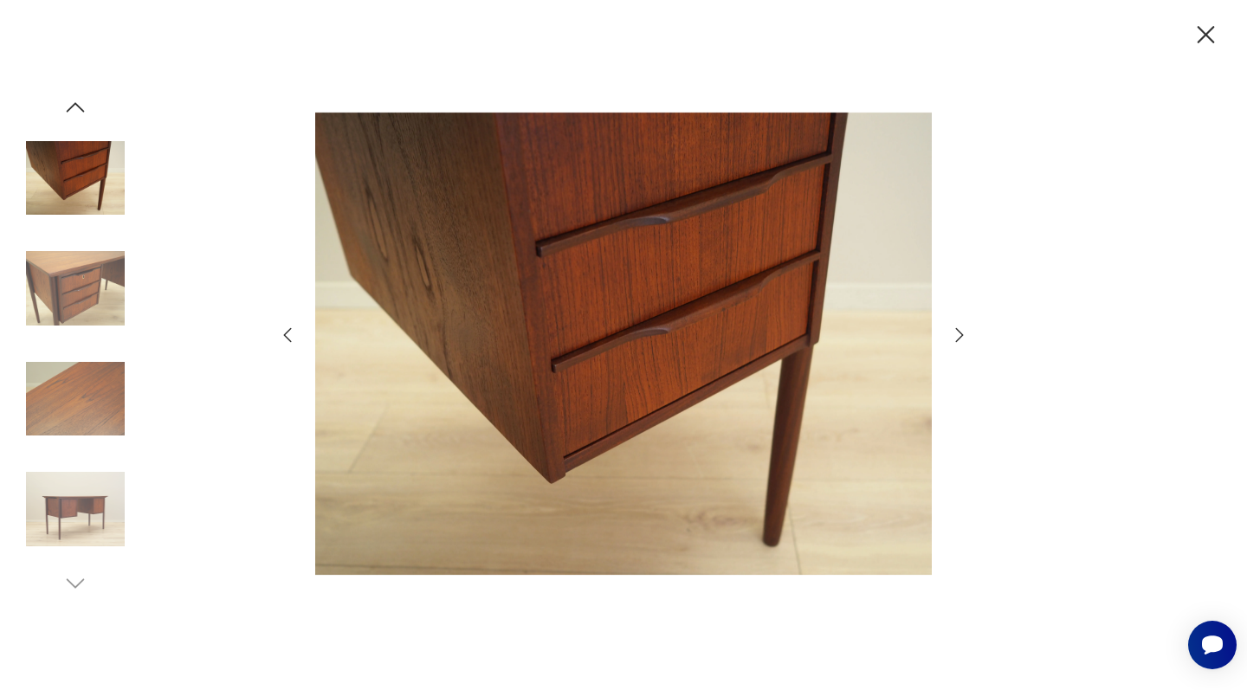
click at [287, 331] on icon "button" at bounding box center [287, 335] width 21 height 21
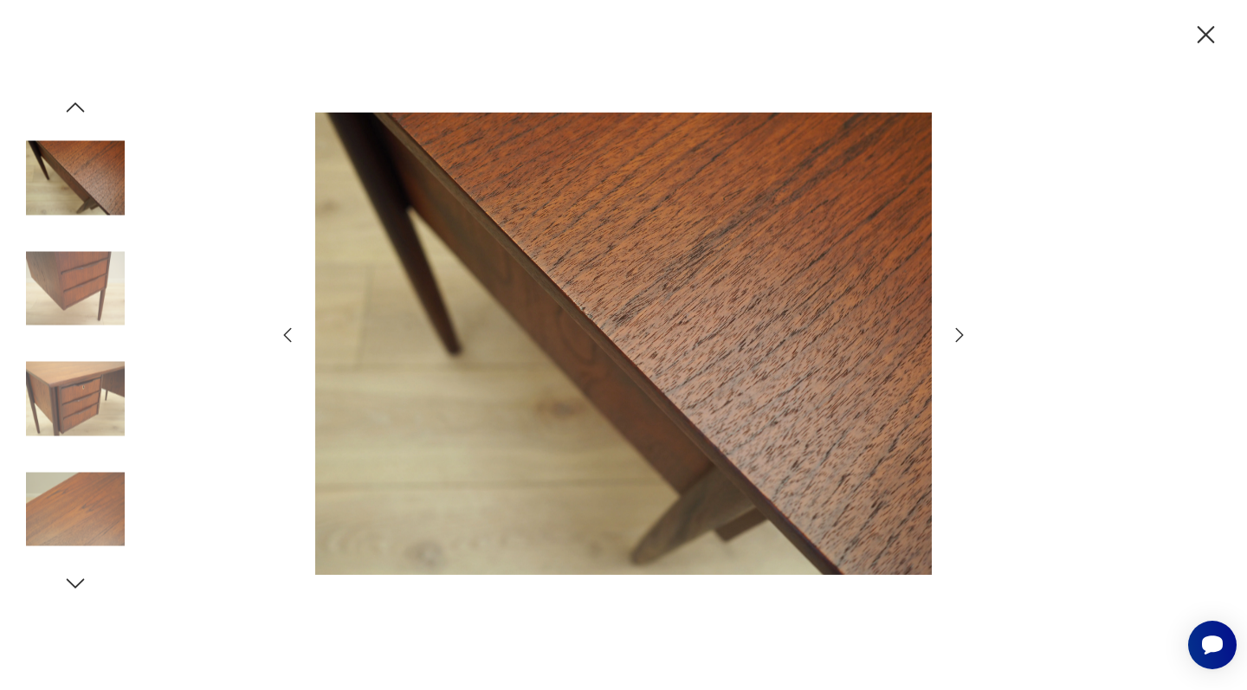
click at [288, 332] on icon "button" at bounding box center [287, 335] width 21 height 21
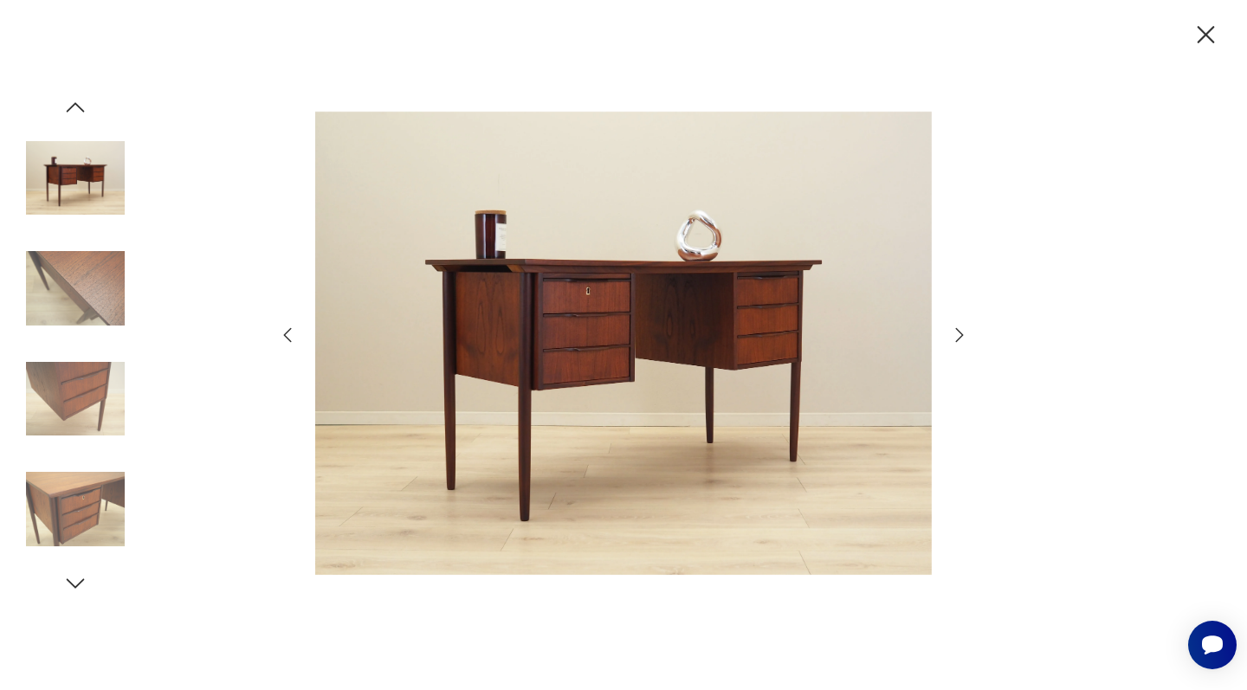
click at [286, 332] on icon "button" at bounding box center [287, 335] width 21 height 21
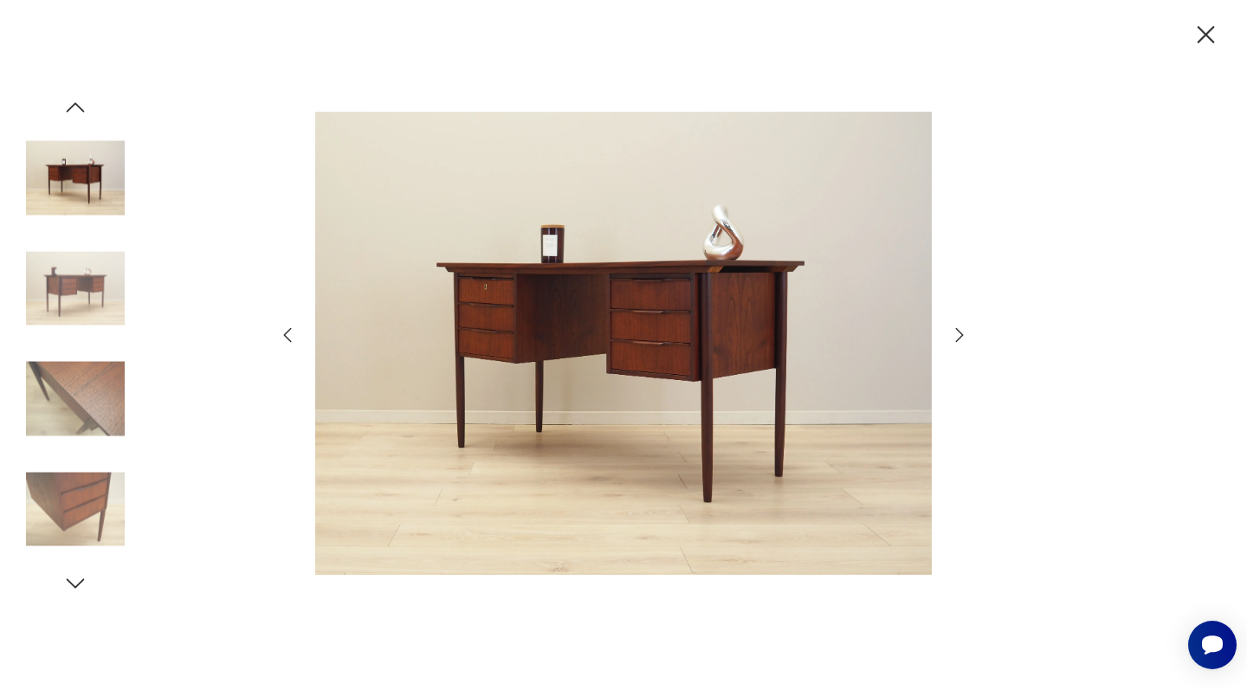
click at [287, 332] on icon "button" at bounding box center [287, 335] width 21 height 21
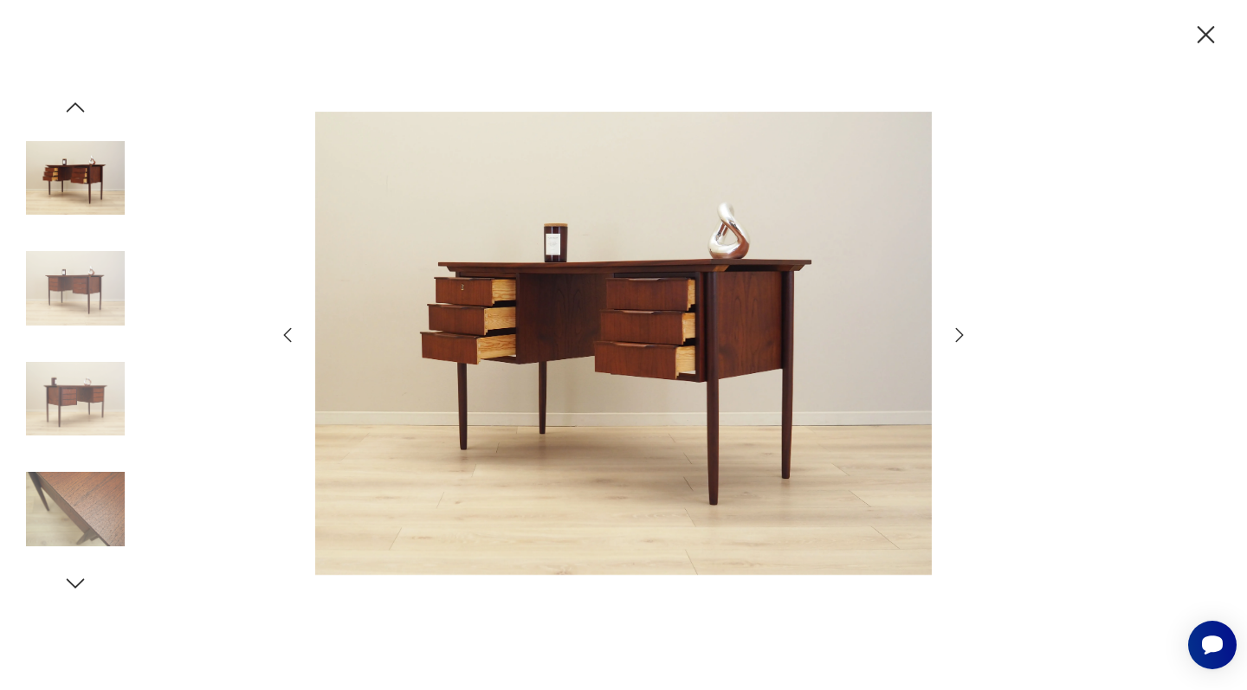
click at [287, 332] on icon "button" at bounding box center [287, 335] width 21 height 21
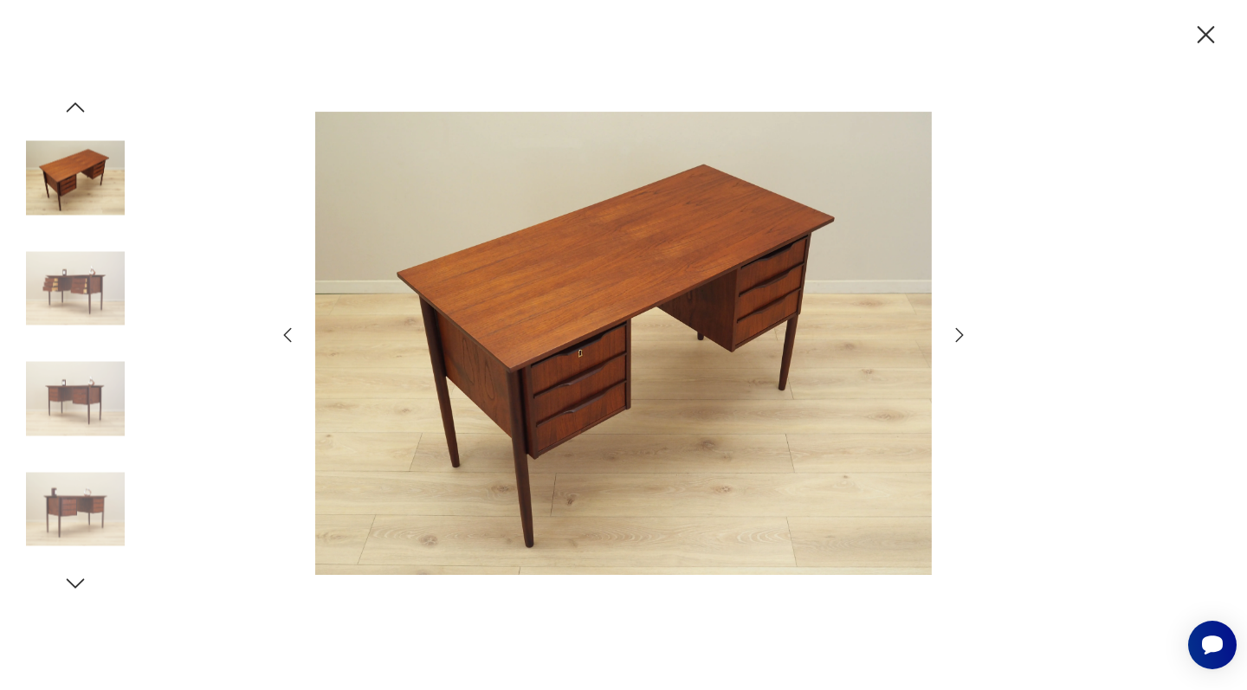
click at [287, 332] on icon "button" at bounding box center [287, 335] width 21 height 21
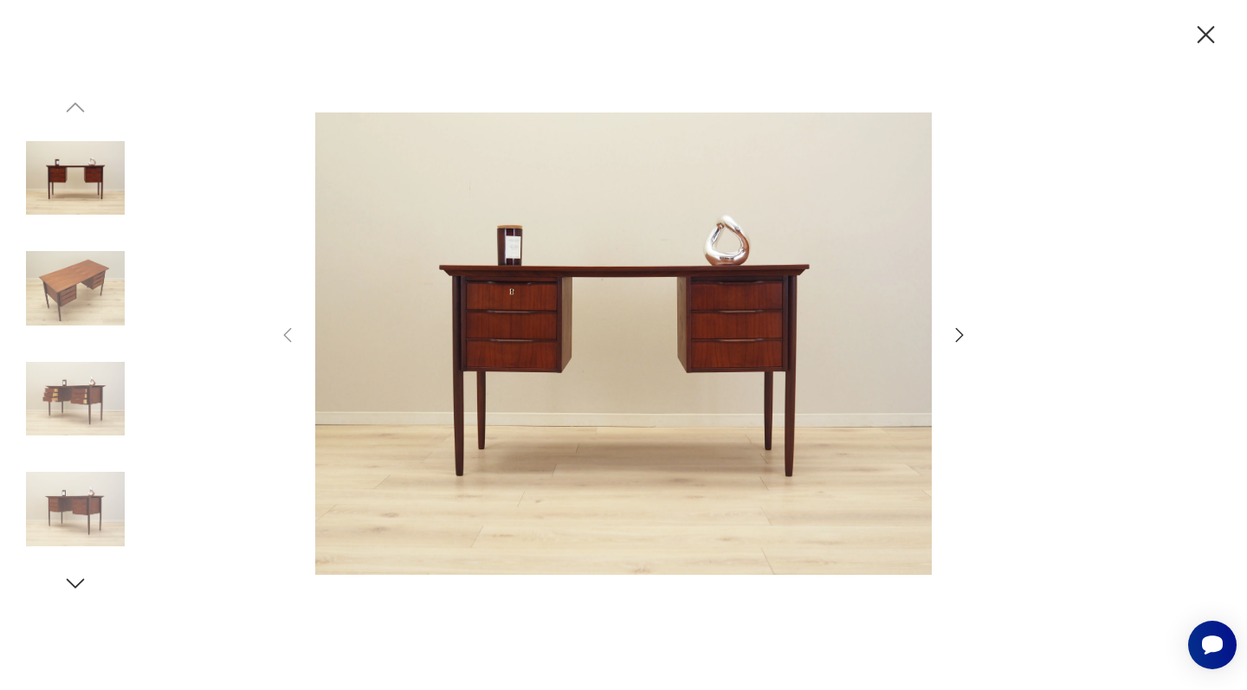
click at [1205, 28] on icon "button" at bounding box center [1205, 35] width 30 height 30
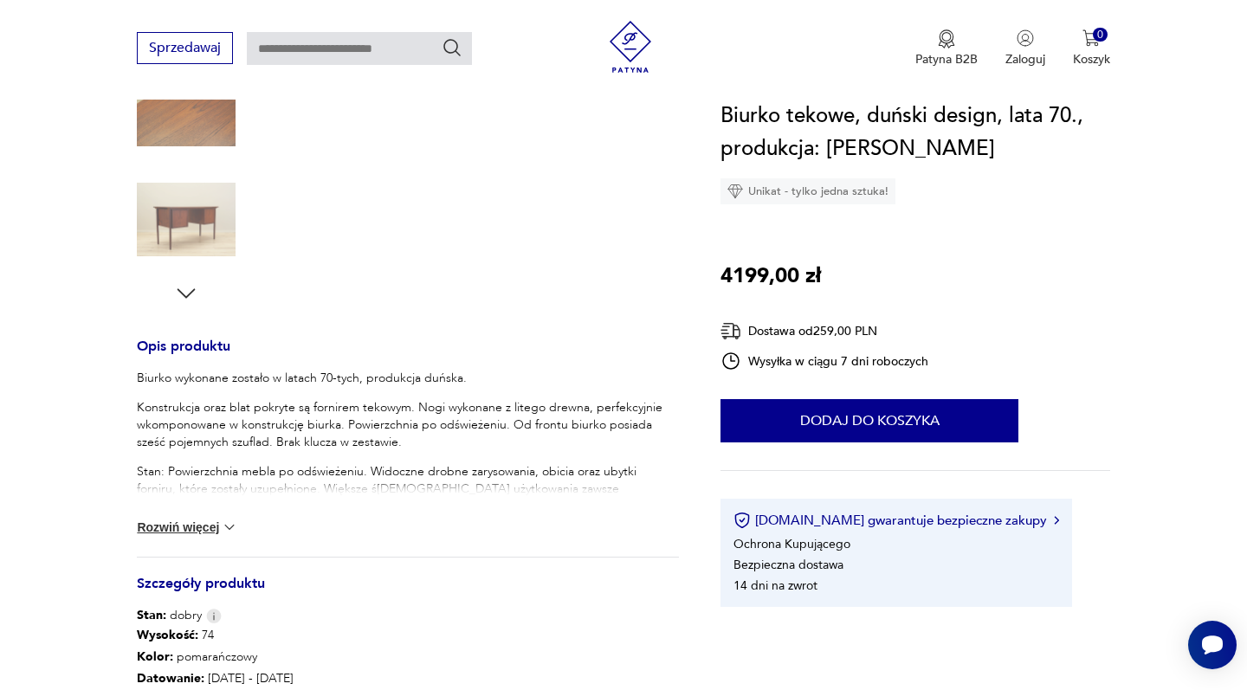
scroll to position [491, 0]
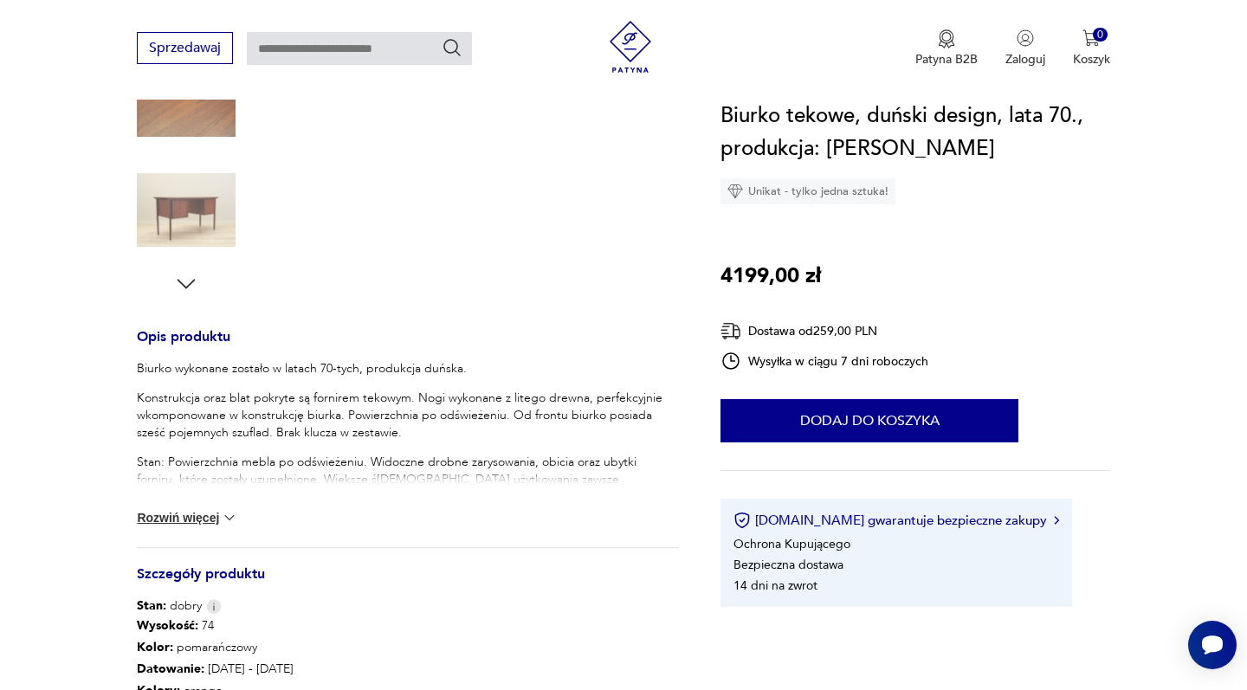
click at [189, 280] on icon "button" at bounding box center [186, 284] width 26 height 26
click at [230, 518] on img at bounding box center [229, 517] width 17 height 17
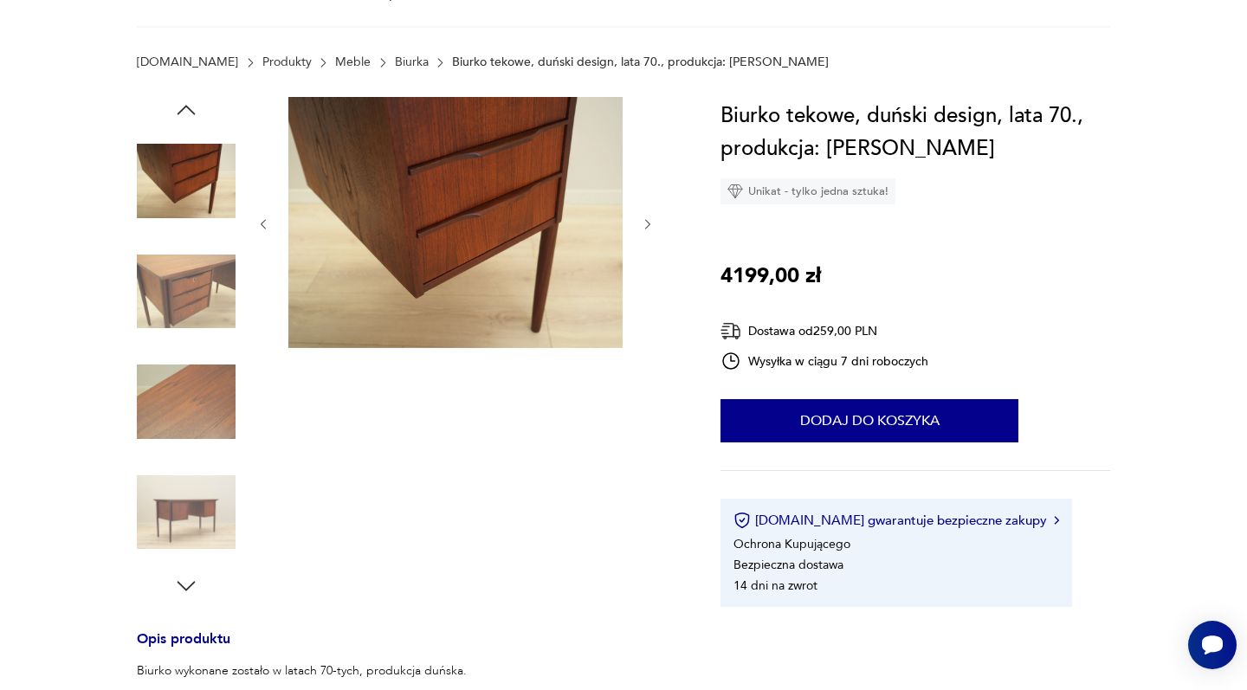
scroll to position [31, 0]
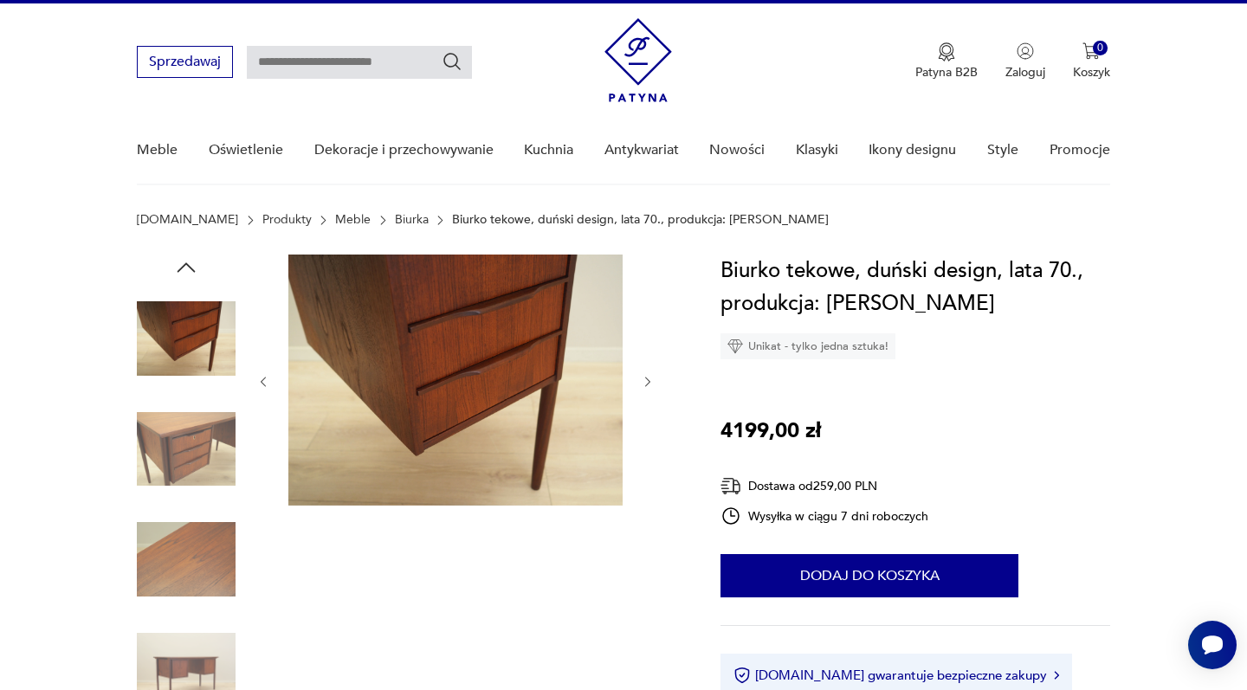
click at [188, 267] on icon "button" at bounding box center [186, 268] width 26 height 26
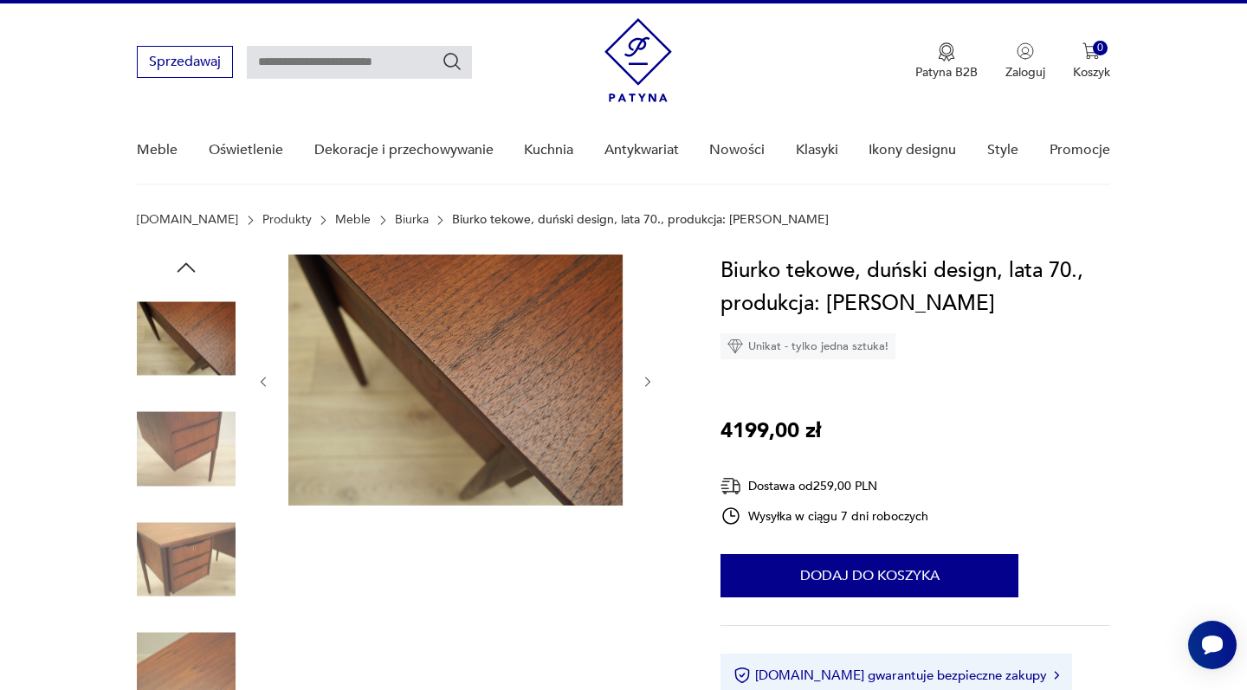
click at [189, 342] on img at bounding box center [186, 338] width 99 height 99
click at [185, 266] on icon "button" at bounding box center [186, 267] width 18 height 10
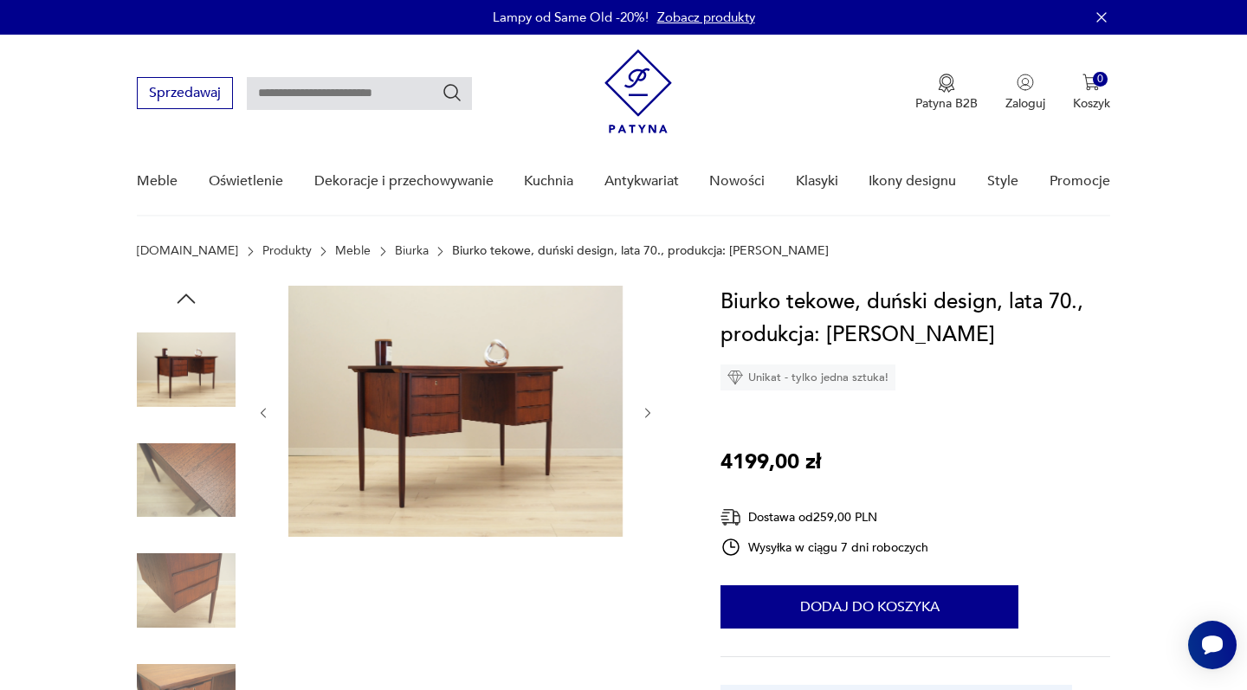
scroll to position [0, 0]
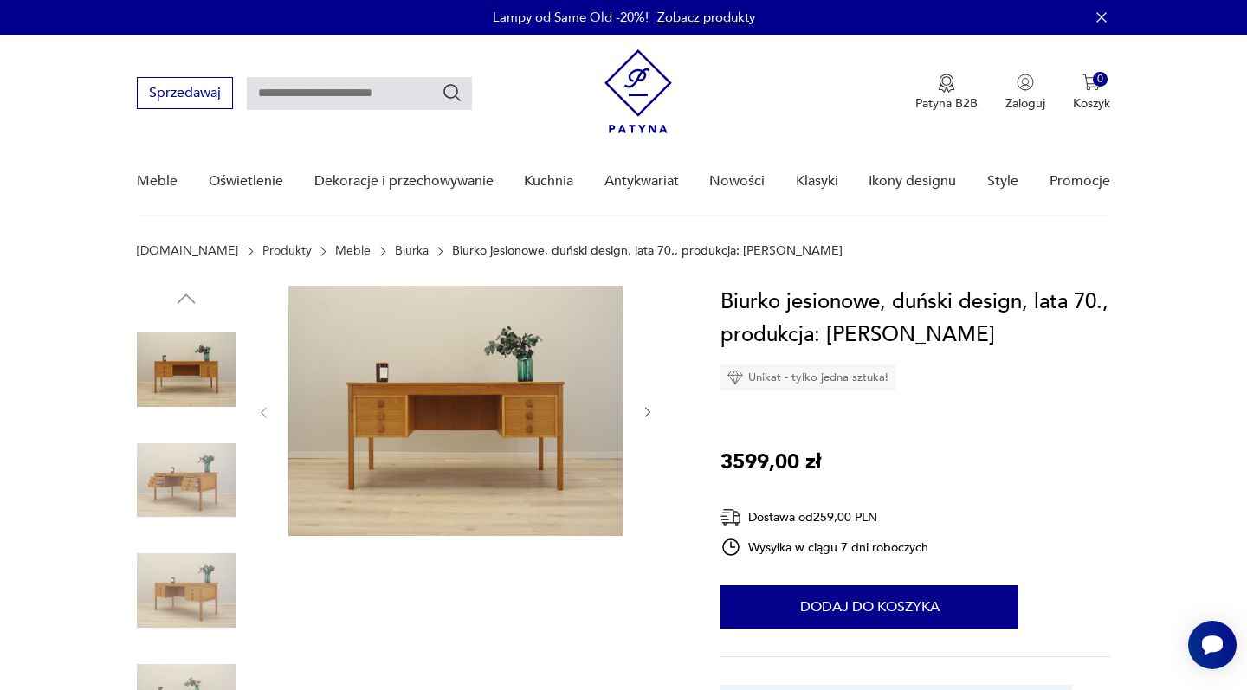
click at [648, 410] on icon "button" at bounding box center [647, 413] width 5 height 10
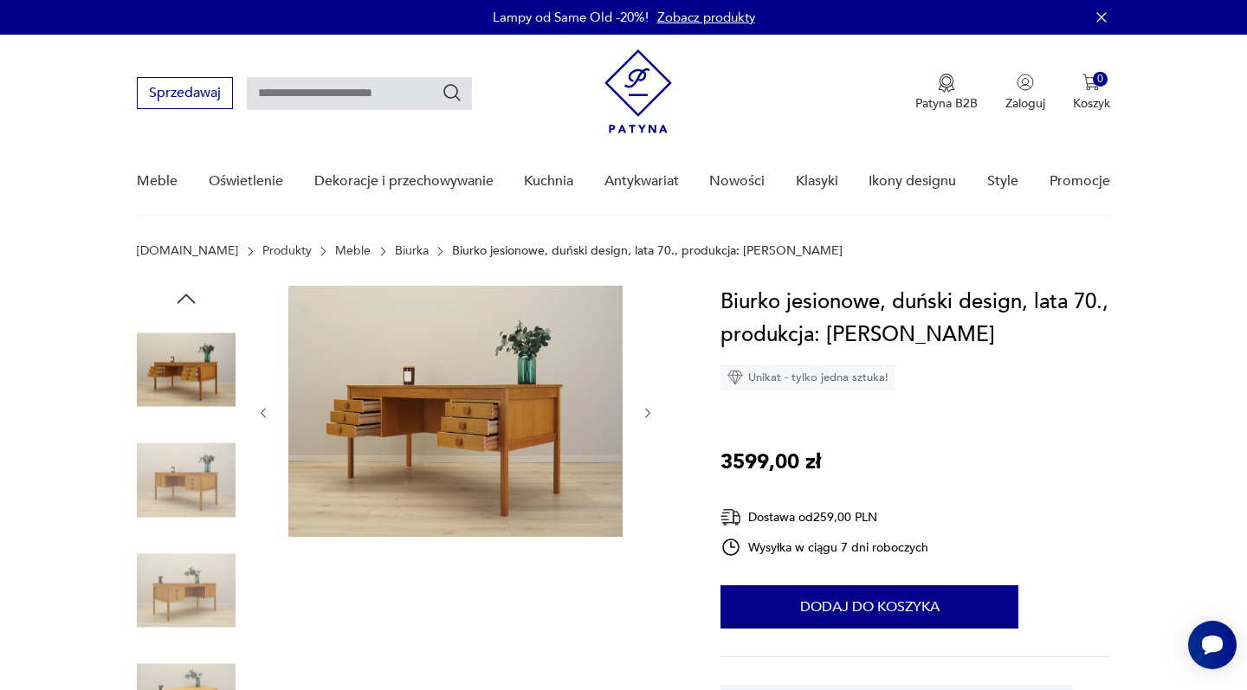
click at [648, 411] on icon "button" at bounding box center [647, 413] width 5 height 10
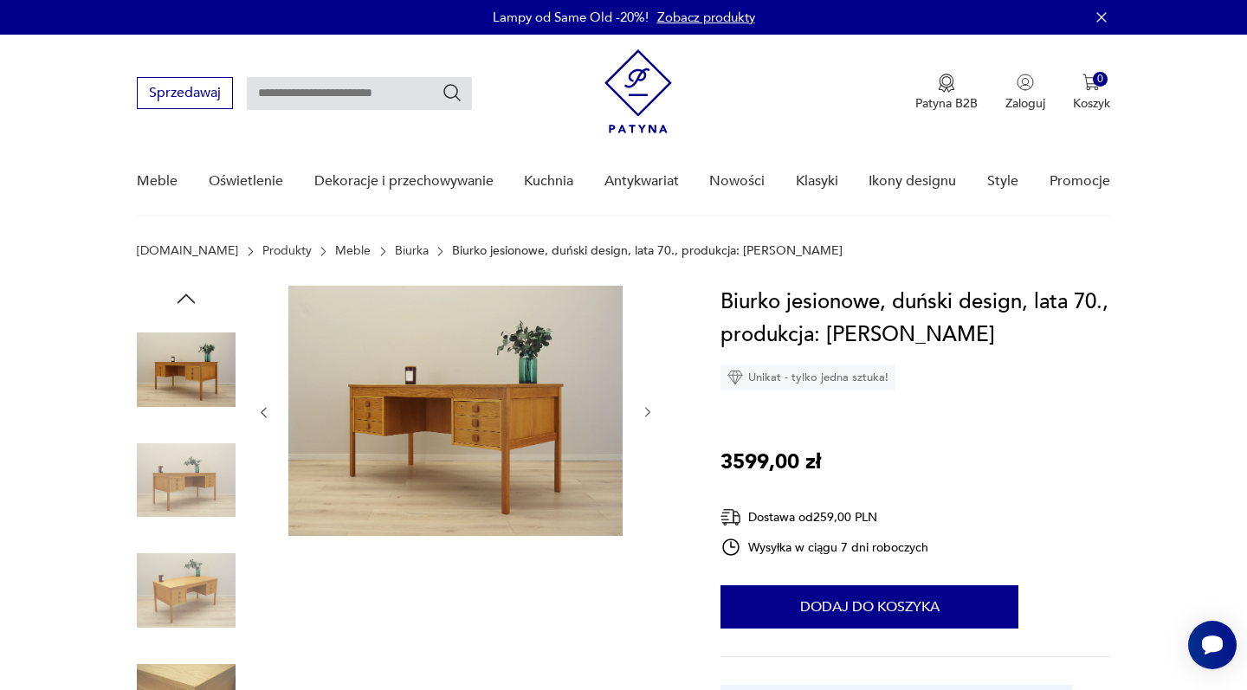
click at [648, 412] on icon "button" at bounding box center [648, 412] width 15 height 15
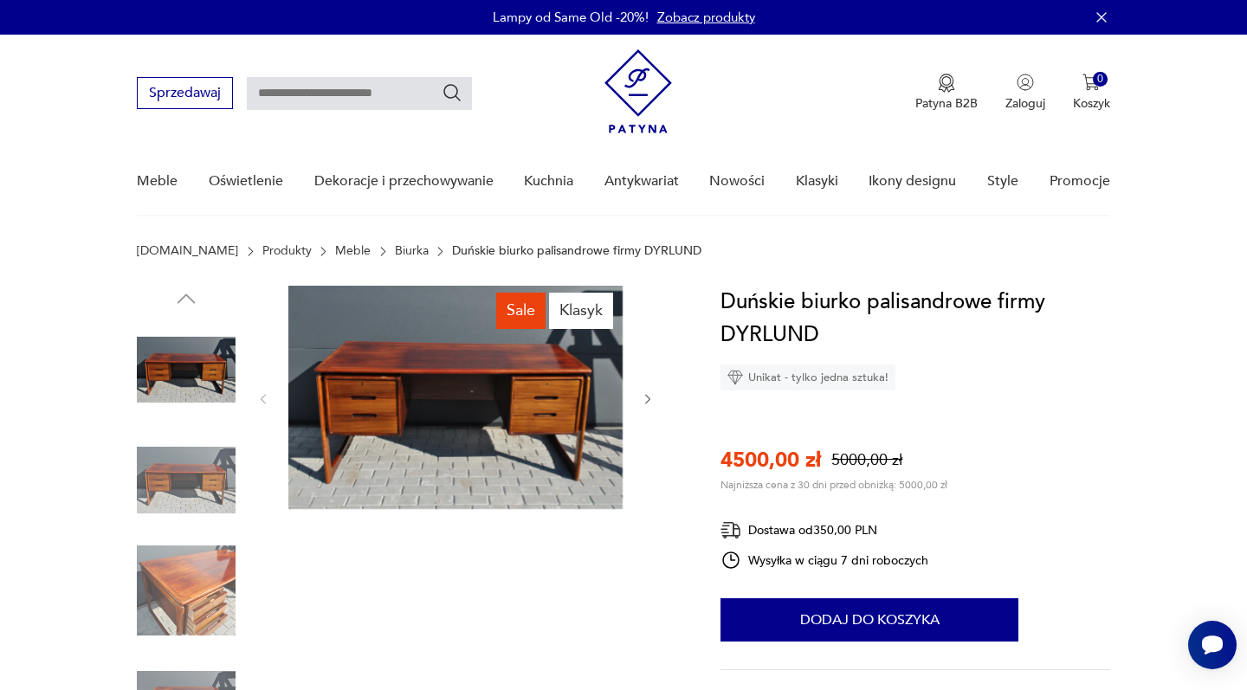
click at [648, 396] on icon "button" at bounding box center [648, 399] width 15 height 15
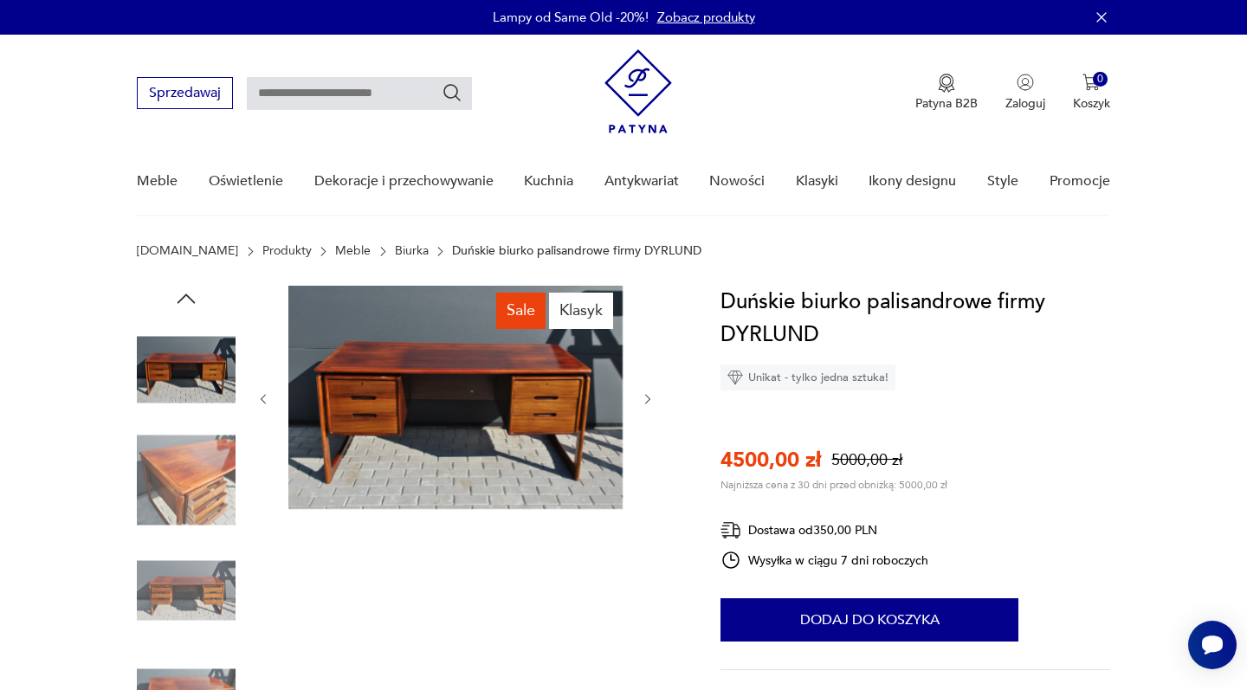
click at [651, 398] on icon "button" at bounding box center [648, 399] width 15 height 15
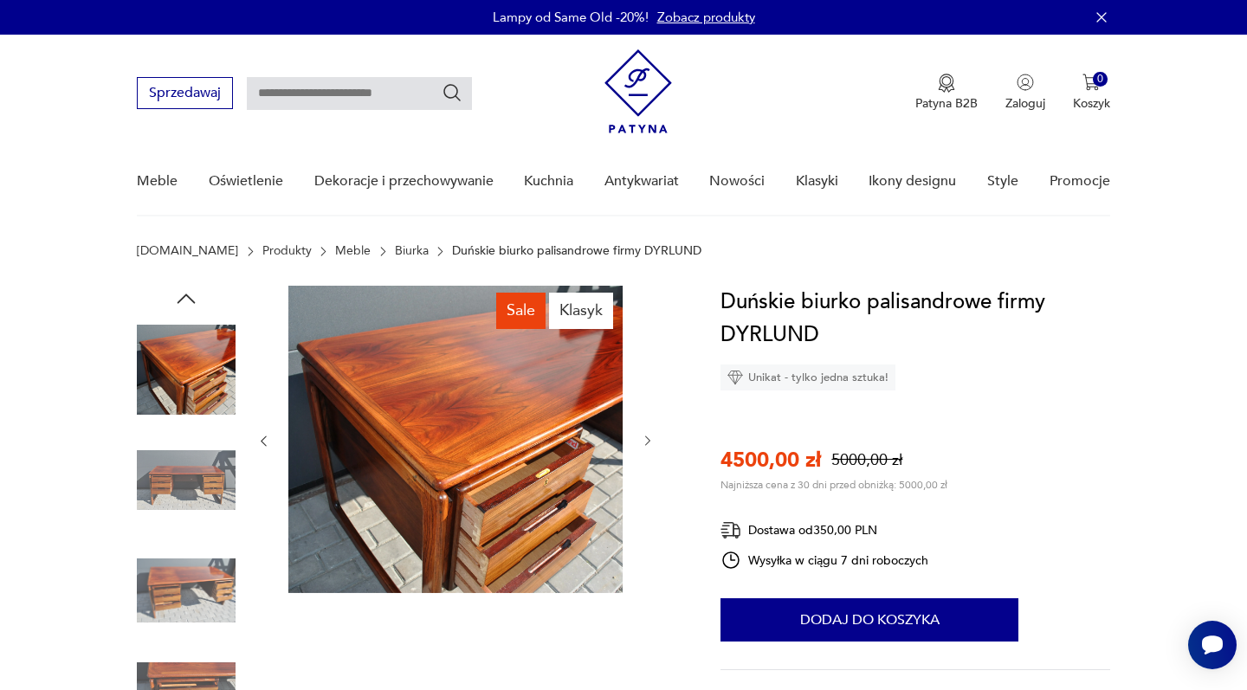
click at [651, 398] on div at bounding box center [455, 441] width 398 height 311
click at [651, 439] on icon "button" at bounding box center [648, 441] width 15 height 15
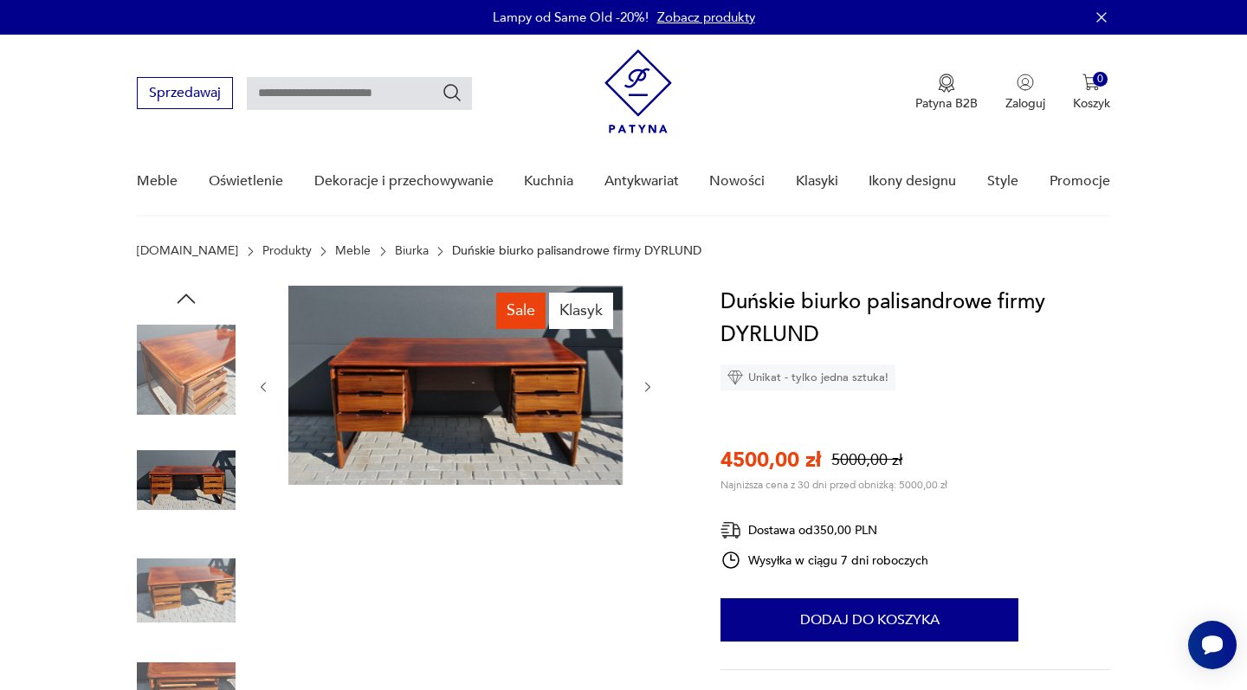
click at [651, 439] on div at bounding box center [455, 387] width 398 height 203
click at [649, 384] on icon "button" at bounding box center [648, 387] width 15 height 15
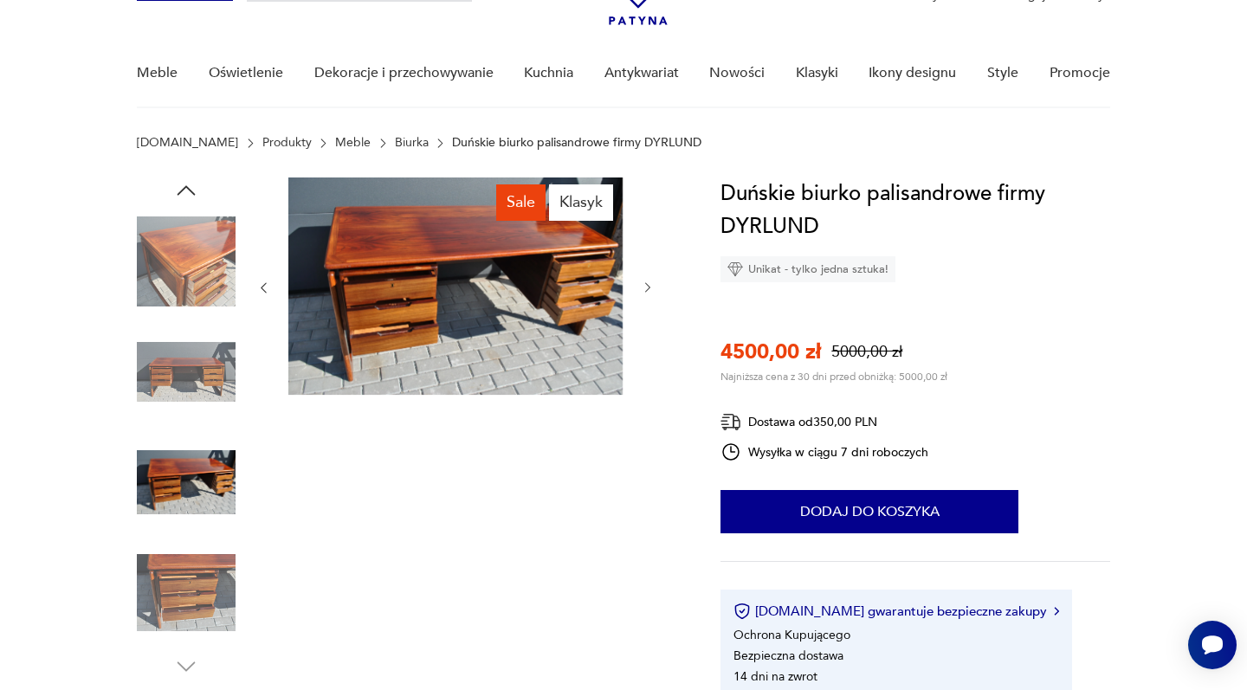
scroll to position [151, 0]
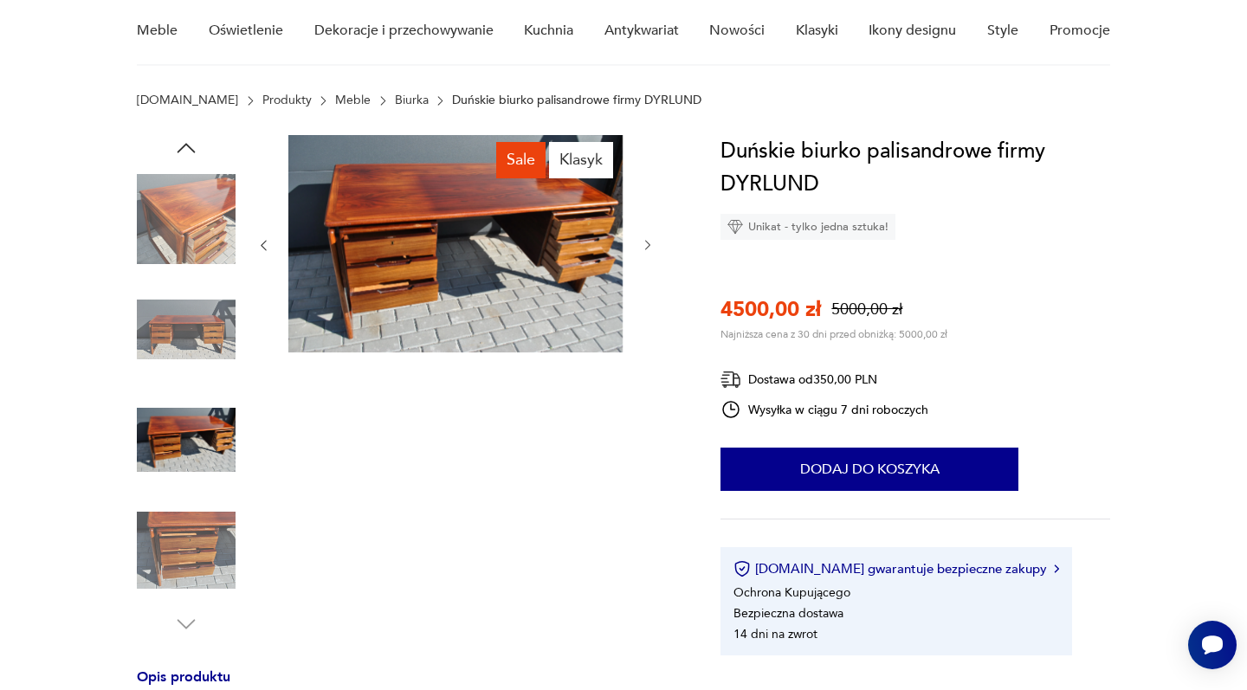
click at [182, 561] on img at bounding box center [186, 550] width 99 height 99
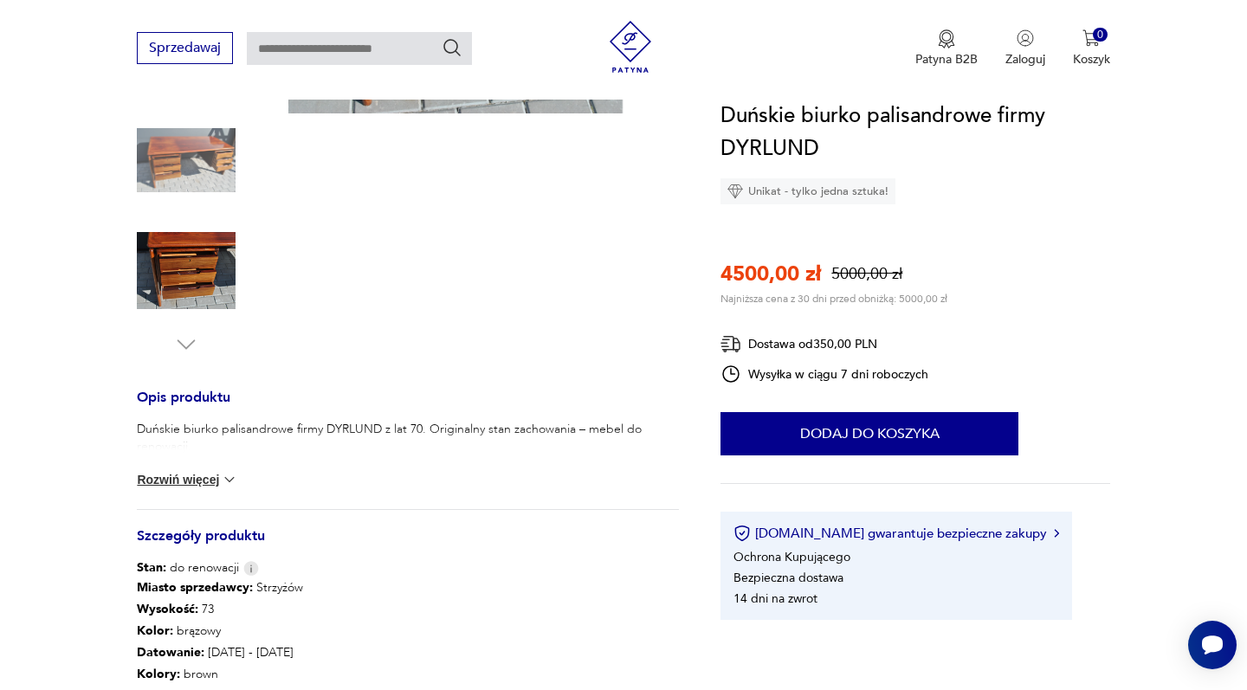
scroll to position [607, 0]
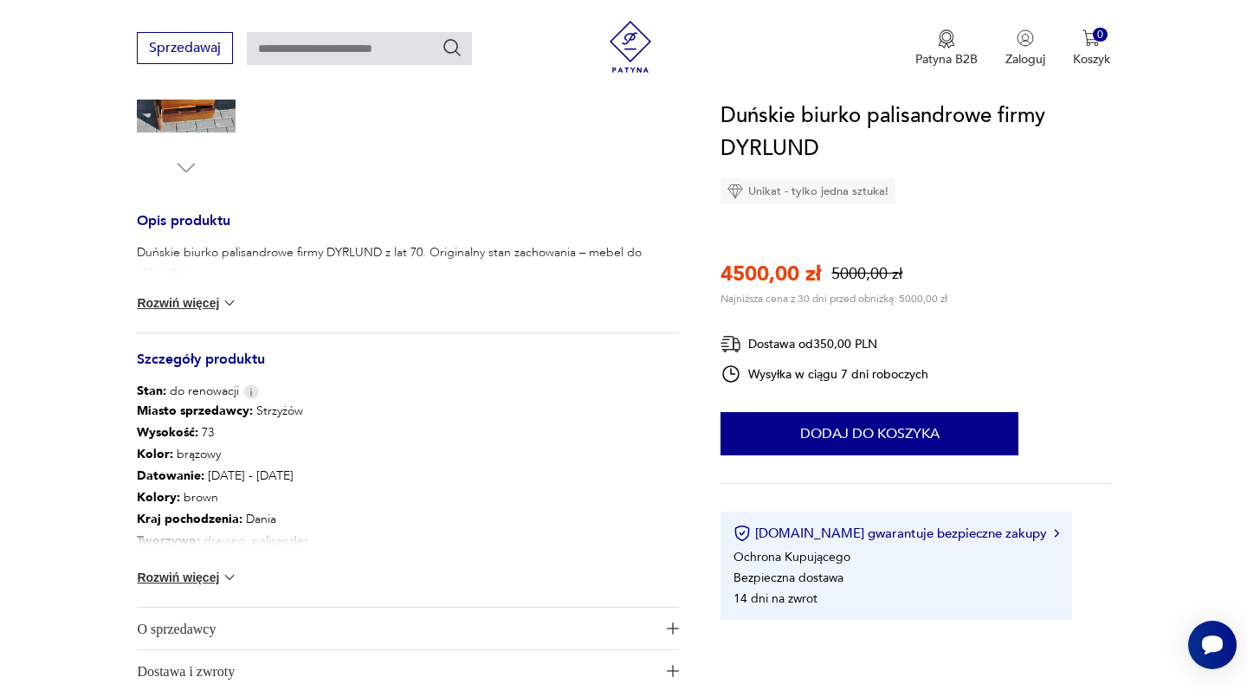
click at [229, 581] on img at bounding box center [229, 577] width 17 height 17
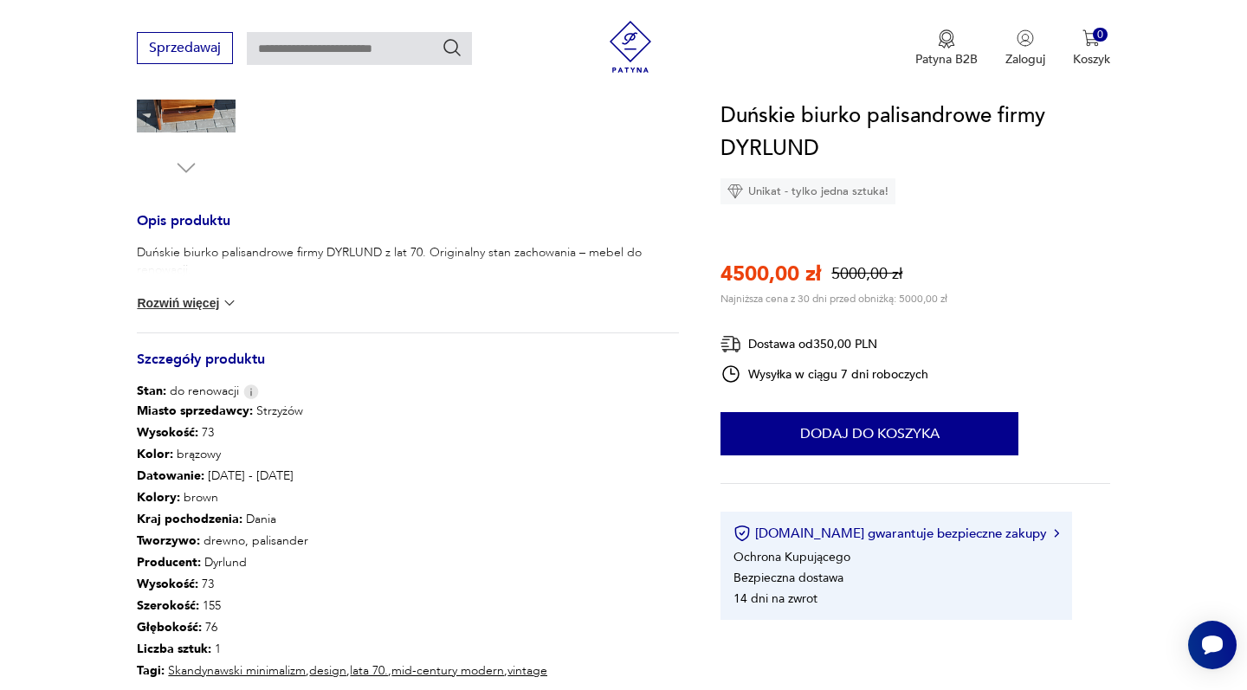
click at [229, 302] on img at bounding box center [229, 302] width 17 height 17
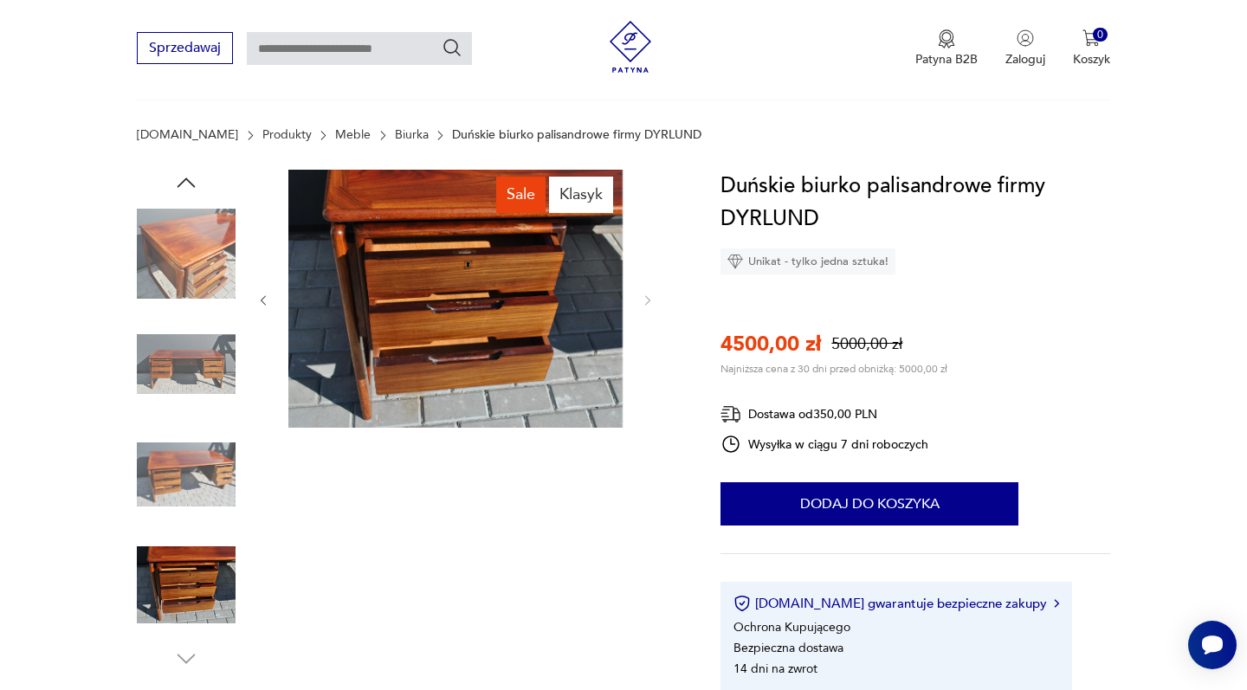
scroll to position [87, 0]
